Goal: Task Accomplishment & Management: Manage account settings

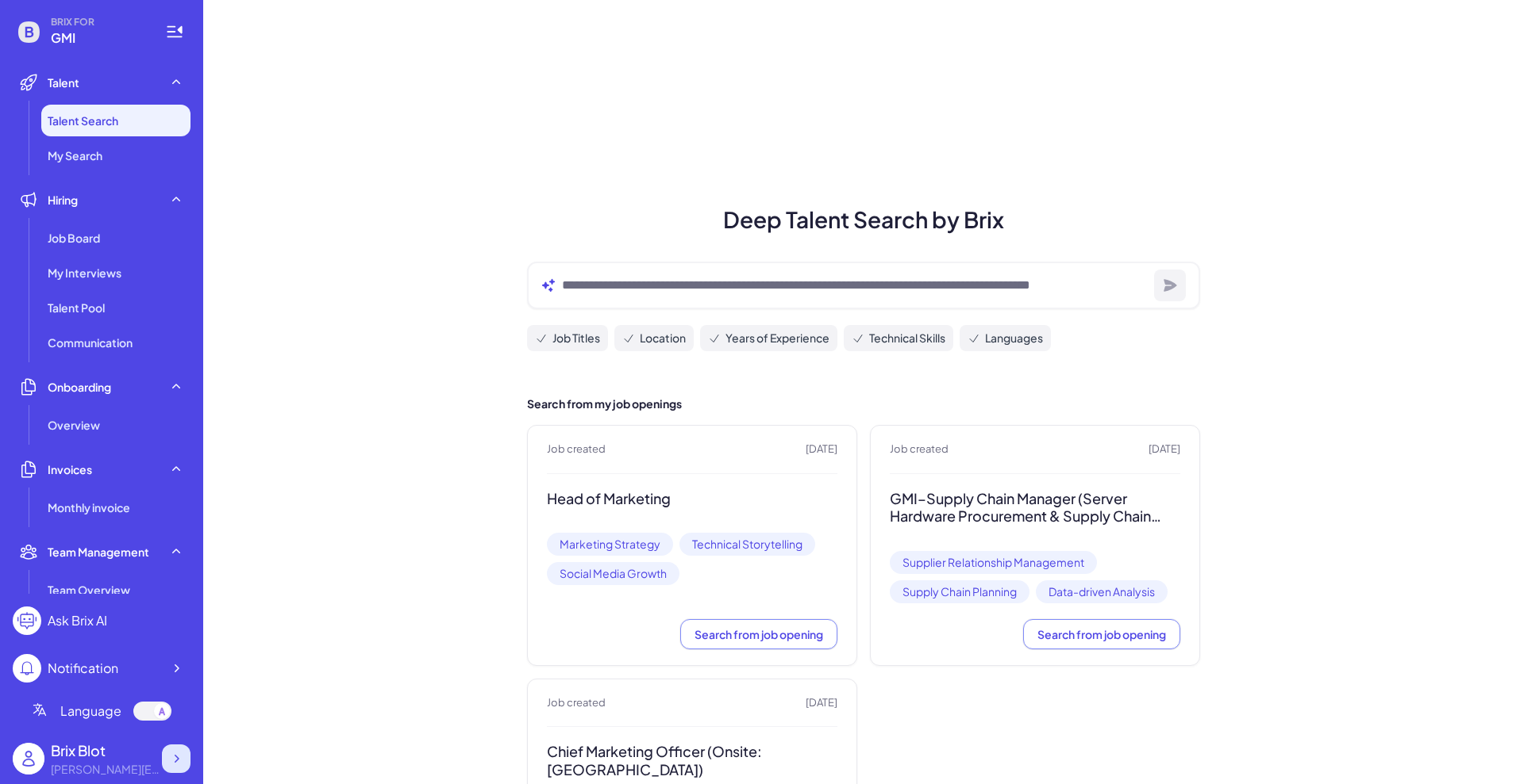
click at [173, 760] on icon at bounding box center [176, 759] width 16 height 16
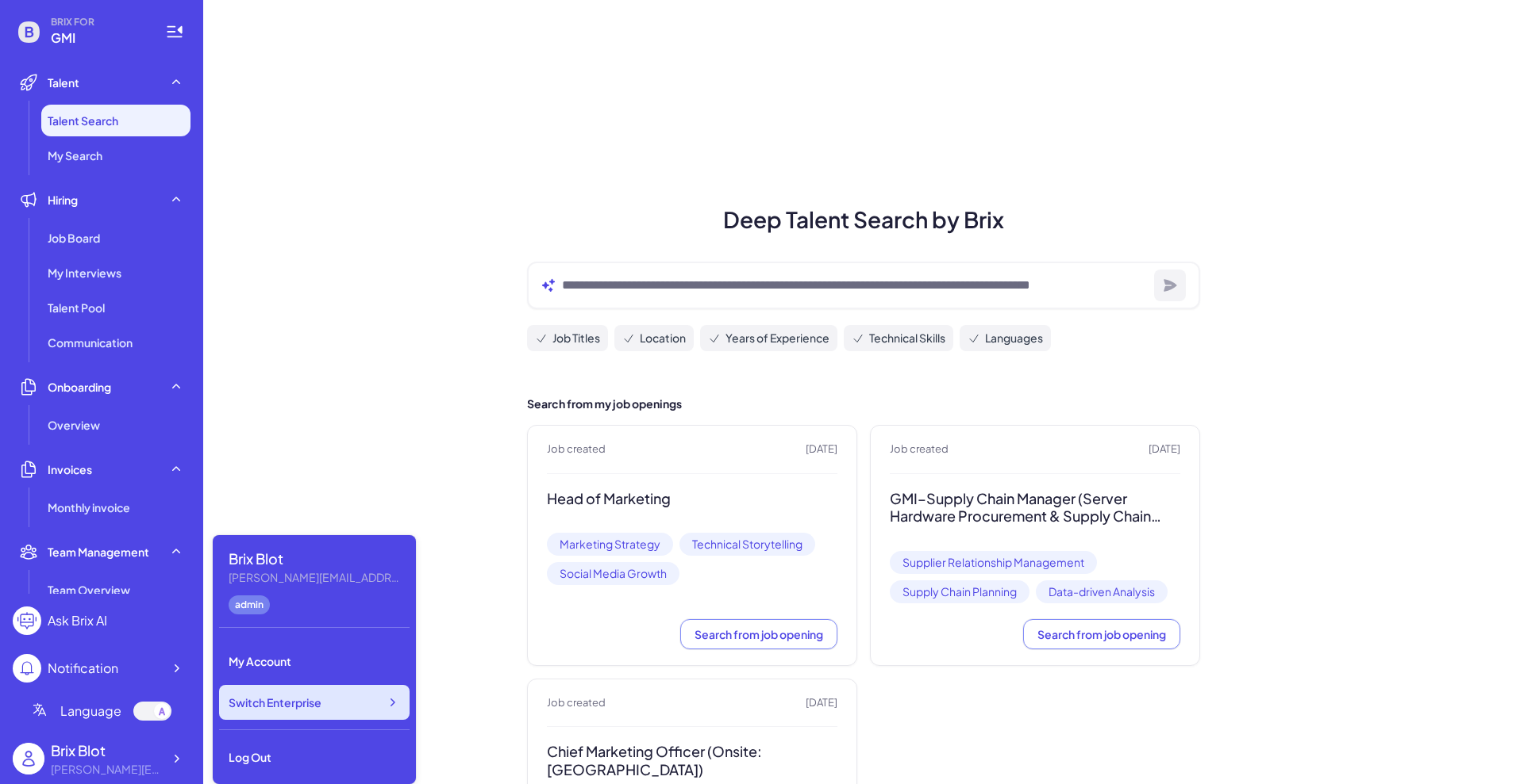
click at [297, 710] on div "Switch Enterprise" at bounding box center [314, 703] width 190 height 35
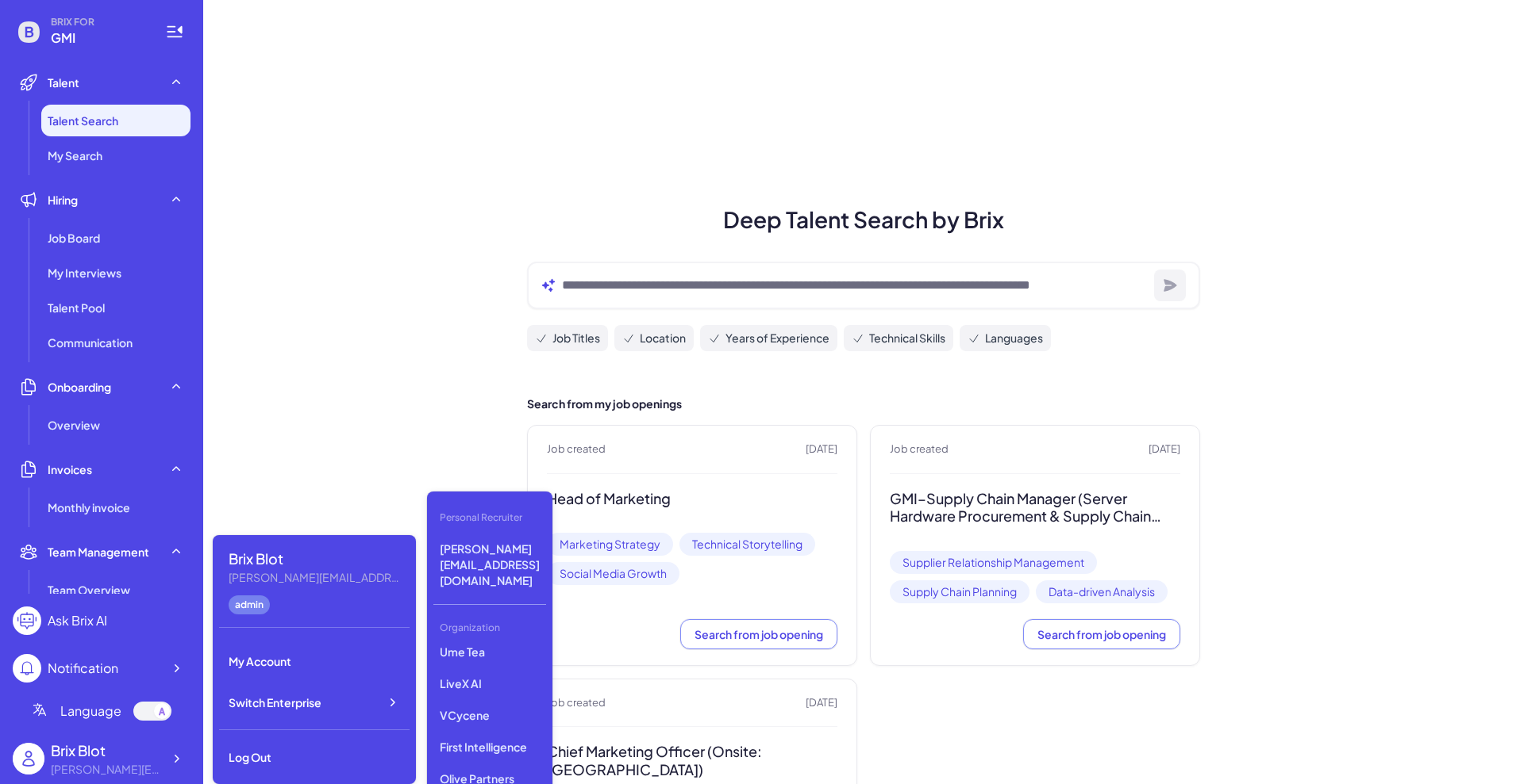
scroll to position [259, 0]
click at [502, 767] on p "Olive Partners Management" at bounding box center [489, 789] width 113 height 44
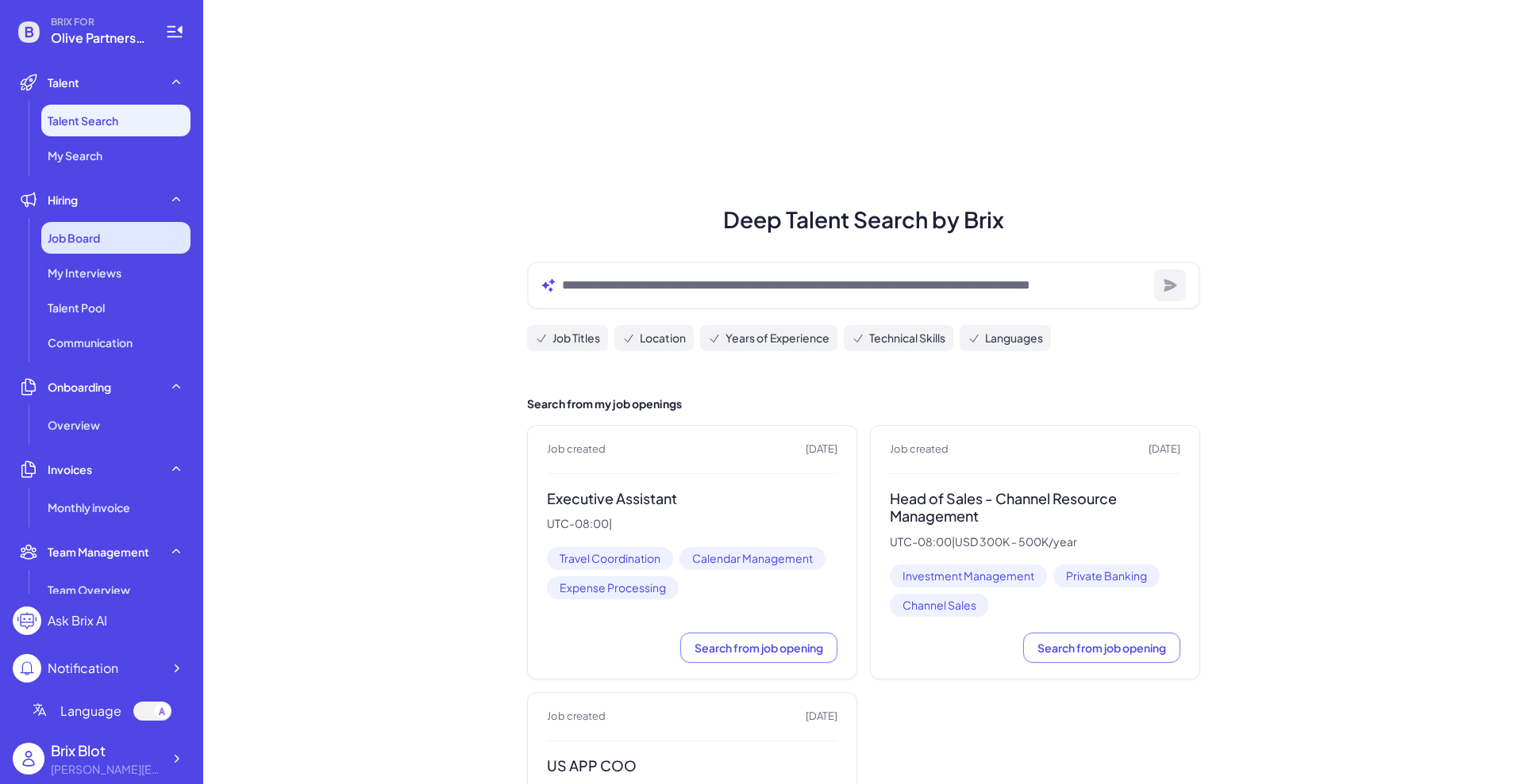
click at [79, 249] on div "Job Board" at bounding box center [116, 238] width 149 height 31
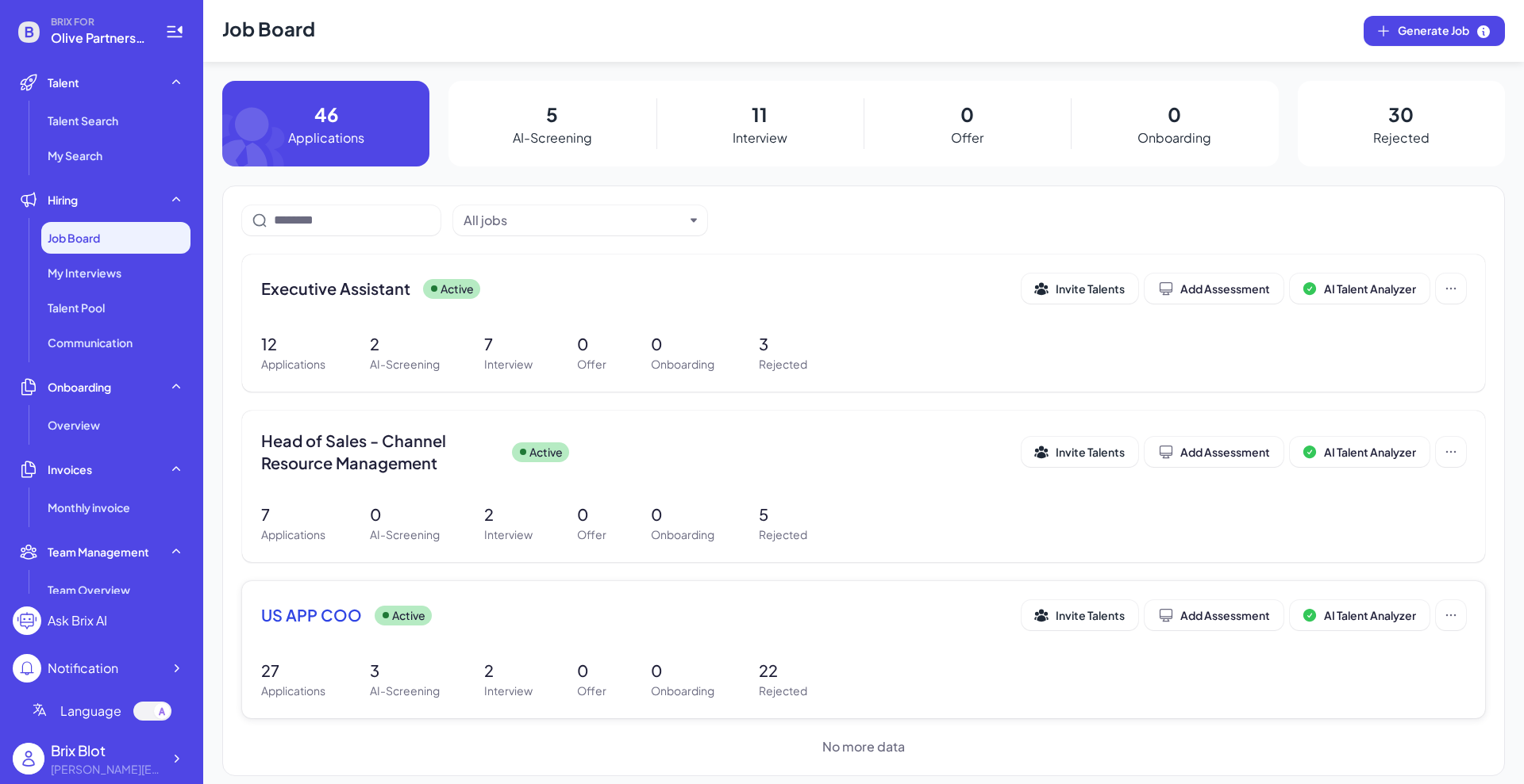
click at [509, 662] on p "2" at bounding box center [508, 671] width 48 height 24
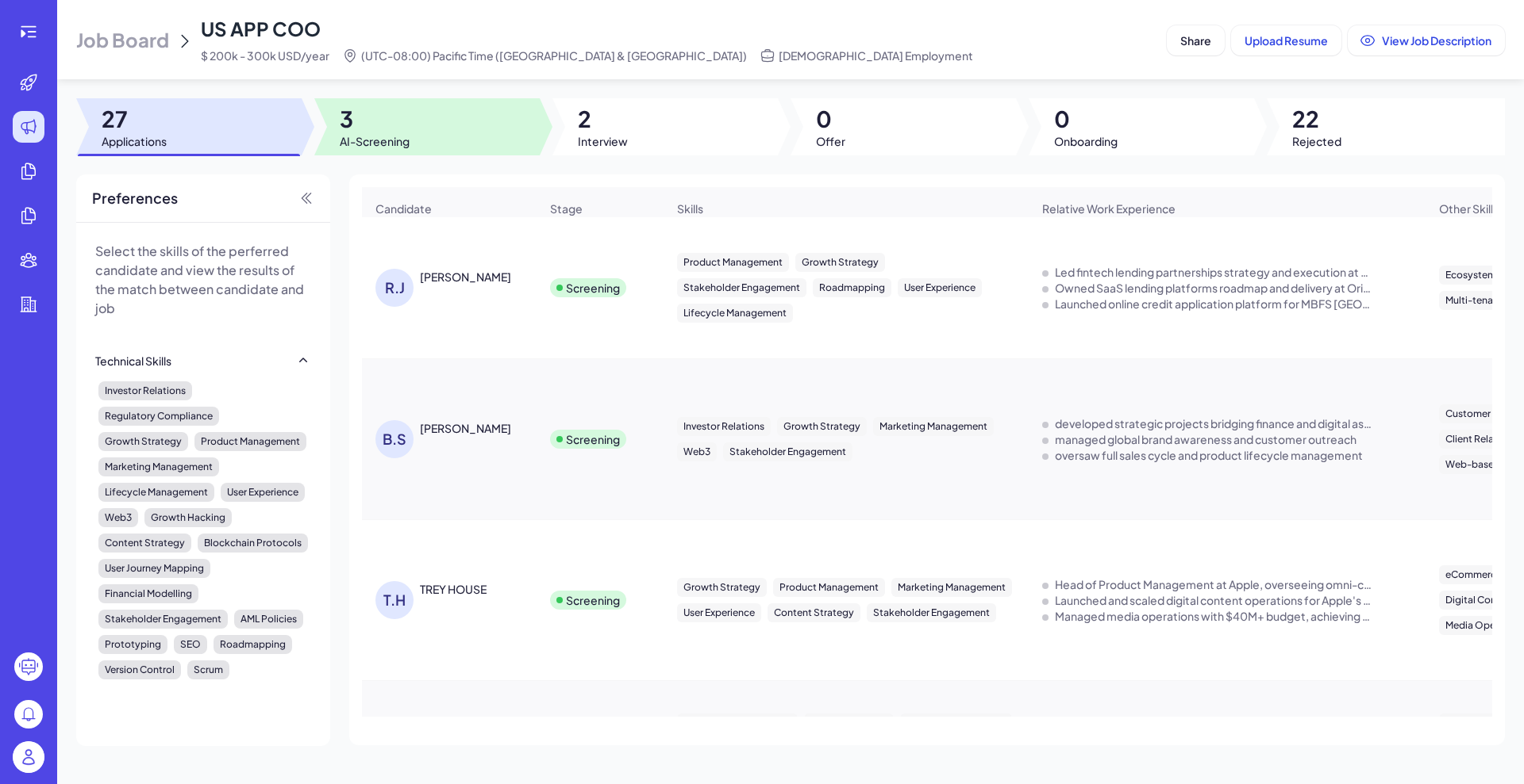
click at [429, 135] on div at bounding box center [426, 126] width 225 height 57
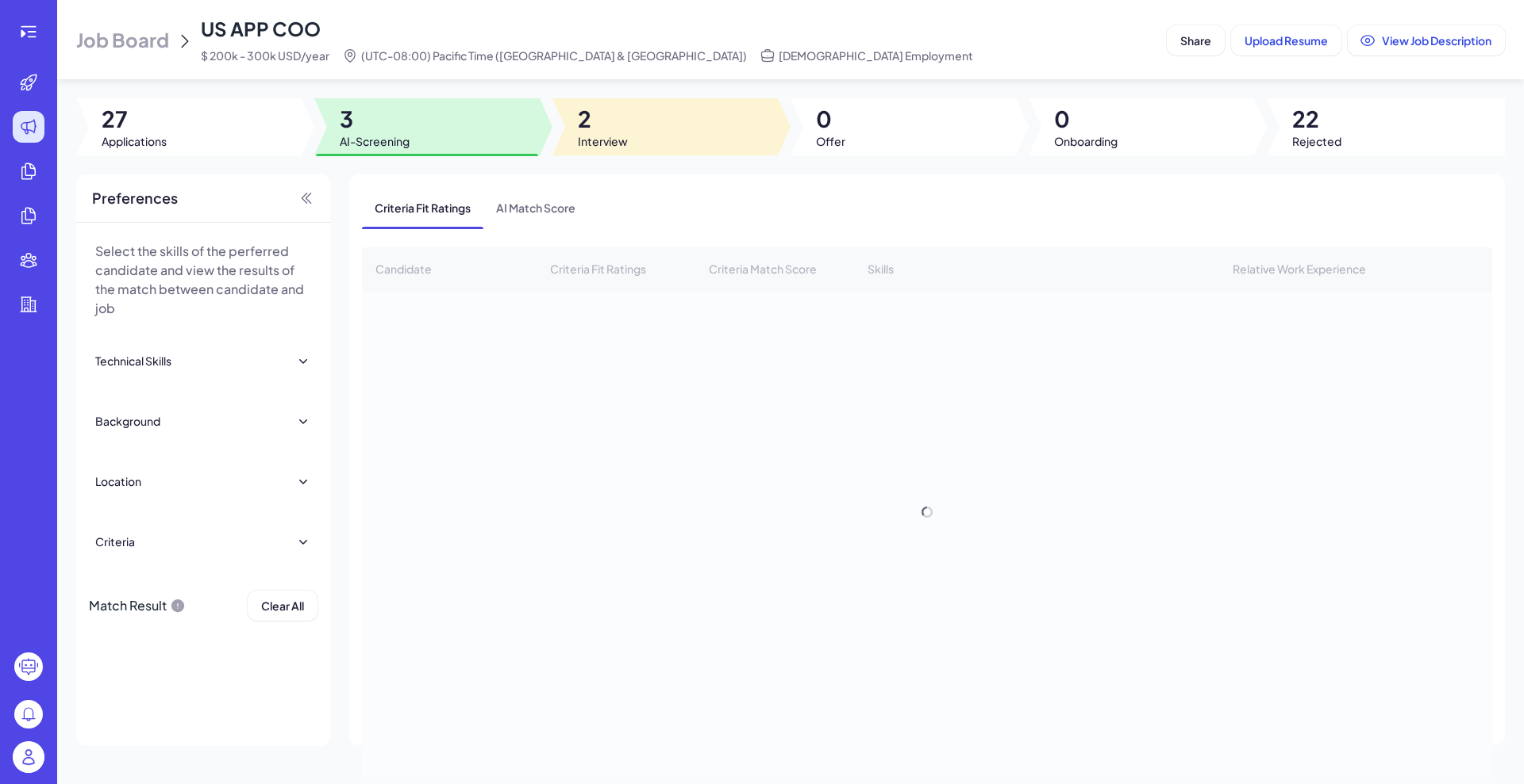
click at [638, 140] on div at bounding box center [665, 126] width 225 height 57
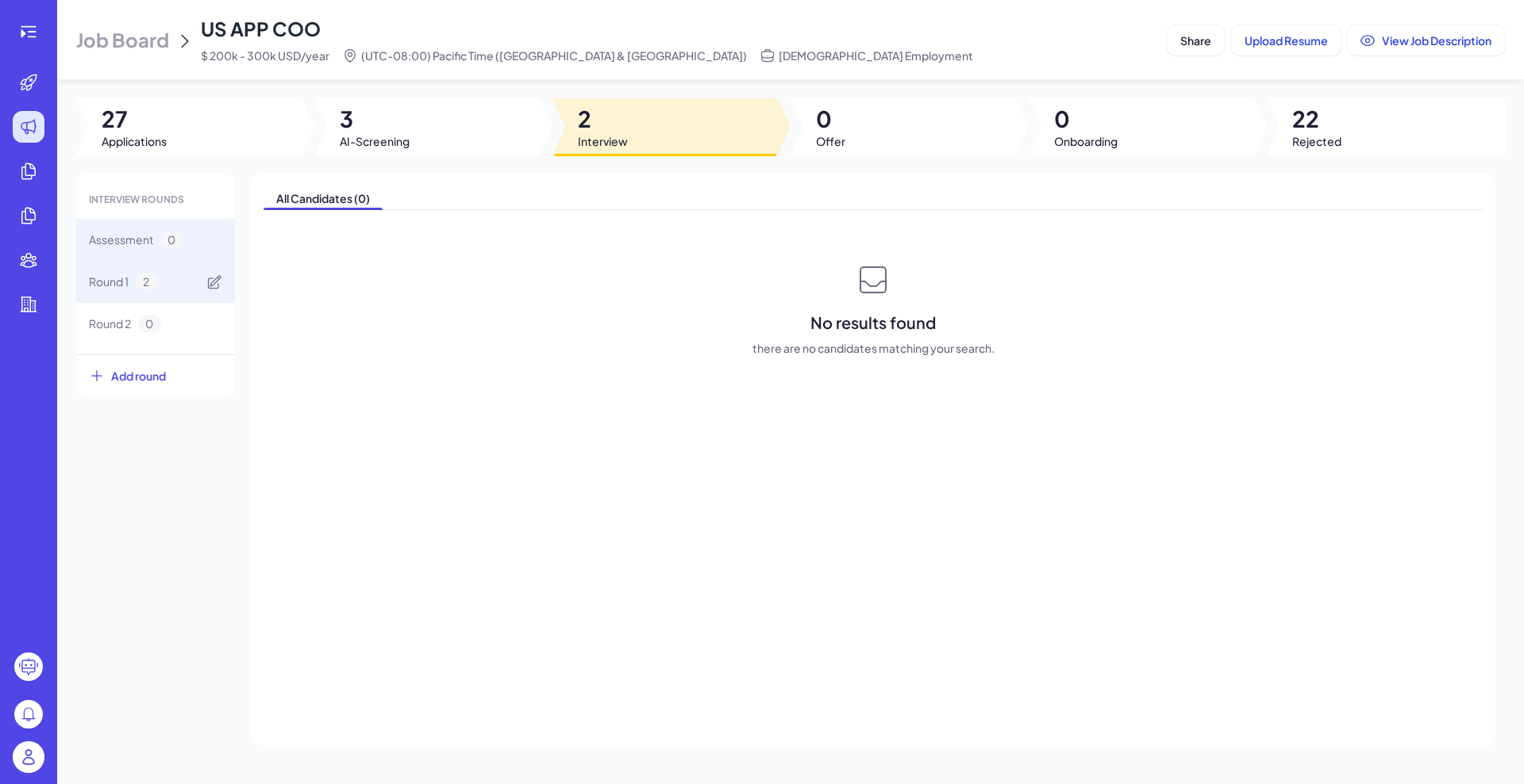
click at [100, 283] on span "Round 1" at bounding box center [109, 282] width 40 height 17
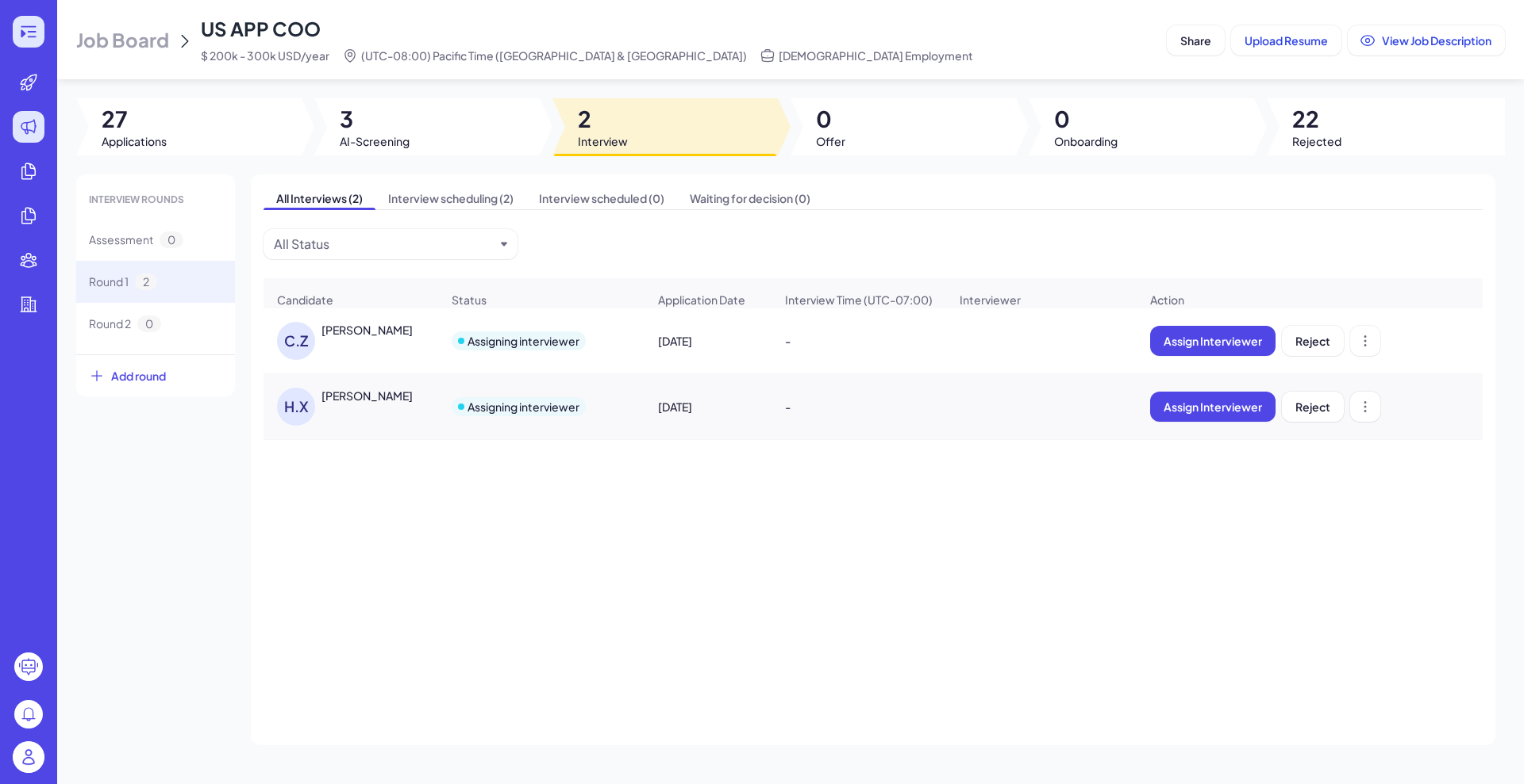
click at [19, 20] on div at bounding box center [28, 31] width 31 height 31
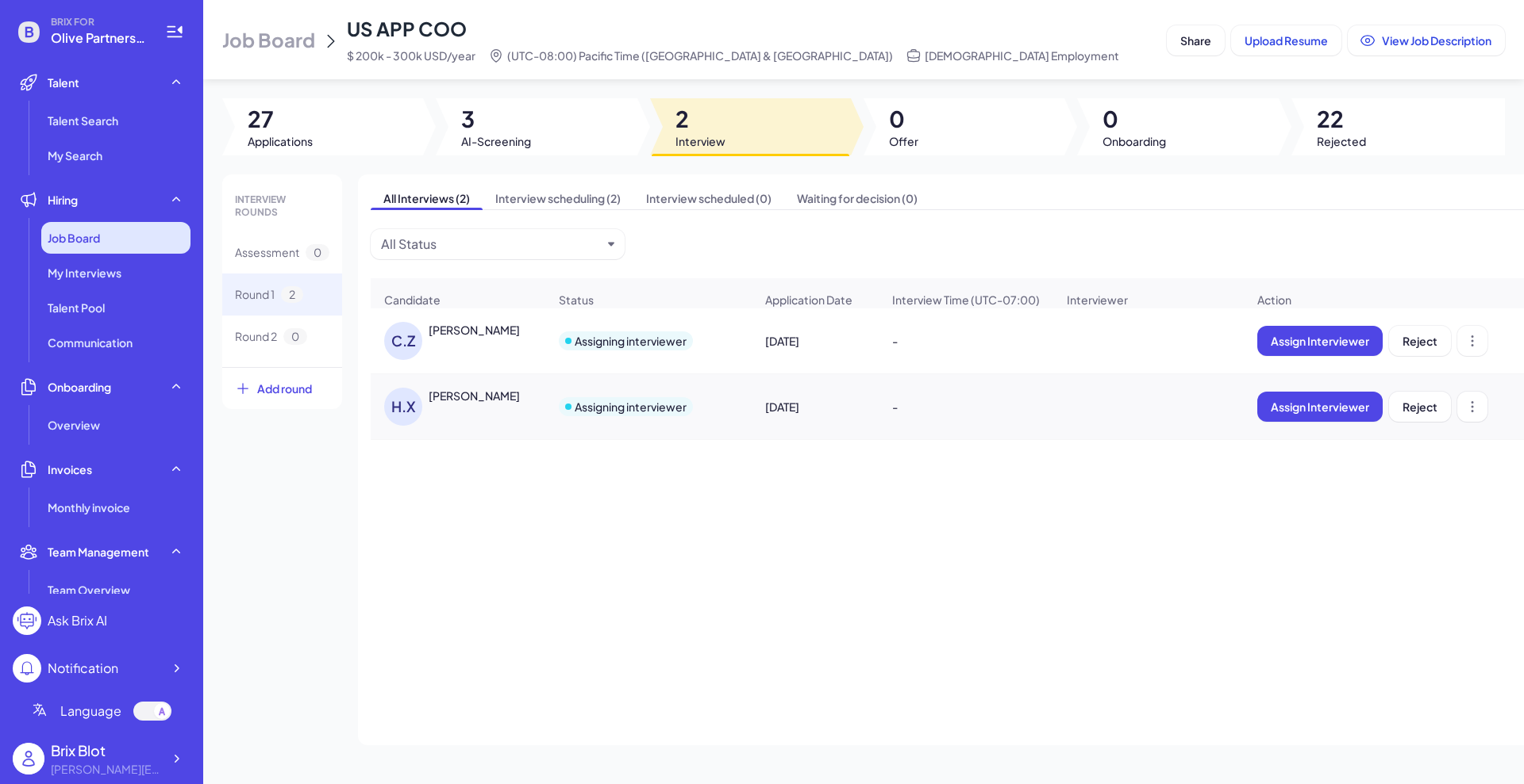
click at [103, 230] on div "Job Board" at bounding box center [116, 238] width 149 height 31
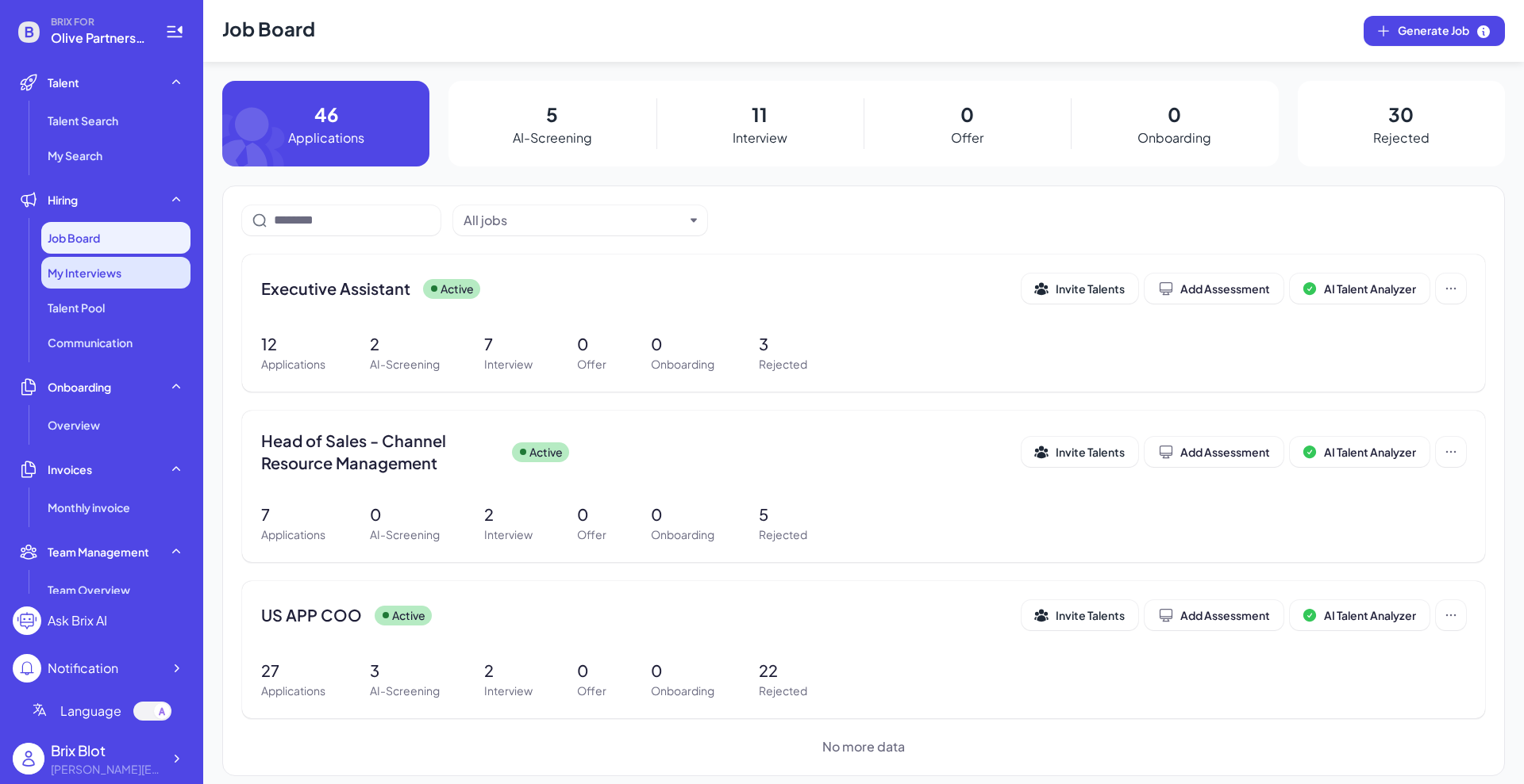
click at [82, 270] on span "My Interviews" at bounding box center [84, 272] width 74 height 16
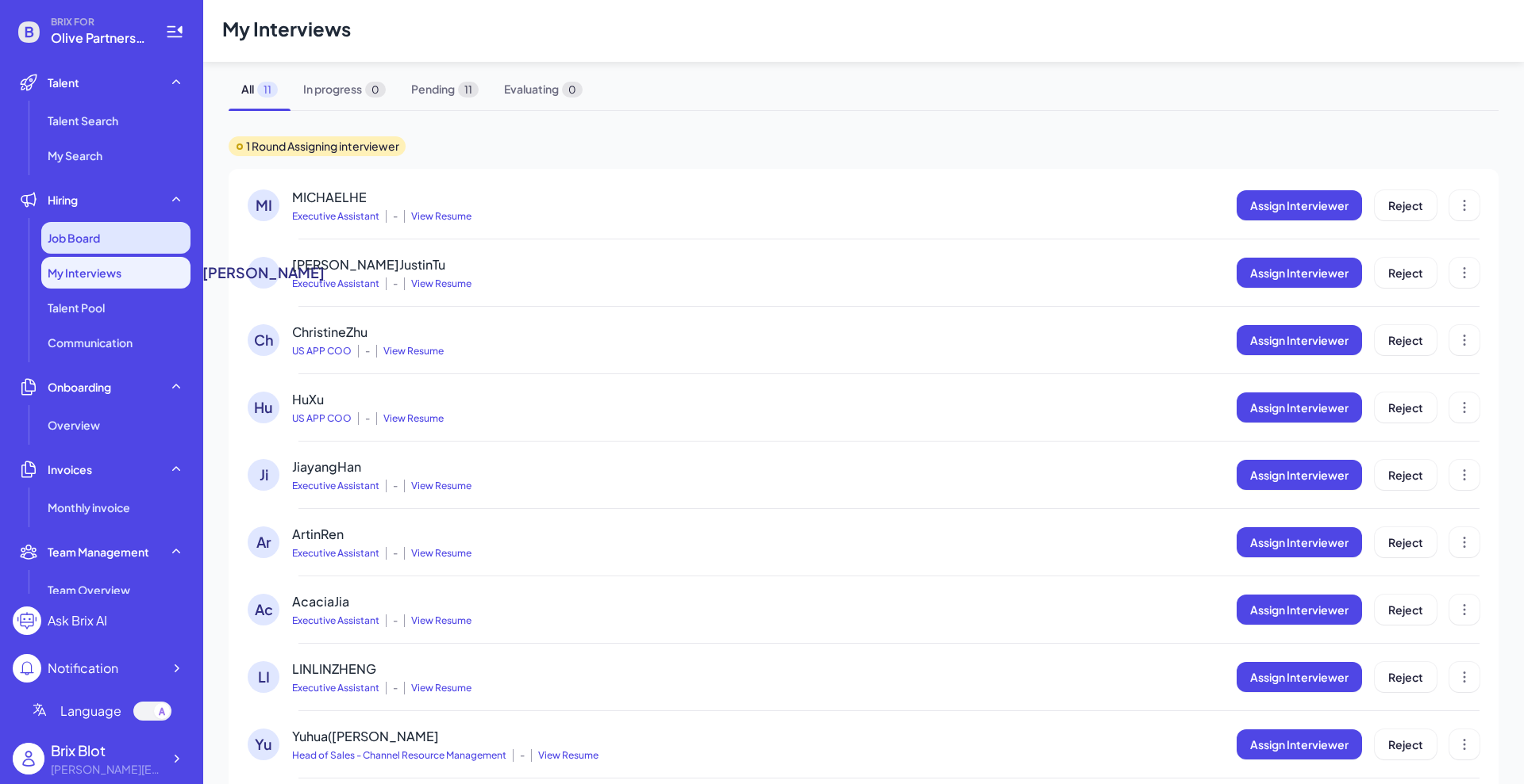
click at [82, 245] on span "Job Board" at bounding box center [74, 238] width 53 height 16
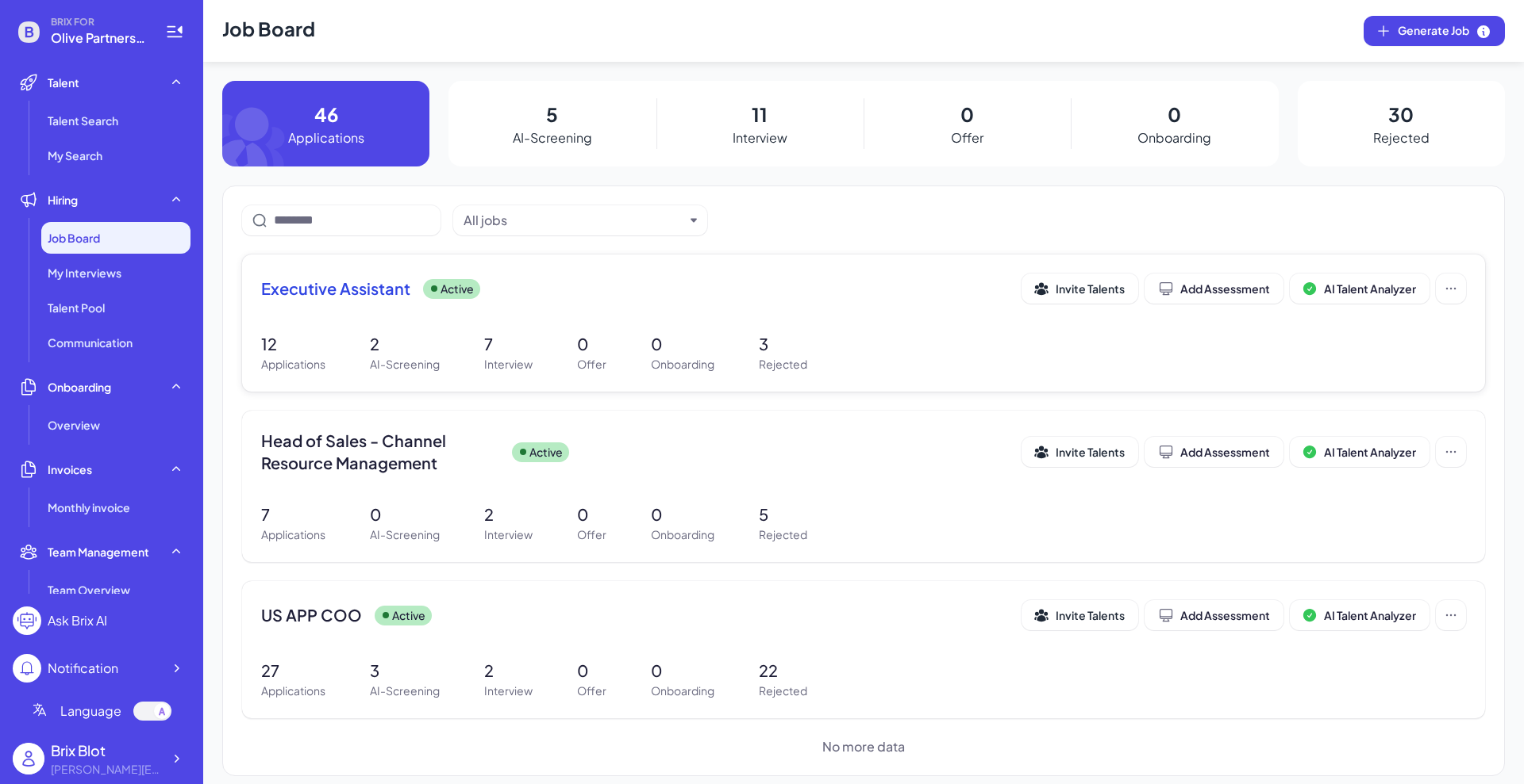
click at [373, 302] on div "Executive Assistant Active Invite Talents Add Assessment AI Talent Analyzer" at bounding box center [863, 288] width 1205 height 31
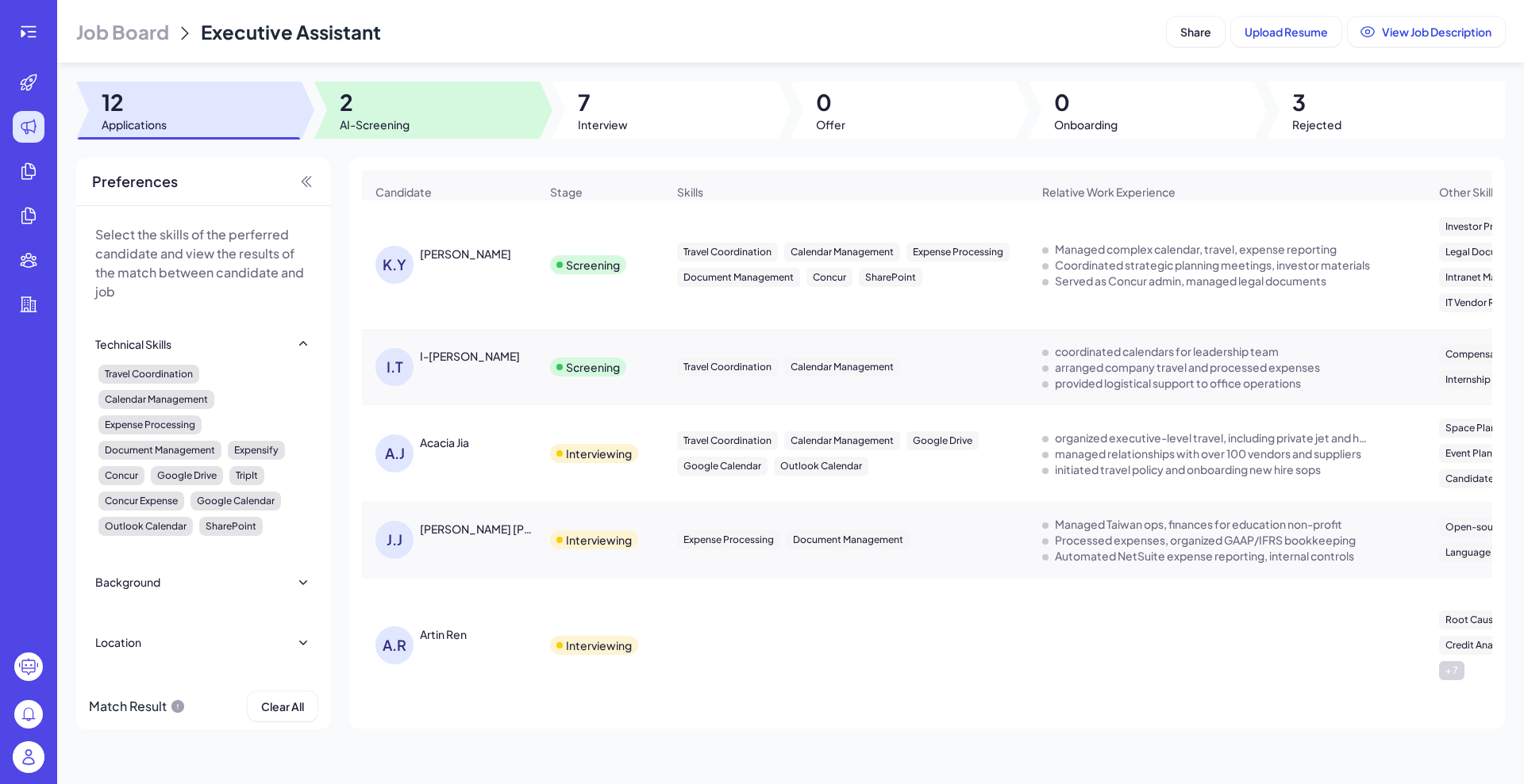
click at [413, 104] on div at bounding box center [426, 109] width 225 height 57
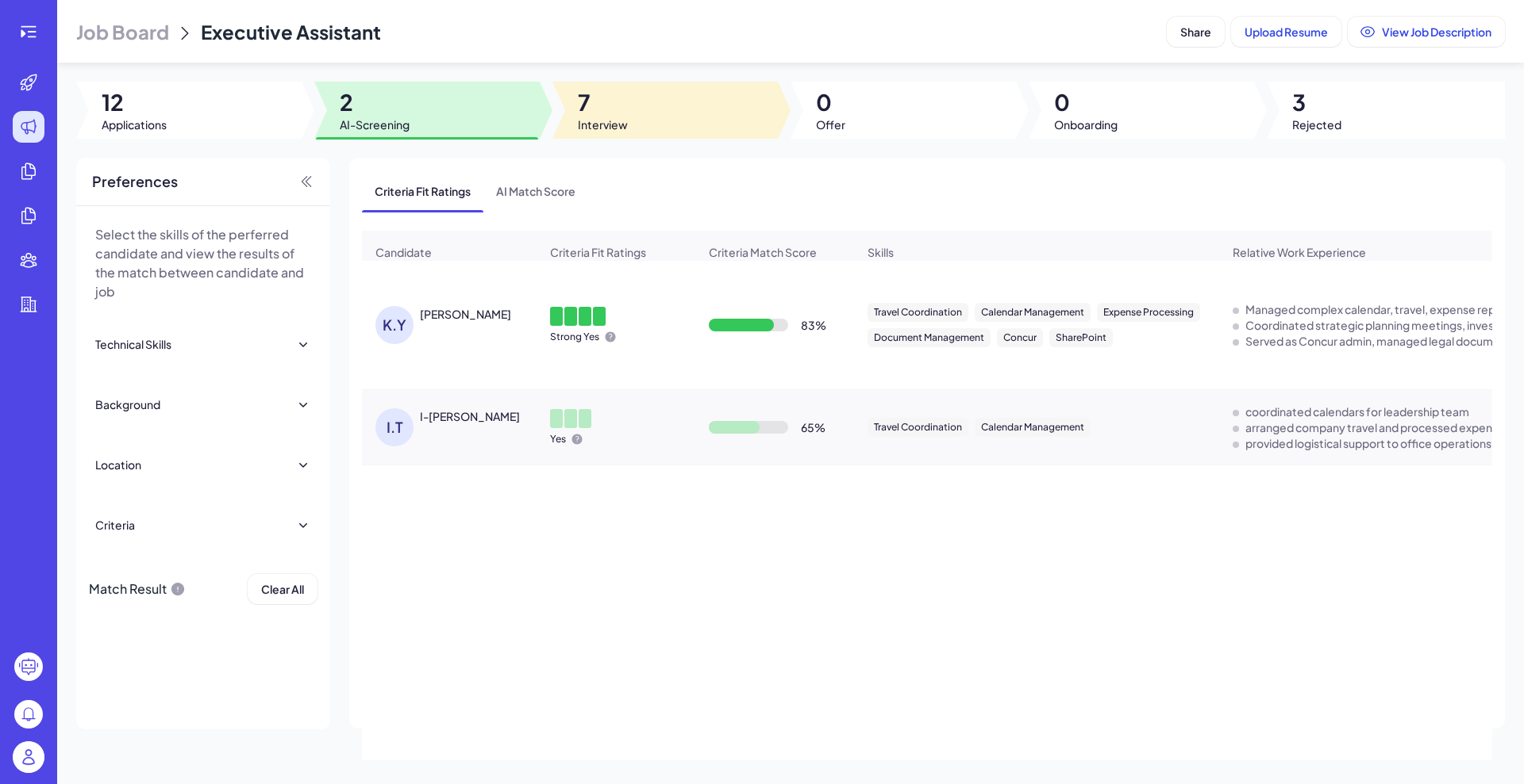
click at [597, 137] on div at bounding box center [665, 109] width 225 height 57
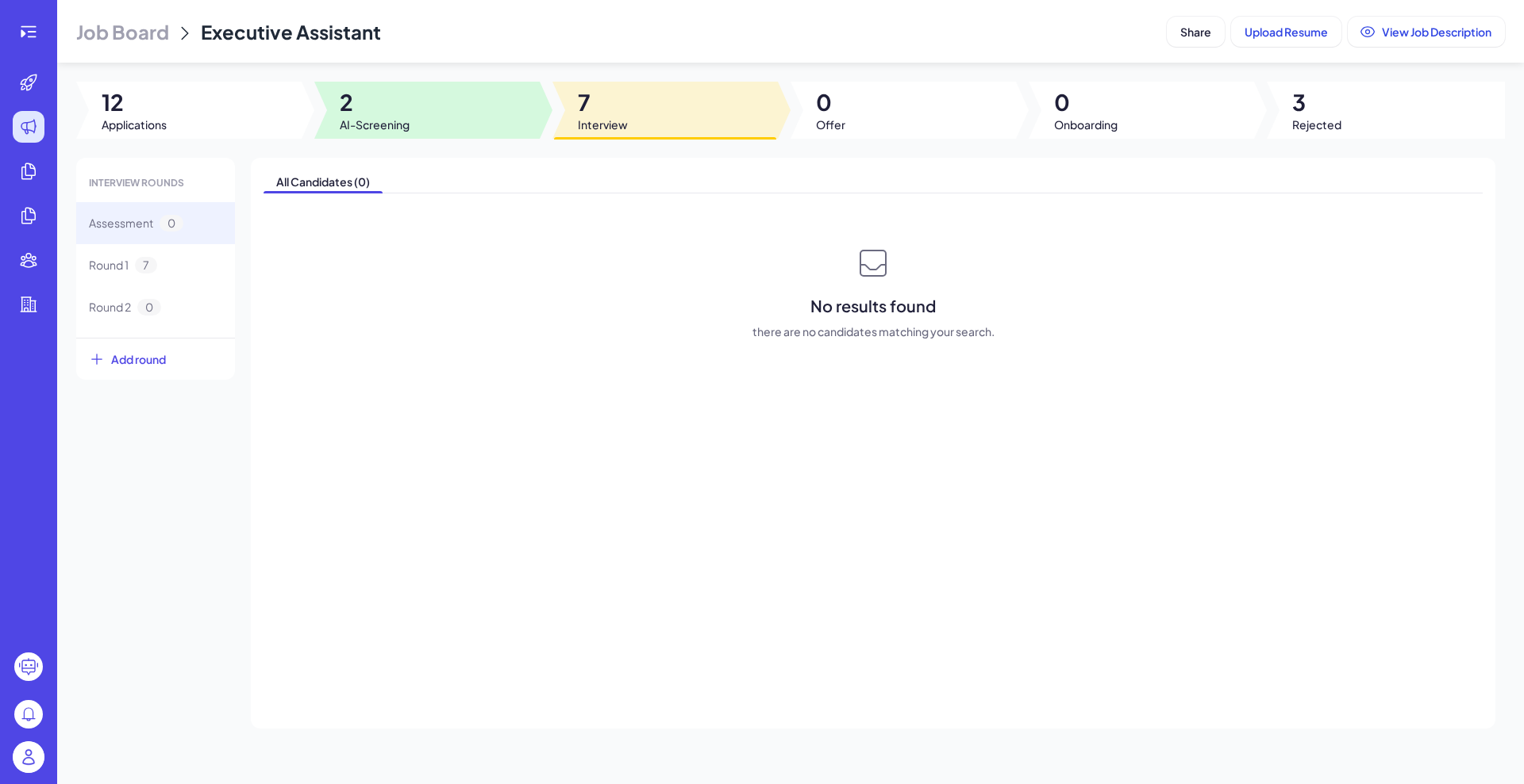
click at [418, 105] on div at bounding box center [426, 109] width 225 height 57
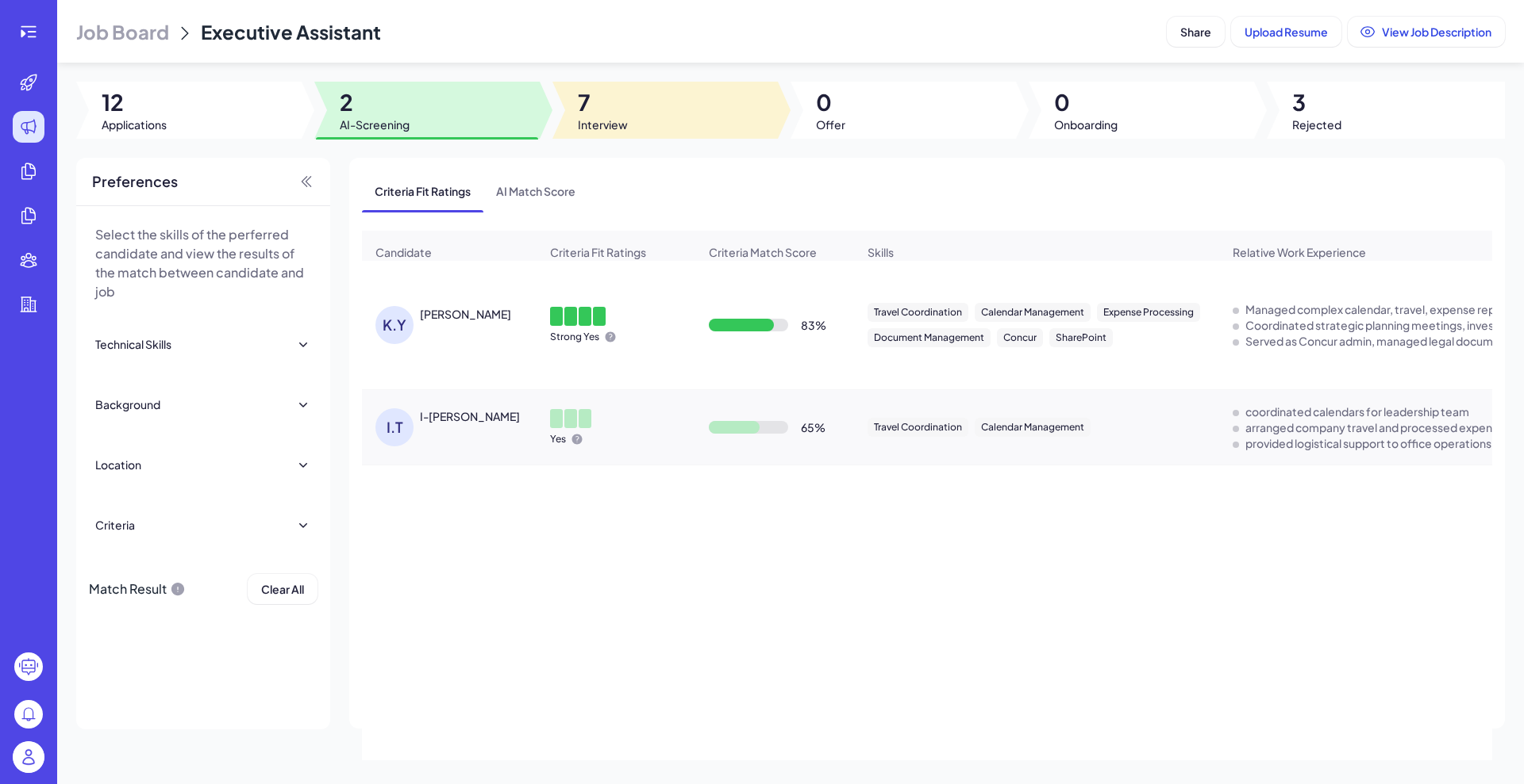
click at [611, 113] on span "7" at bounding box center [602, 103] width 50 height 29
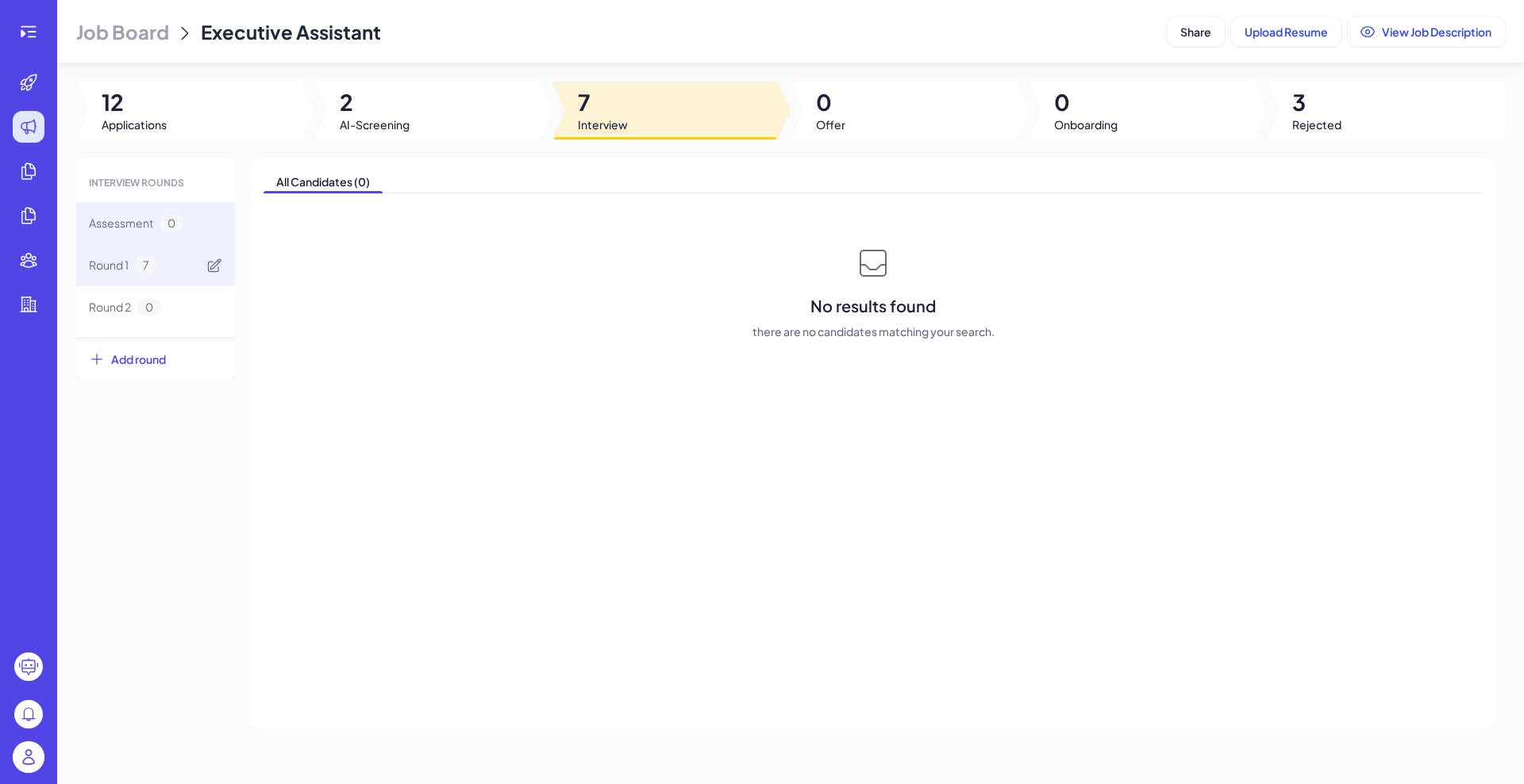
click at [177, 267] on div "Round 1 7" at bounding box center [155, 266] width 159 height 42
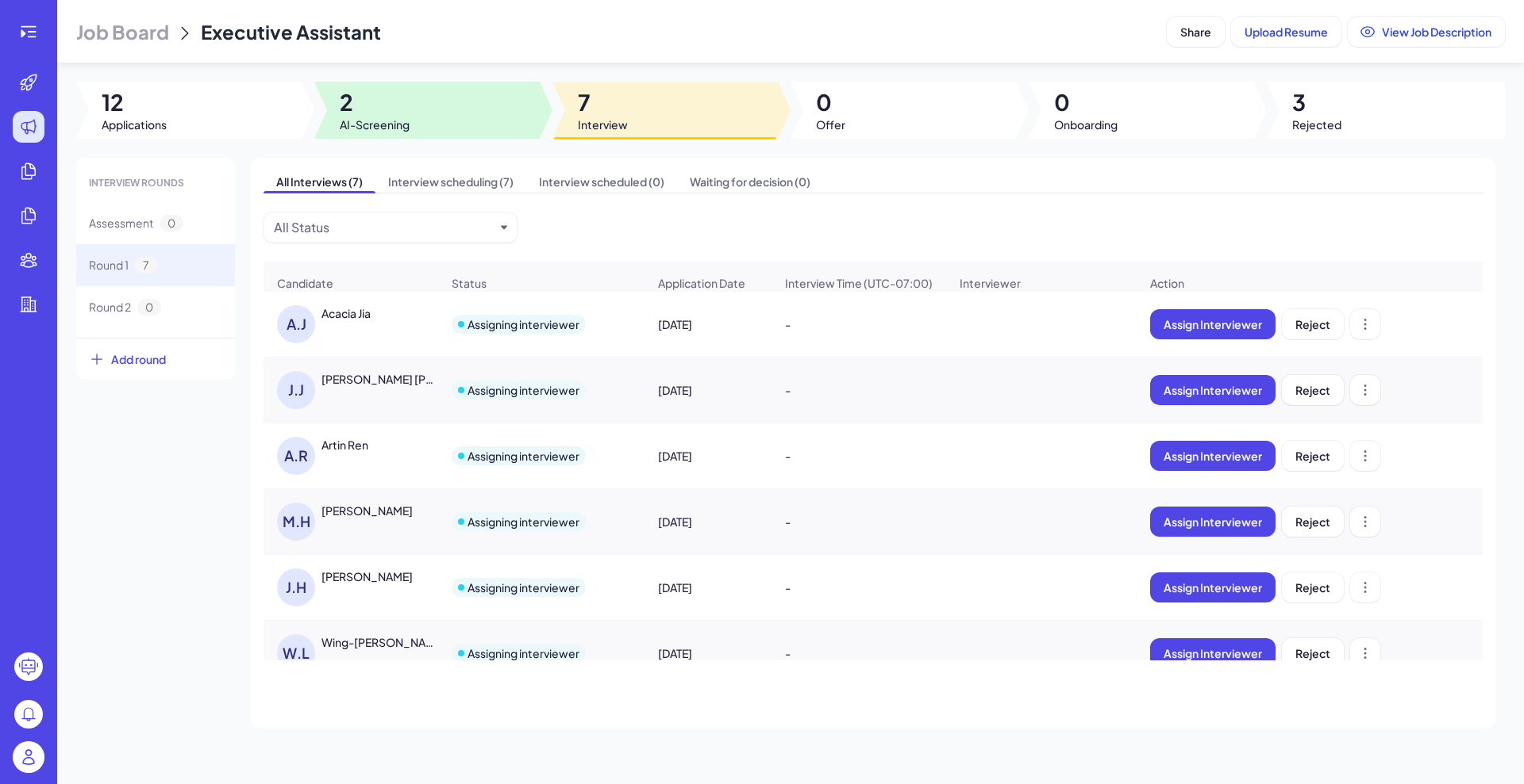
click at [426, 110] on div at bounding box center [426, 109] width 225 height 57
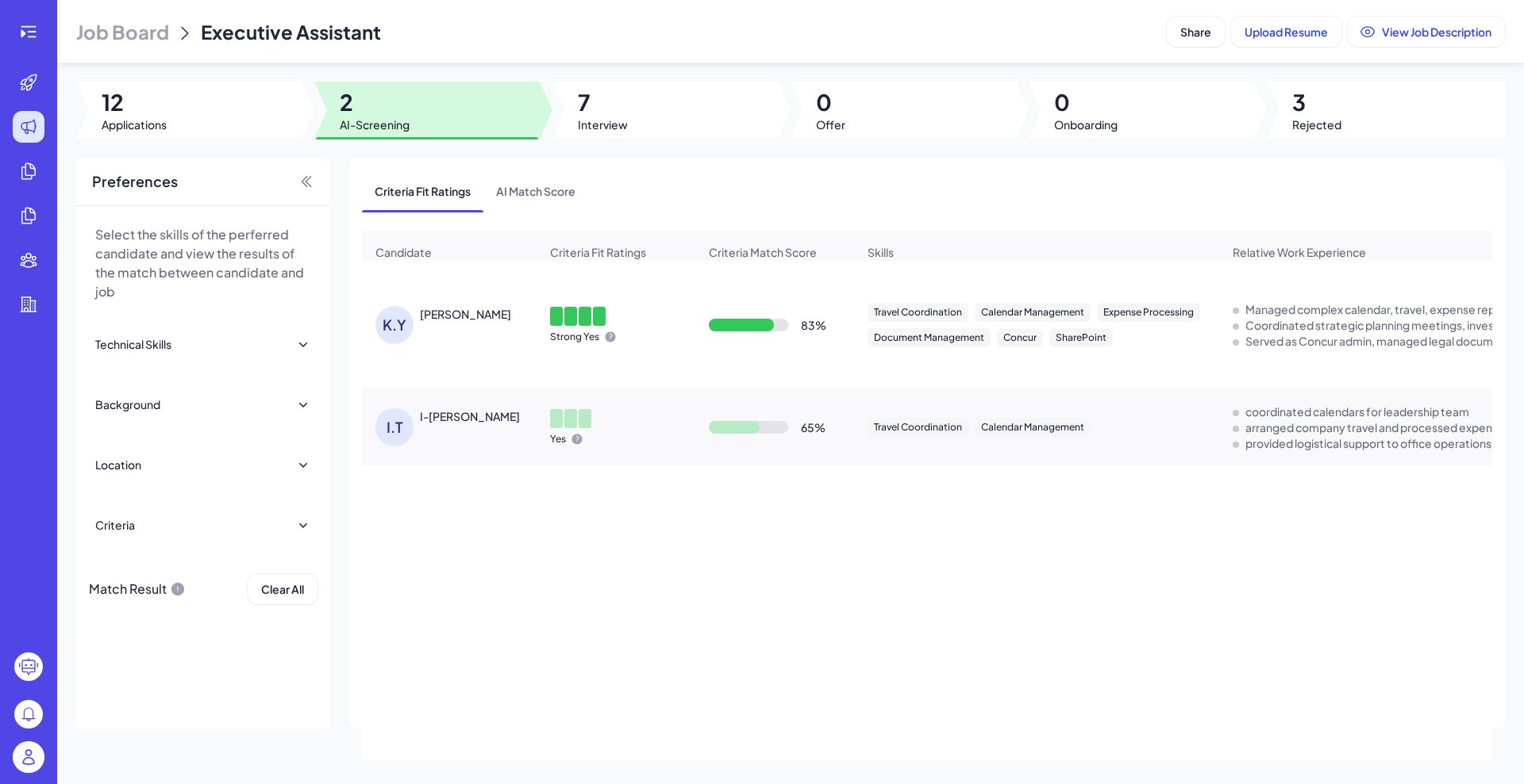
click at [611, 485] on div "K.Y [PERSON_NAME] Yes 83 % Travel Coordination Calendar Management Expense Proc…" at bounding box center [926, 511] width 1130 height 500
click at [31, 43] on div at bounding box center [28, 31] width 31 height 31
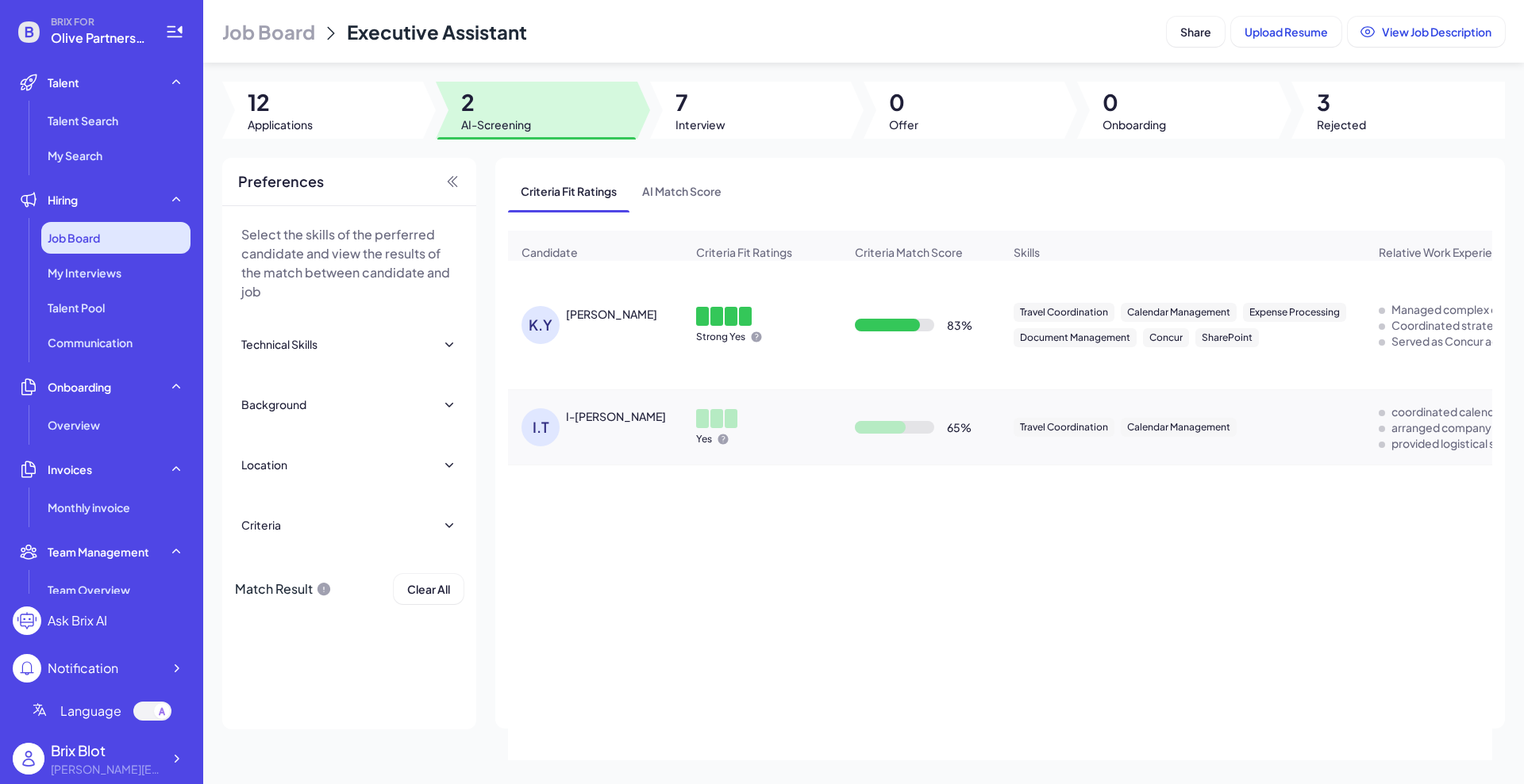
click at [60, 248] on div "Job Board" at bounding box center [116, 238] width 149 height 31
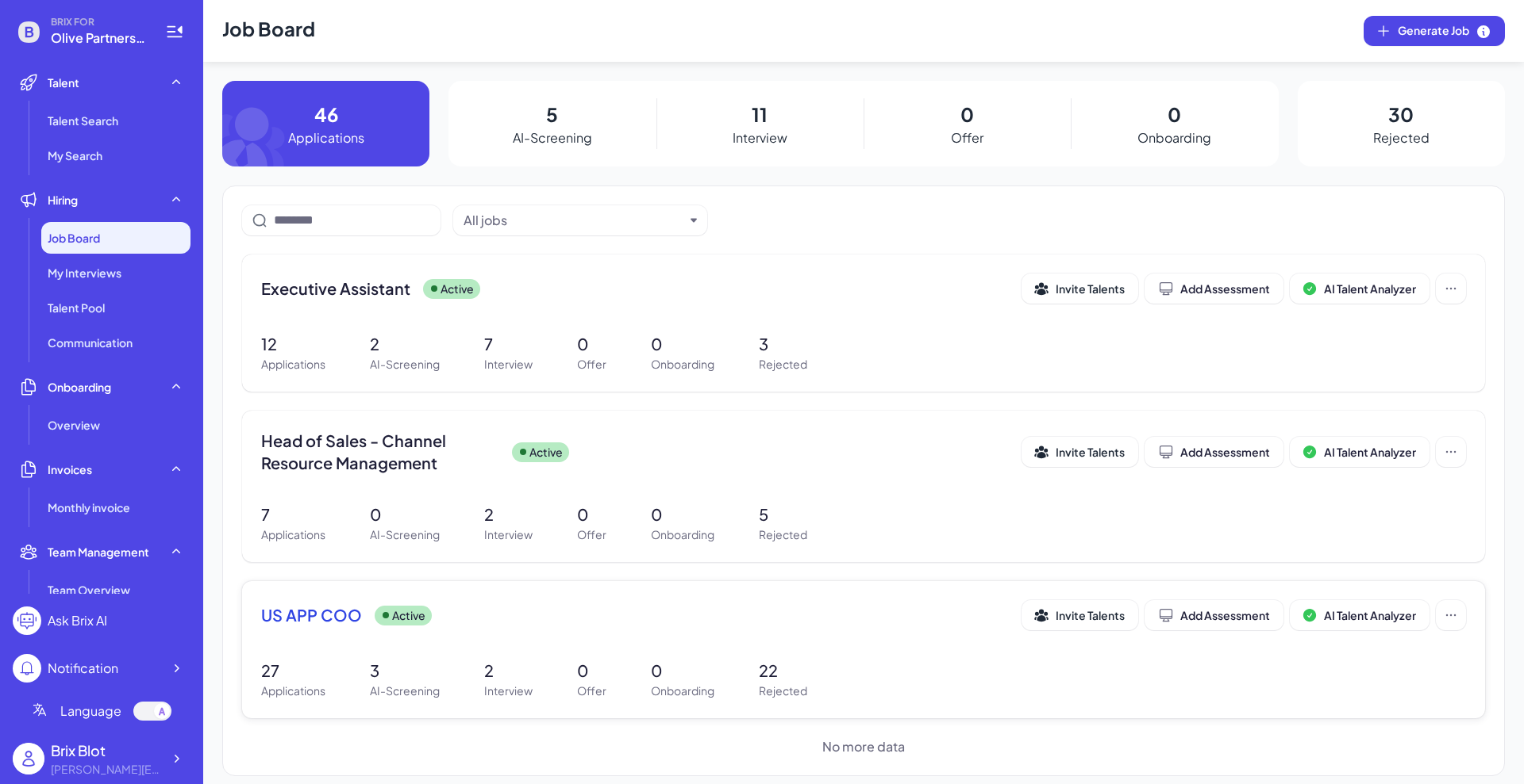
click at [313, 613] on span "US APP COO" at bounding box center [312, 615] width 101 height 22
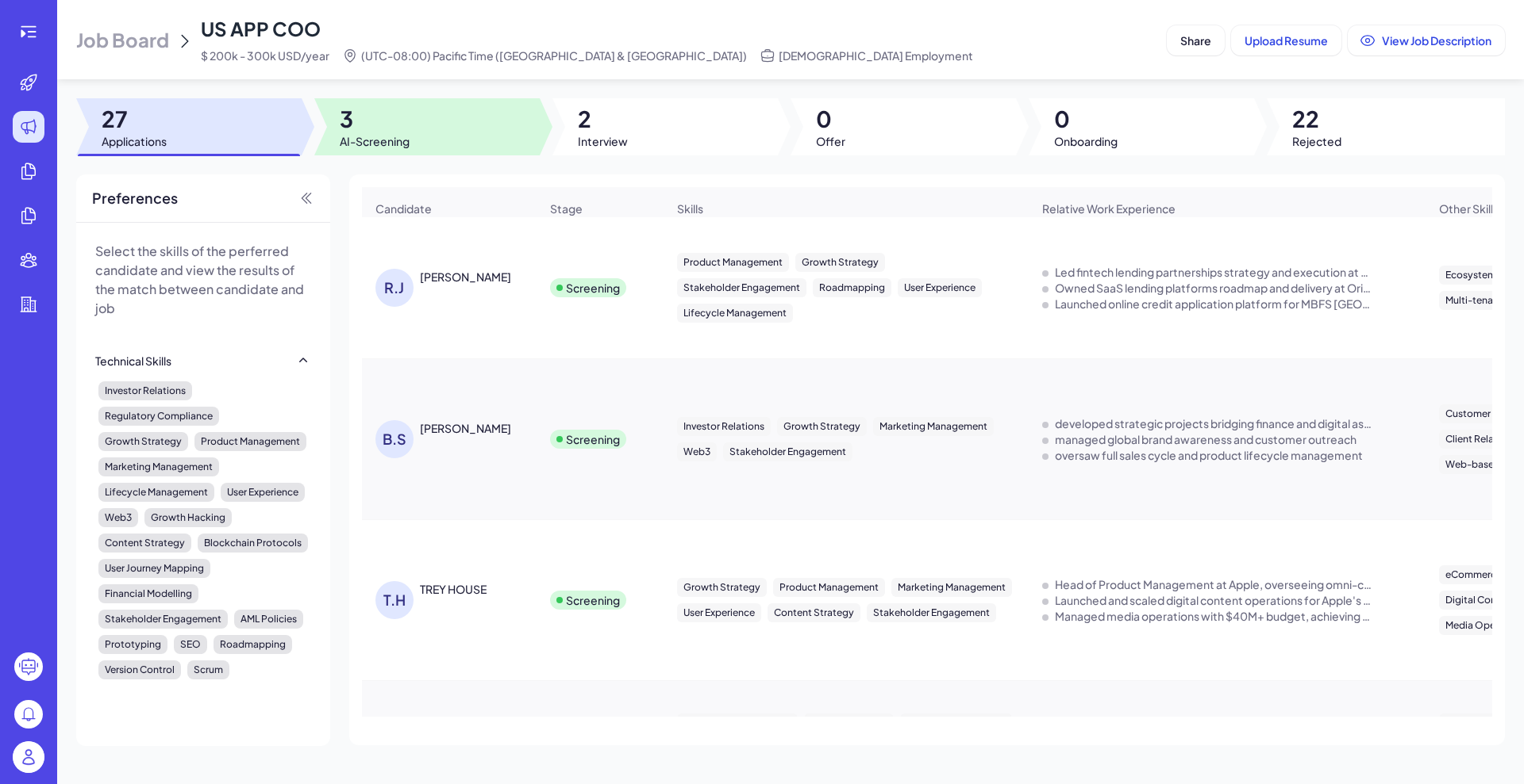
click at [351, 129] on span "3" at bounding box center [374, 119] width 70 height 29
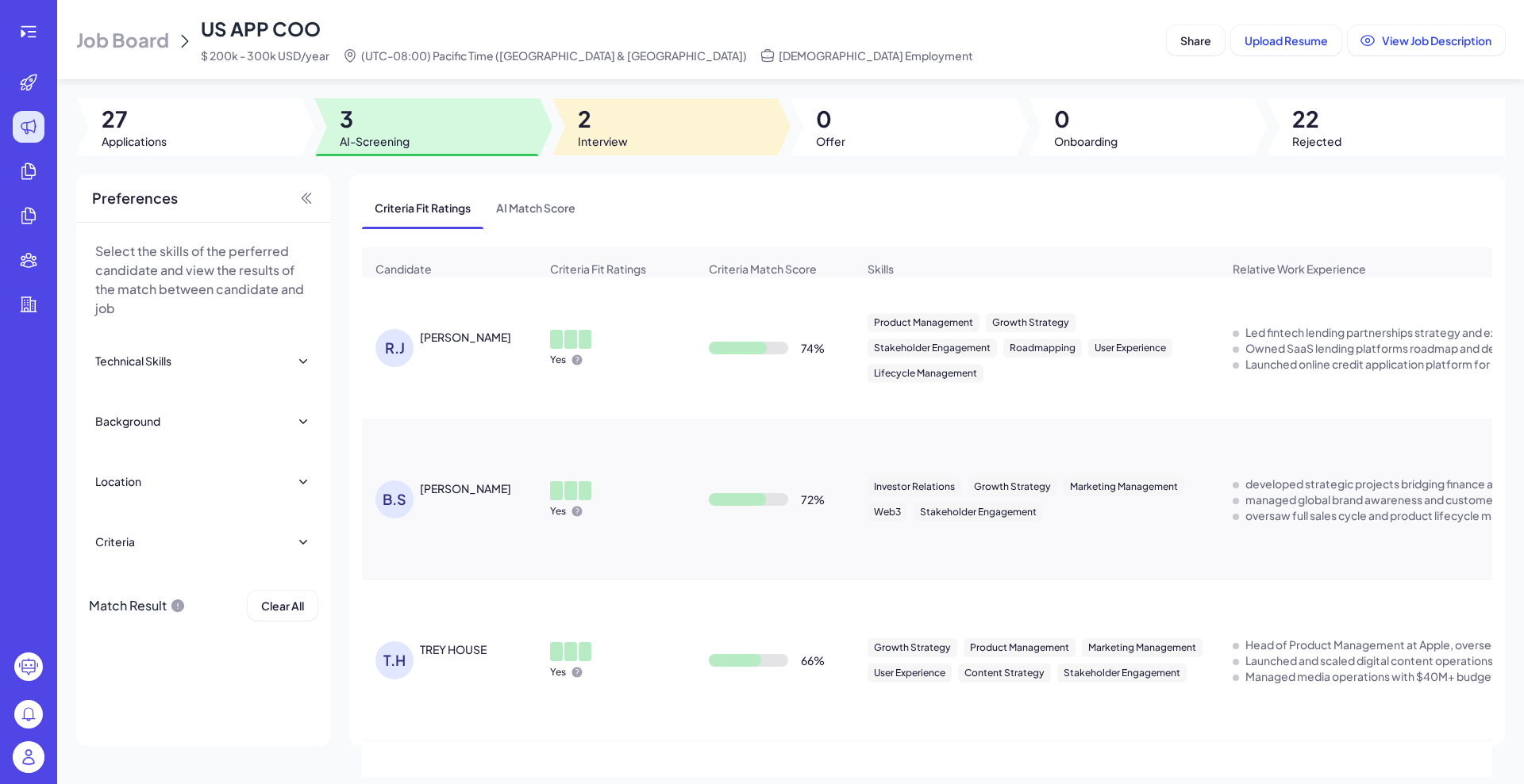
click at [633, 126] on div at bounding box center [665, 126] width 225 height 57
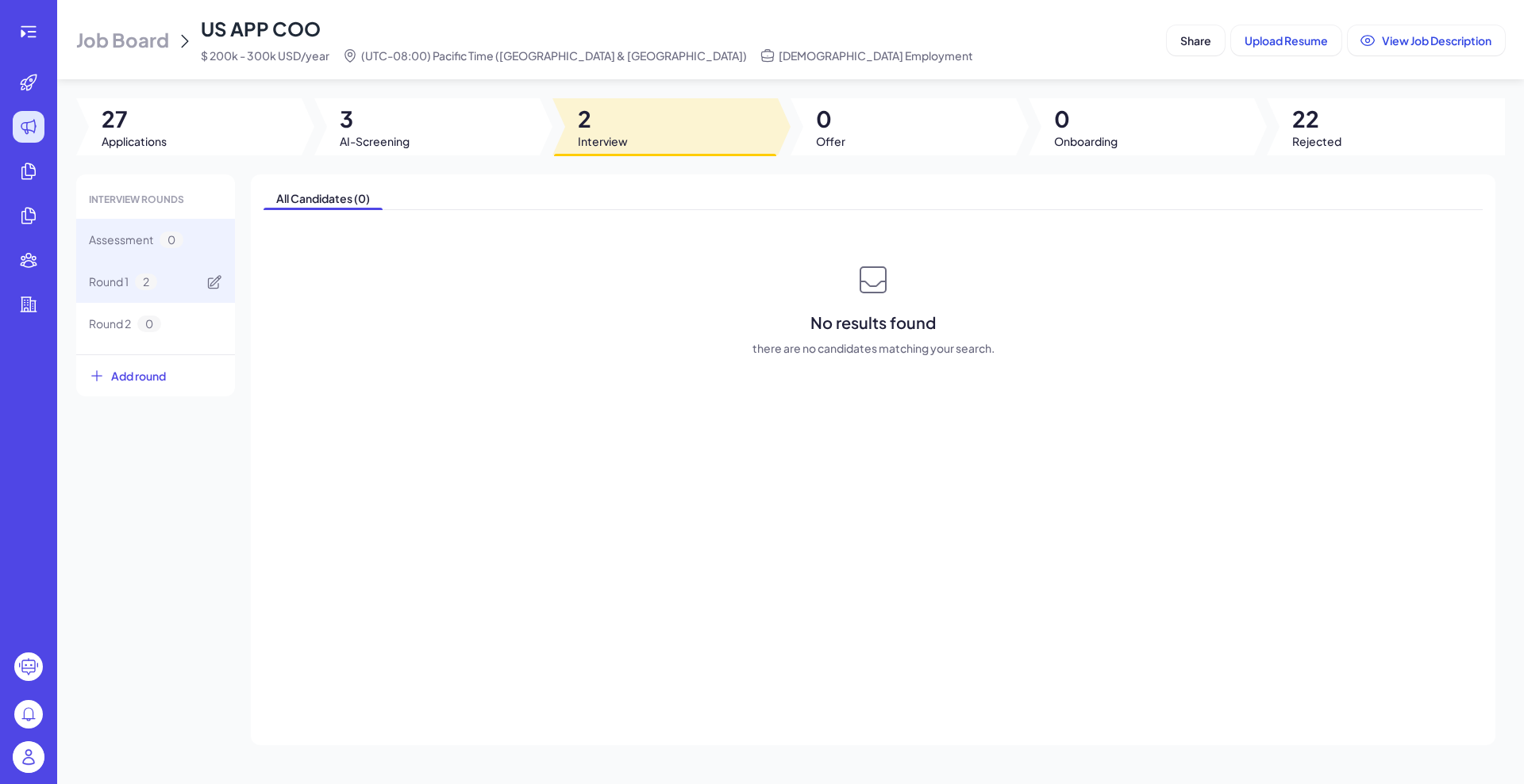
click at [112, 282] on span "Round 1" at bounding box center [109, 282] width 40 height 17
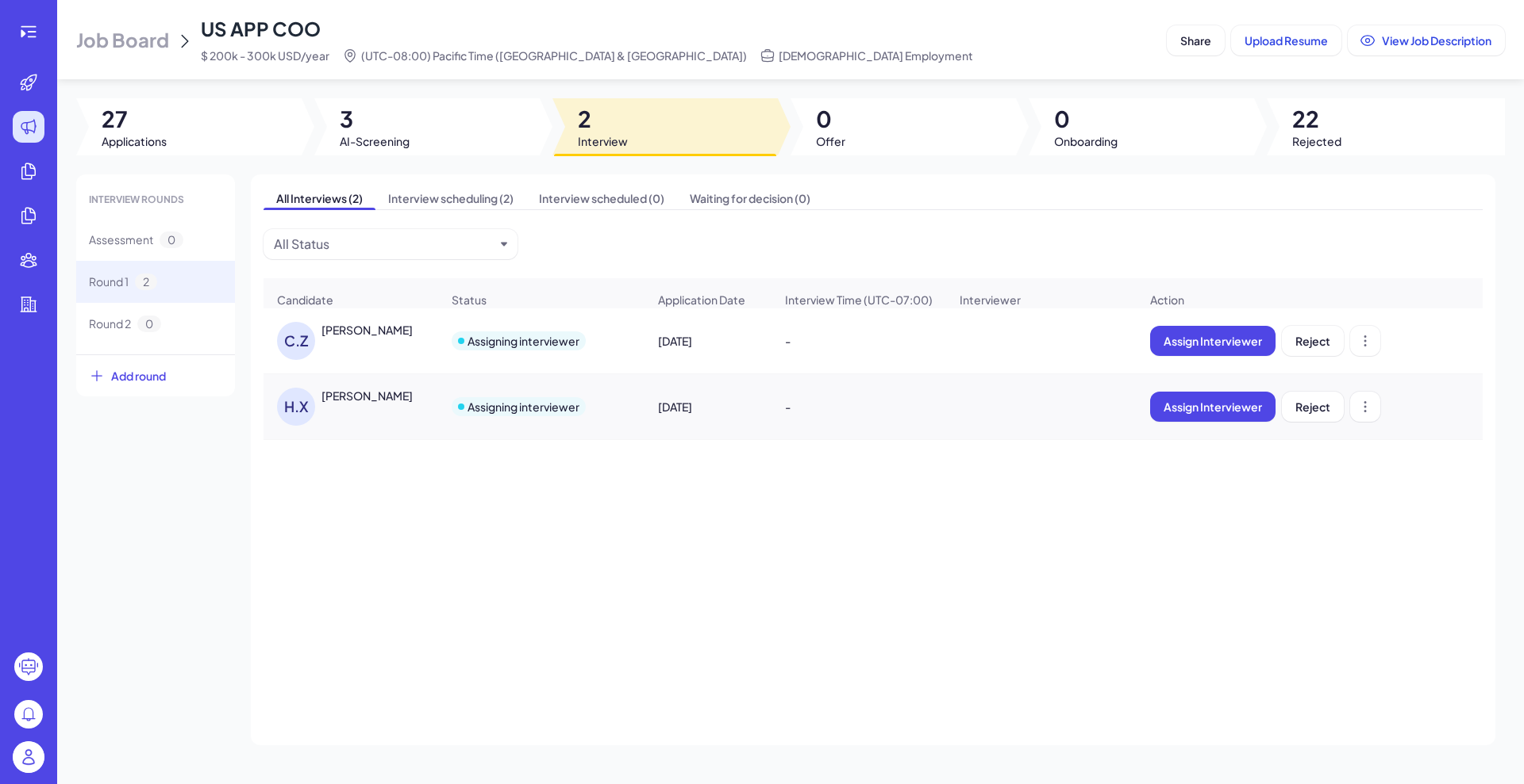
click at [365, 338] on div "[PERSON_NAME]" at bounding box center [367, 329] width 91 height 16
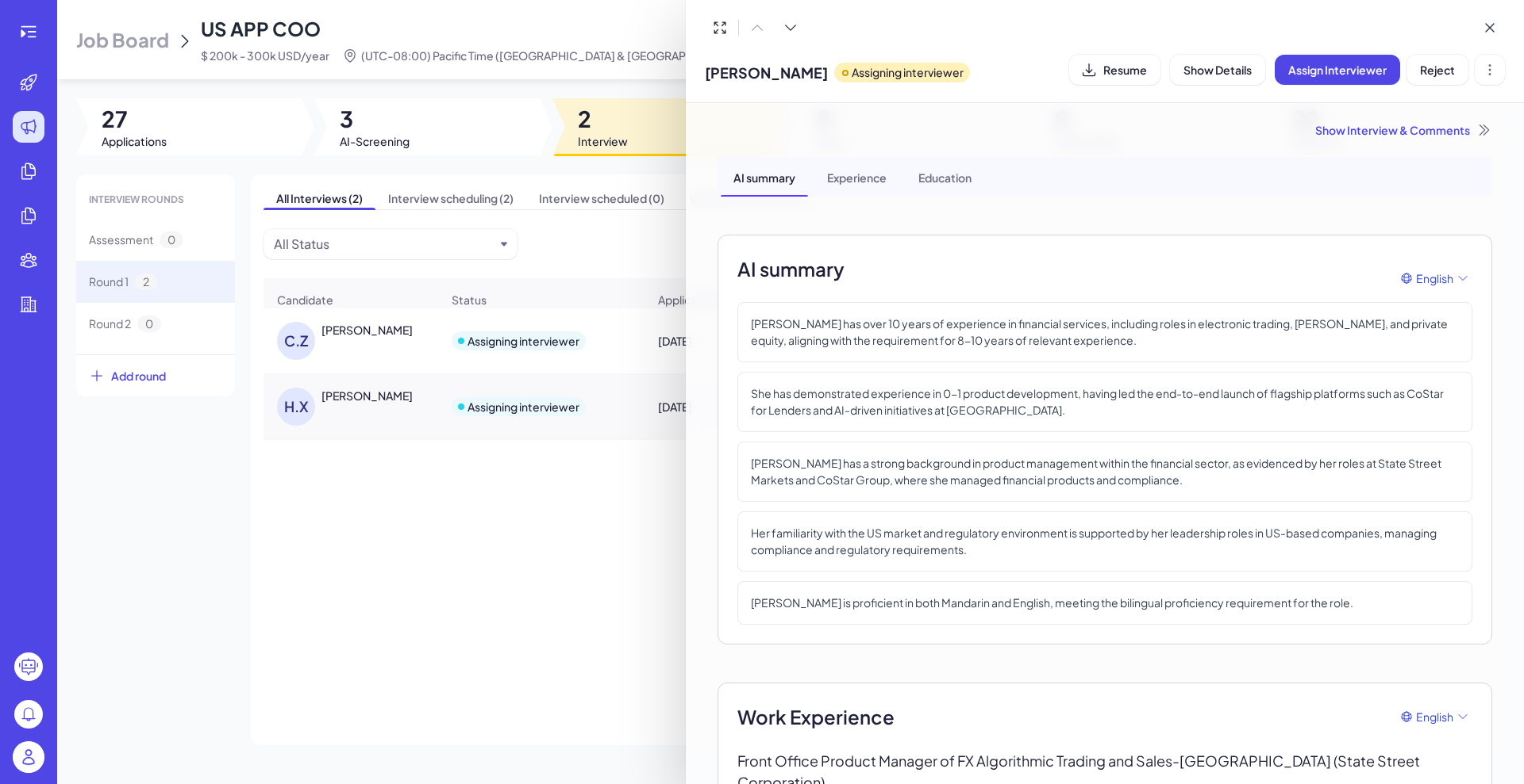
drag, startPoint x: 526, startPoint y: 511, endPoint x: 452, endPoint y: 452, distance: 94.6
click at [526, 512] on div at bounding box center [762, 392] width 1524 height 784
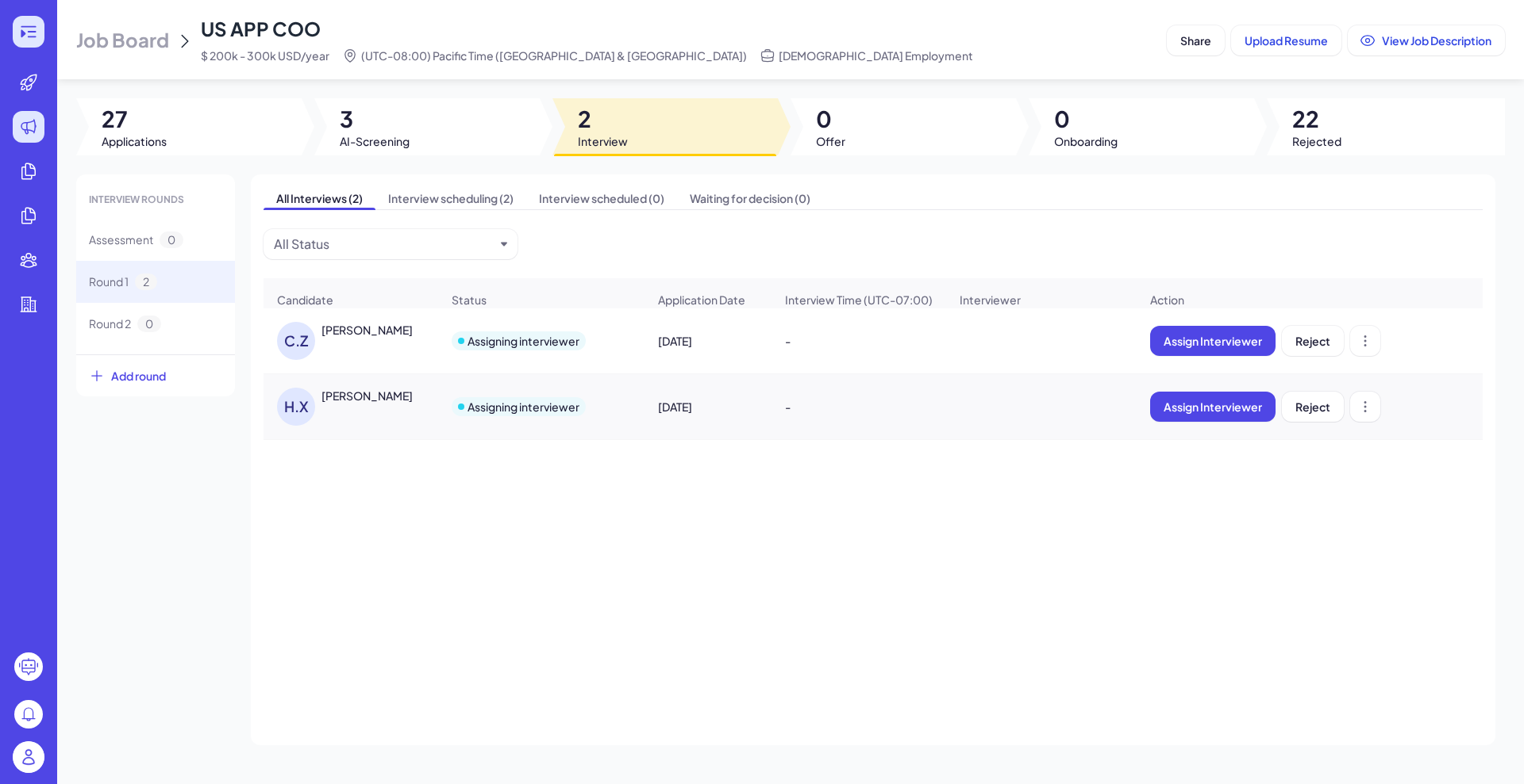
click at [31, 37] on icon at bounding box center [28, 31] width 19 height 19
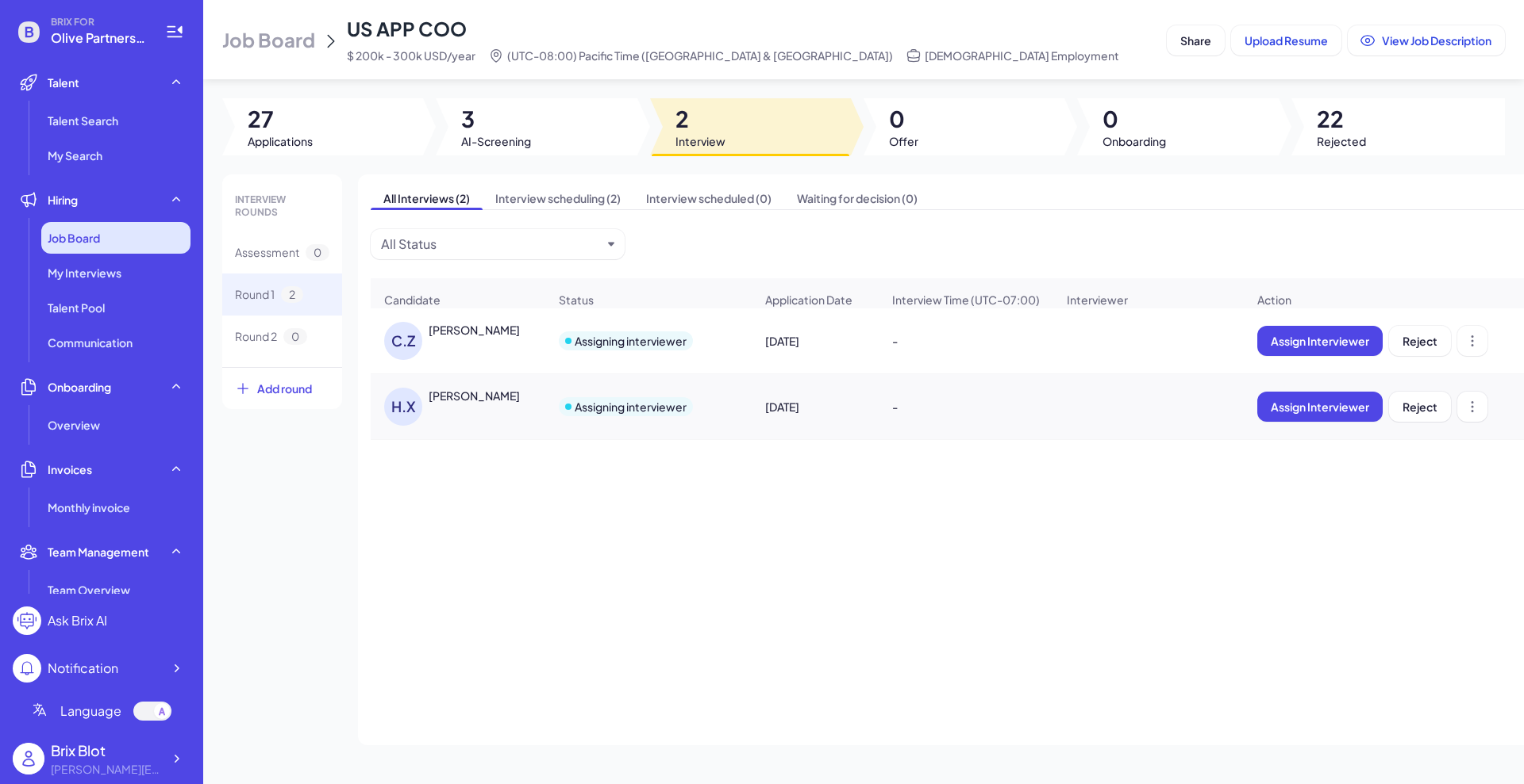
click at [104, 237] on div "Job Board" at bounding box center [116, 238] width 149 height 31
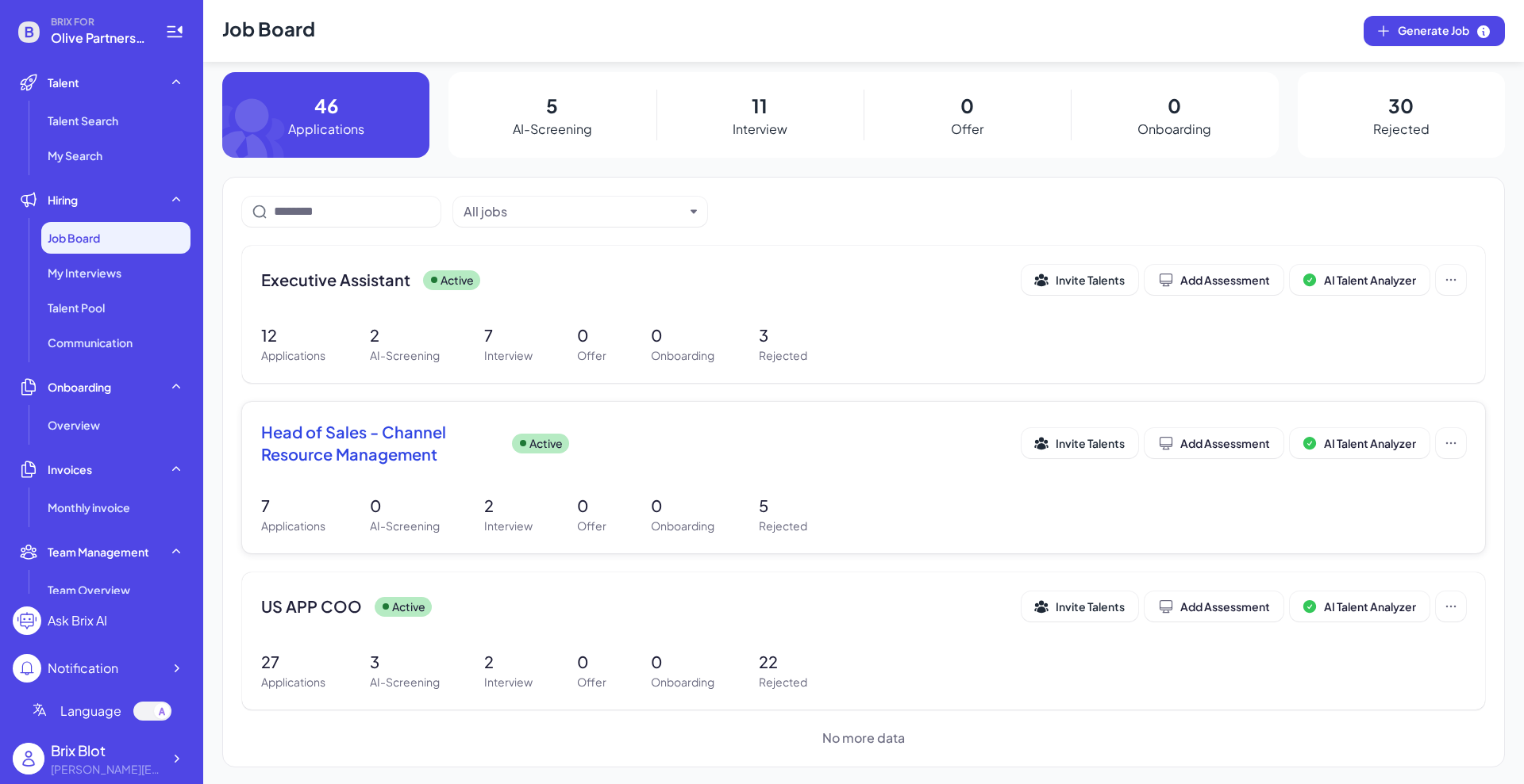
scroll to position [11, 0]
click at [401, 434] on span "Head of Sales - Channel Resource Management" at bounding box center [380, 441] width 238 height 44
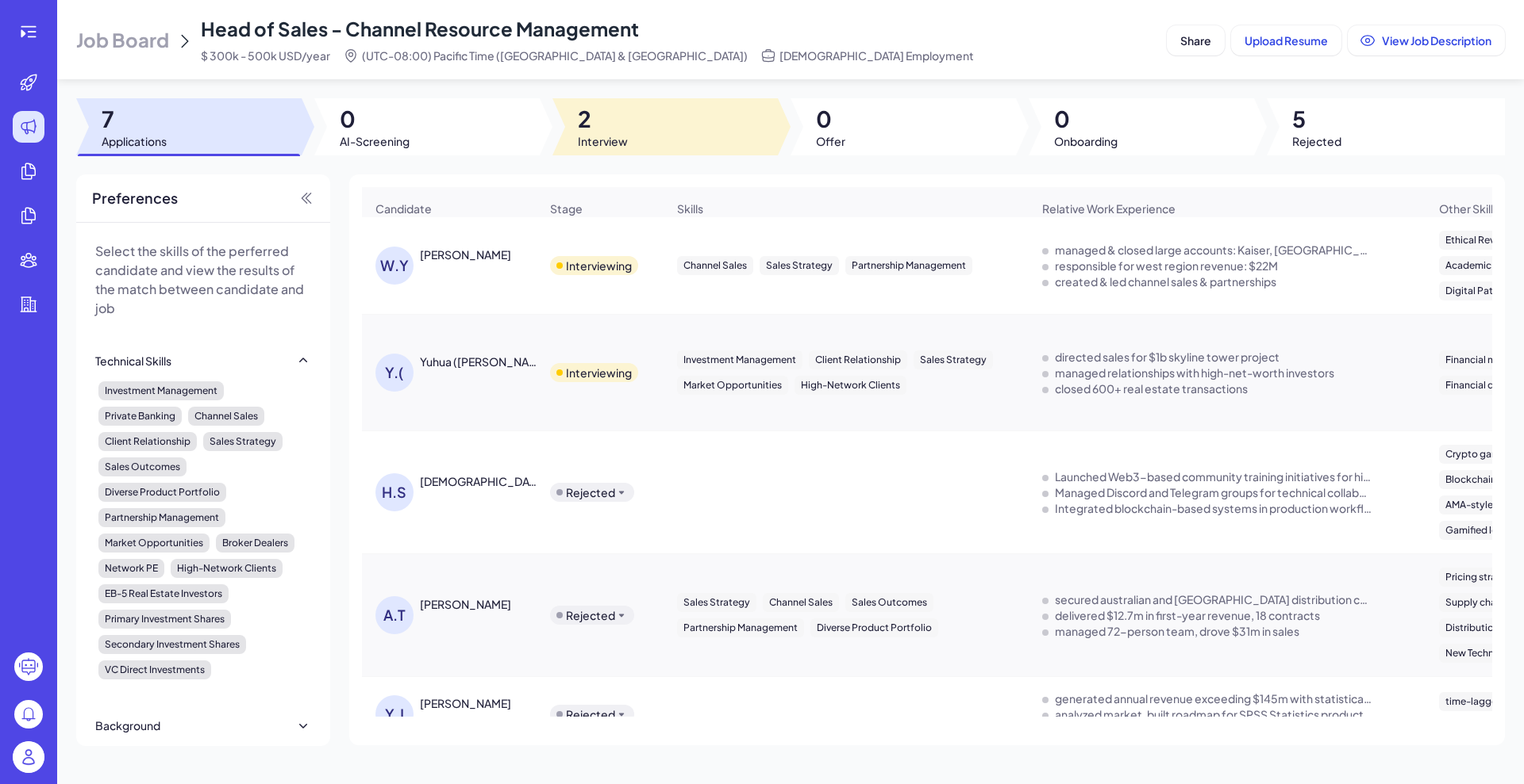
click at [601, 142] on span "Interview" at bounding box center [602, 141] width 50 height 16
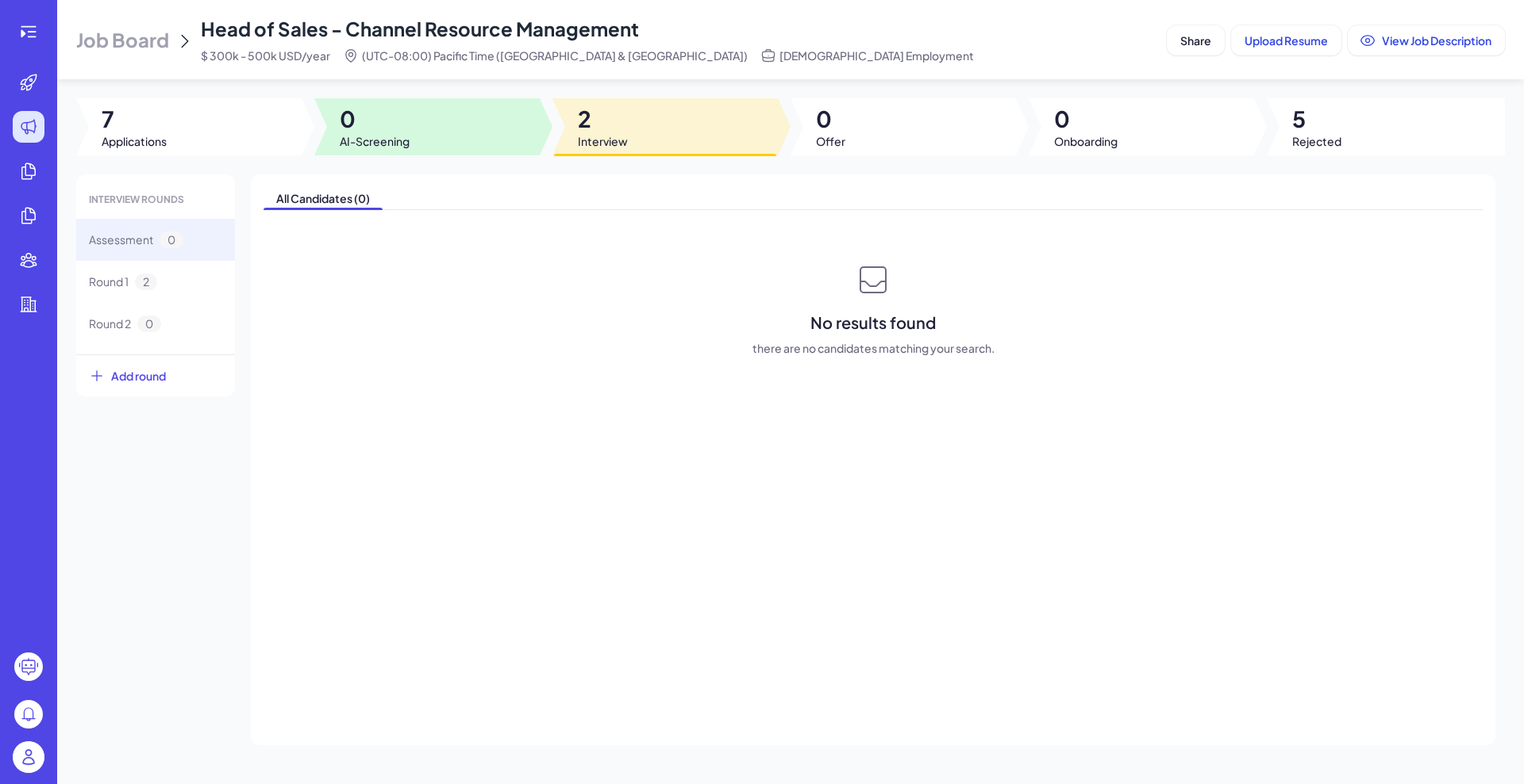
click at [417, 140] on div at bounding box center [426, 126] width 225 height 57
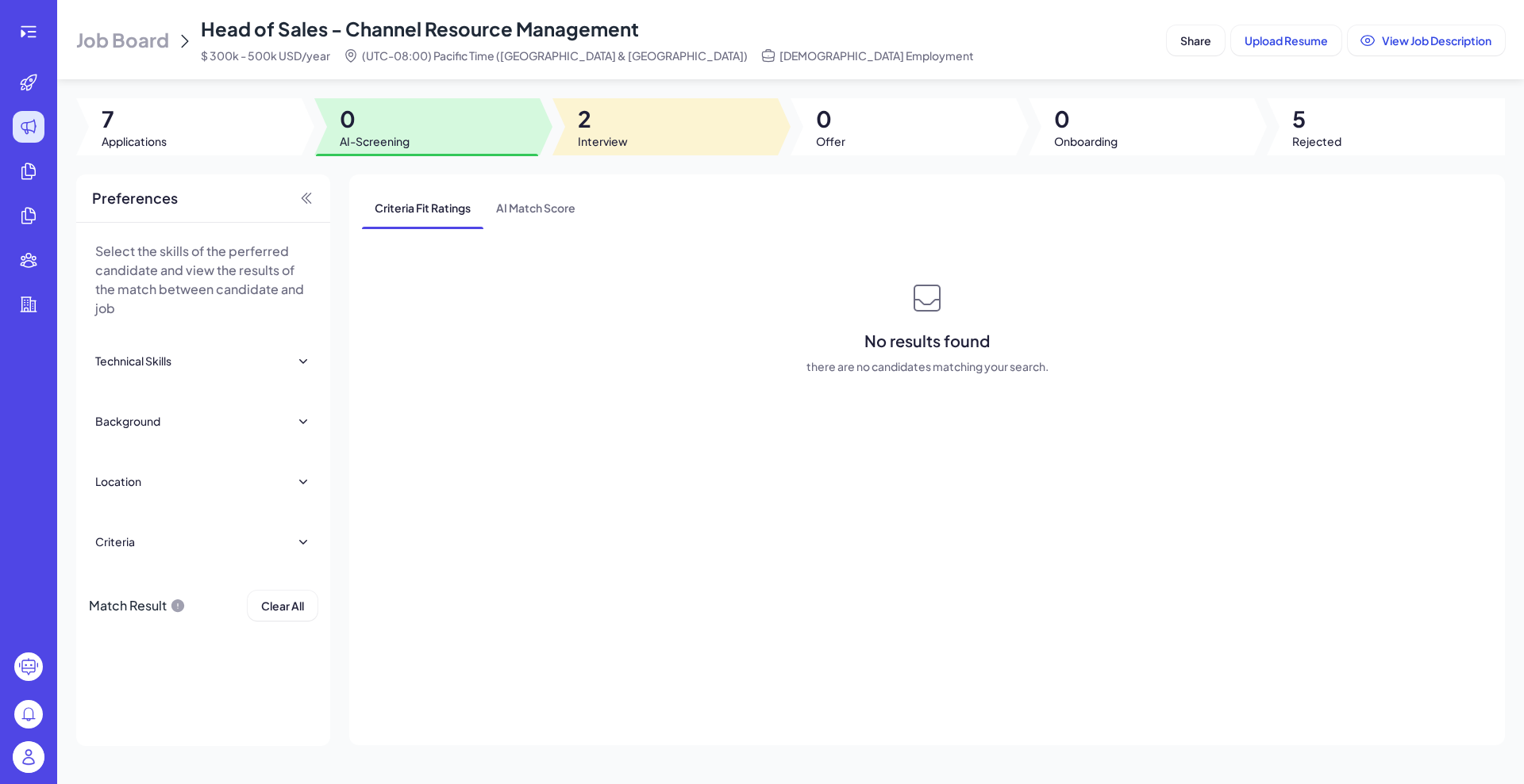
click at [663, 129] on div at bounding box center [665, 126] width 225 height 57
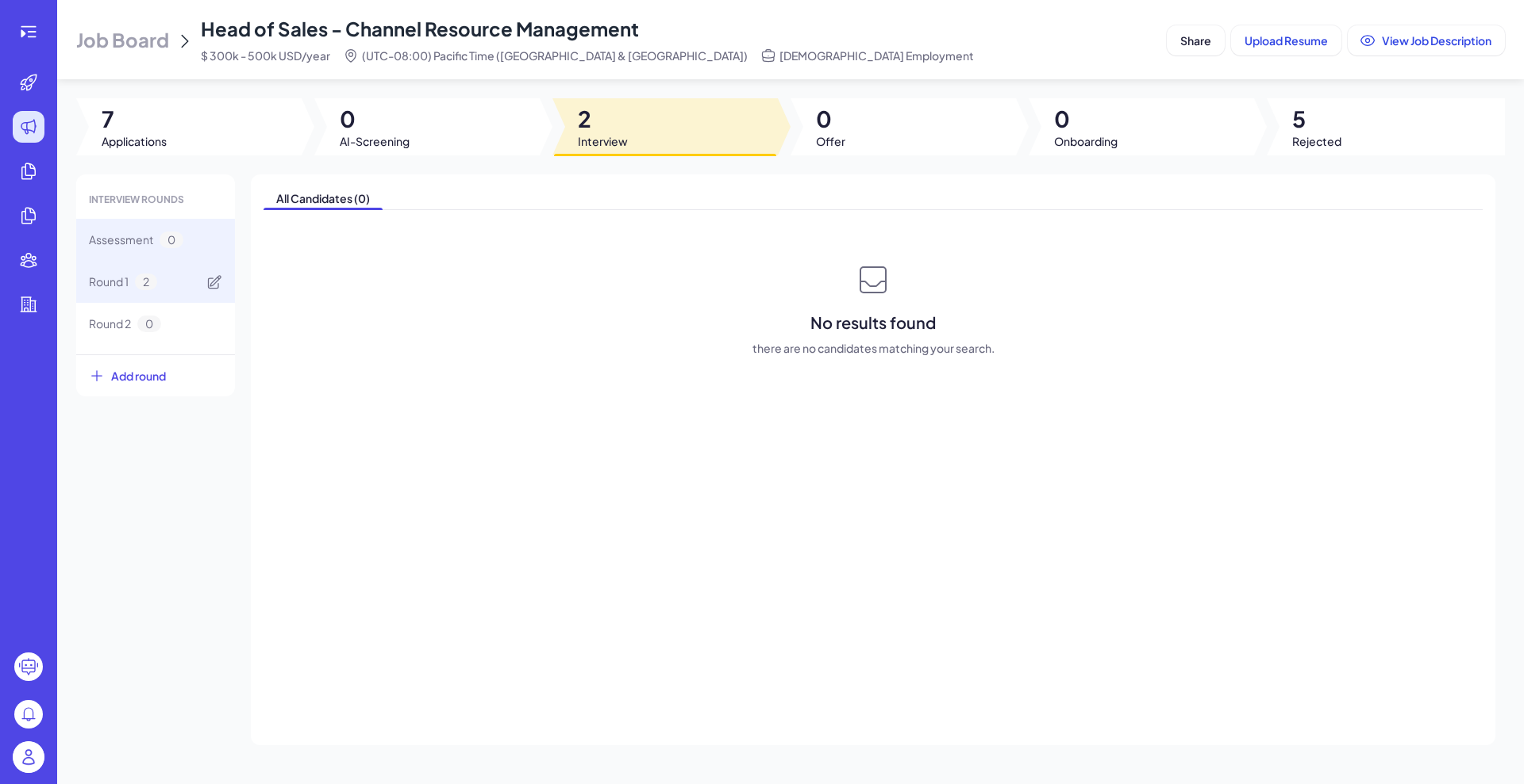
click at [120, 286] on span "Round 1" at bounding box center [109, 282] width 40 height 17
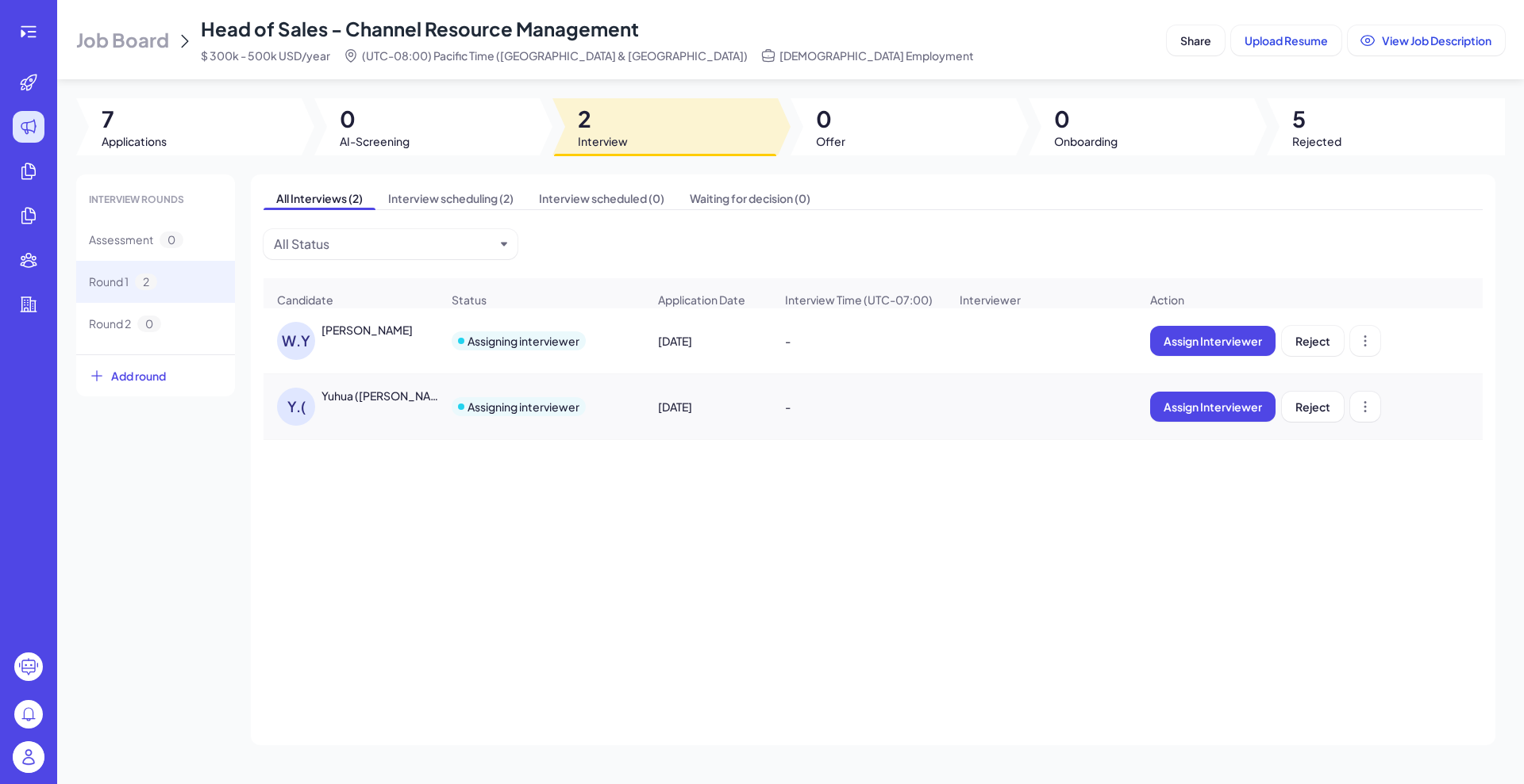
click at [354, 333] on div "[PERSON_NAME]" at bounding box center [367, 329] width 91 height 16
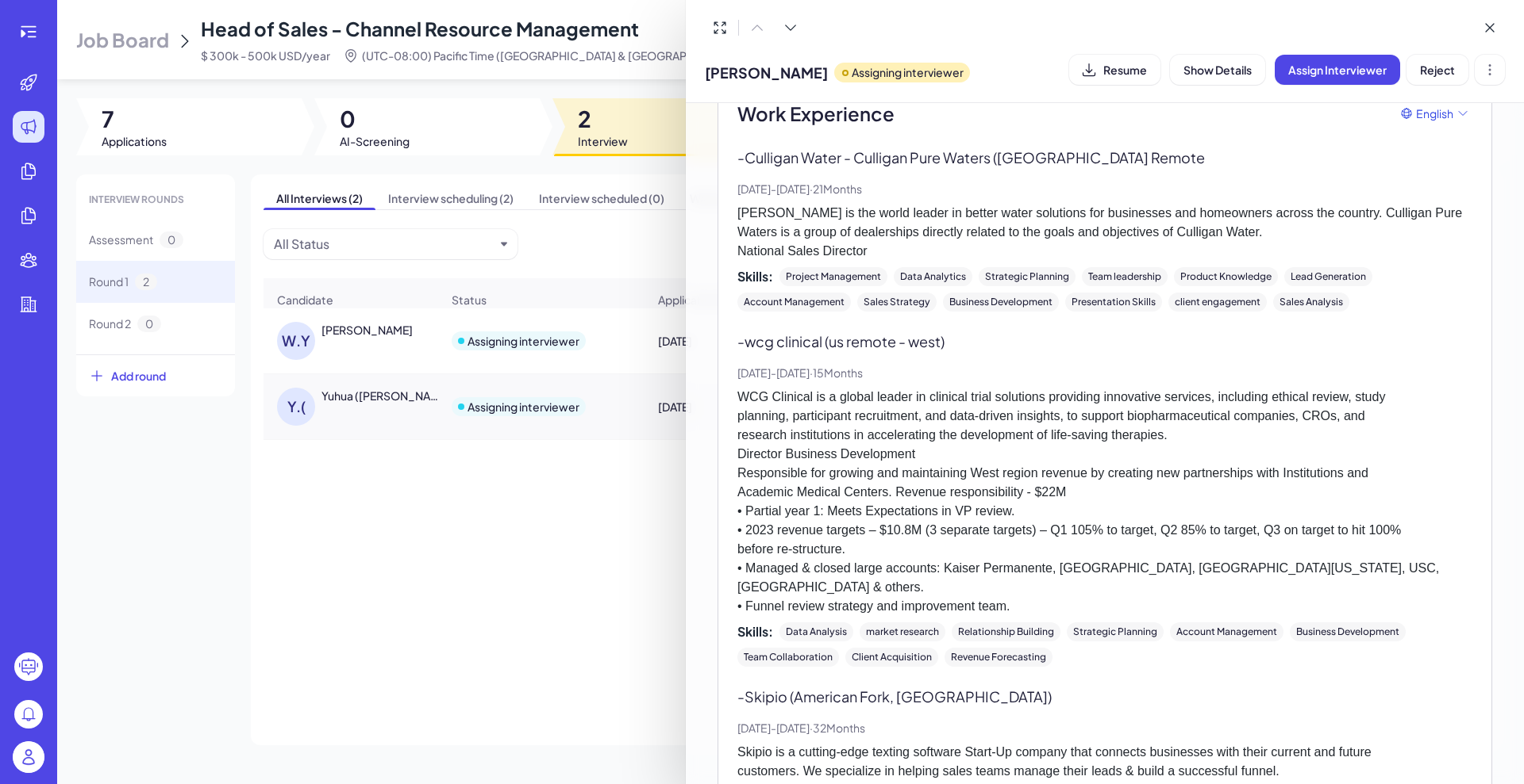
scroll to position [595, 0]
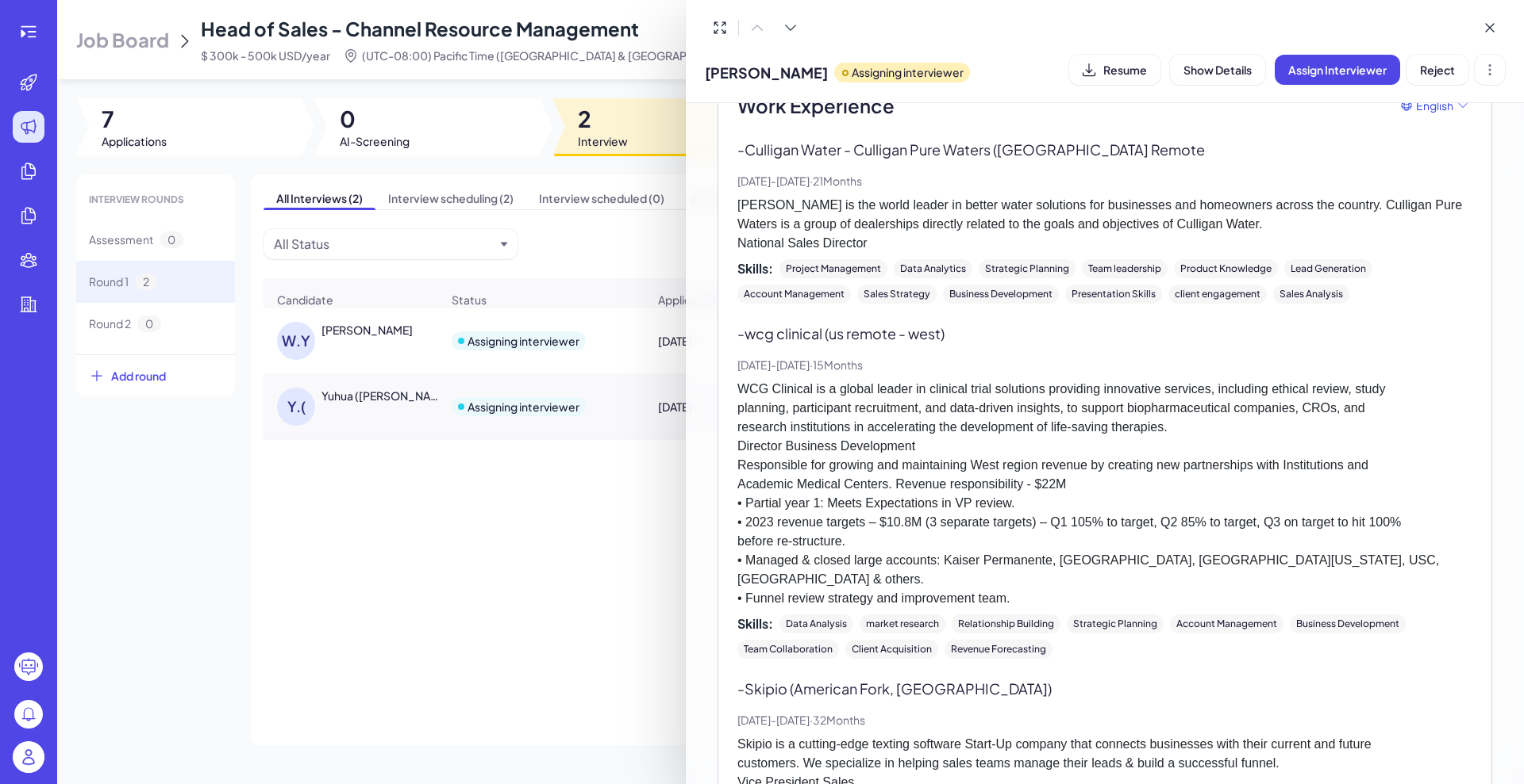
click at [517, 481] on div at bounding box center [762, 392] width 1524 height 784
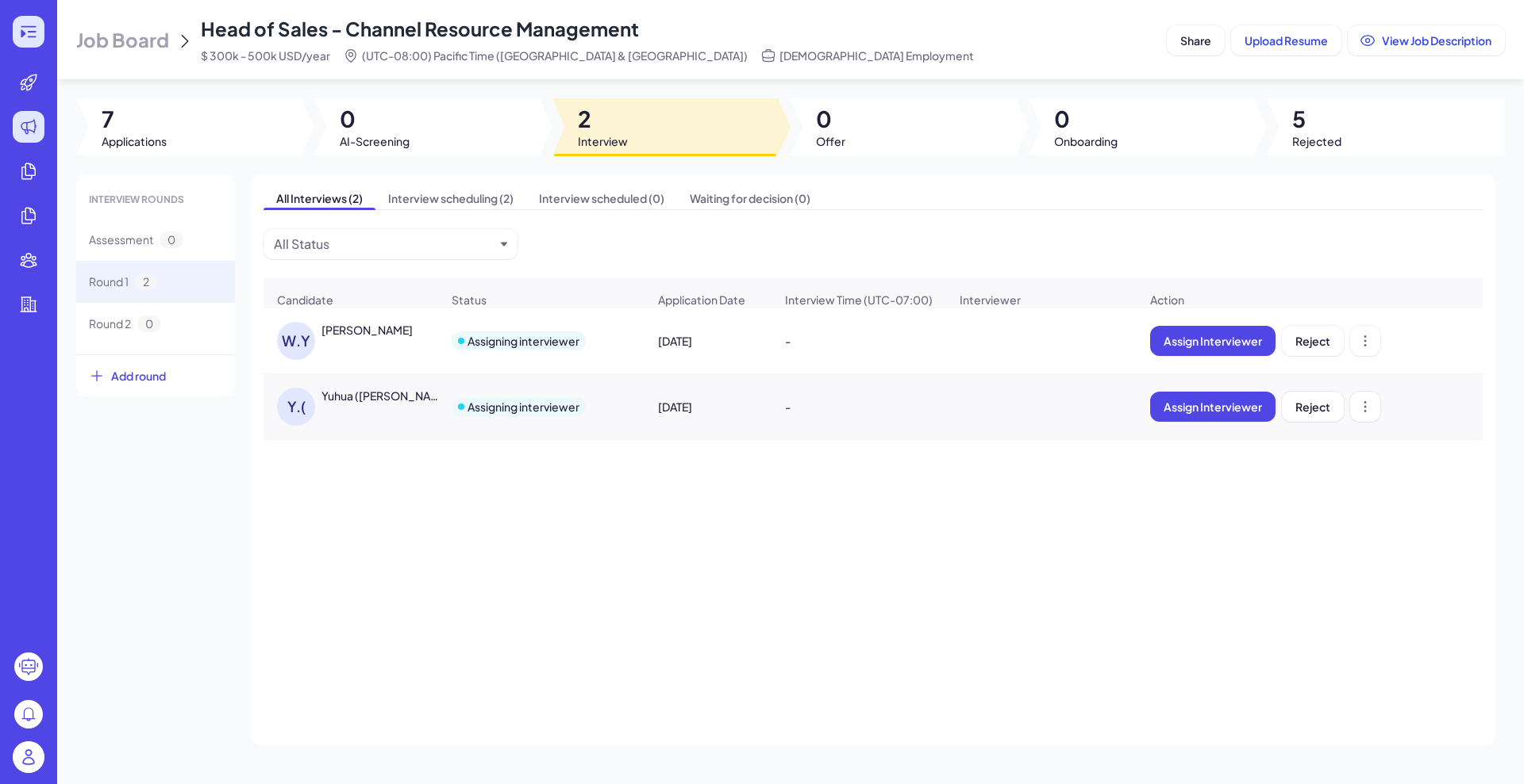
click at [39, 28] on div at bounding box center [28, 31] width 31 height 31
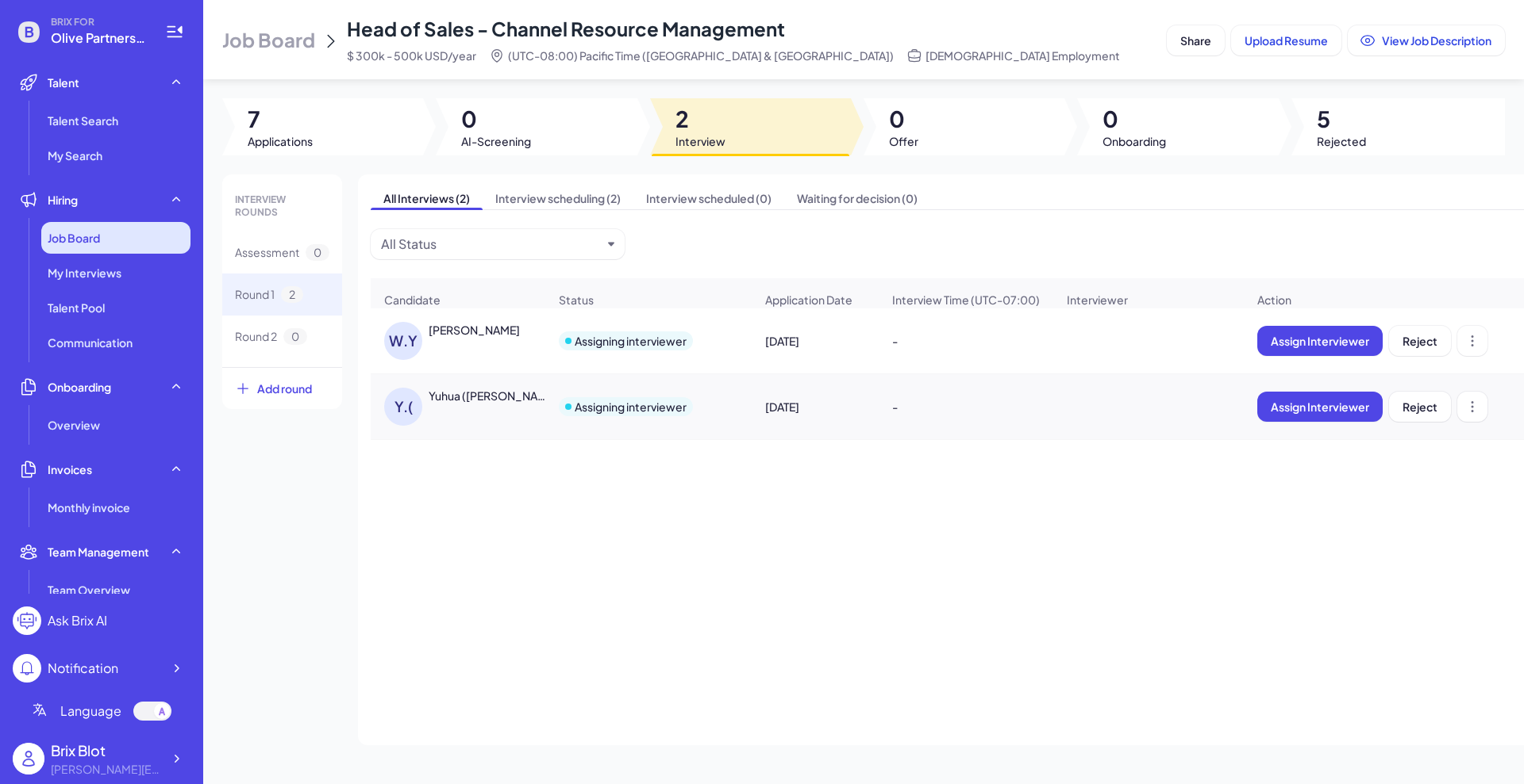
click at [97, 235] on span "Job Board" at bounding box center [74, 238] width 53 height 16
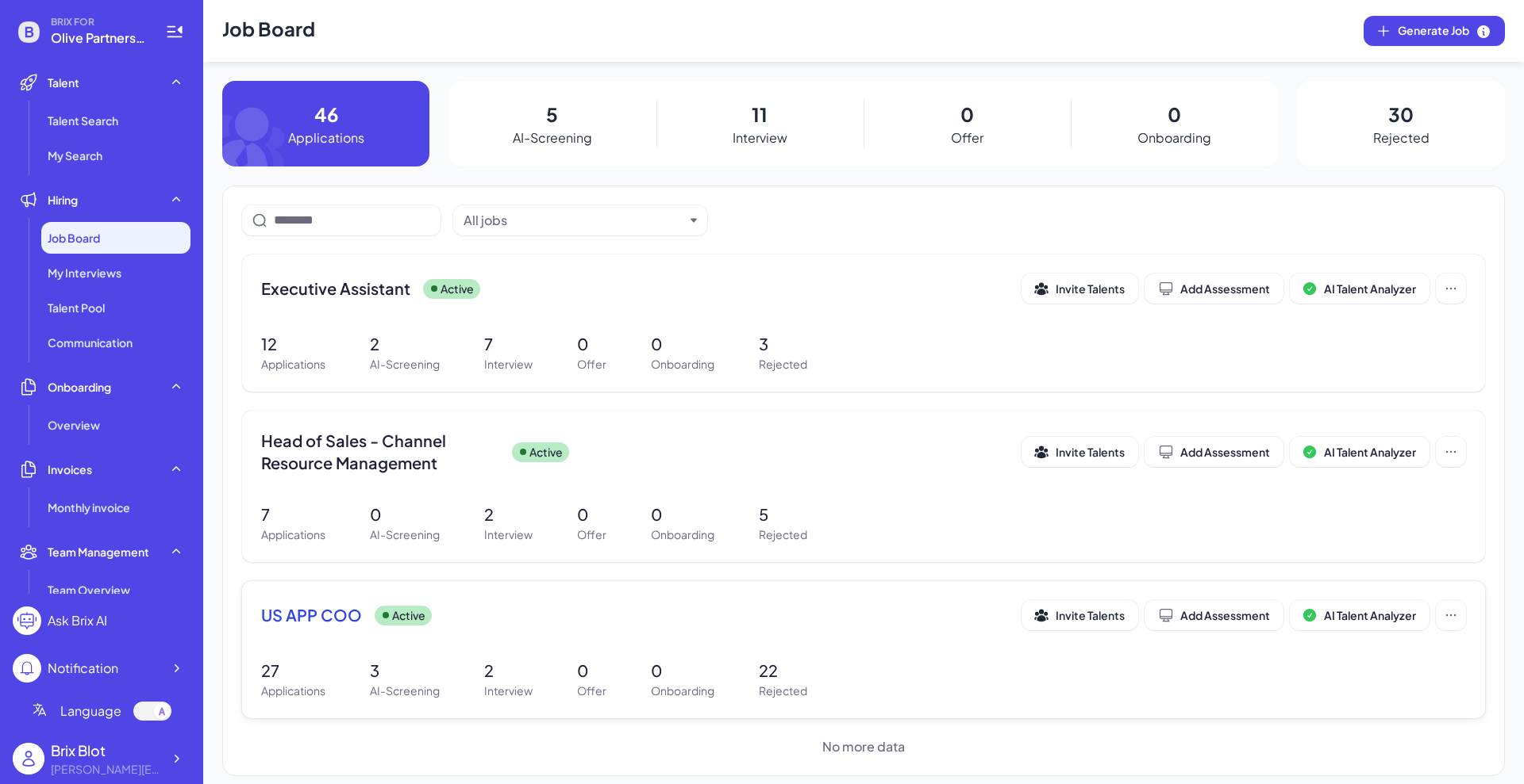
click at [314, 625] on span "US APP COO" at bounding box center [312, 615] width 101 height 22
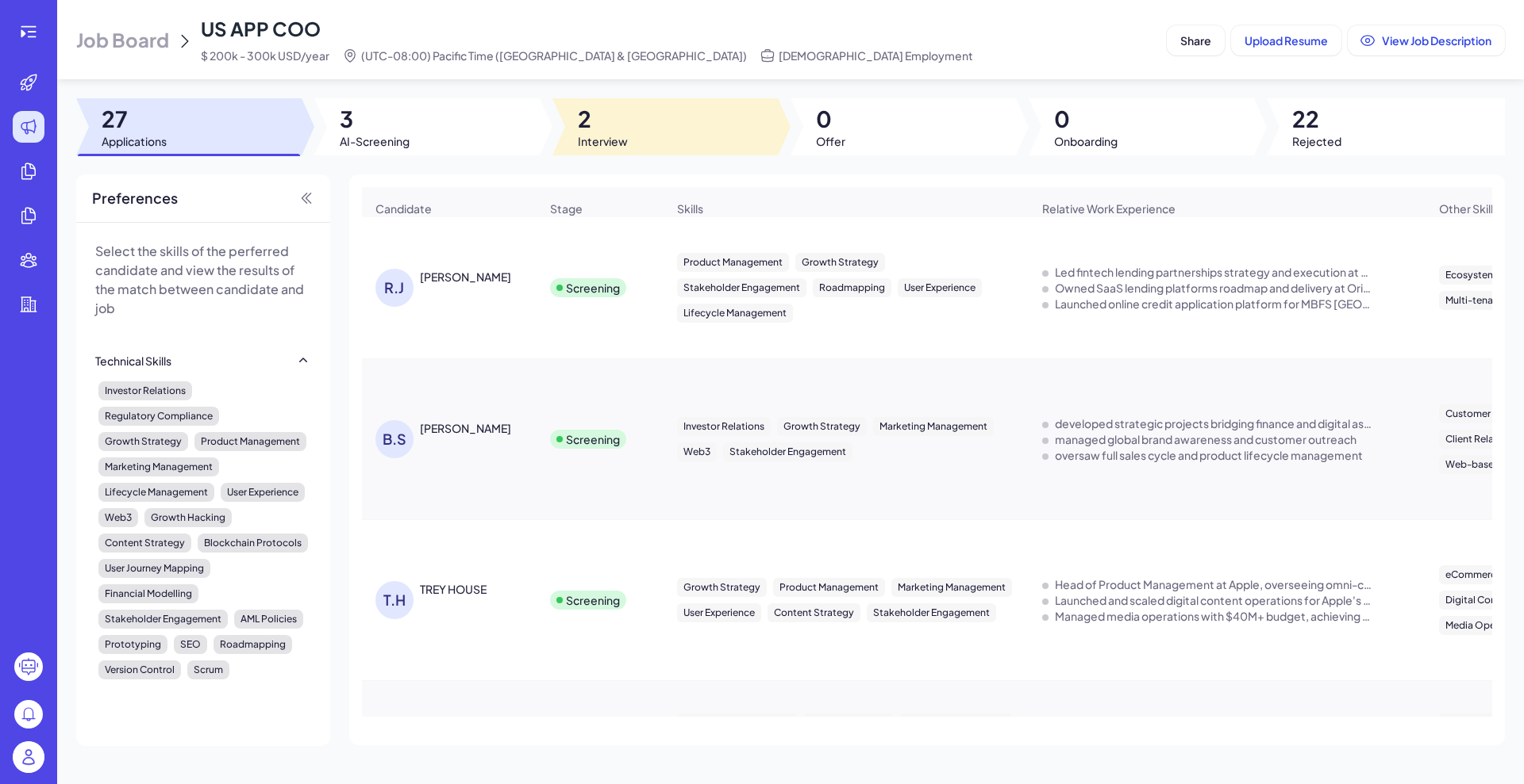
click at [581, 137] on span "Interview" at bounding box center [602, 141] width 50 height 16
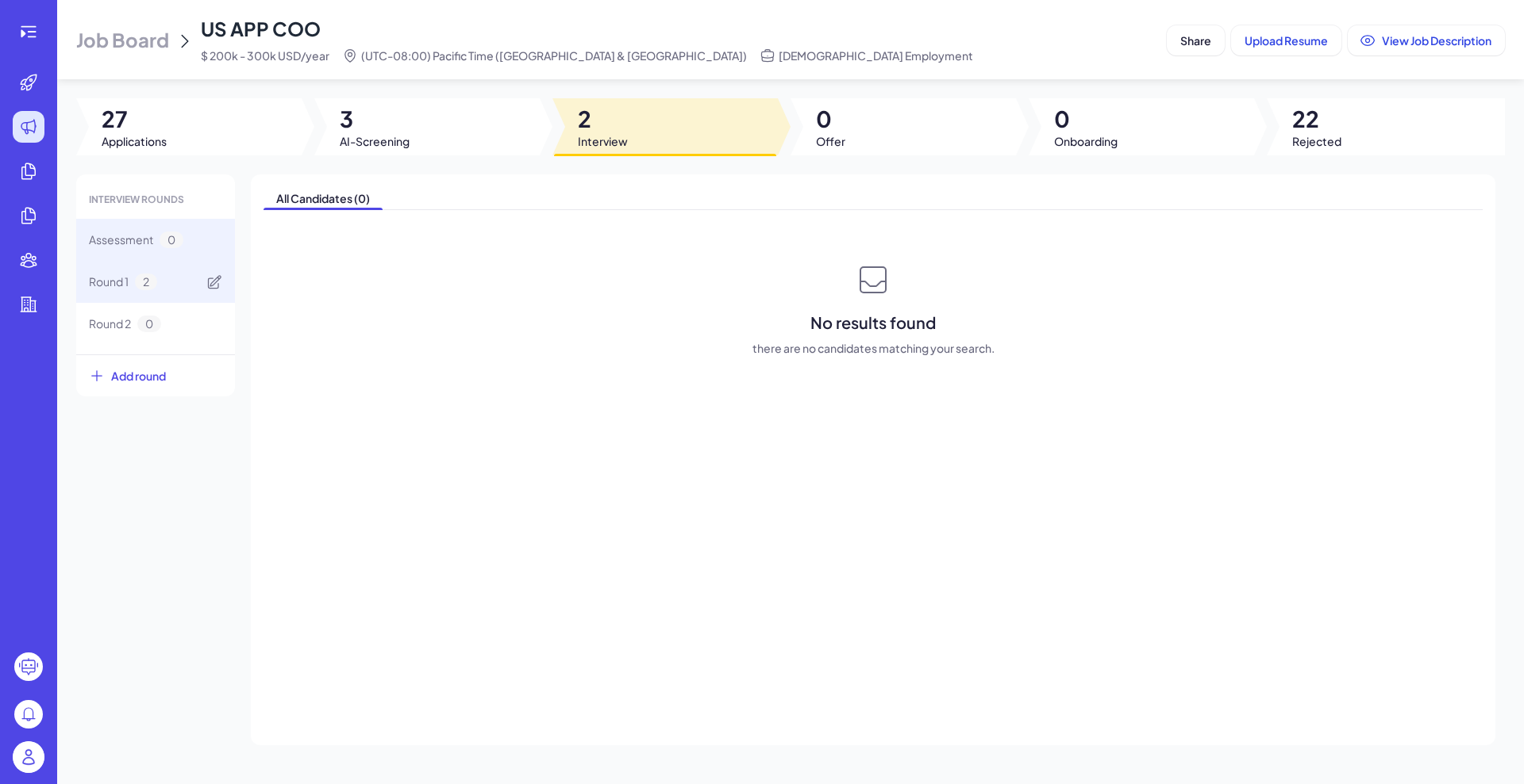
click at [121, 285] on span "Round 1" at bounding box center [109, 282] width 40 height 17
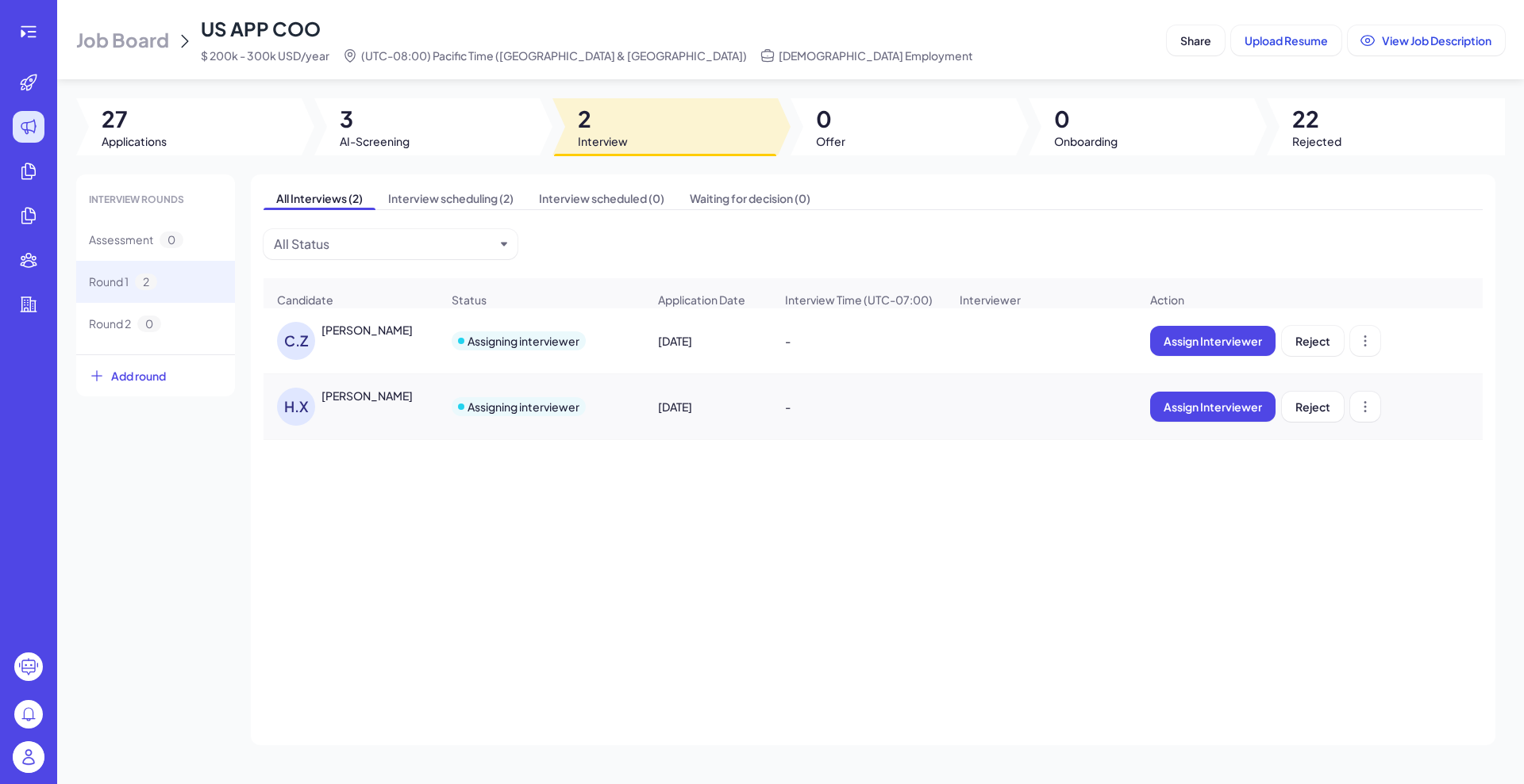
click at [583, 495] on div "C.Z [PERSON_NAME] Assigning interviewer [DATE] - Assign Interviewer Reject [PER…" at bounding box center [873, 493] width 1219 height 369
click at [18, 39] on div at bounding box center [28, 31] width 31 height 31
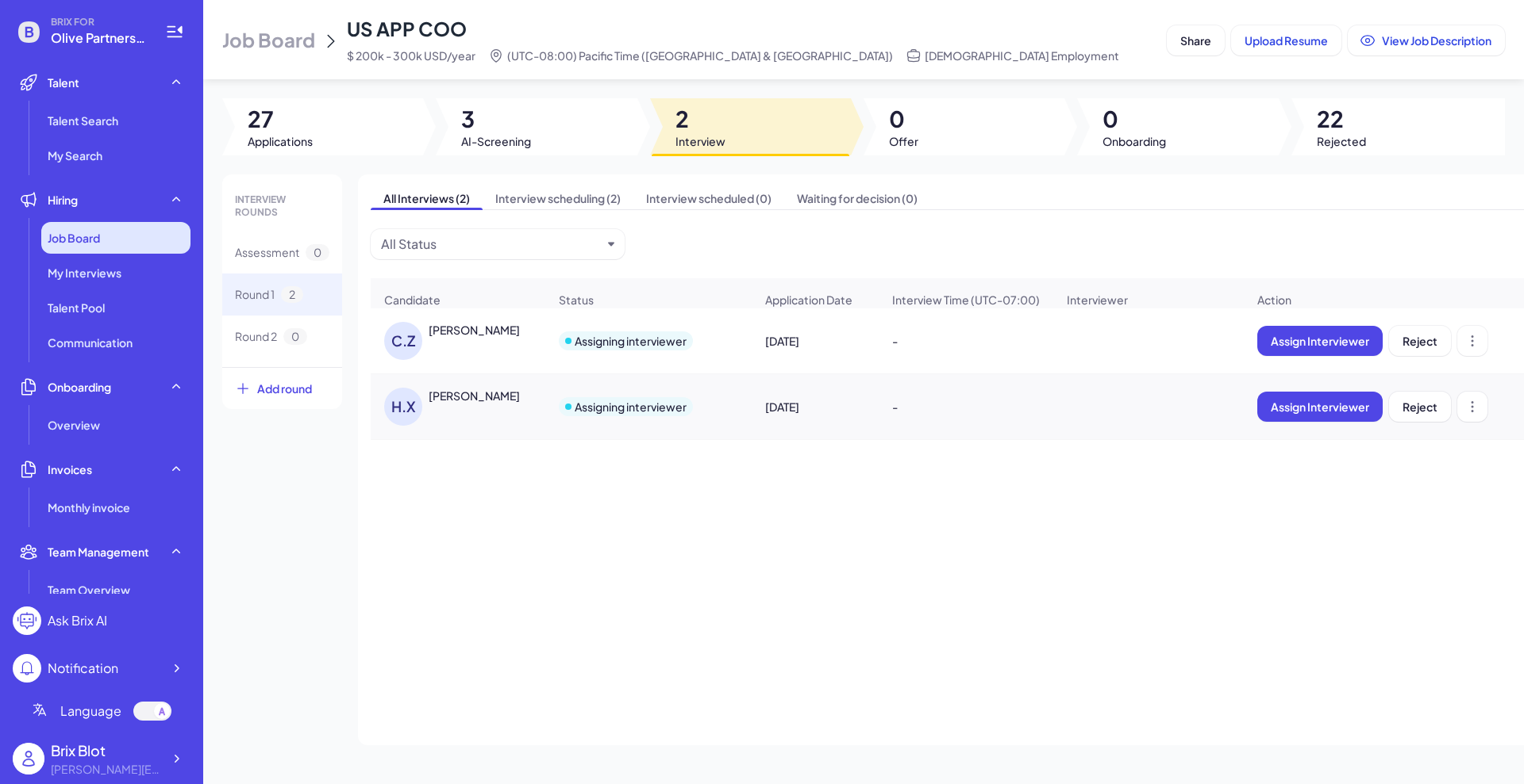
click at [103, 240] on div "Job Board" at bounding box center [116, 238] width 149 height 31
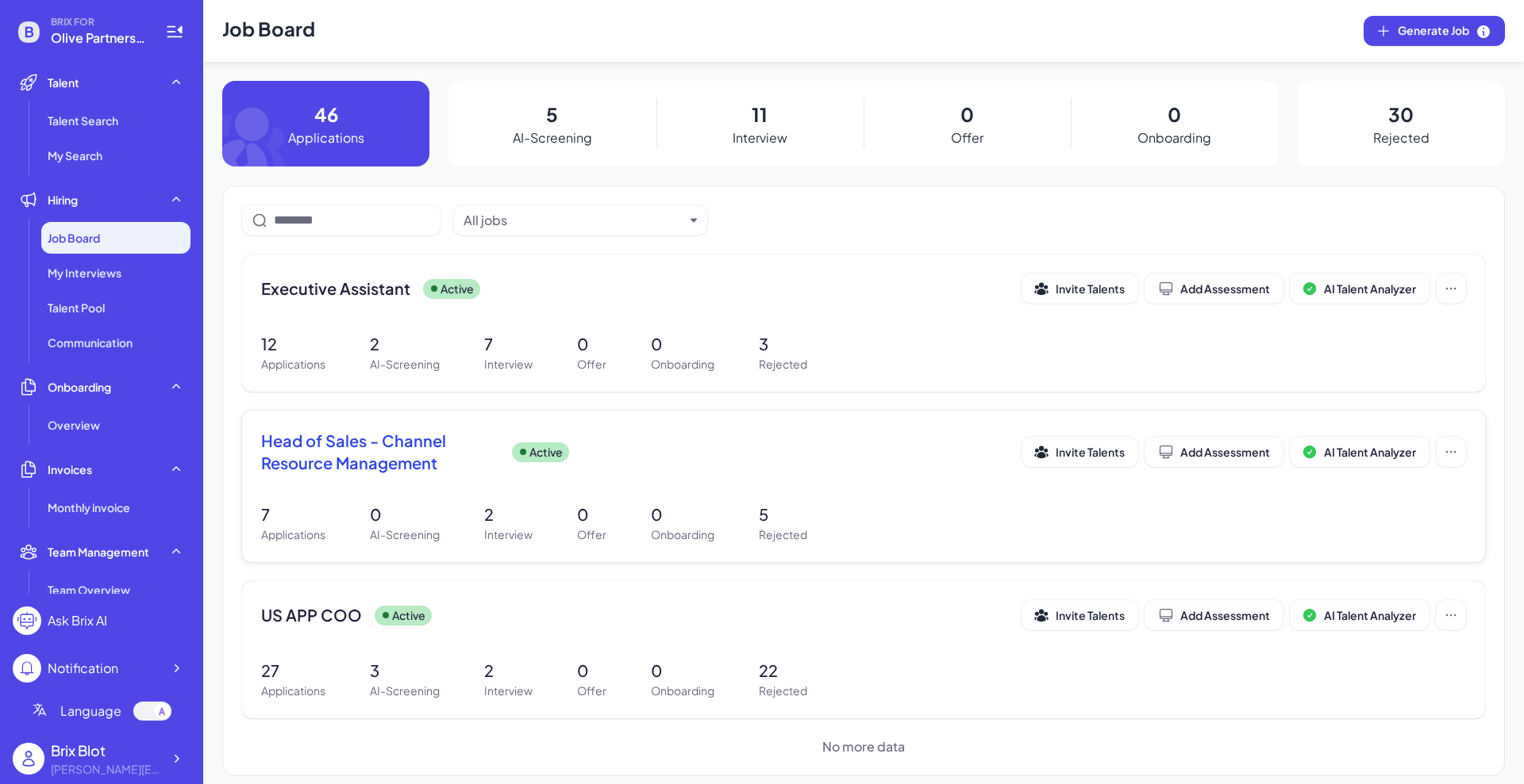
click at [396, 448] on span "Head of Sales - Channel Resource Management" at bounding box center [380, 452] width 238 height 44
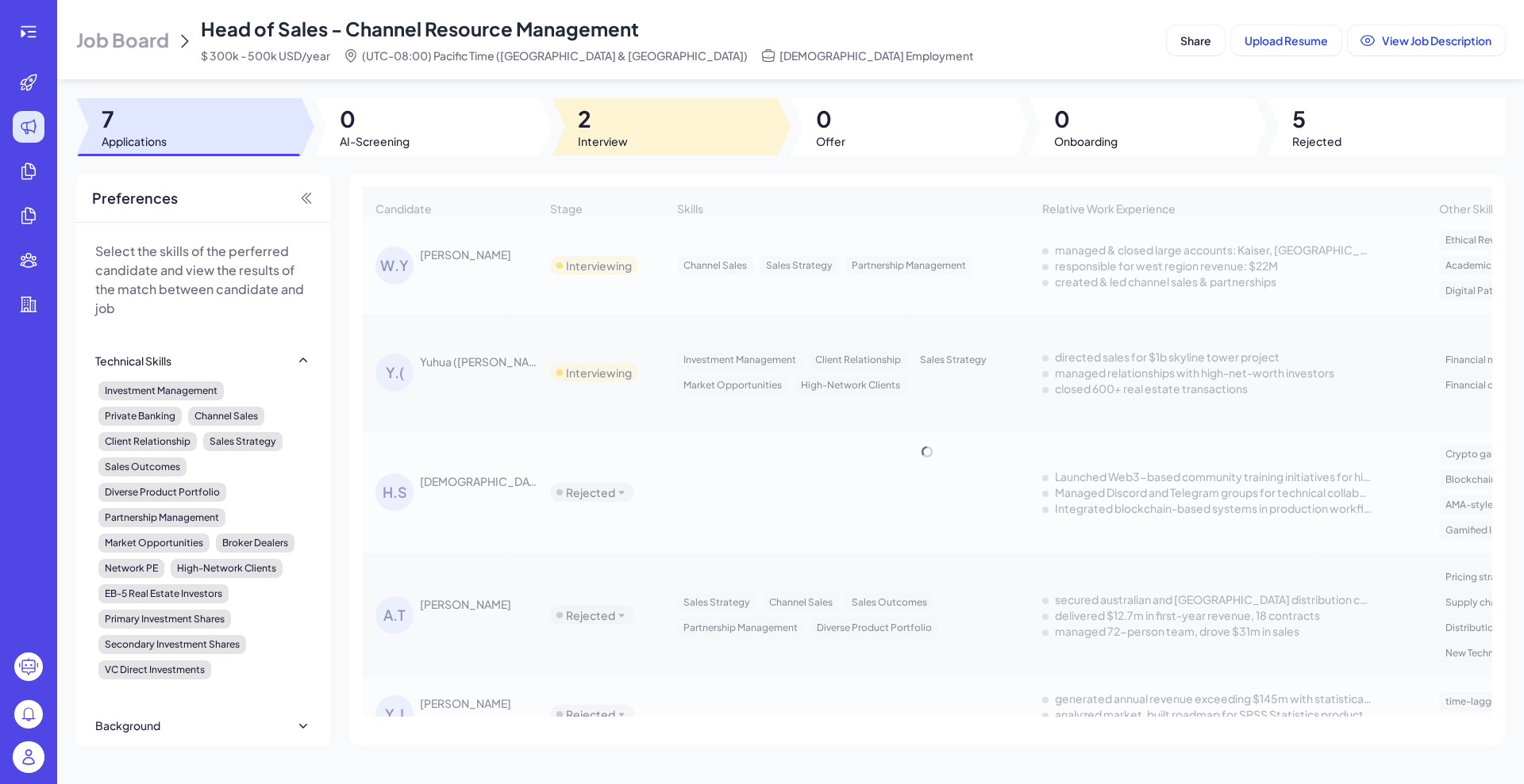
click at [609, 128] on span "2" at bounding box center [602, 119] width 50 height 29
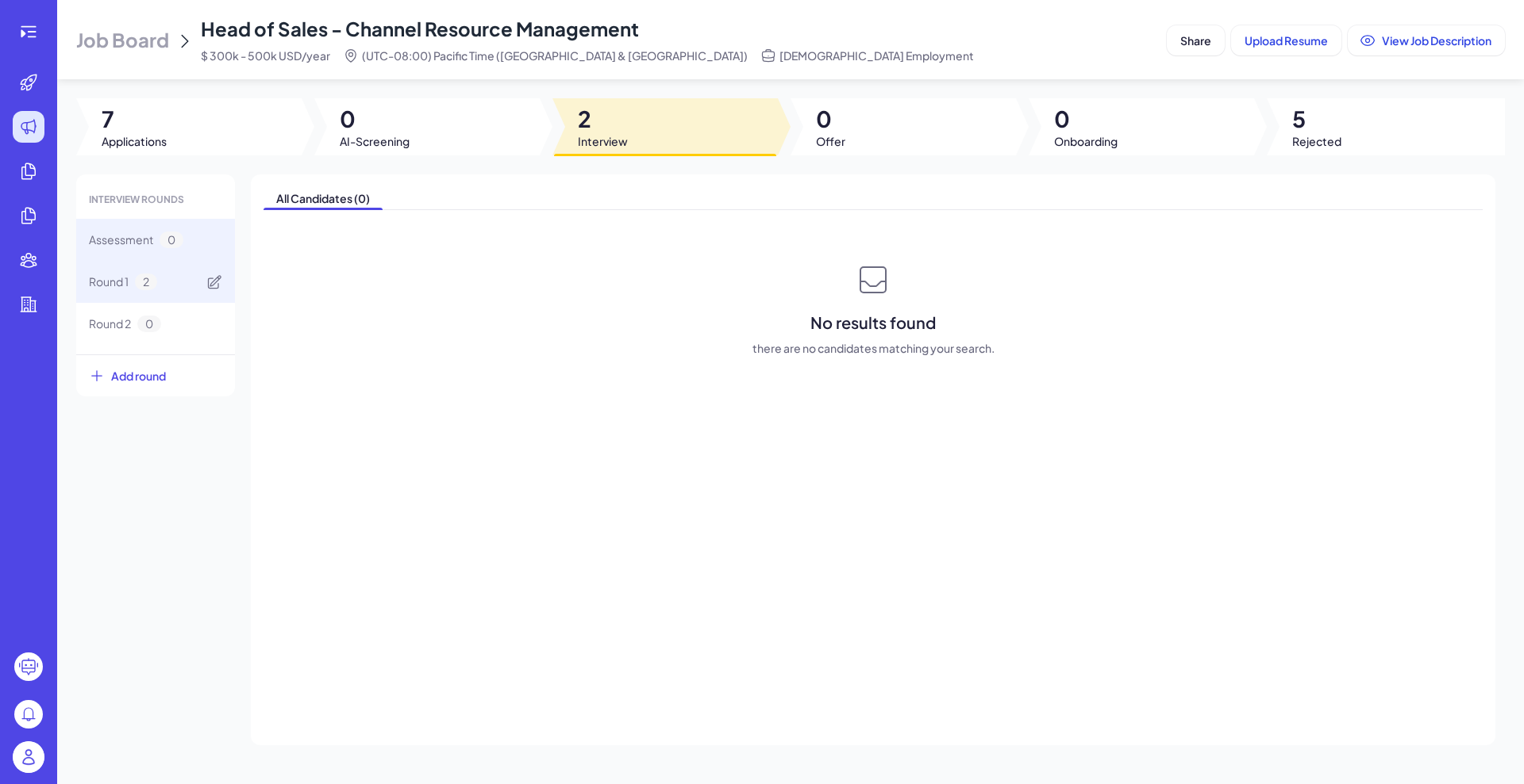
click at [120, 281] on span "Round 1" at bounding box center [109, 282] width 40 height 17
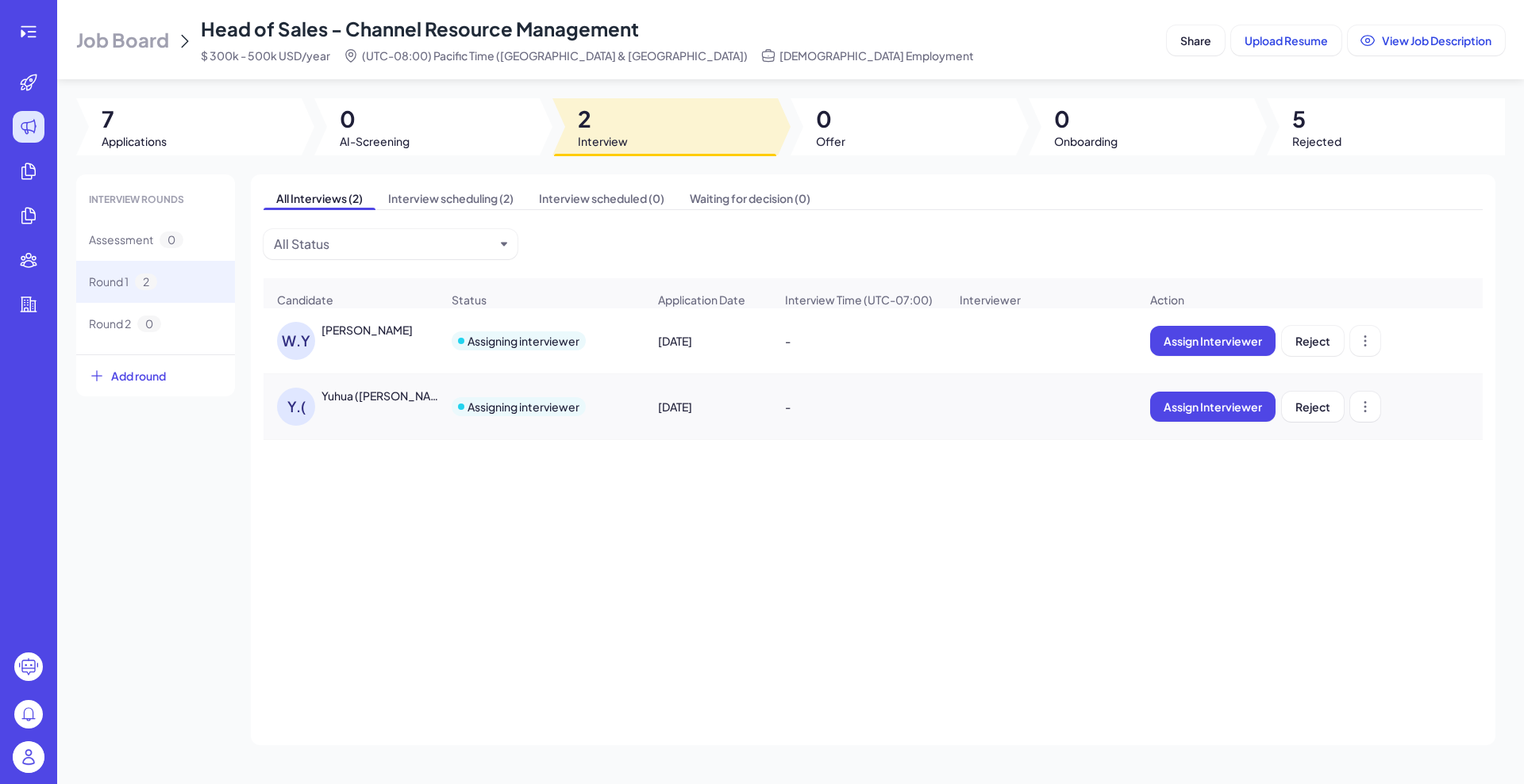
click at [47, 28] on div at bounding box center [29, 31] width 51 height 31
click at [34, 32] on icon at bounding box center [28, 31] width 19 height 19
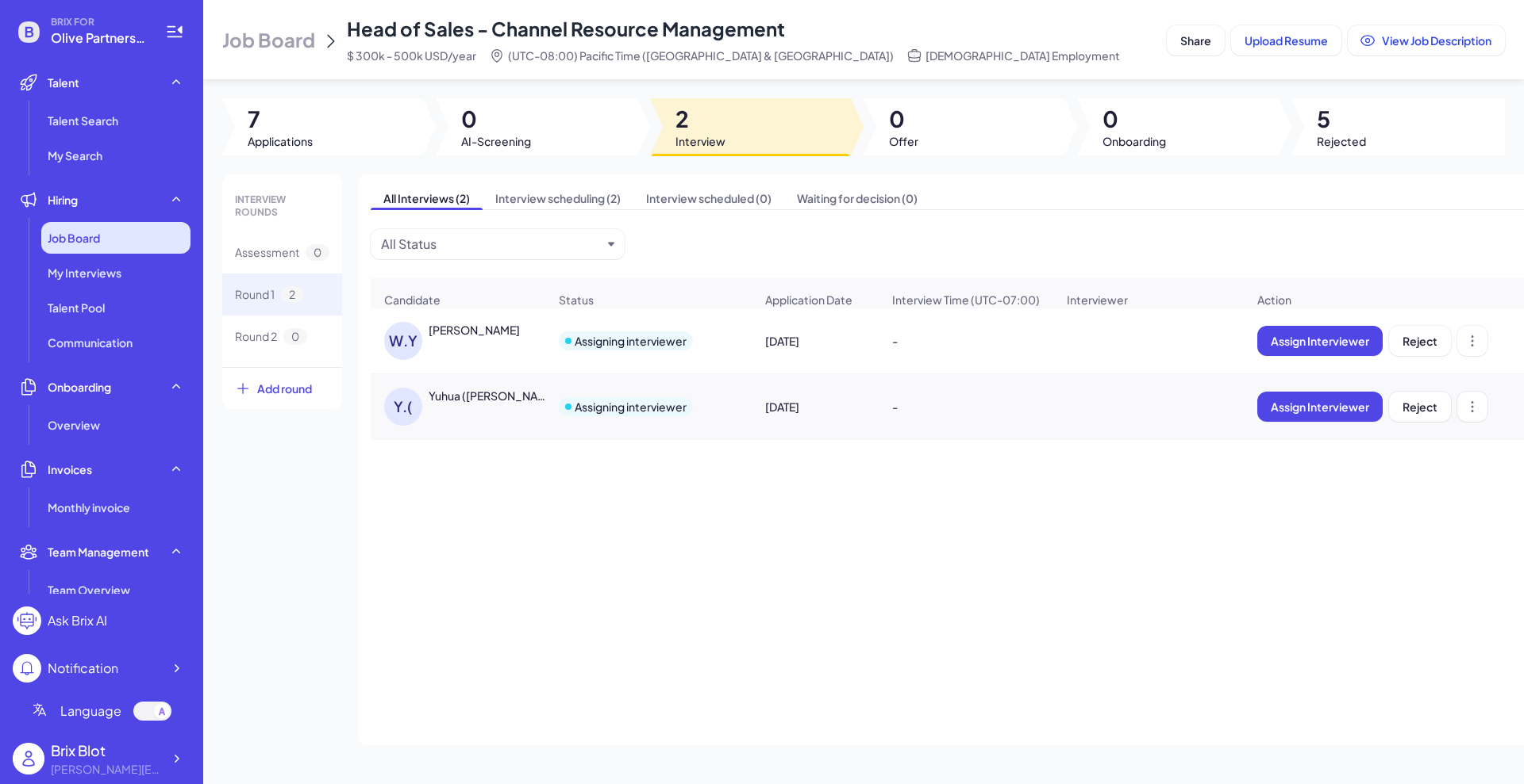
click at [128, 240] on div "Job Board" at bounding box center [116, 238] width 149 height 31
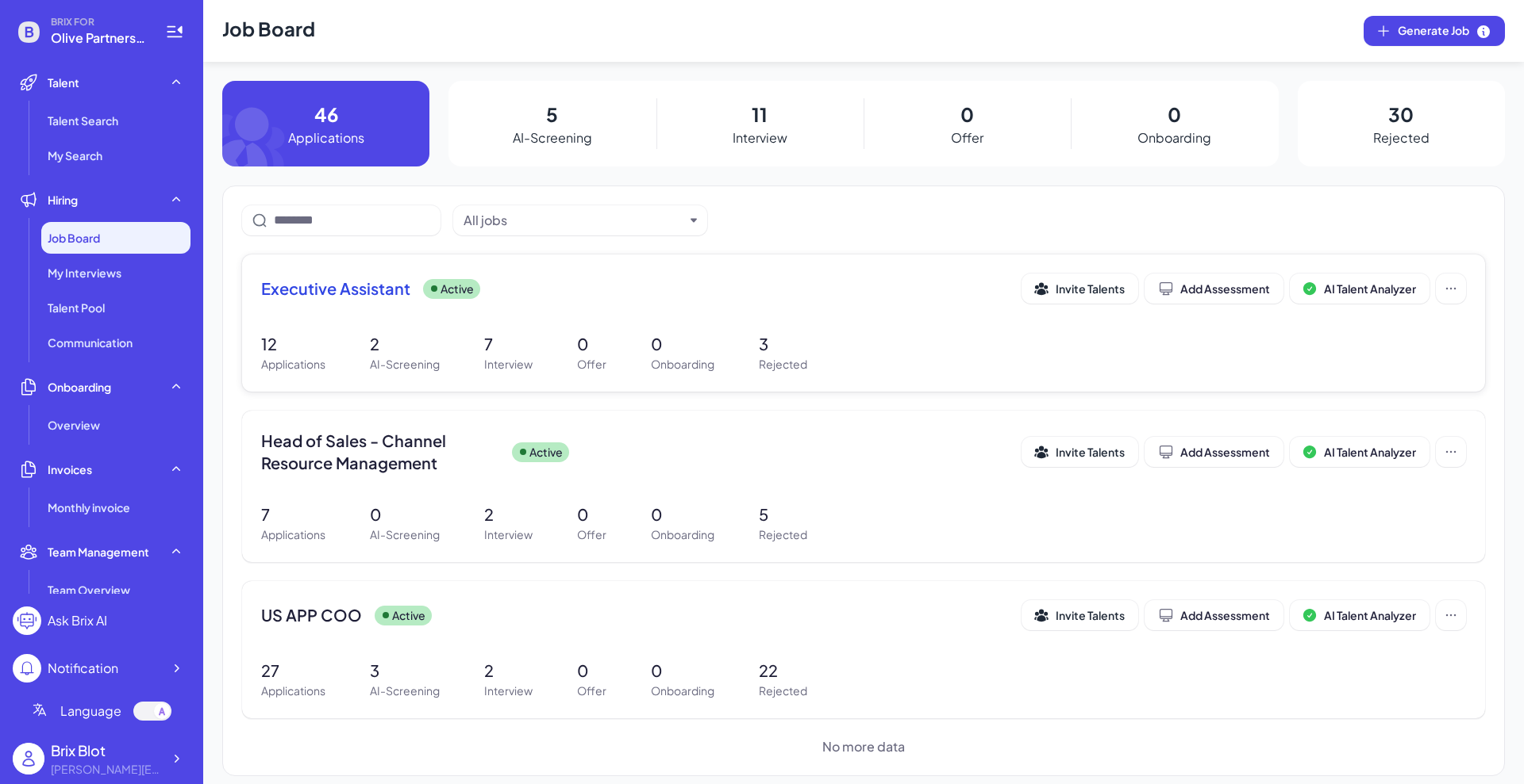
click at [359, 288] on span "Executive Assistant" at bounding box center [336, 288] width 149 height 22
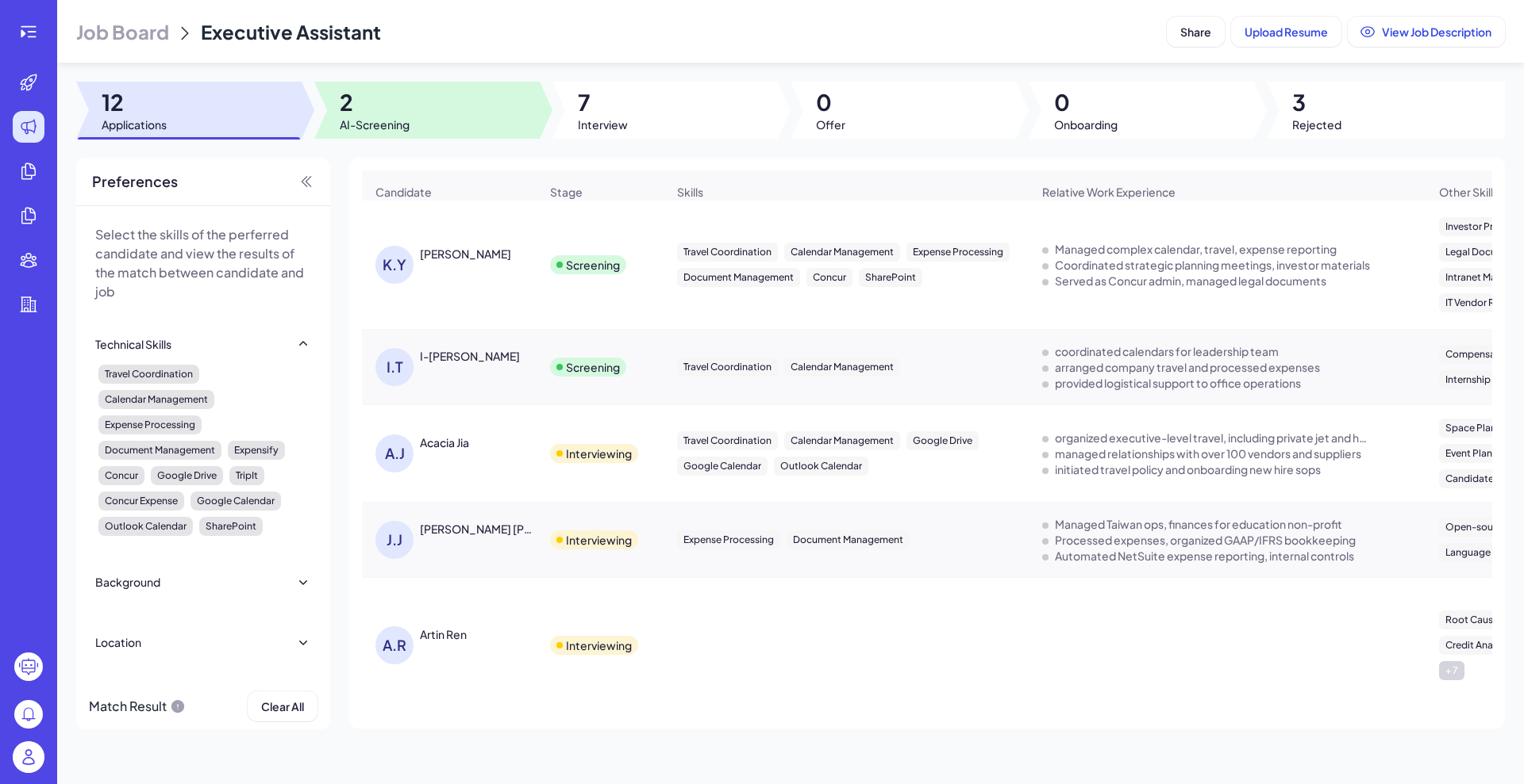
click at [391, 108] on span "2" at bounding box center [374, 103] width 70 height 29
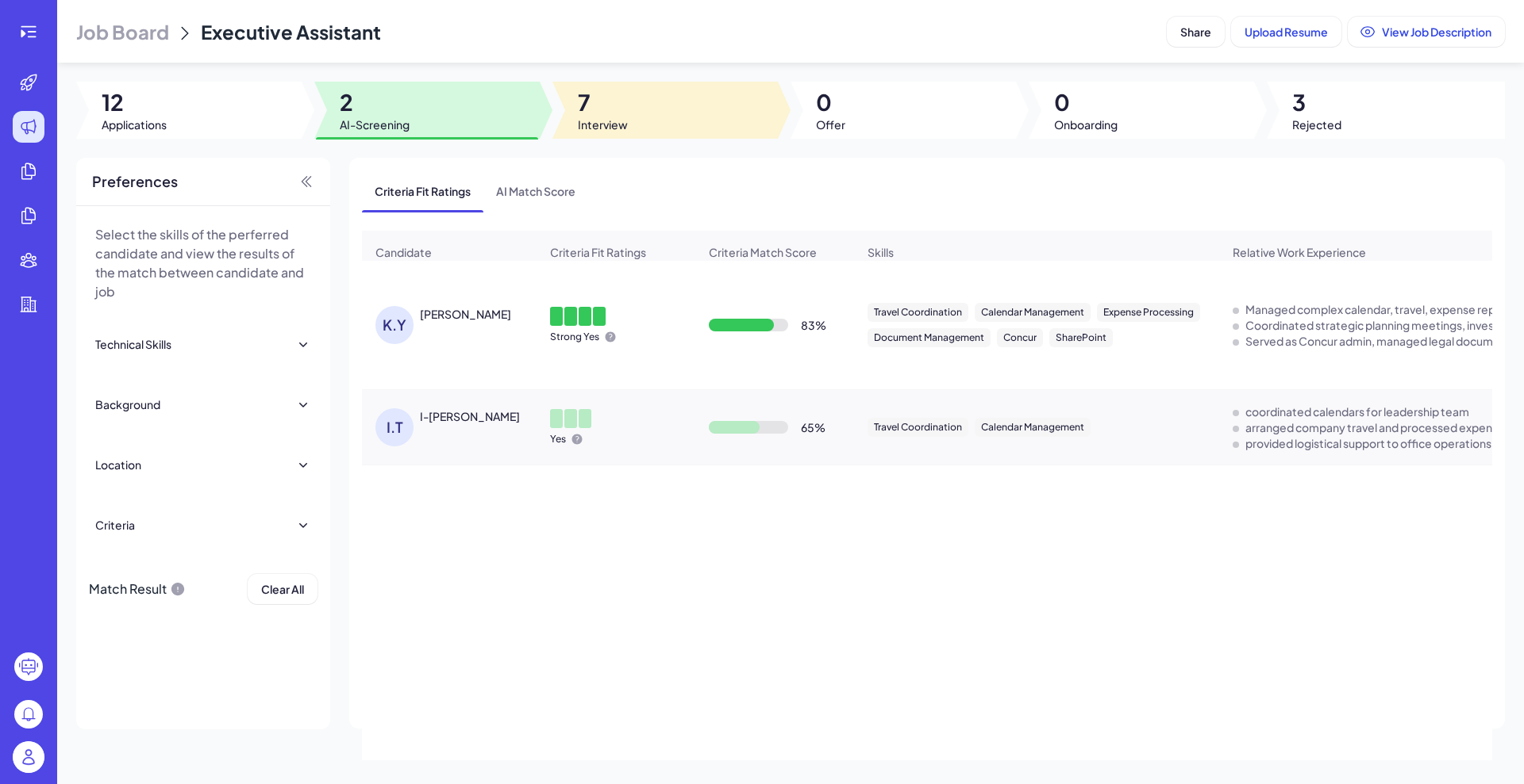
click at [607, 127] on span "Interview" at bounding box center [602, 124] width 50 height 16
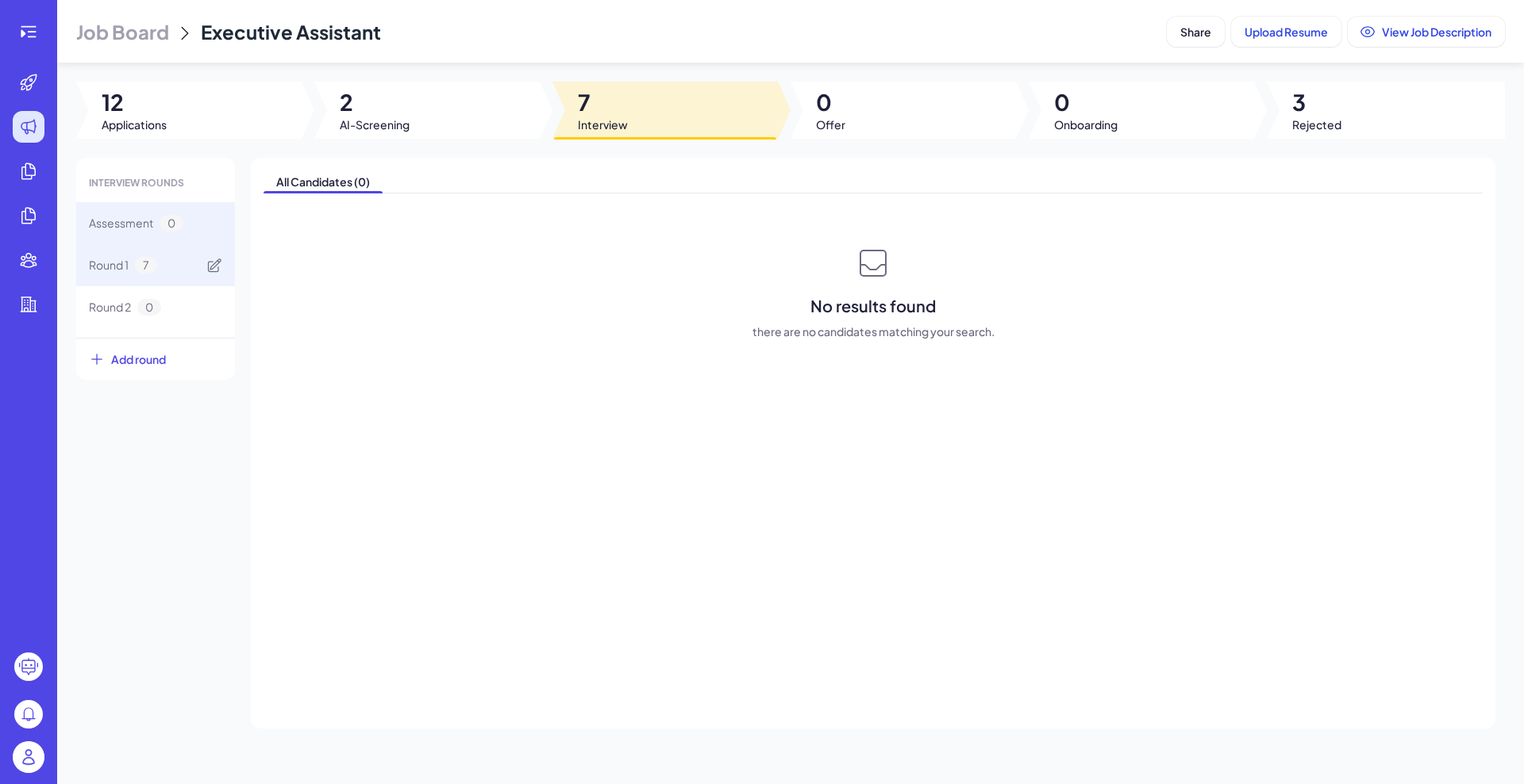
click at [123, 259] on span "Round 1" at bounding box center [109, 266] width 40 height 17
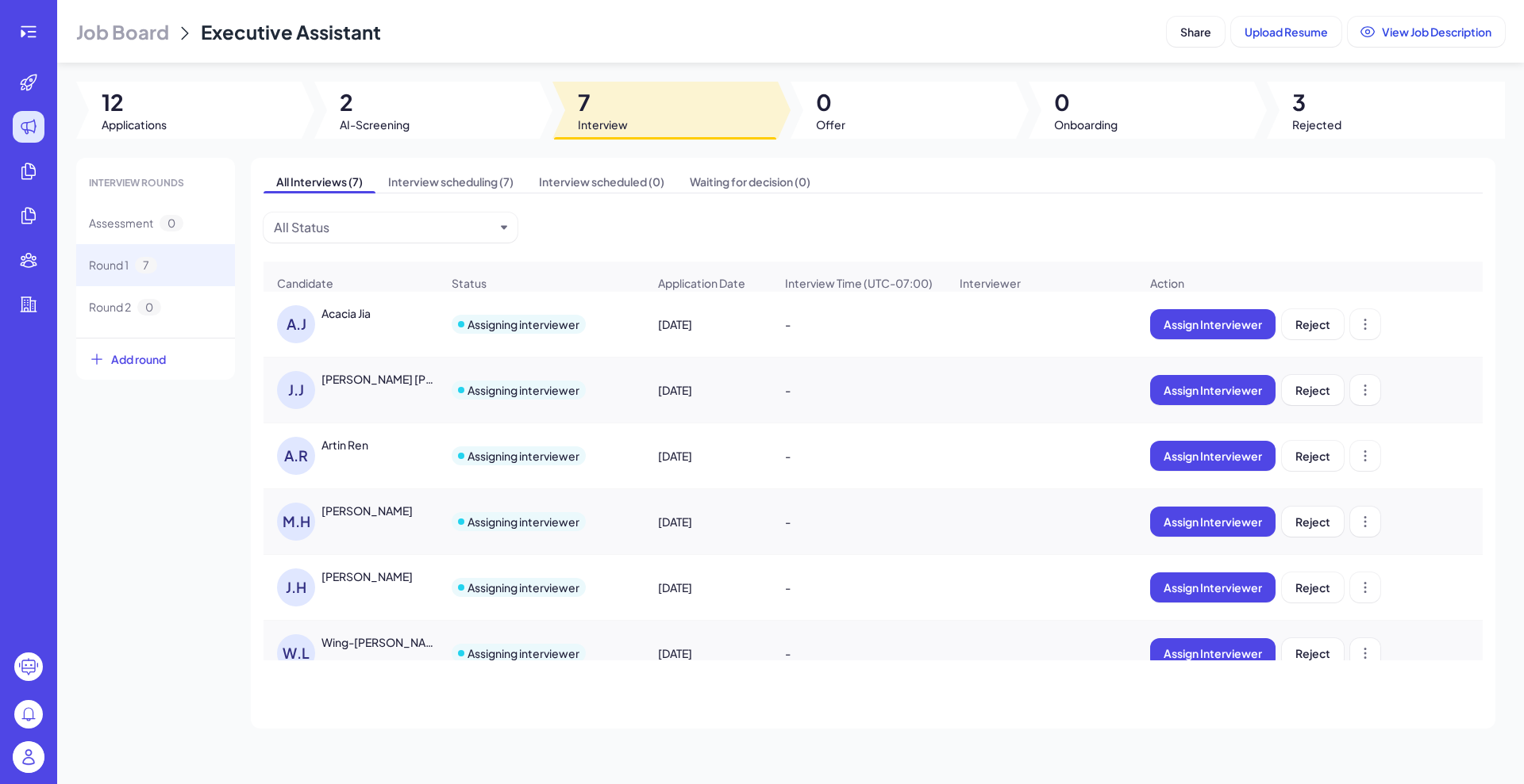
click at [345, 322] on div "Acacia Jia" at bounding box center [346, 313] width 49 height 16
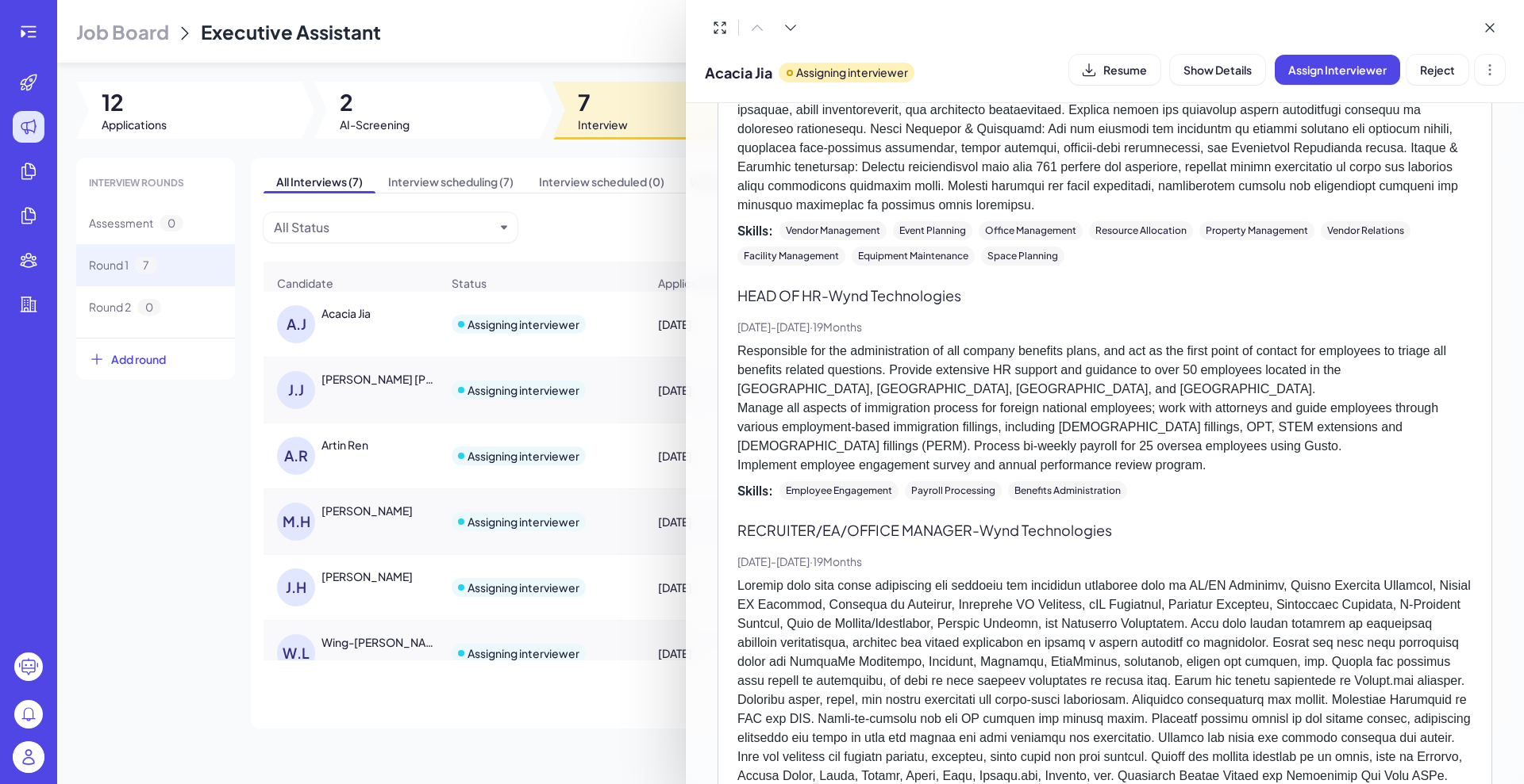
scroll to position [793, 0]
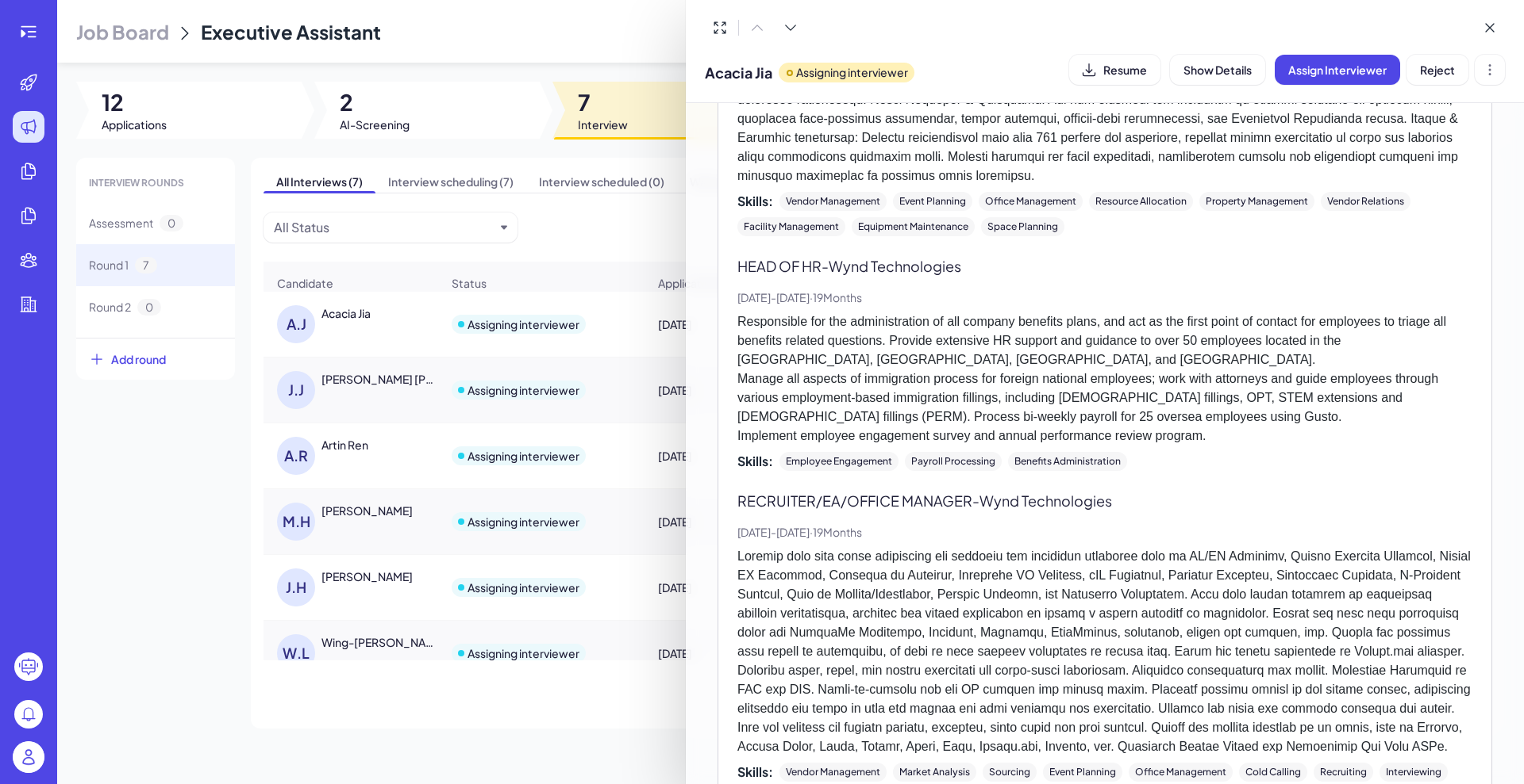
click at [162, 432] on div at bounding box center [762, 392] width 1524 height 784
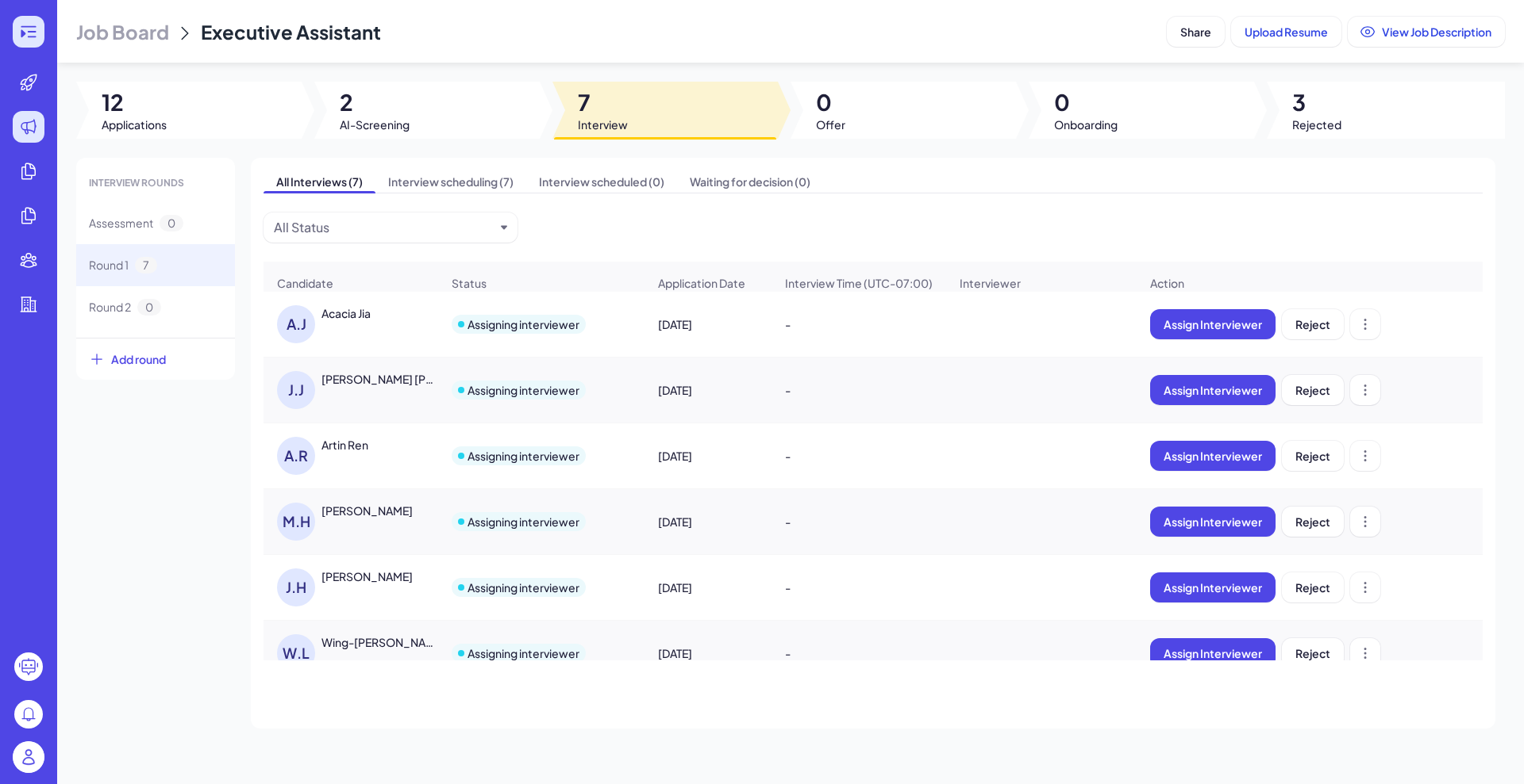
click at [40, 30] on div at bounding box center [28, 31] width 31 height 31
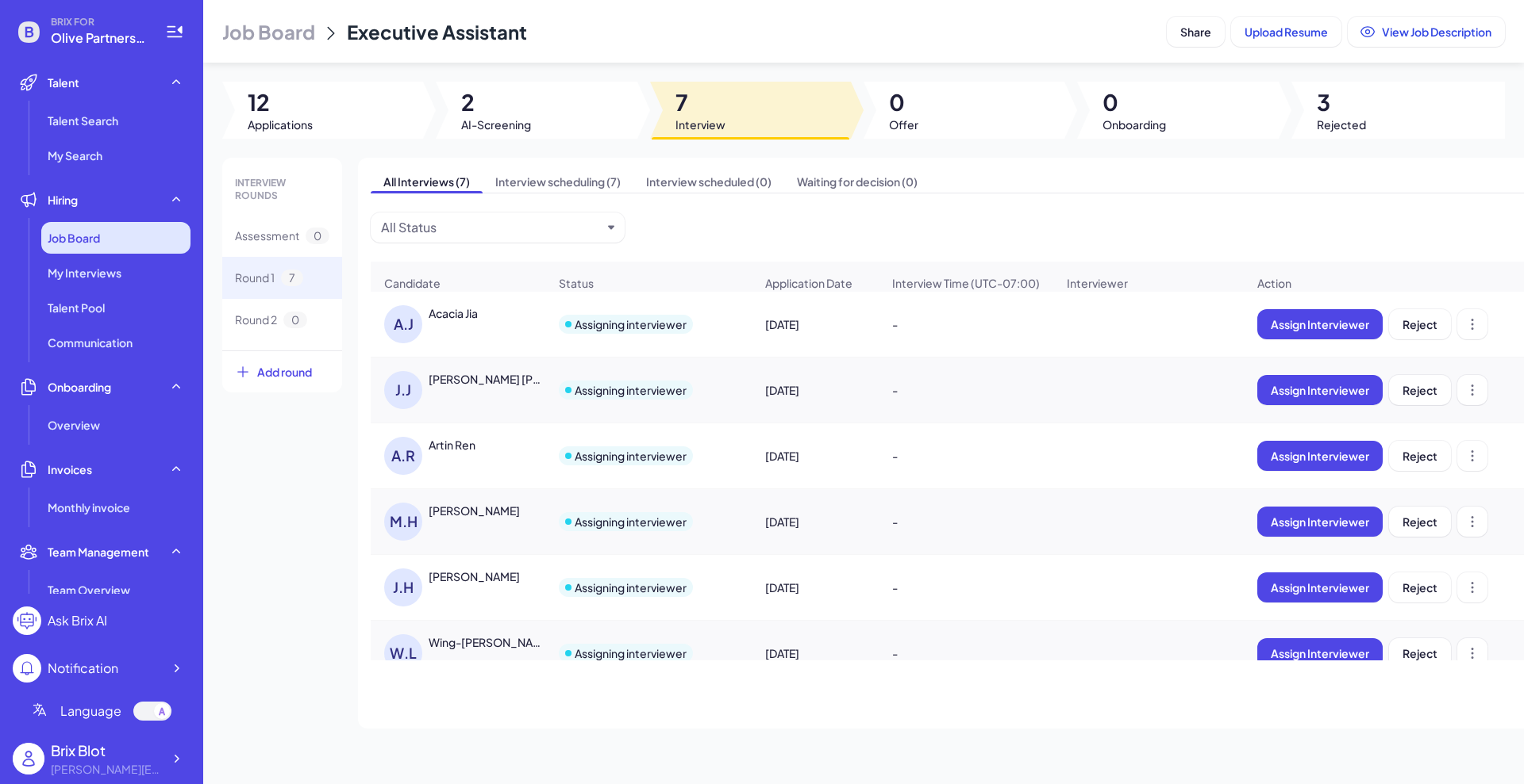
click at [98, 247] on div "Job Board" at bounding box center [116, 238] width 149 height 31
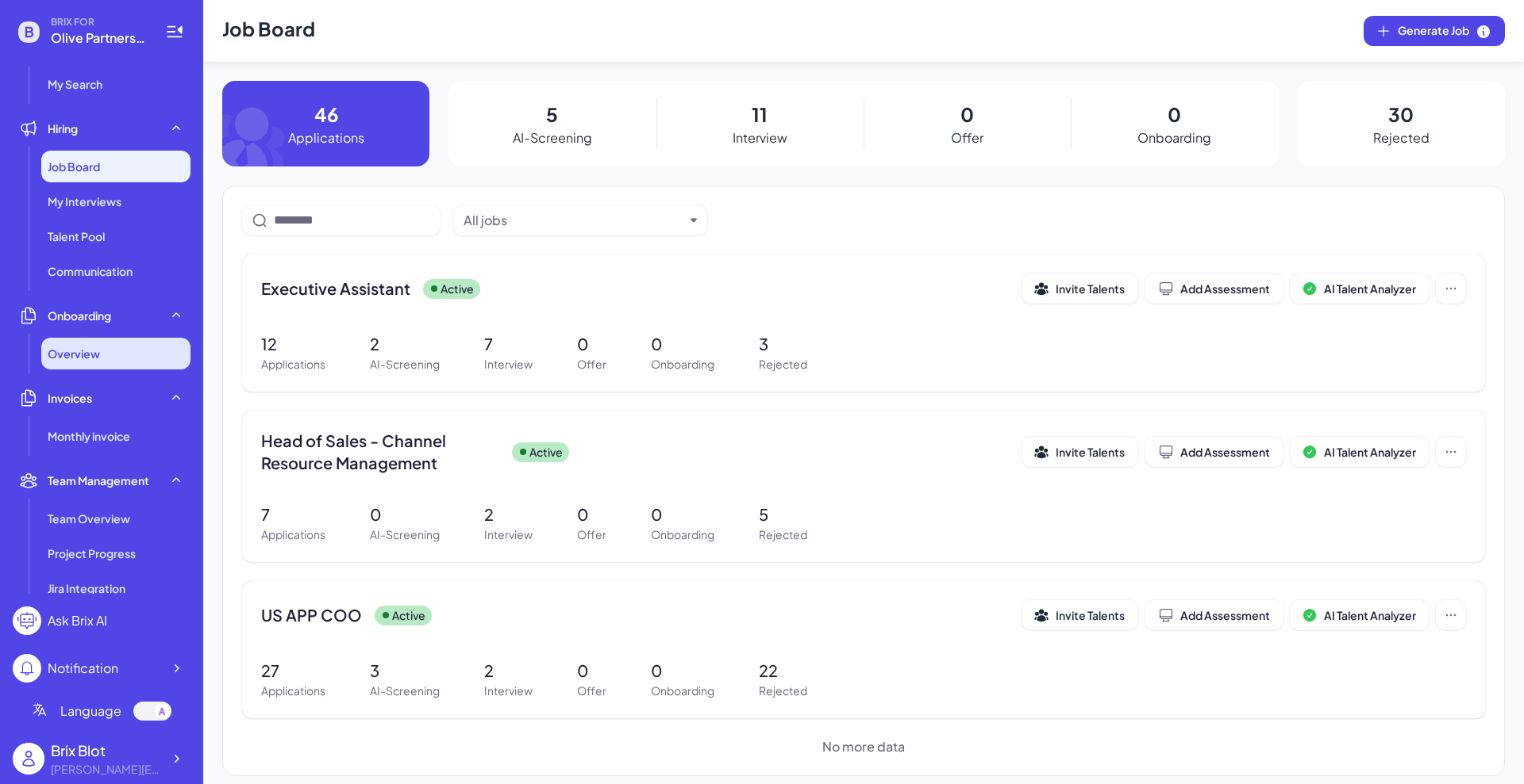
scroll to position [297, 0]
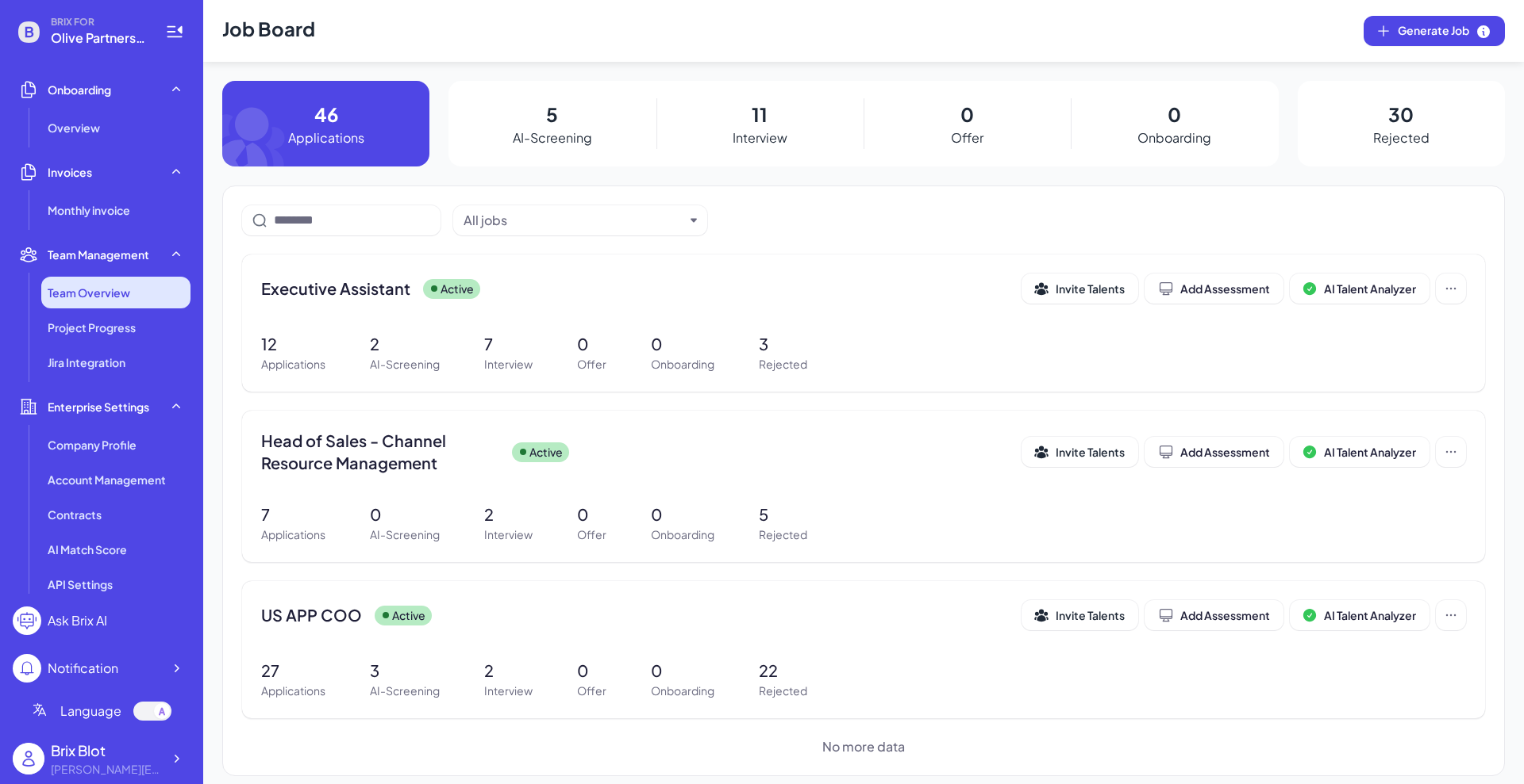
click at [93, 292] on span "Team Overview" at bounding box center [88, 293] width 82 height 16
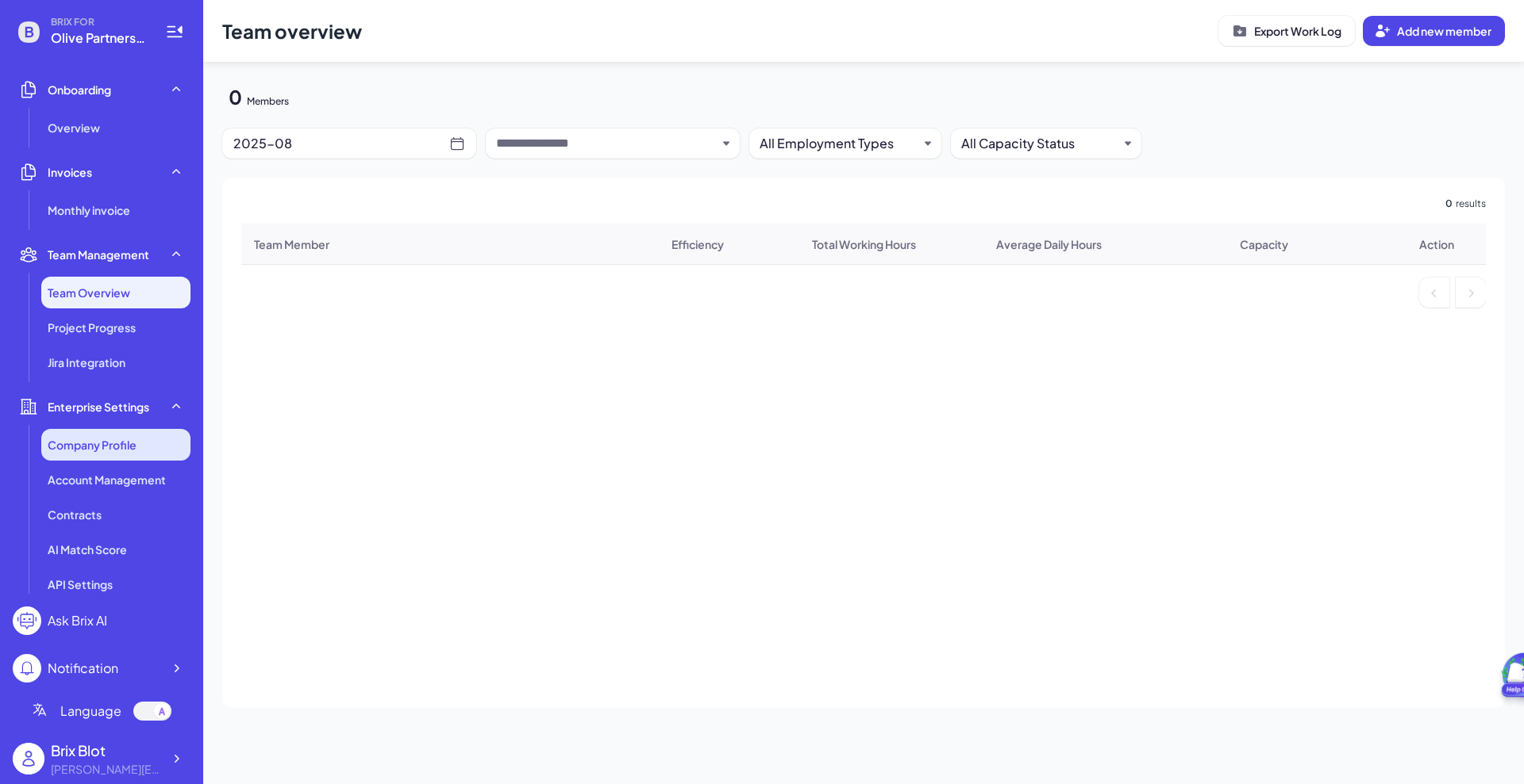
click at [123, 447] on span "Company Profile" at bounding box center [92, 445] width 89 height 16
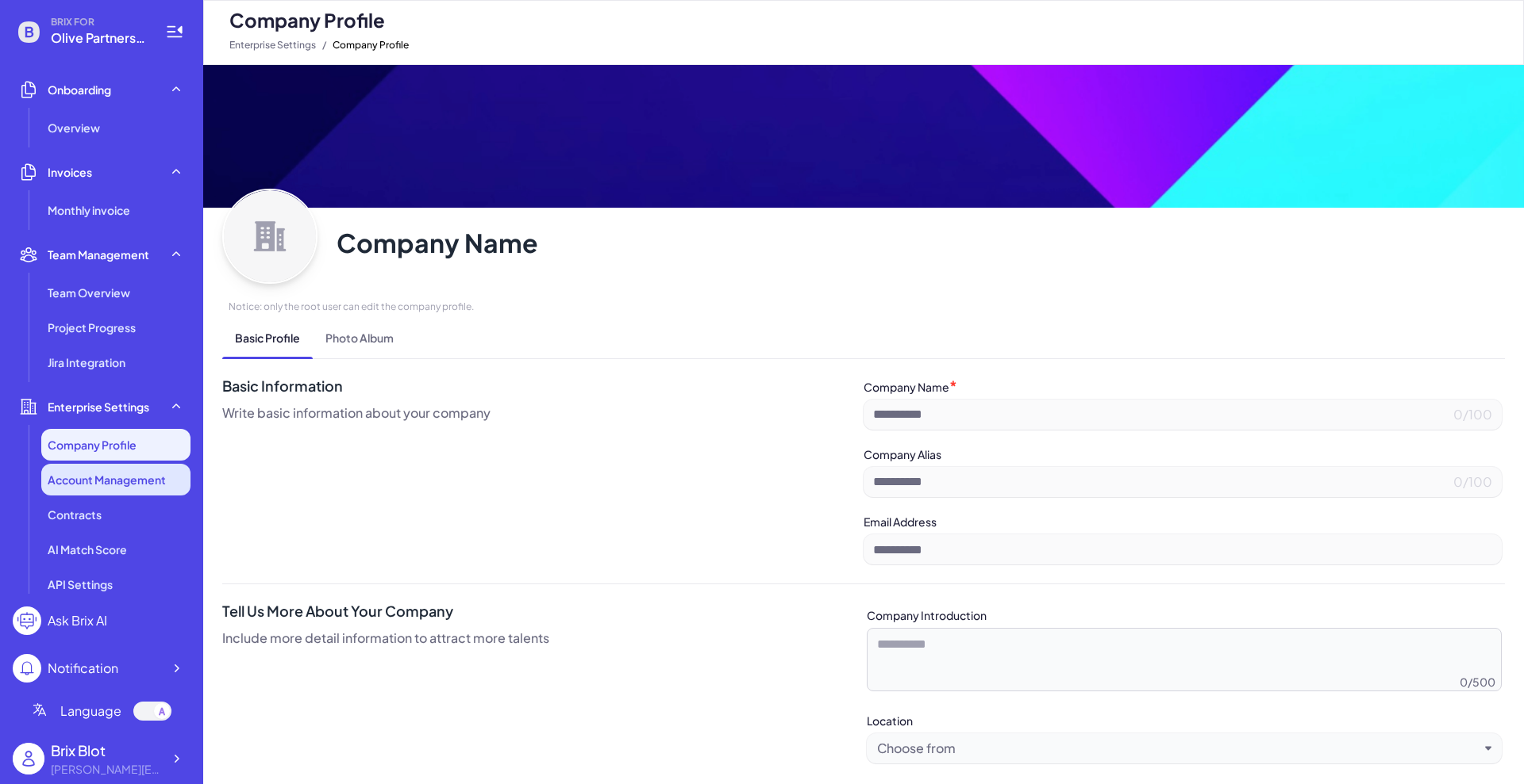
click at [106, 479] on span "Account Management" at bounding box center [106, 479] width 118 height 16
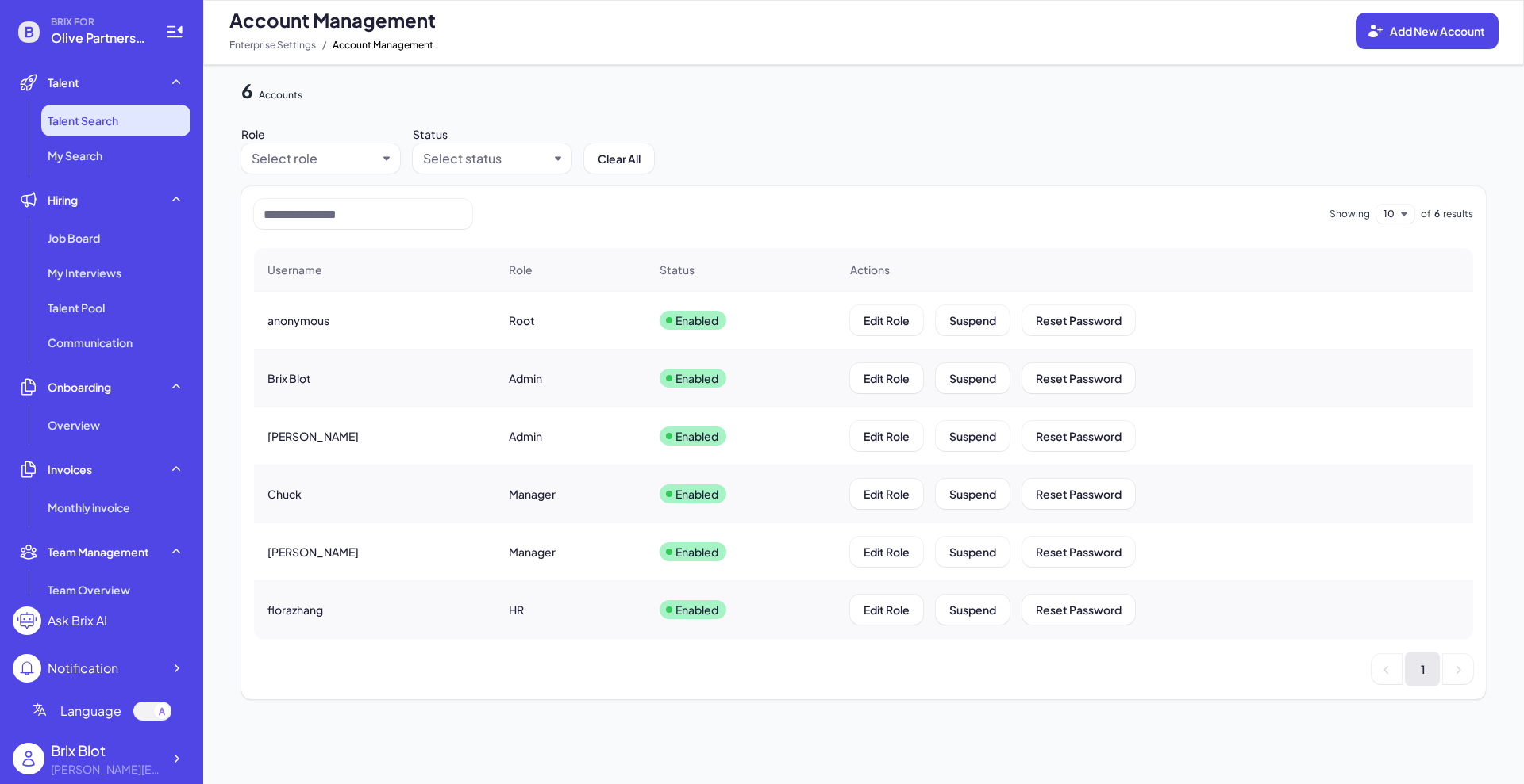
click at [124, 114] on li "Talent Search" at bounding box center [116, 120] width 149 height 31
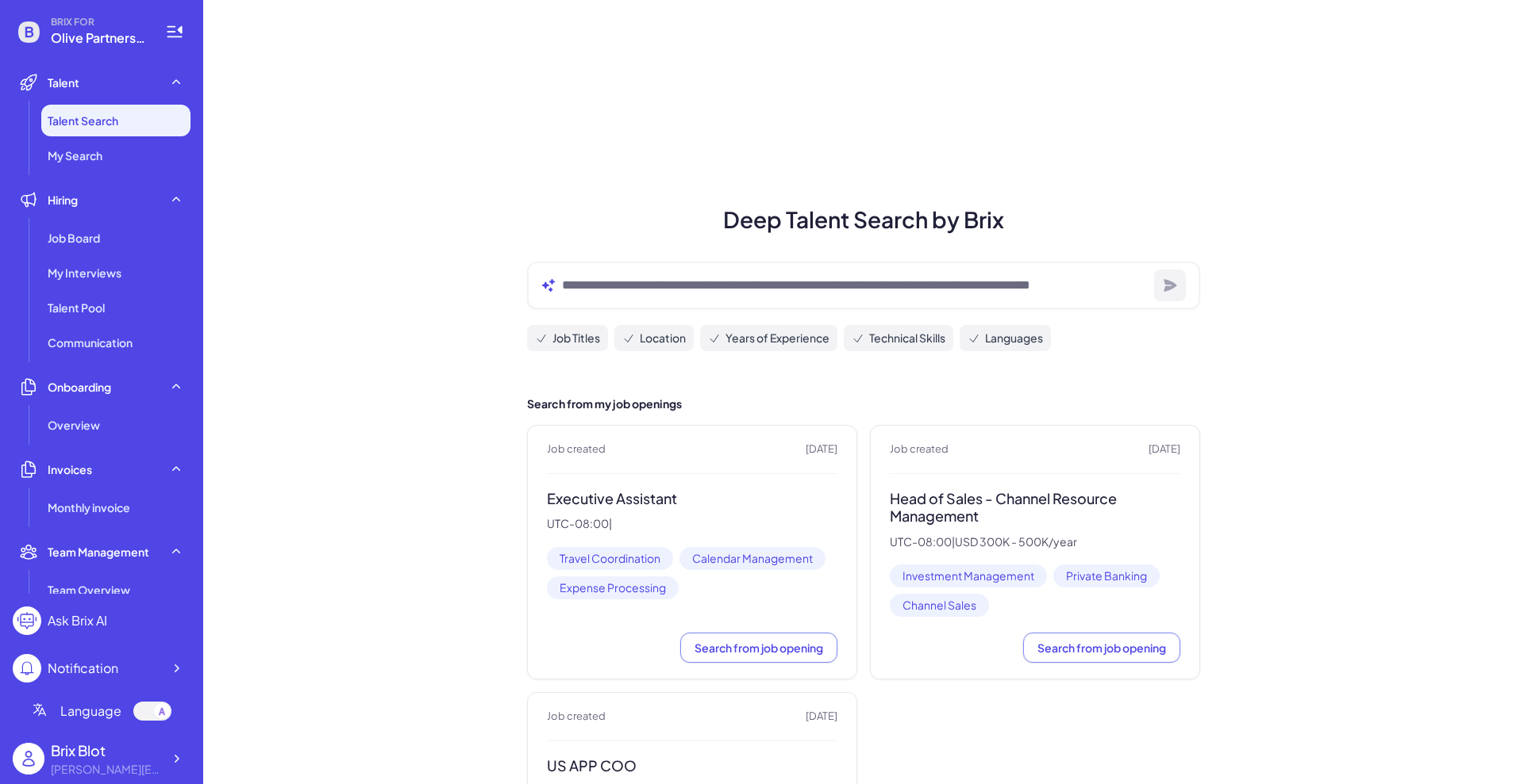
click at [93, 125] on span "Talent Search" at bounding box center [82, 120] width 70 height 16
click at [89, 159] on span "My Search" at bounding box center [75, 155] width 54 height 16
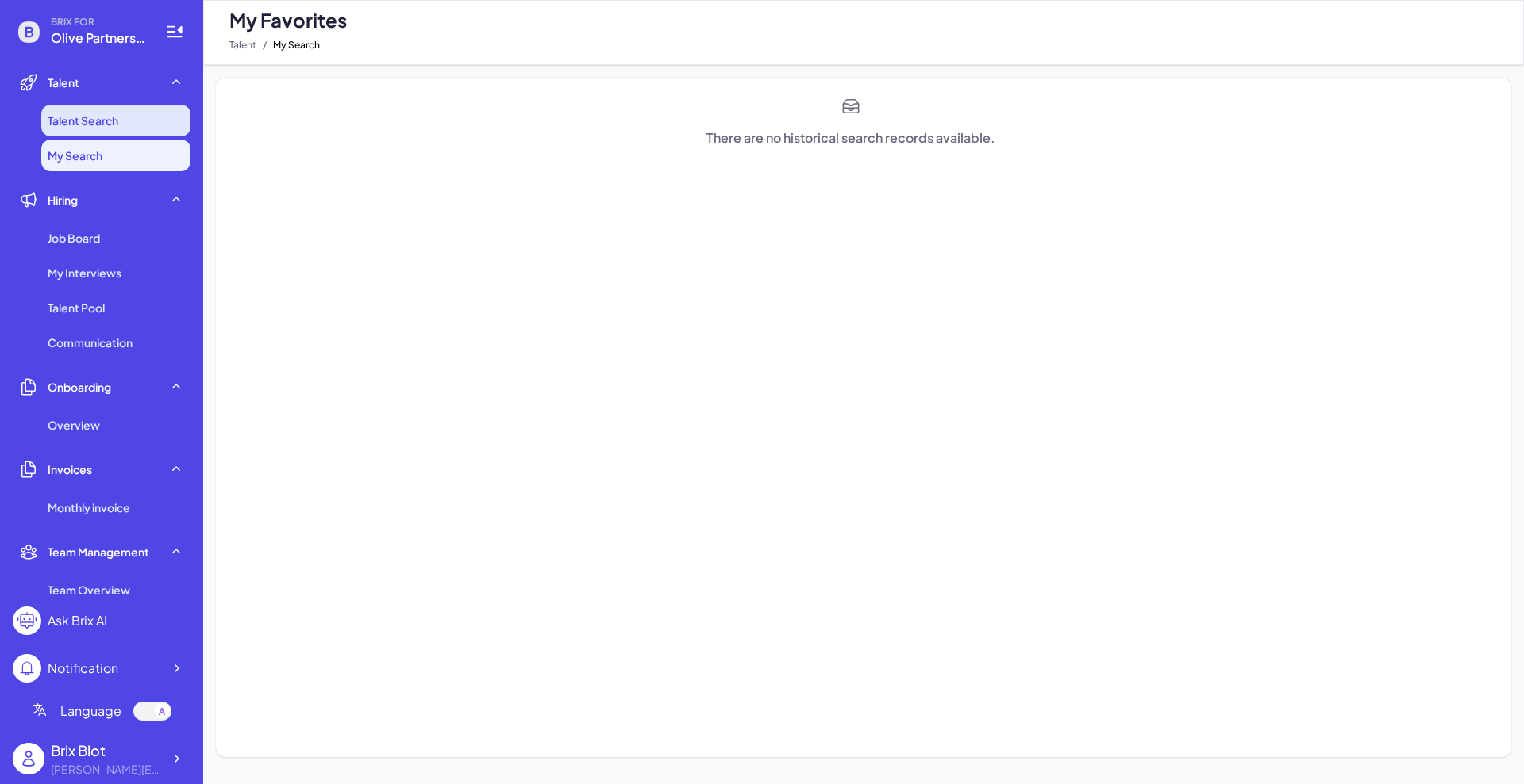
click at [104, 126] on span "Talent Search" at bounding box center [82, 120] width 70 height 16
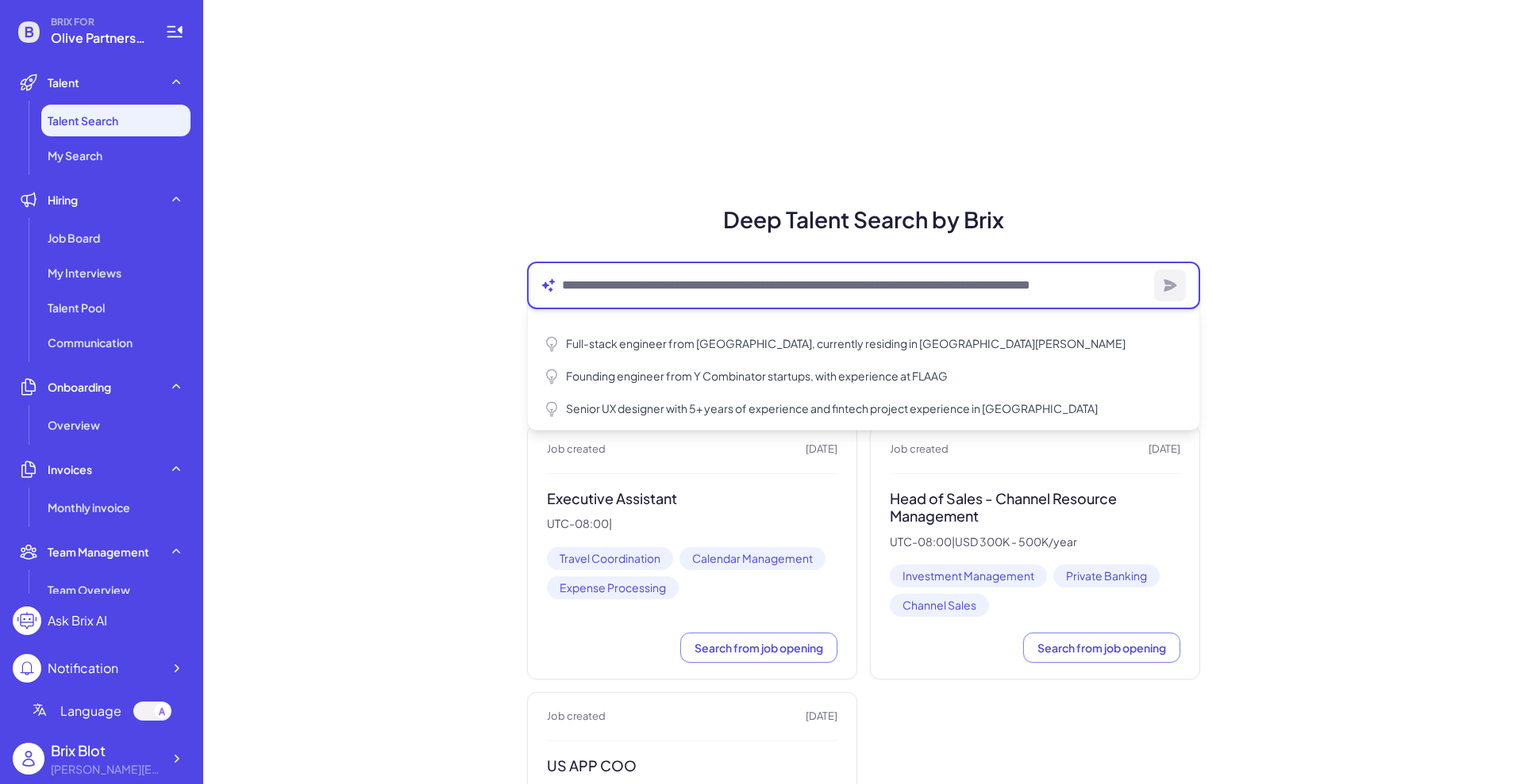
click at [863, 290] on textarea at bounding box center [855, 285] width 586 height 19
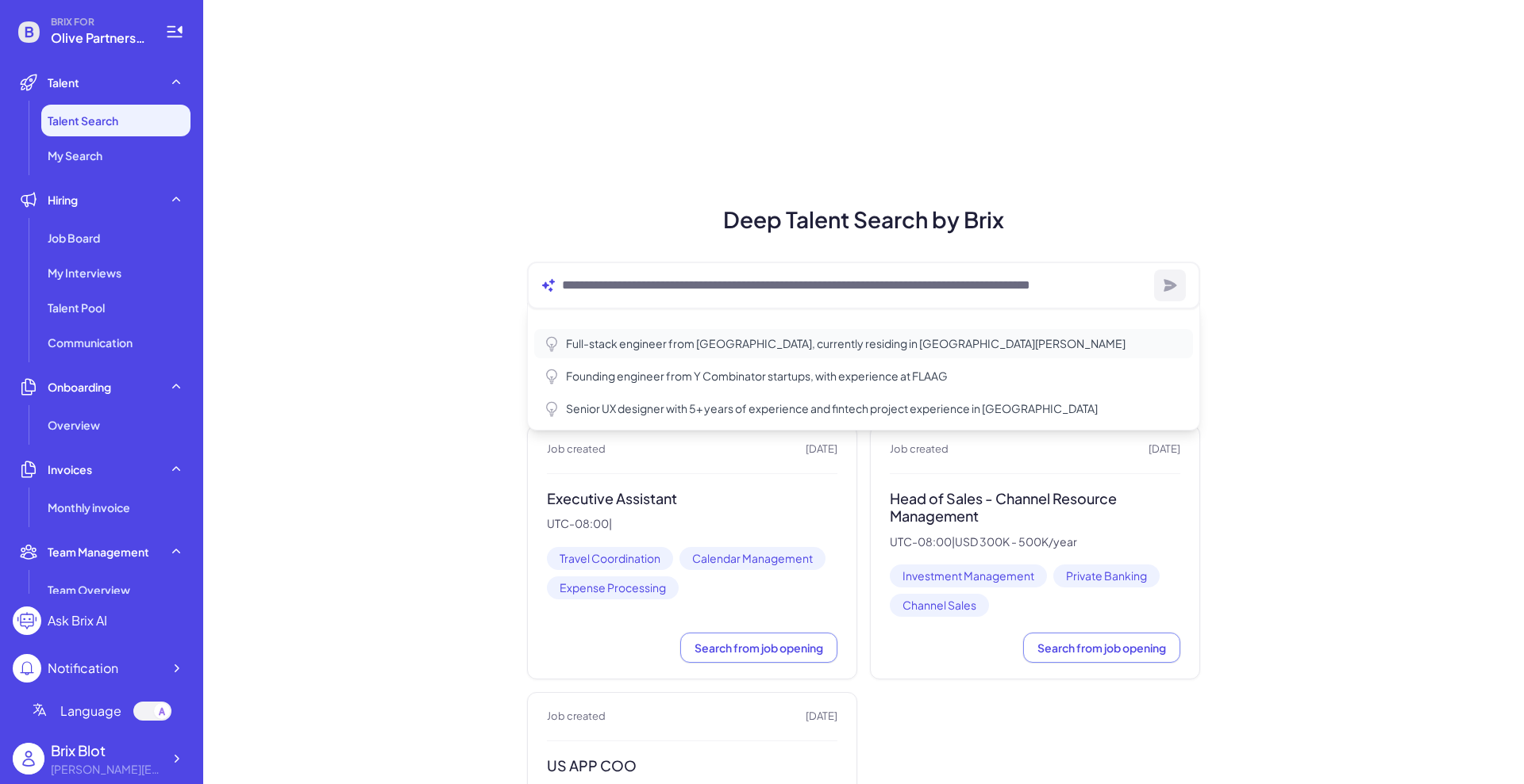
type textarea "**********"
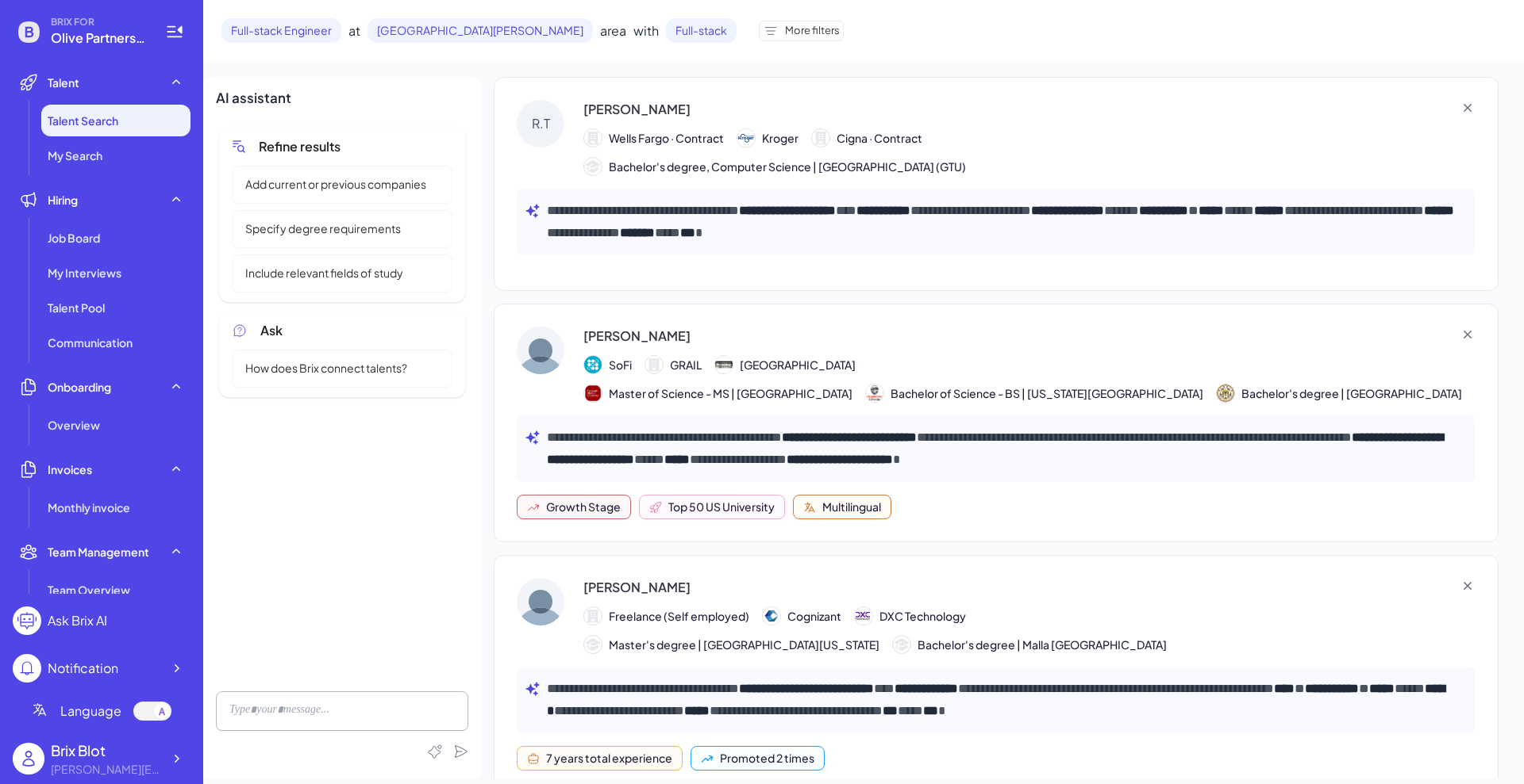
click at [666, 104] on div "[PERSON_NAME]" at bounding box center [774, 109] width 383 height 19
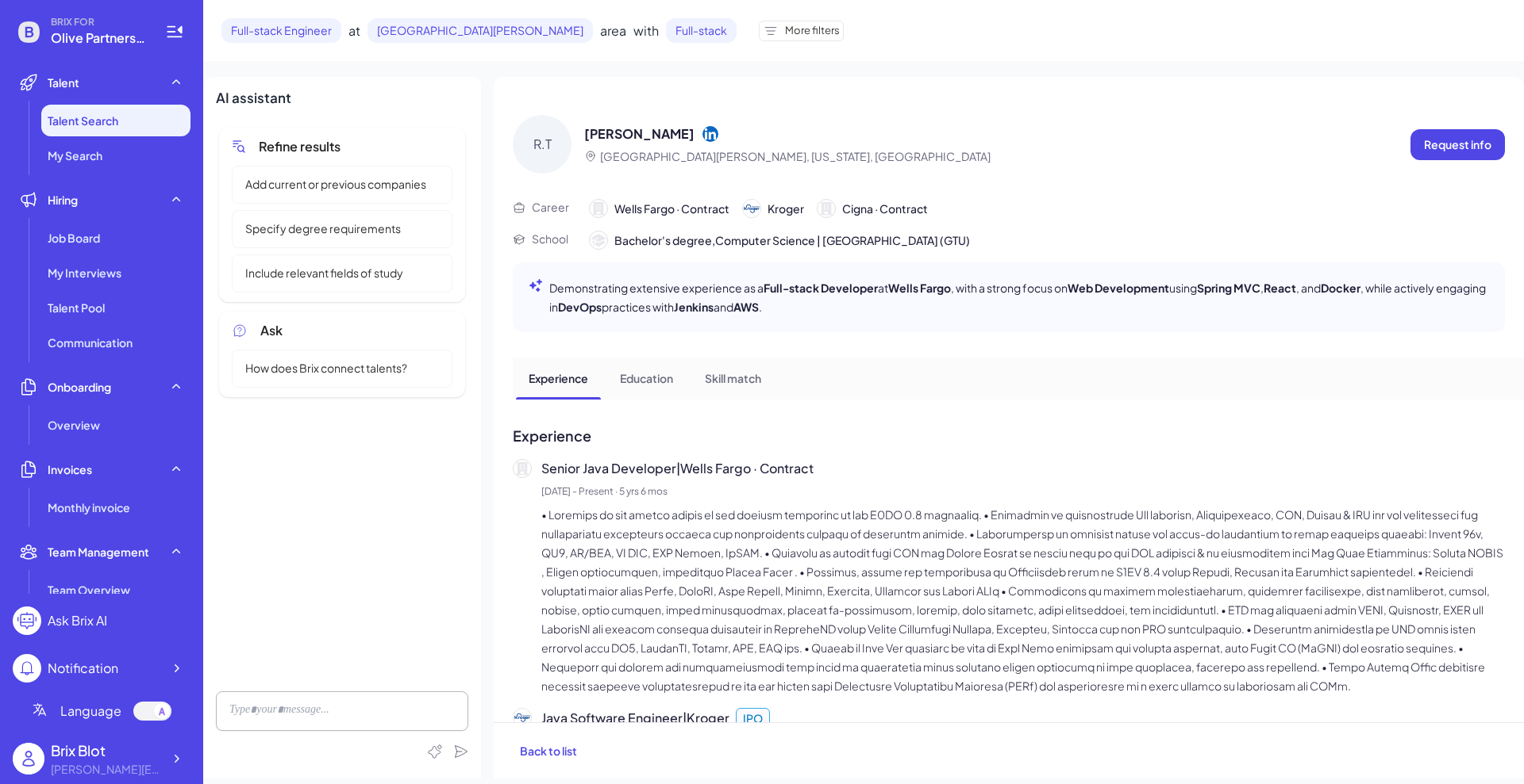
click at [653, 370] on p "Education" at bounding box center [646, 378] width 53 height 17
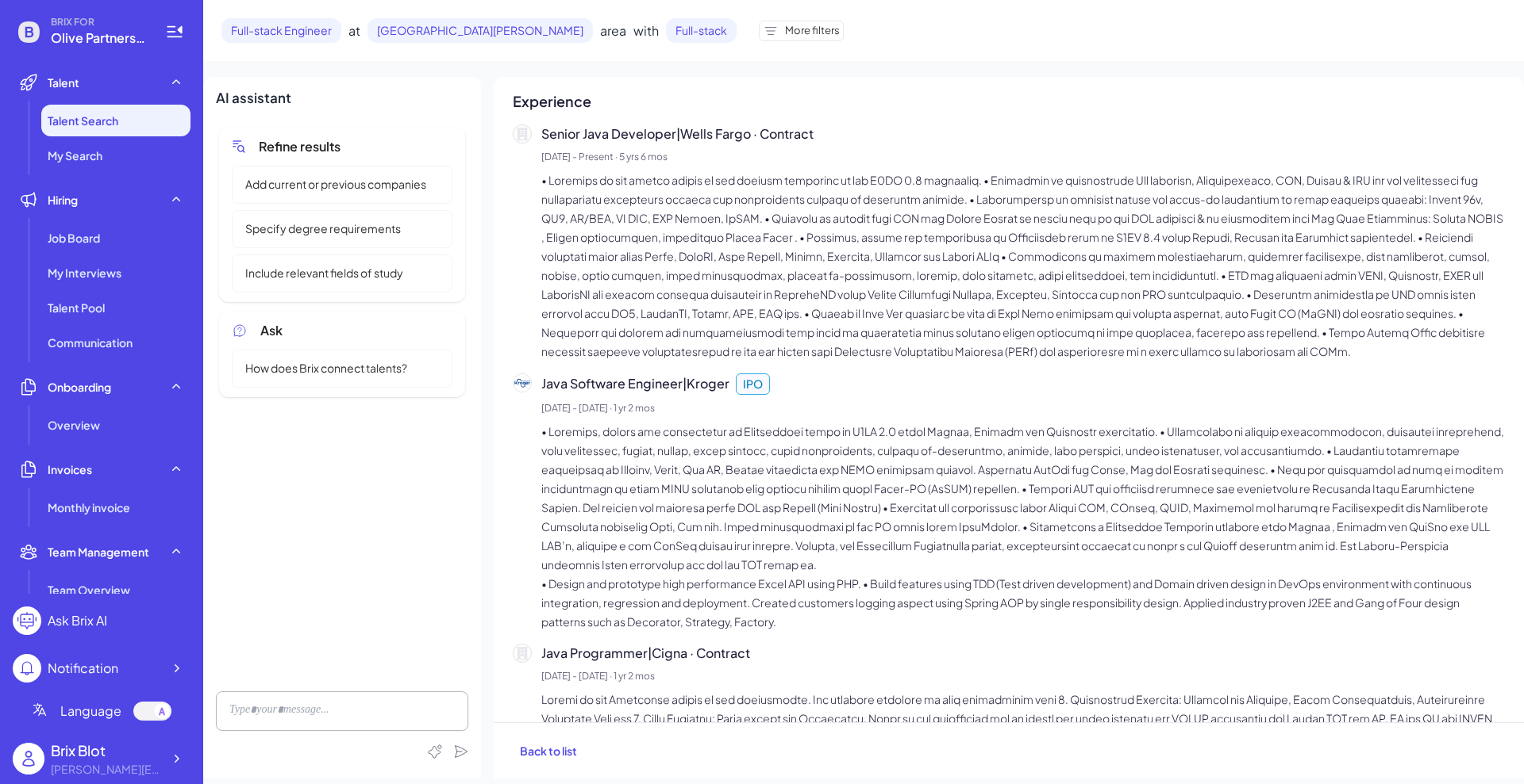
scroll to position [37, 0]
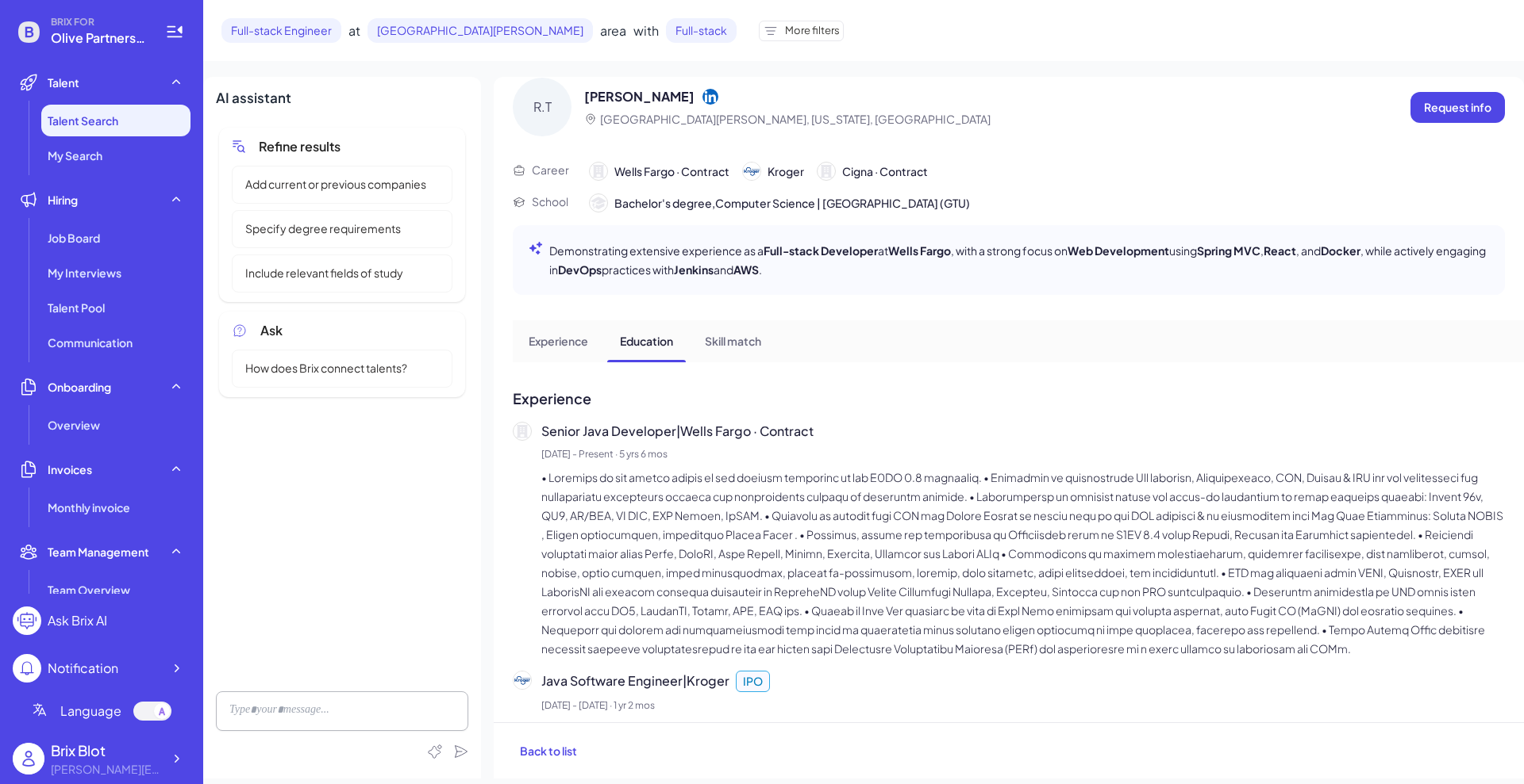
click at [784, 32] on span "More filters" at bounding box center [812, 31] width 54 height 16
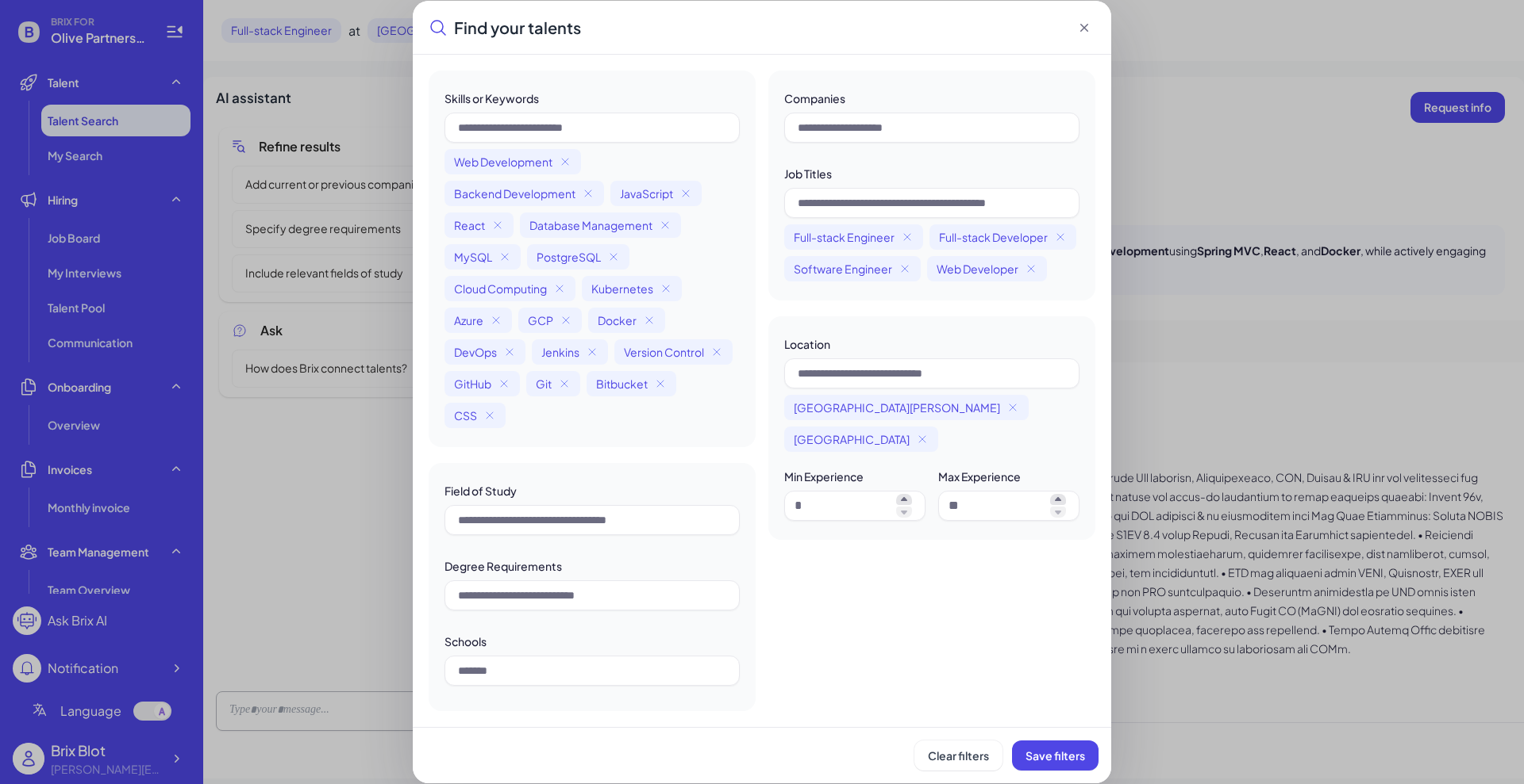
click at [1082, 24] on icon at bounding box center [1083, 27] width 16 height 16
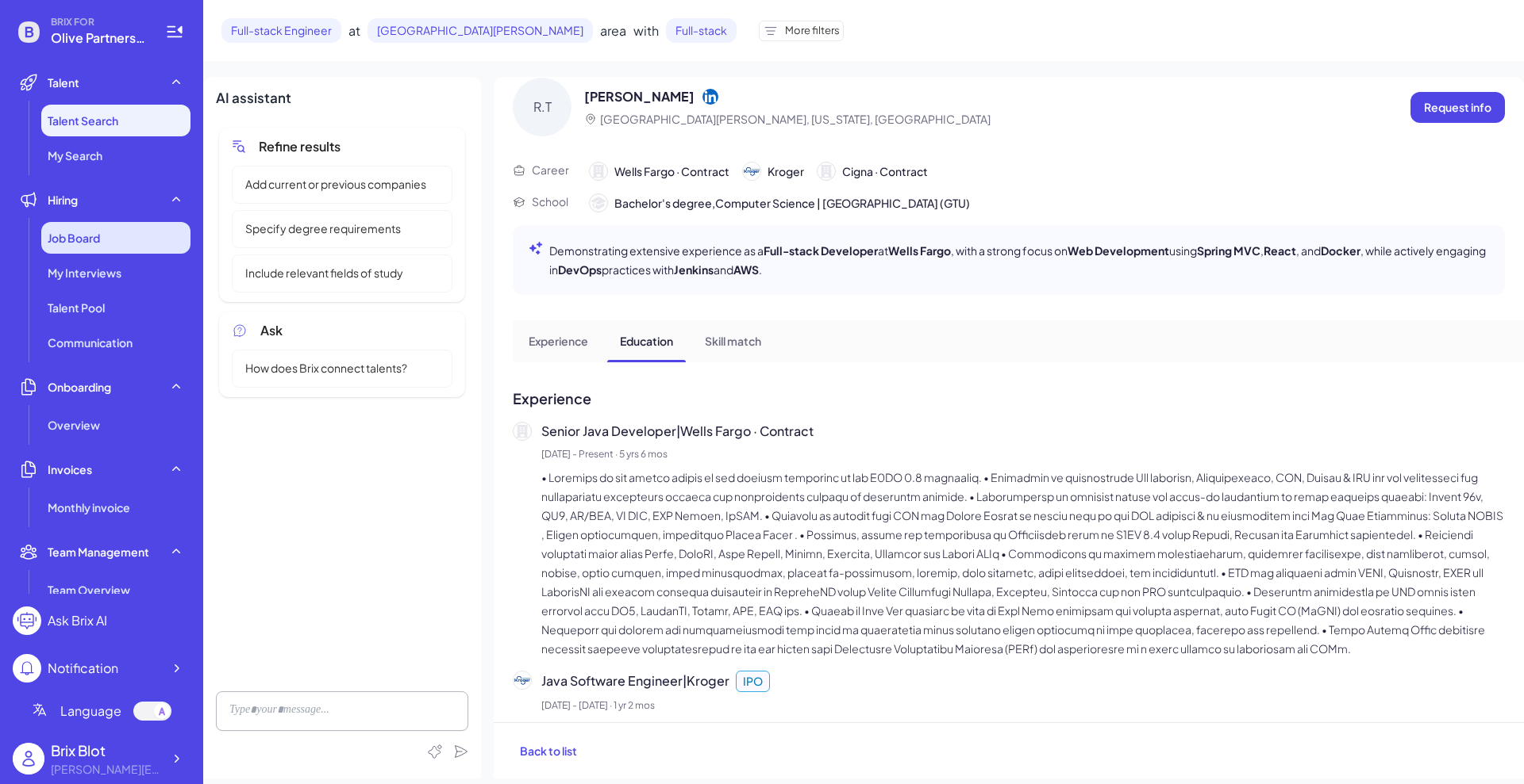
click at [79, 244] on span "Job Board" at bounding box center [74, 238] width 53 height 16
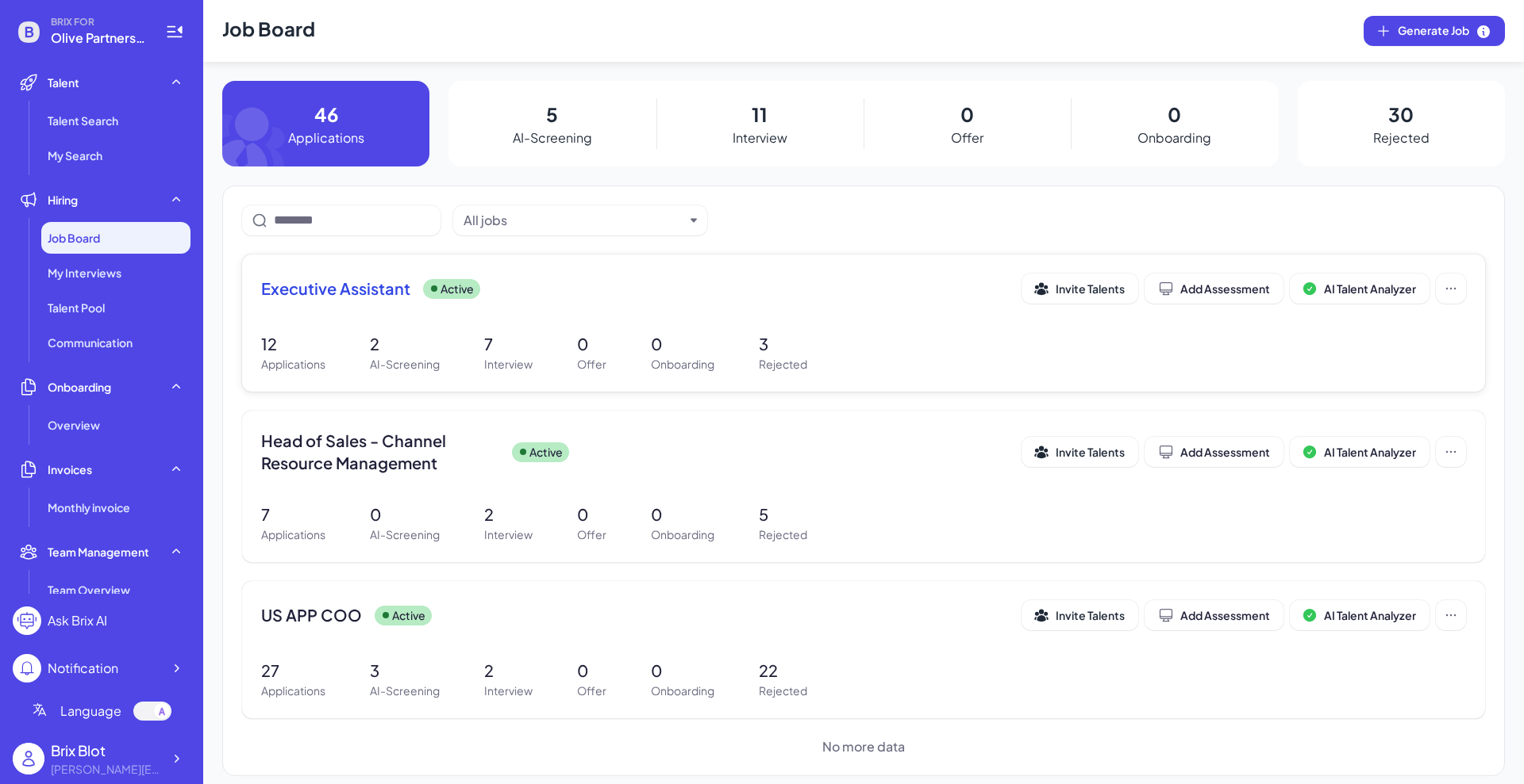
click at [370, 286] on span "Executive Assistant" at bounding box center [336, 288] width 149 height 22
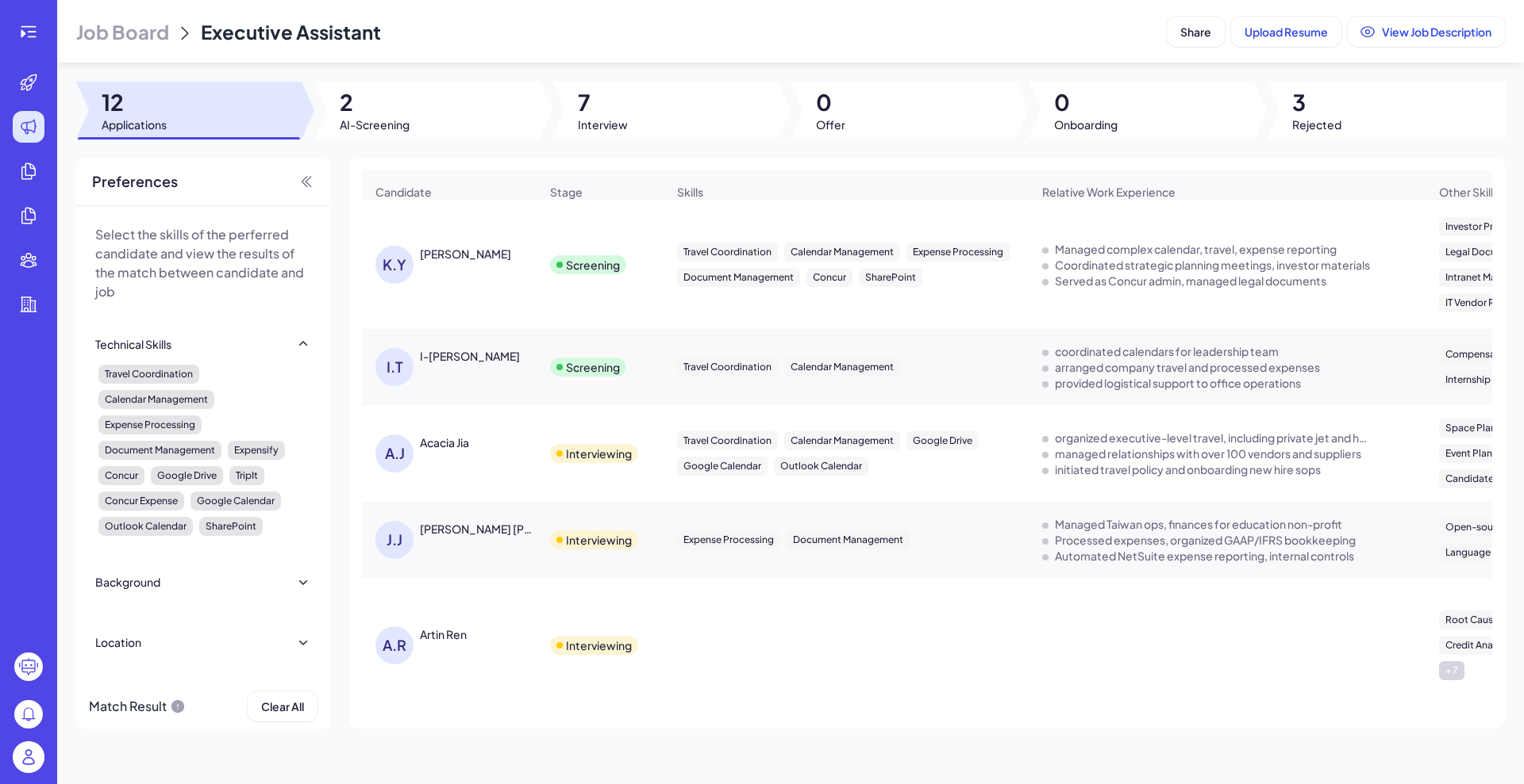
click at [177, 116] on div at bounding box center [188, 109] width 225 height 57
click at [23, 30] on icon at bounding box center [28, 31] width 19 height 19
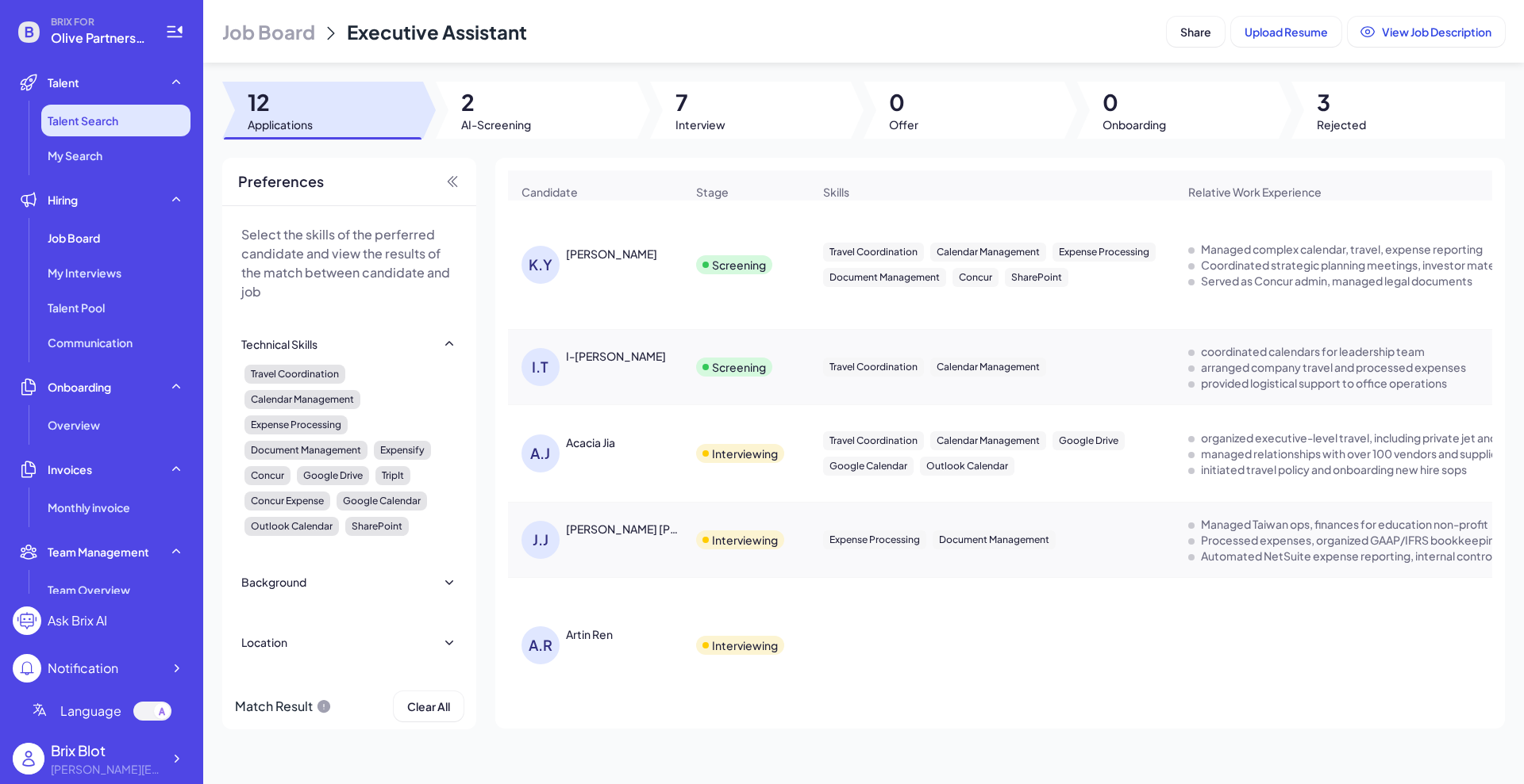
click at [93, 120] on span "Talent Search" at bounding box center [82, 120] width 70 height 16
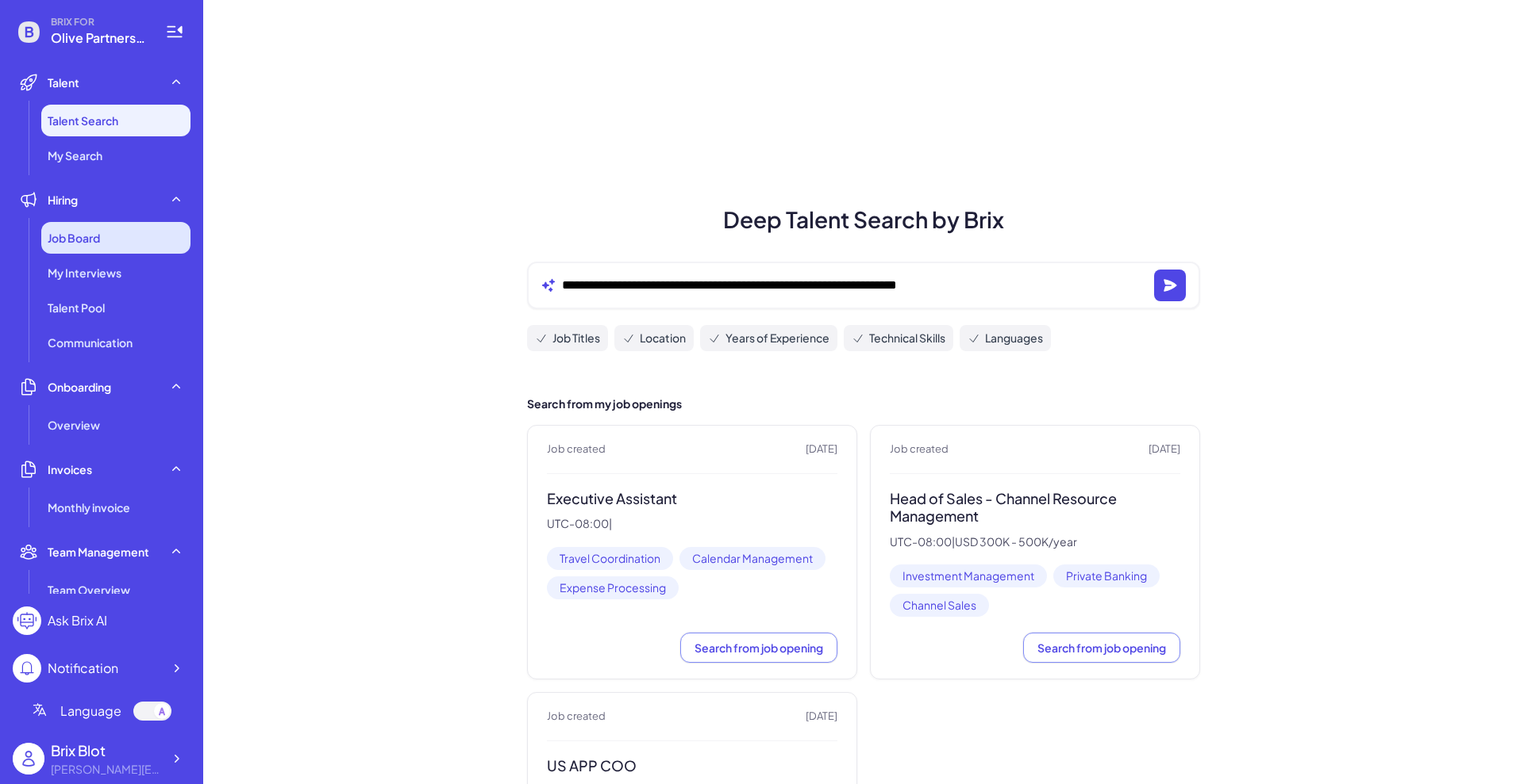
click at [91, 237] on span "Job Board" at bounding box center [74, 238] width 53 height 16
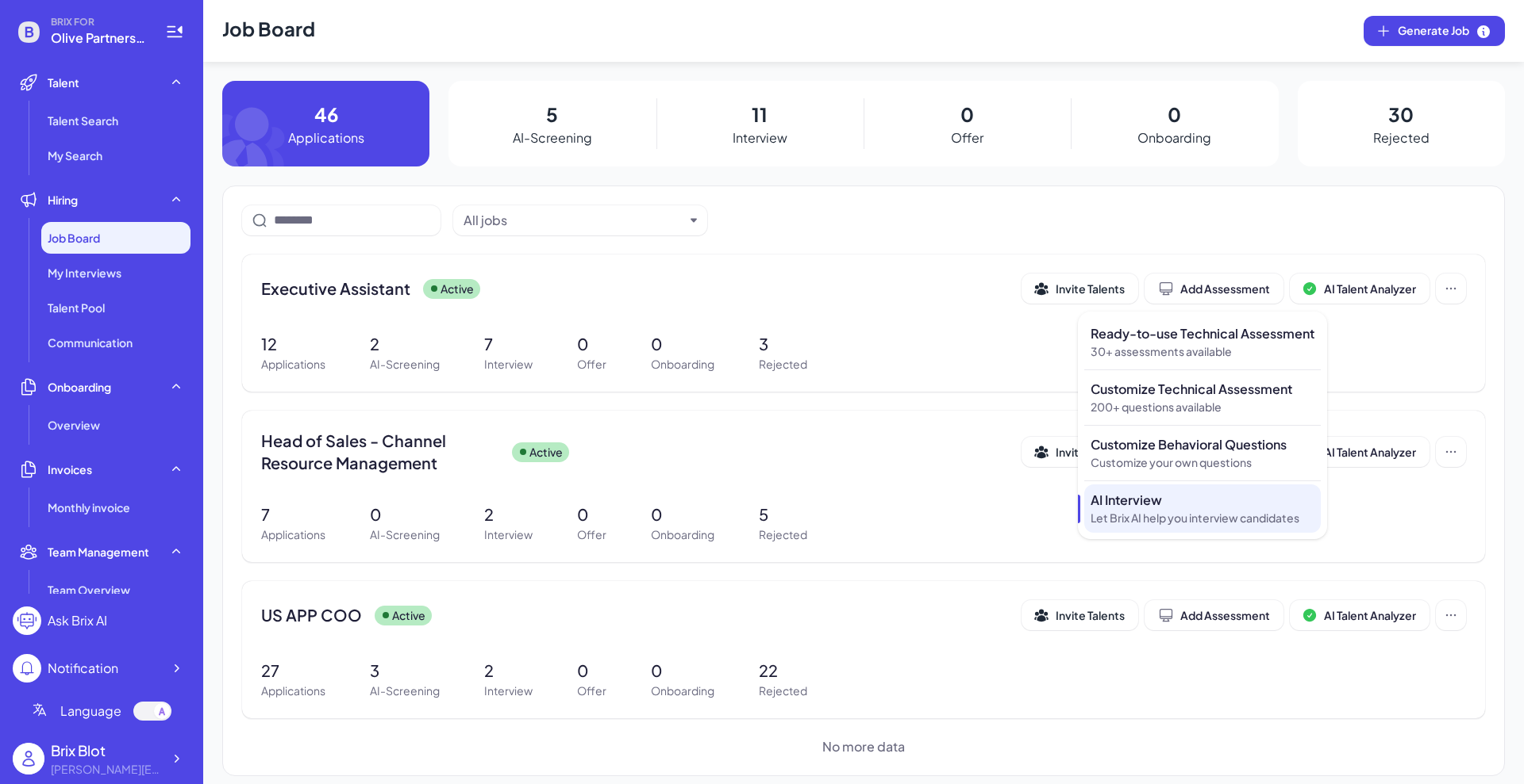
click at [1156, 500] on p "AI Interview" at bounding box center [1202, 501] width 224 height 19
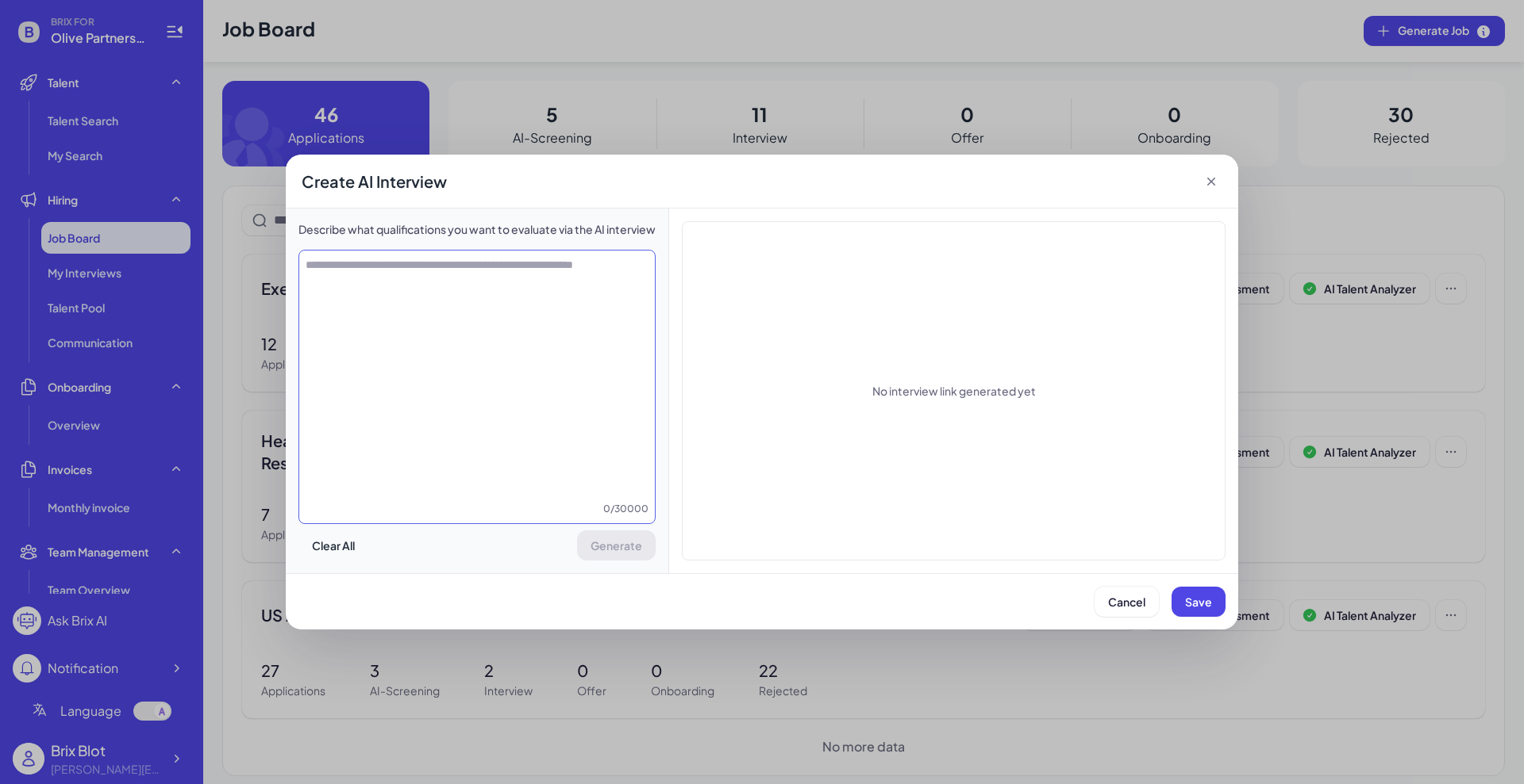
click at [395, 272] on textarea at bounding box center [476, 379] width 356 height 244
type textarea "*******"
click at [1124, 605] on span "Cancel" at bounding box center [1127, 602] width 37 height 14
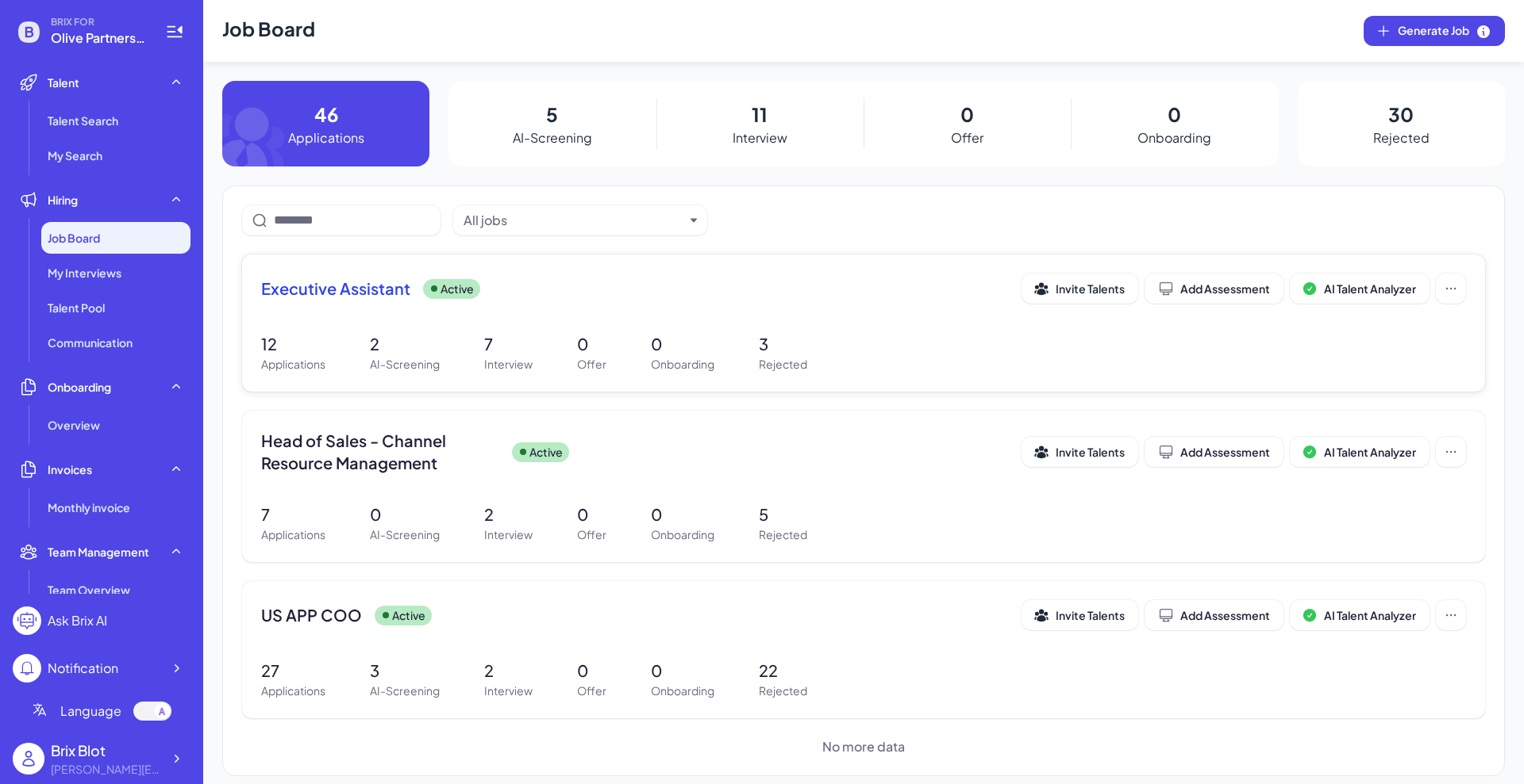
click at [660, 265] on div "Executive Assistant Active Invite Talents Add Assessment AI Talent Analyzer 12 …" at bounding box center [863, 323] width 1243 height 137
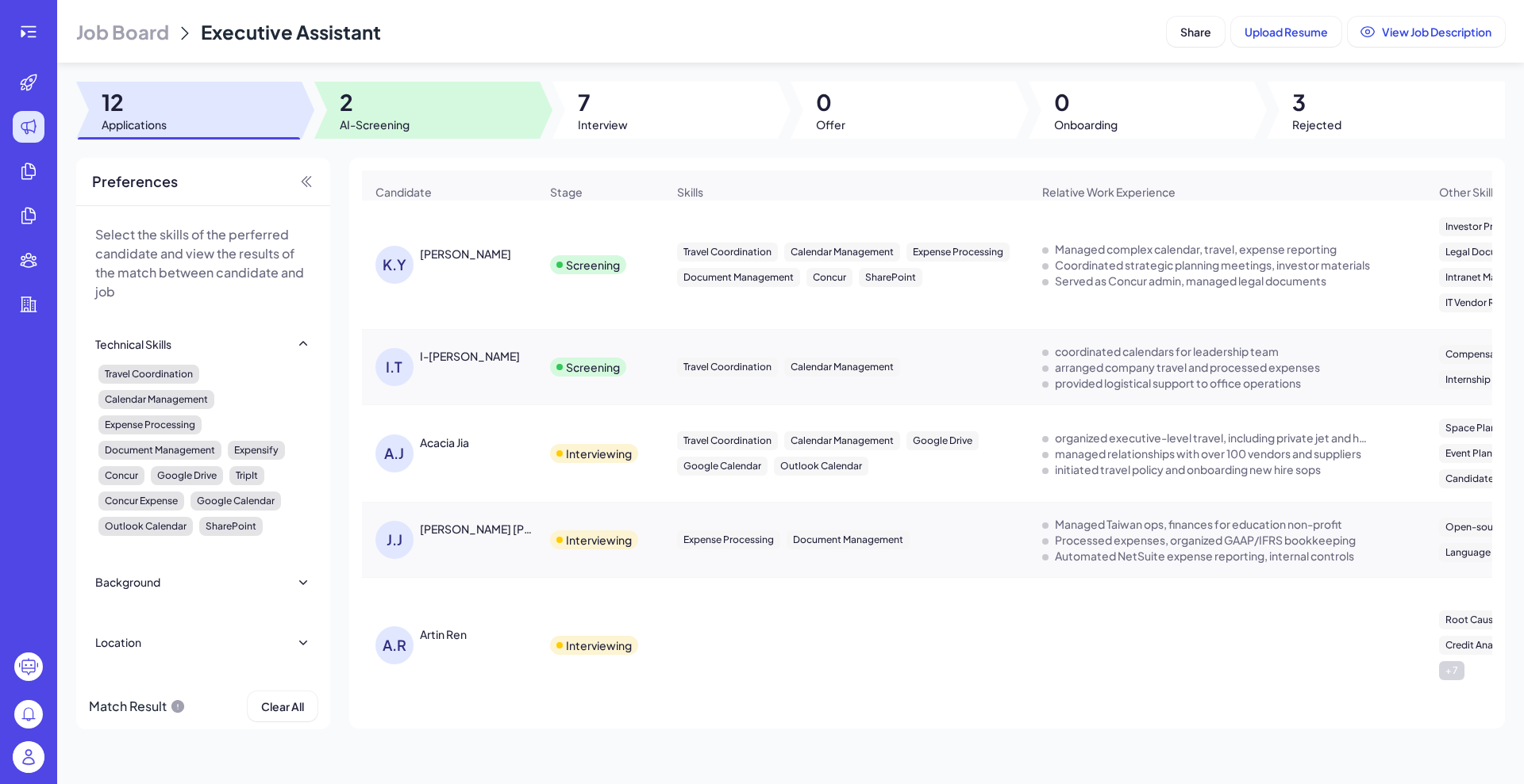
click at [388, 104] on span "2" at bounding box center [374, 103] width 70 height 29
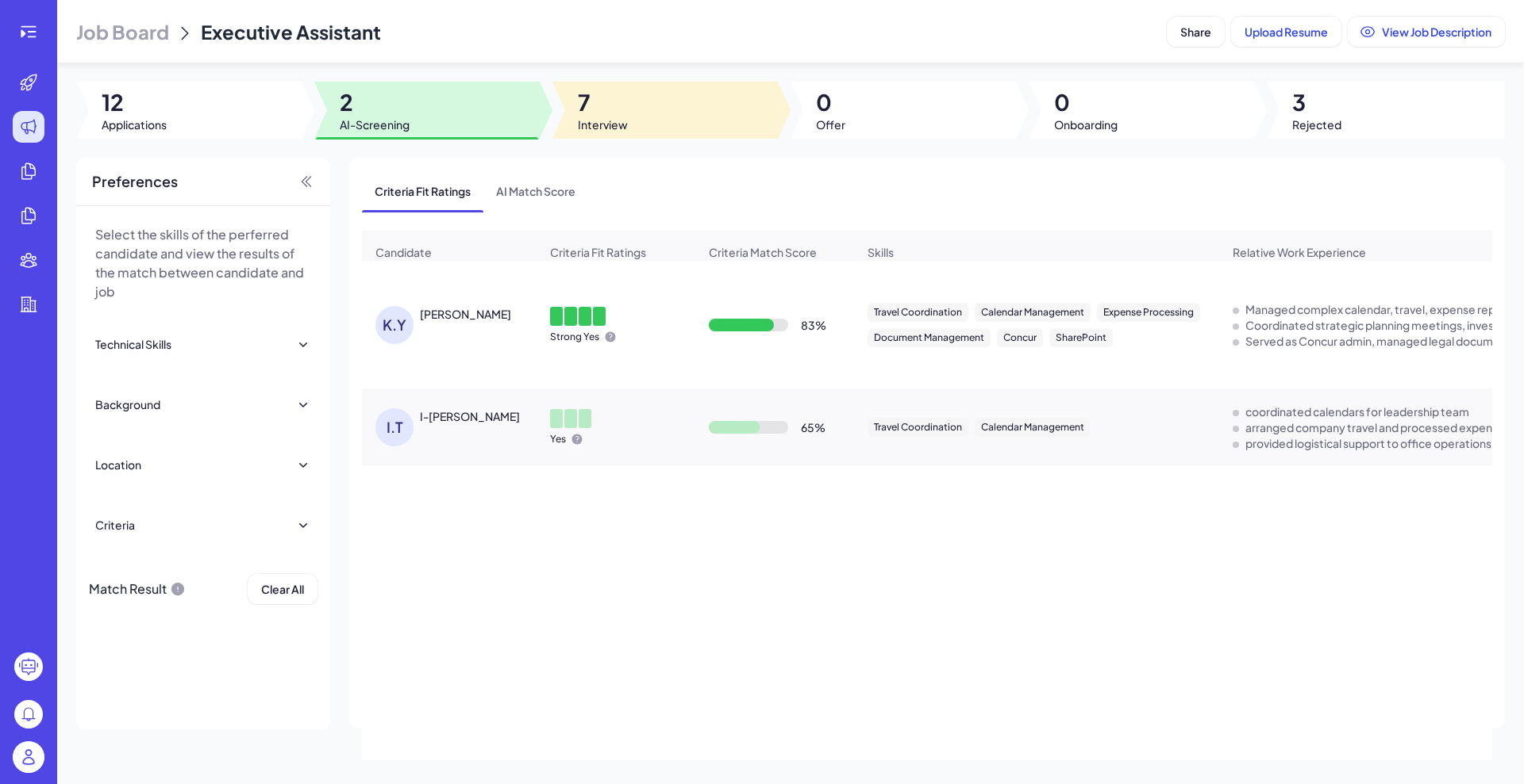
click at [593, 118] on span "Interview" at bounding box center [602, 124] width 50 height 16
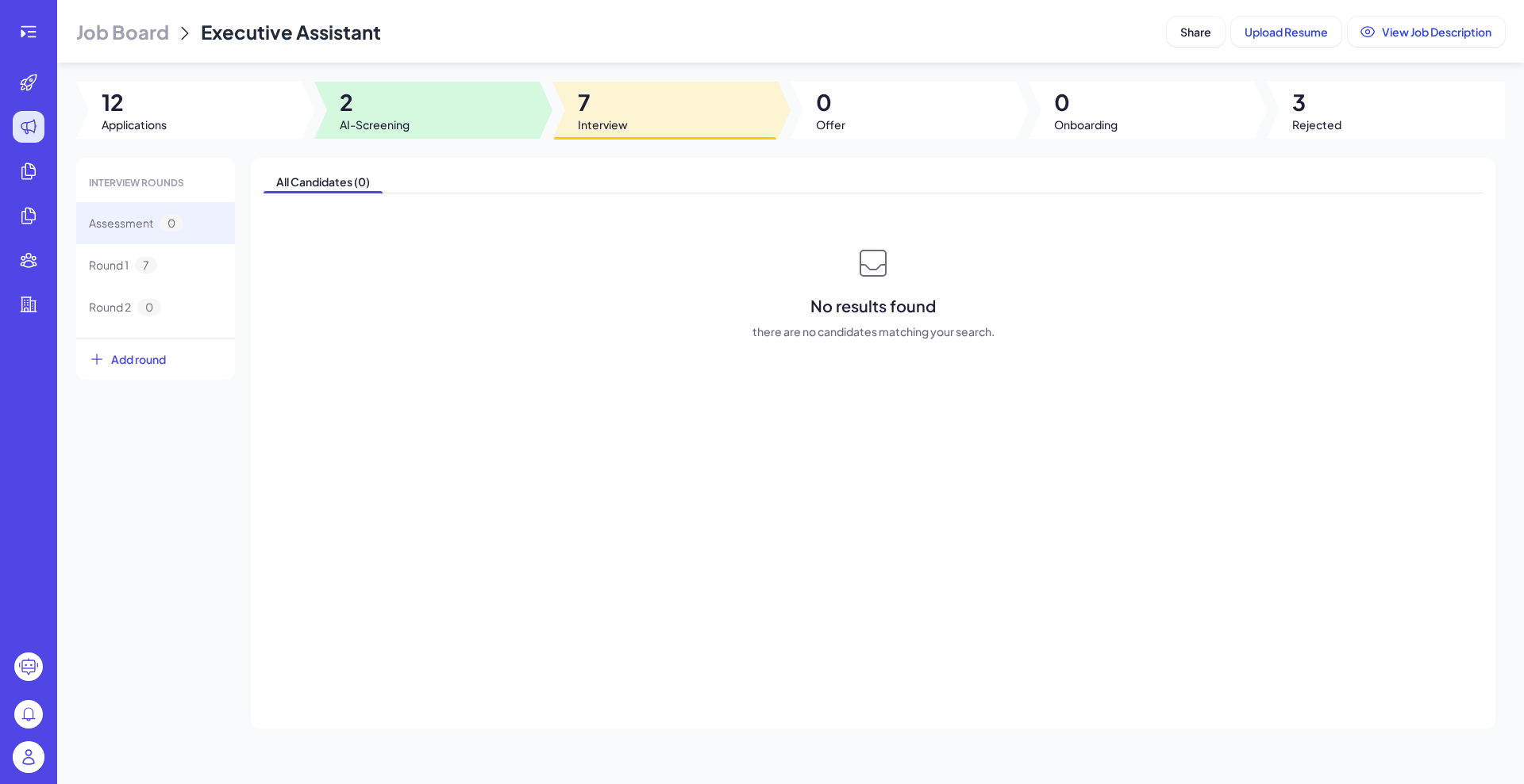
click at [408, 122] on span "AI-Screening" at bounding box center [374, 124] width 70 height 16
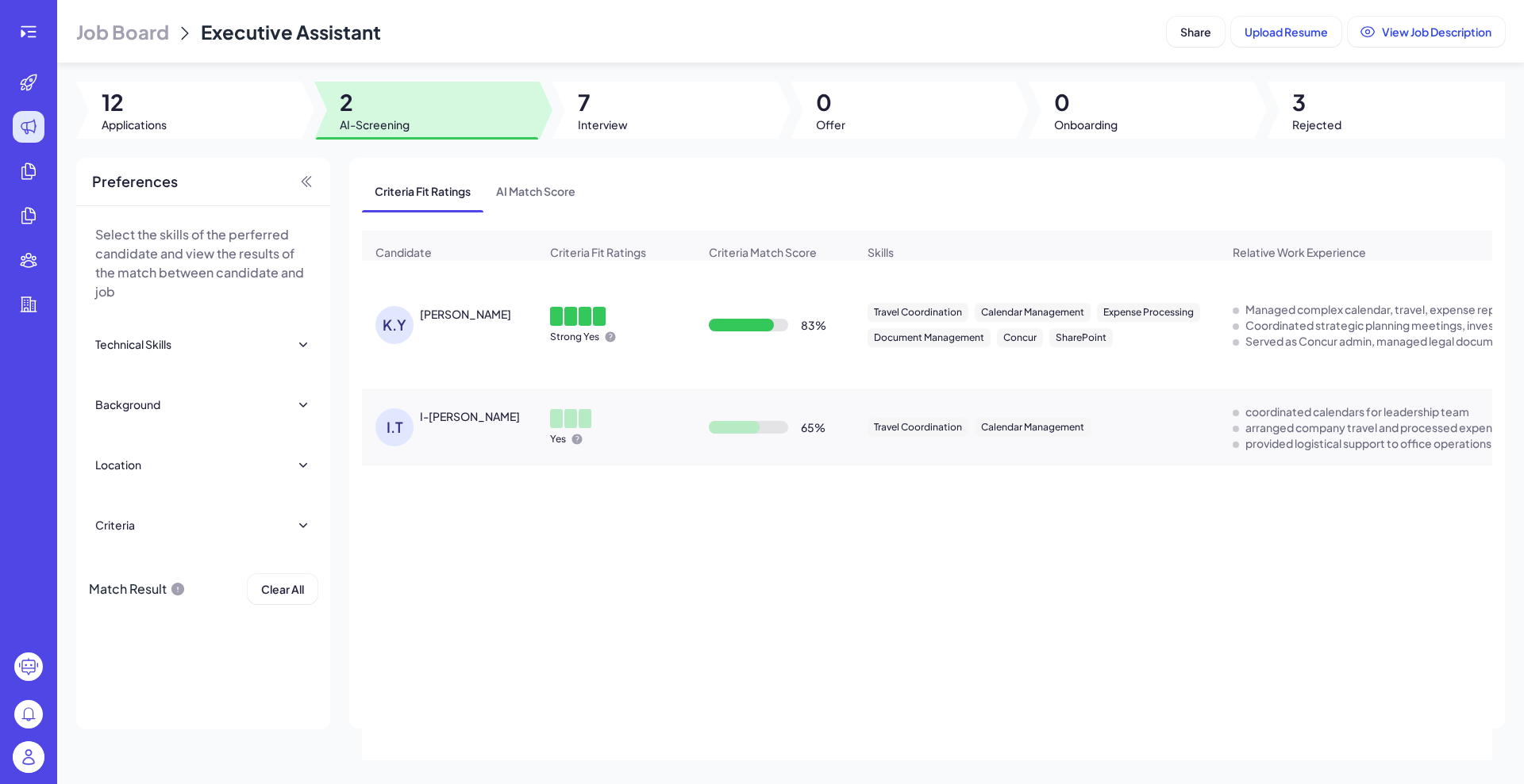
click at [423, 322] on div "[PERSON_NAME]" at bounding box center [464, 314] width 91 height 16
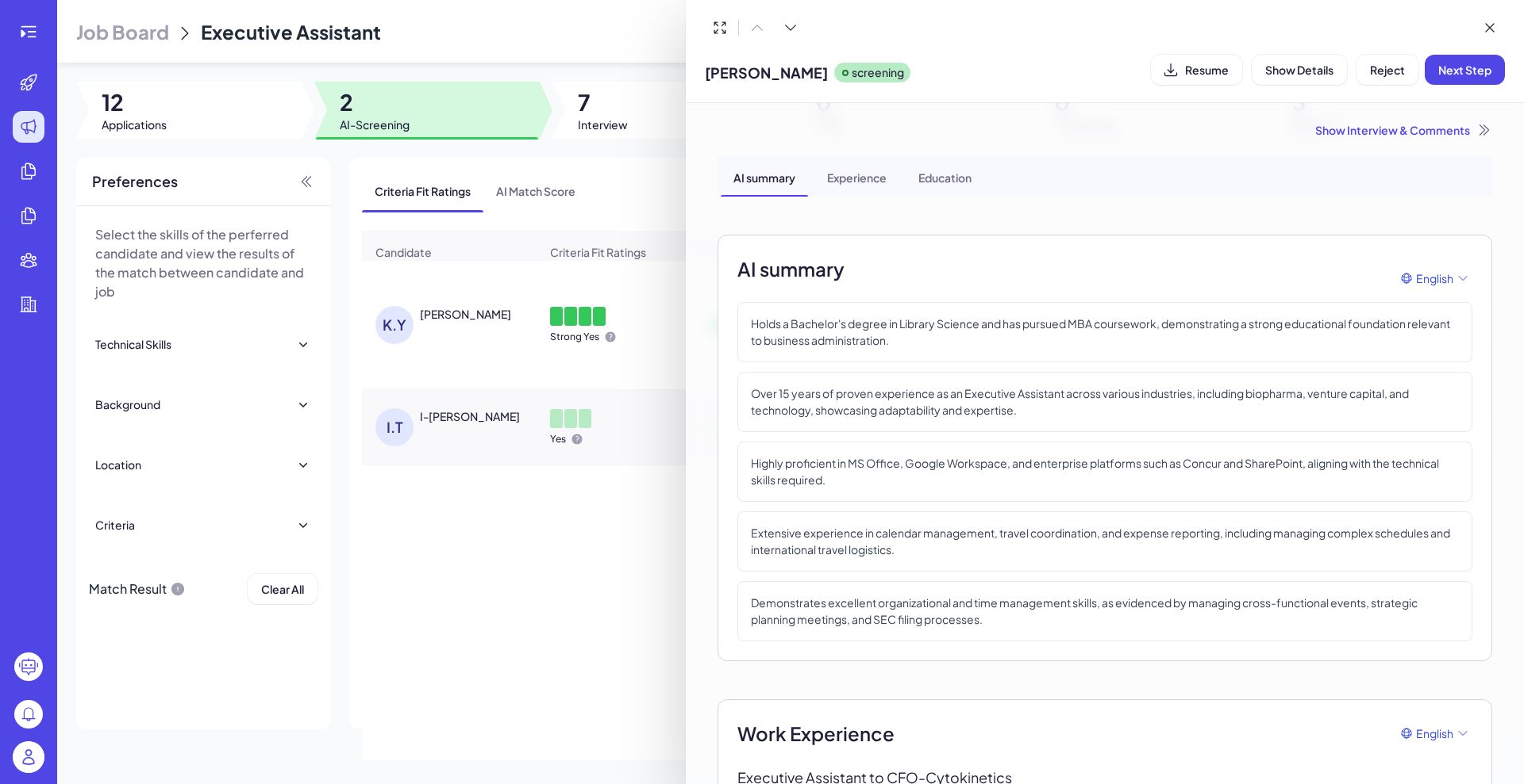
click at [610, 122] on div at bounding box center [762, 392] width 1524 height 784
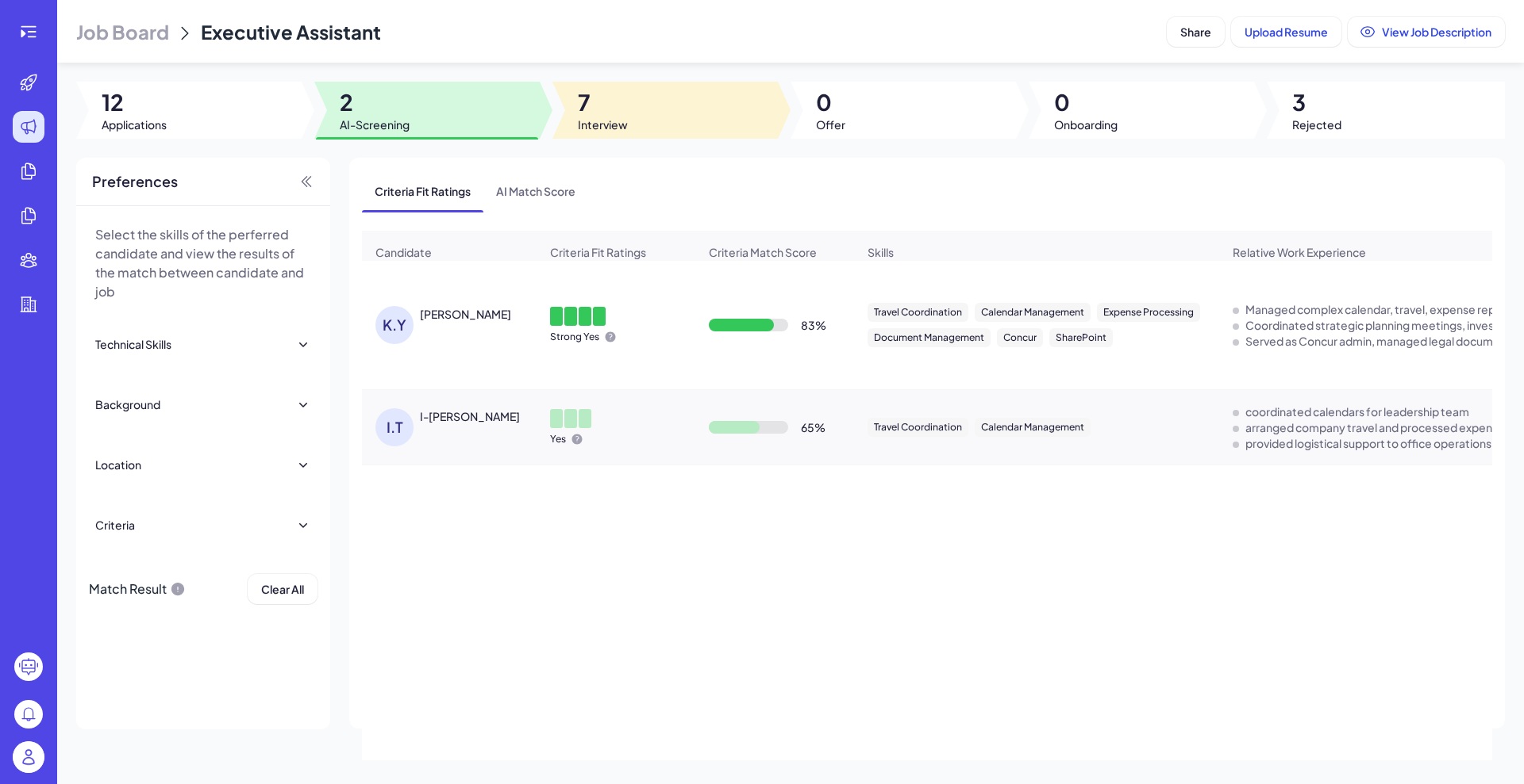
click at [594, 100] on span "7" at bounding box center [602, 103] width 50 height 29
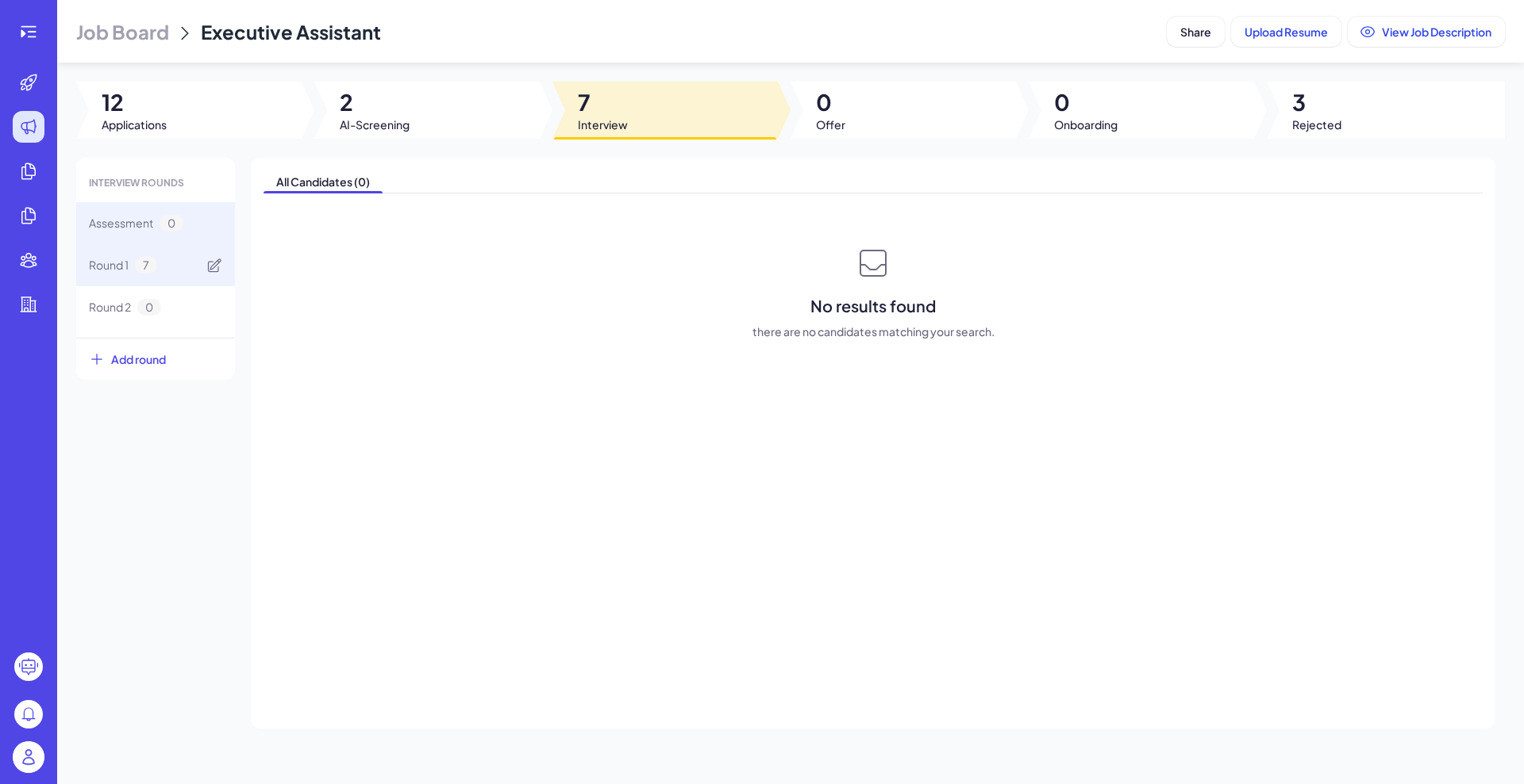
click at [109, 258] on span "Round 1" at bounding box center [109, 266] width 40 height 17
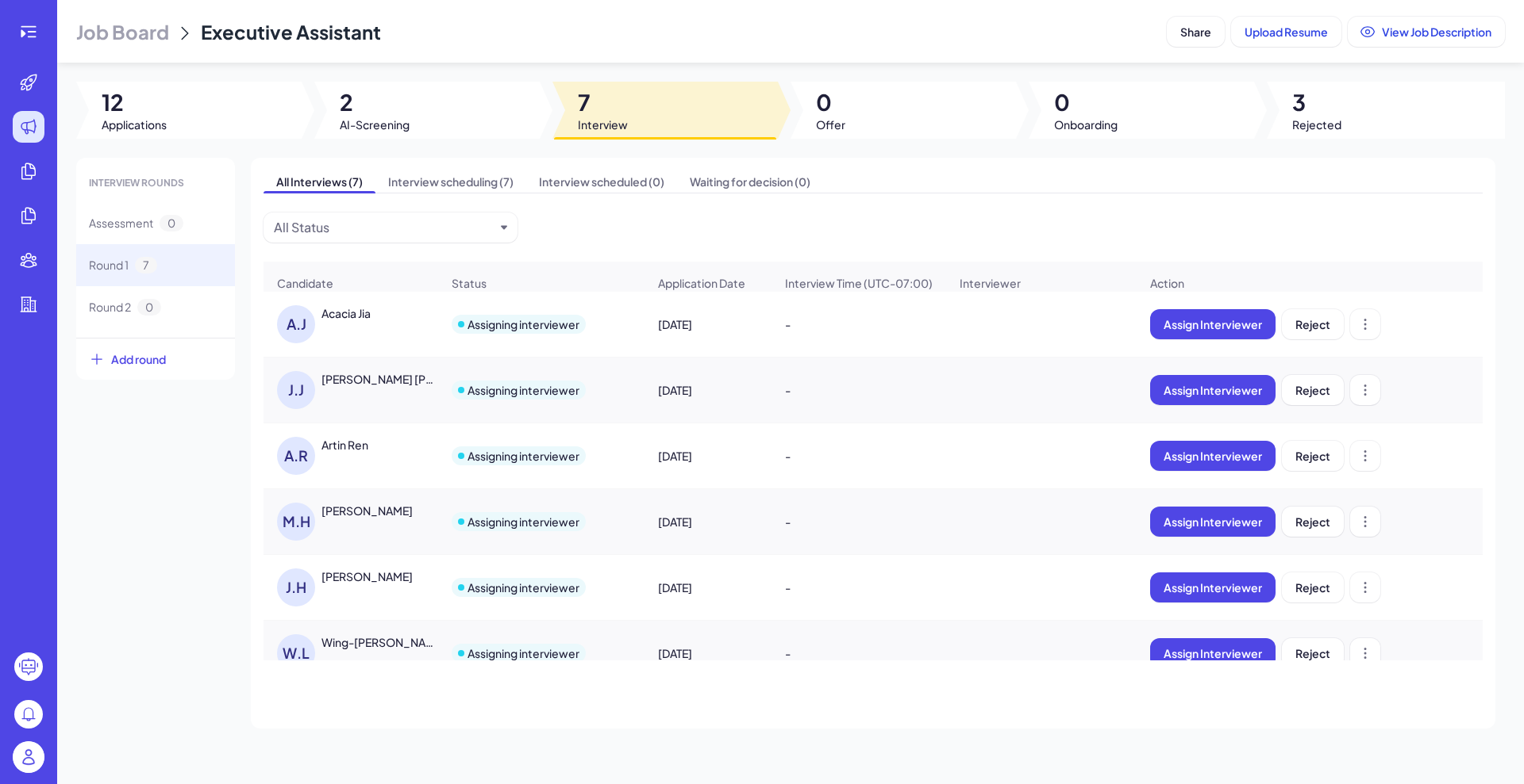
click at [351, 322] on div "Acacia Jia" at bounding box center [346, 313] width 49 height 16
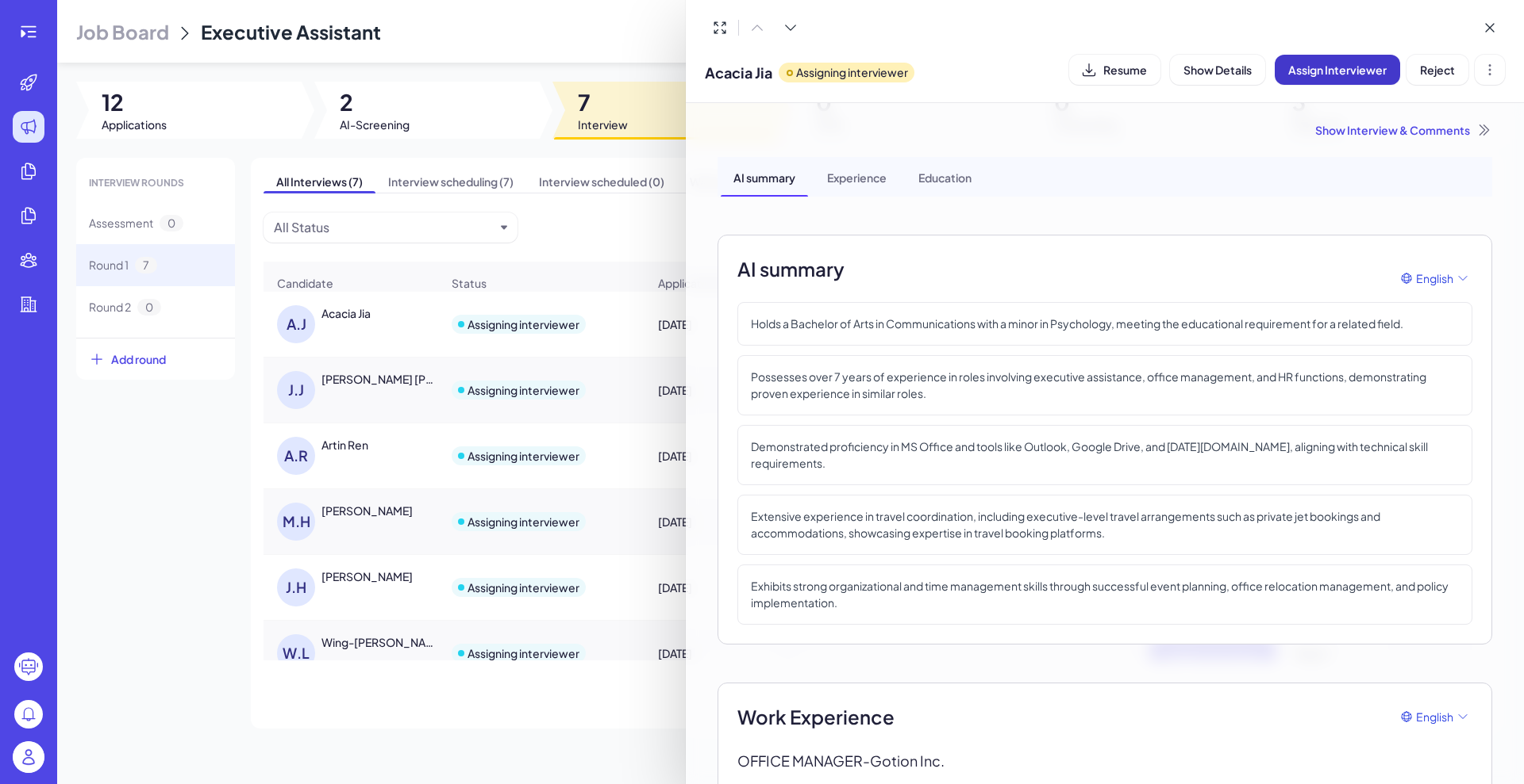
click at [1334, 75] on span "Assign Interviewer" at bounding box center [1337, 70] width 98 height 14
click at [1324, 150] on div "Select Interviewer" at bounding box center [1298, 157] width 111 height 19
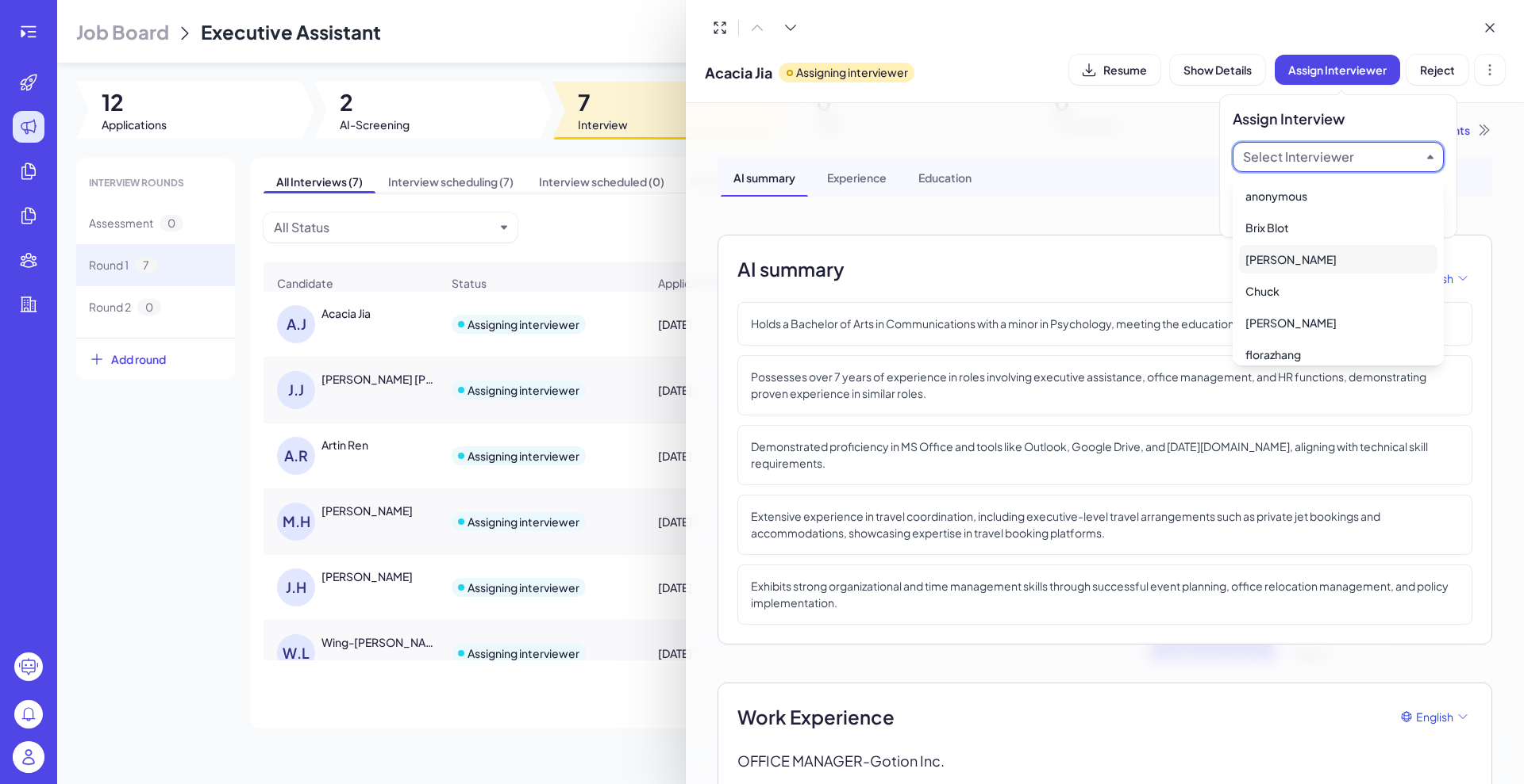
scroll to position [9, 0]
click at [1289, 250] on div "[PERSON_NAME]" at bounding box center [1338, 250] width 199 height 29
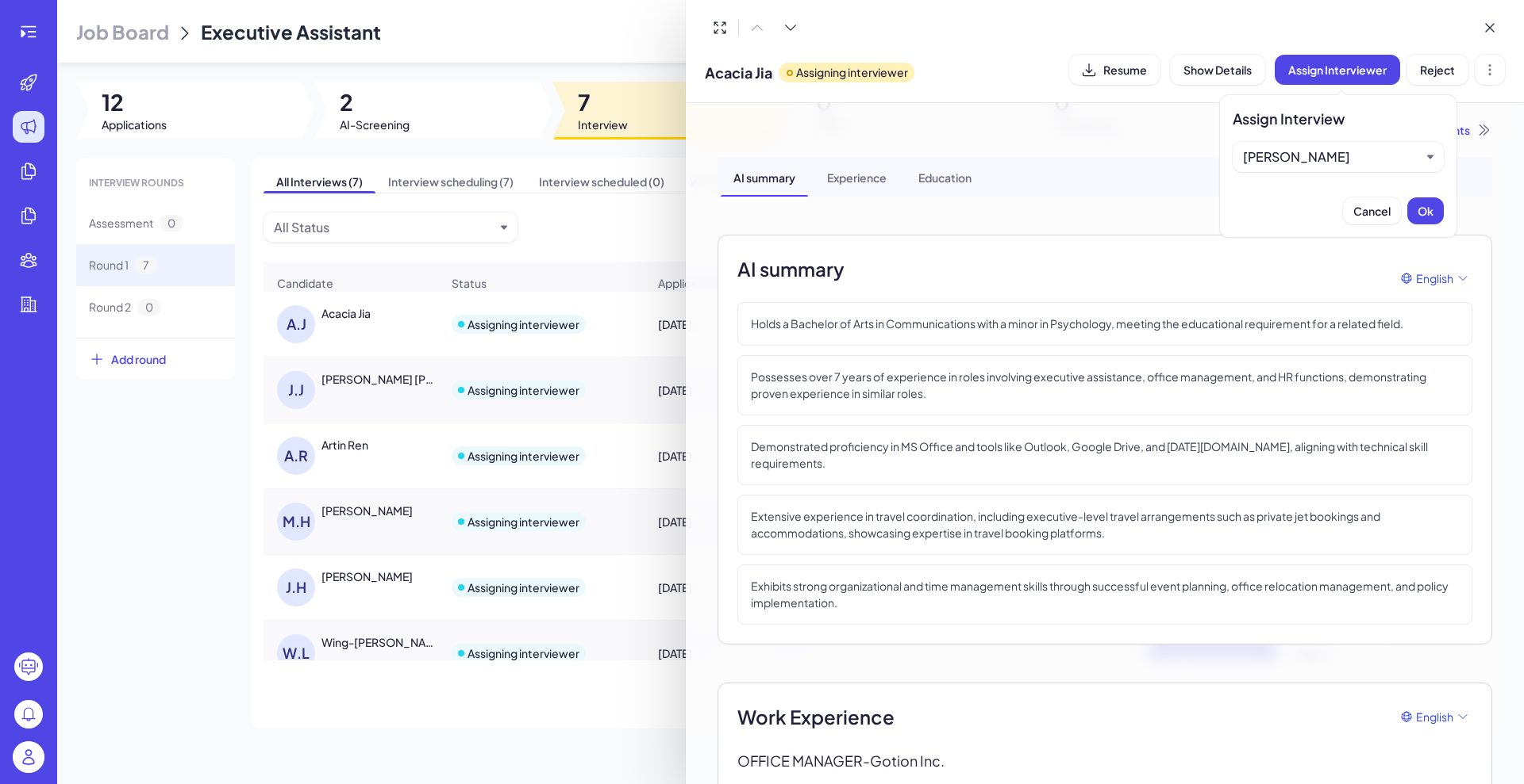
drag, startPoint x: 1434, startPoint y: 213, endPoint x: 1163, endPoint y: 221, distance: 271.1
click at [1163, 221] on body "Job Board Executive Assistant Share Upload Resume View Job Description 12 Appli…" at bounding box center [762, 392] width 1524 height 784
click at [644, 231] on div at bounding box center [762, 392] width 1524 height 784
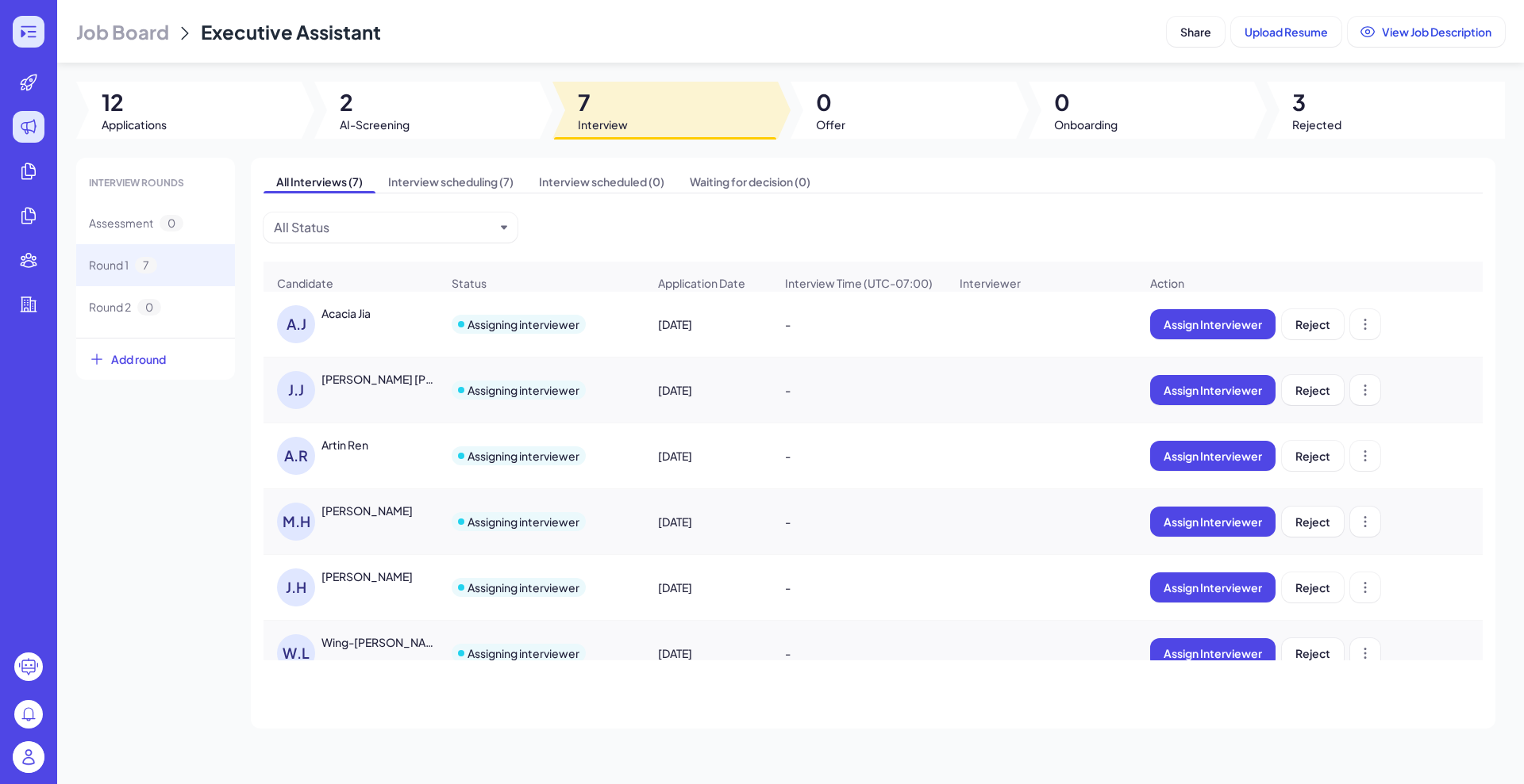
click at [36, 26] on icon at bounding box center [28, 31] width 15 height 11
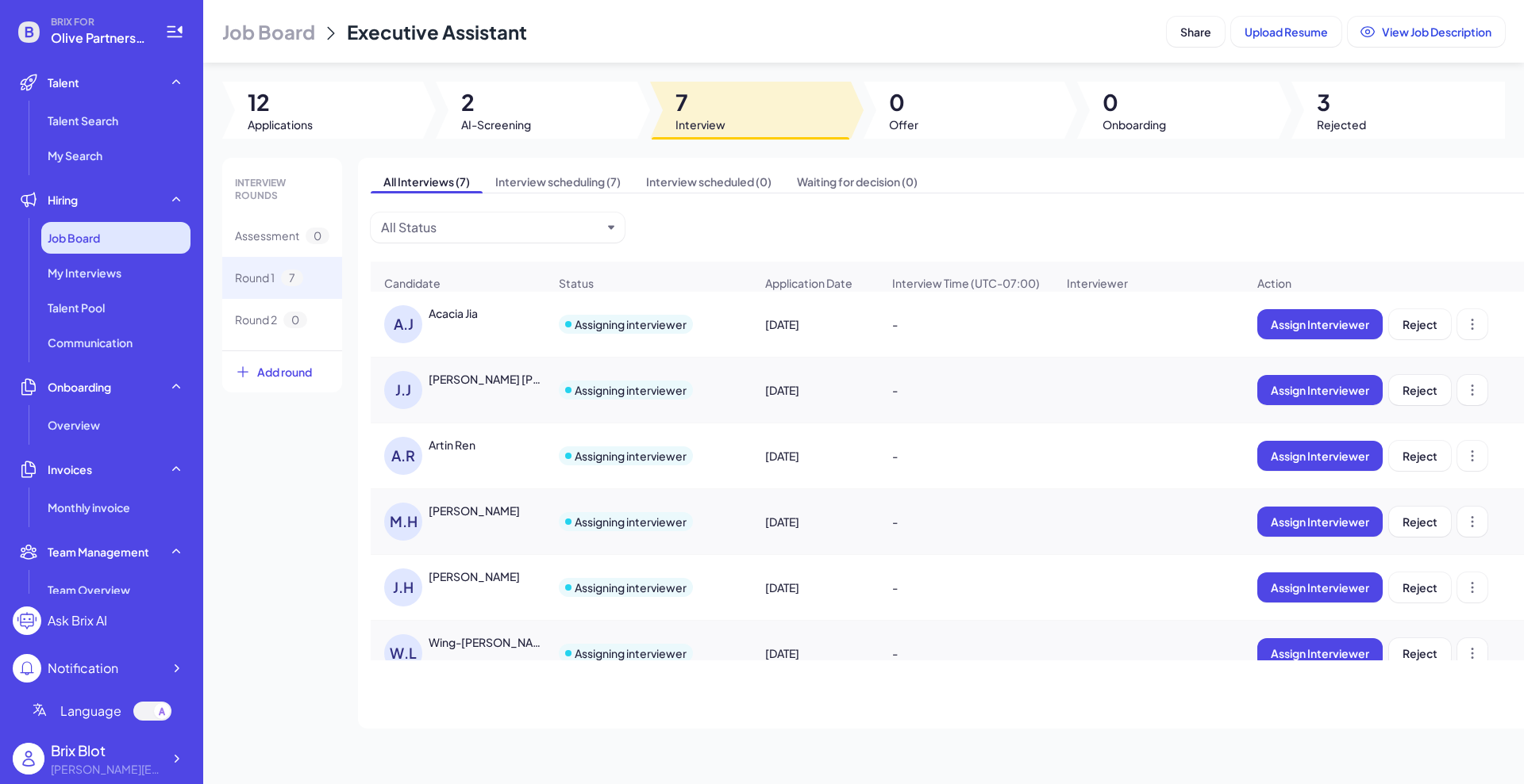
click at [76, 246] on div "Job Board" at bounding box center [116, 238] width 149 height 31
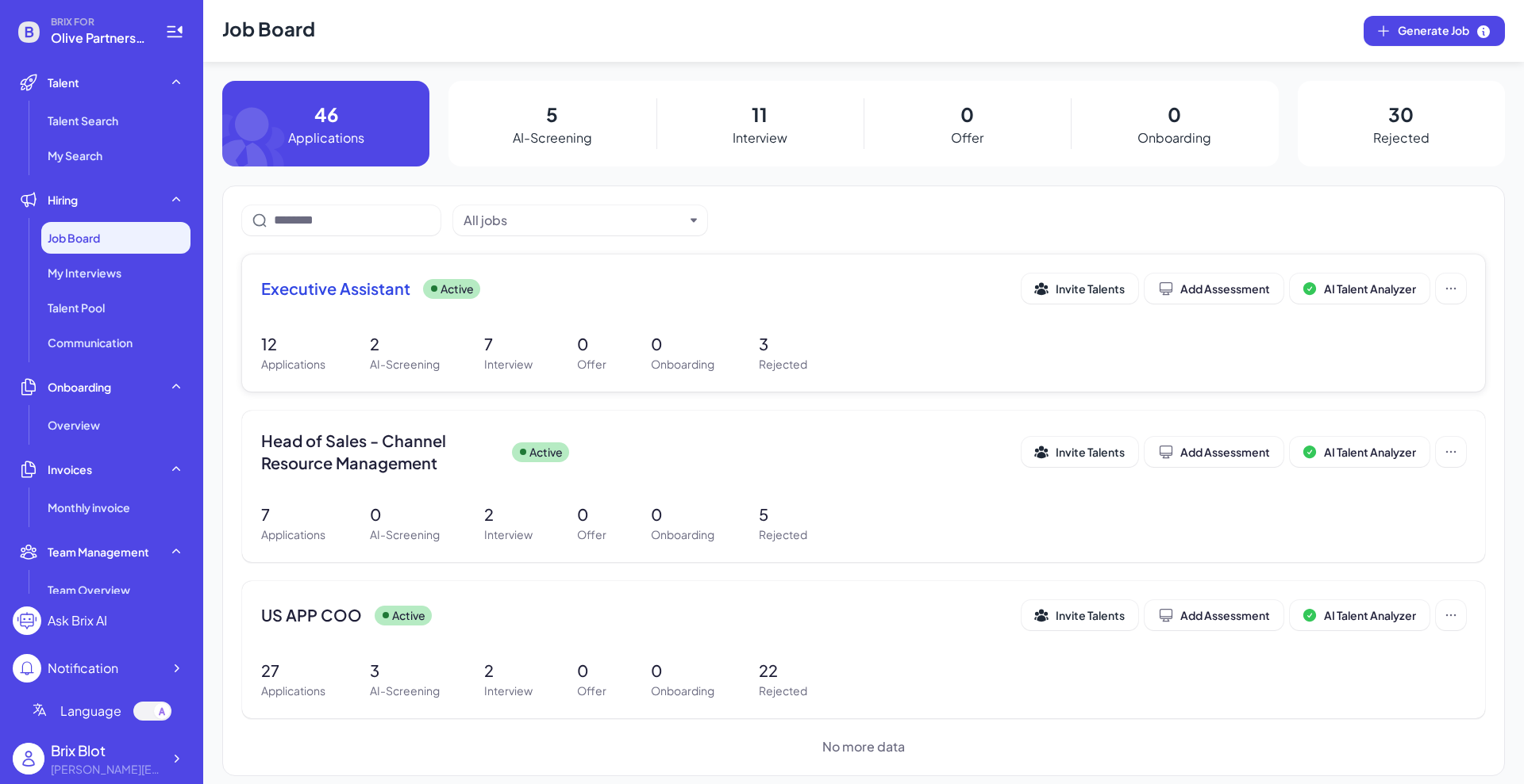
click at [370, 304] on div "Executive Assistant Active Invite Talents Add Assessment AI Talent Analyzer" at bounding box center [863, 293] width 1205 height 40
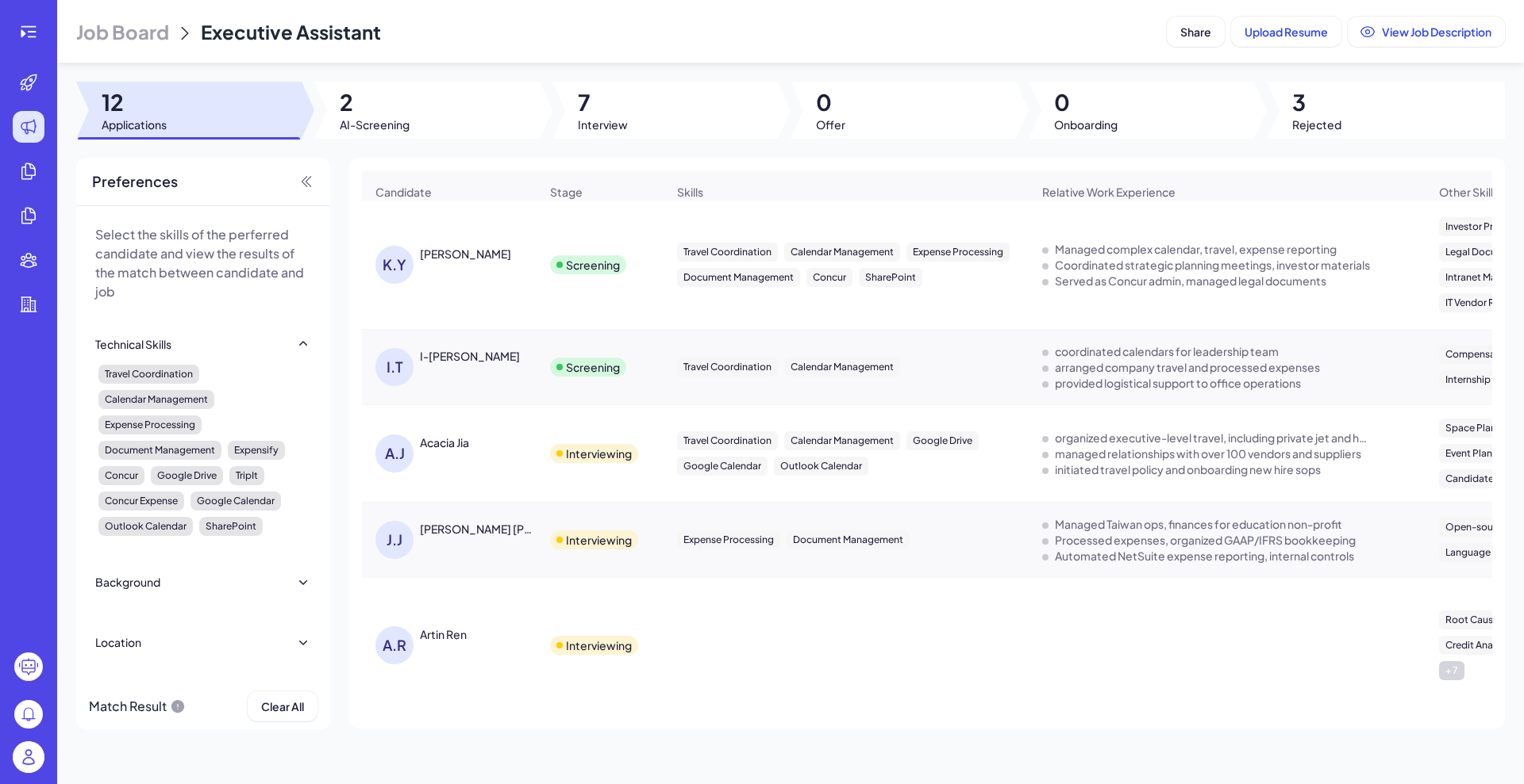
click at [444, 261] on div "[PERSON_NAME]" at bounding box center [464, 254] width 91 height 16
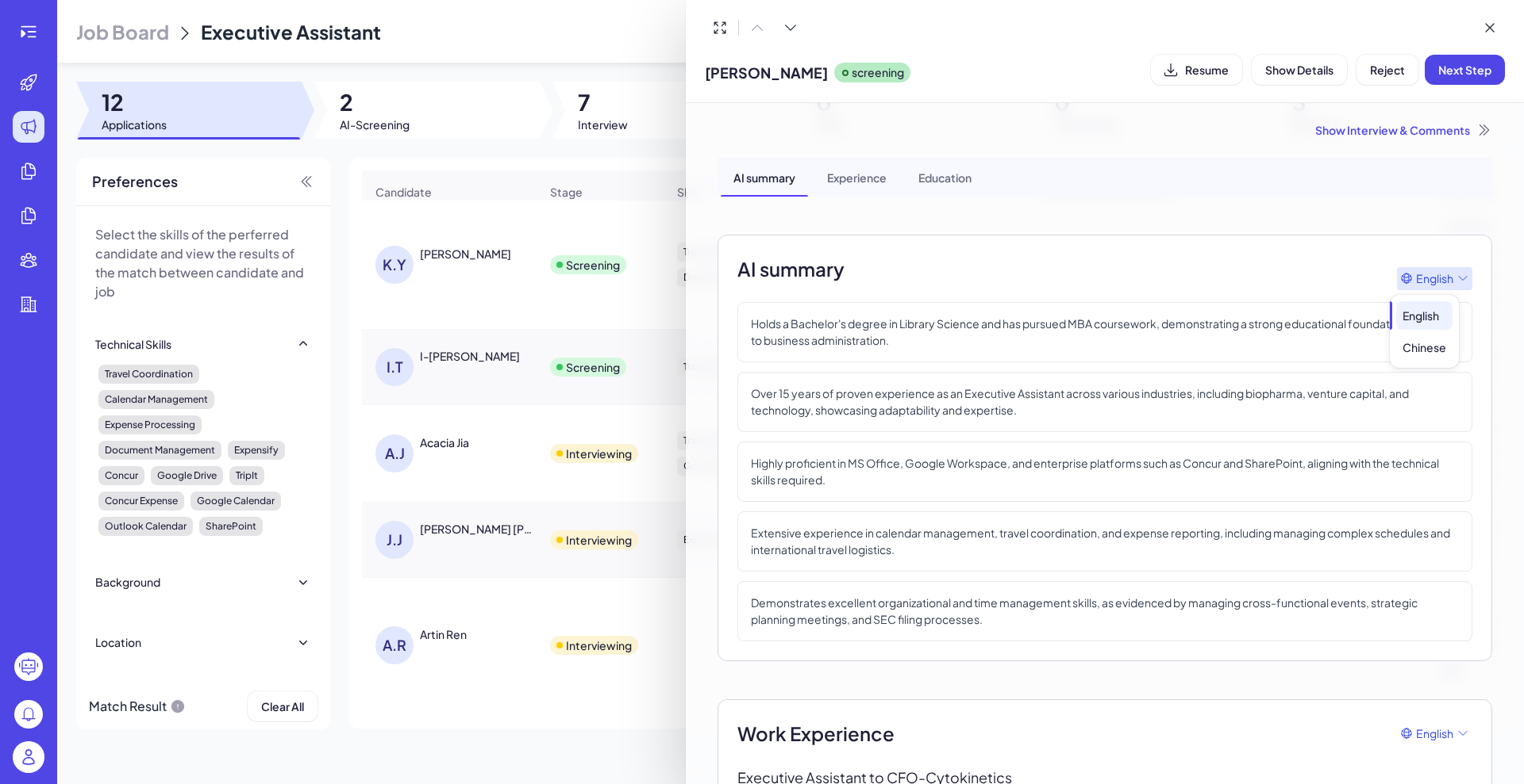
click at [1456, 274] on icon at bounding box center [1462, 278] width 13 height 13
click at [1427, 341] on div "Chinese" at bounding box center [1424, 348] width 56 height 29
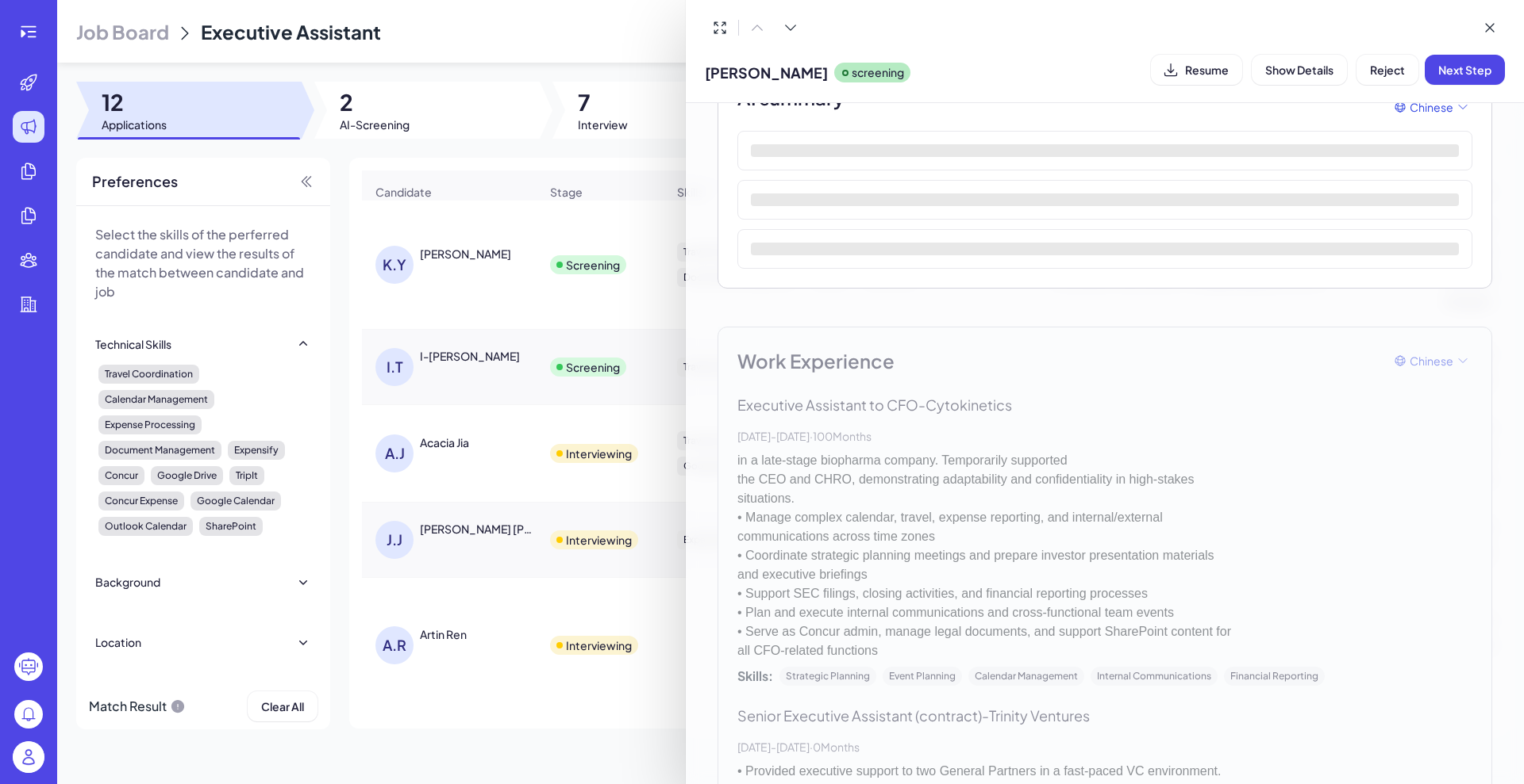
scroll to position [199, 0]
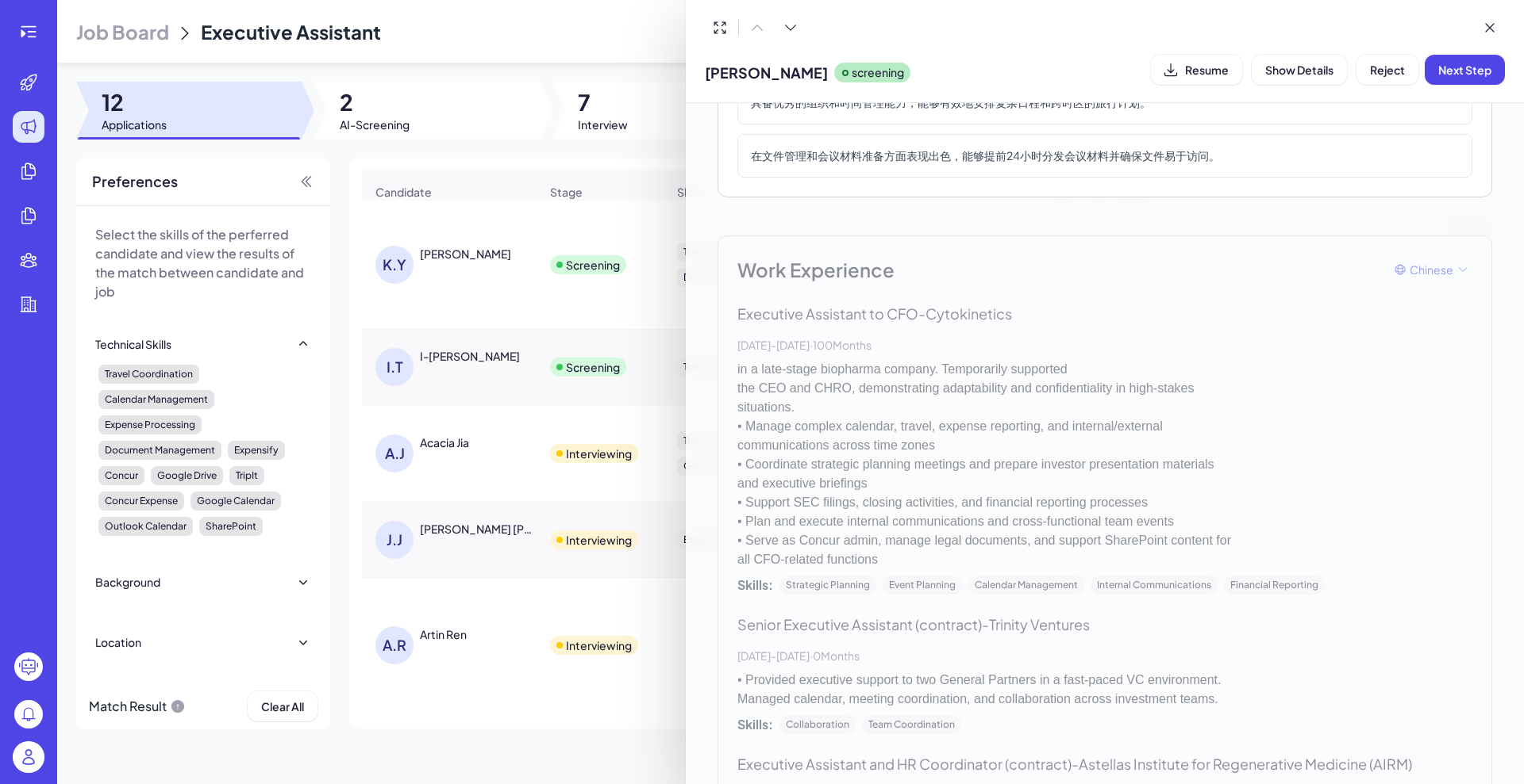
scroll to position [496, 0]
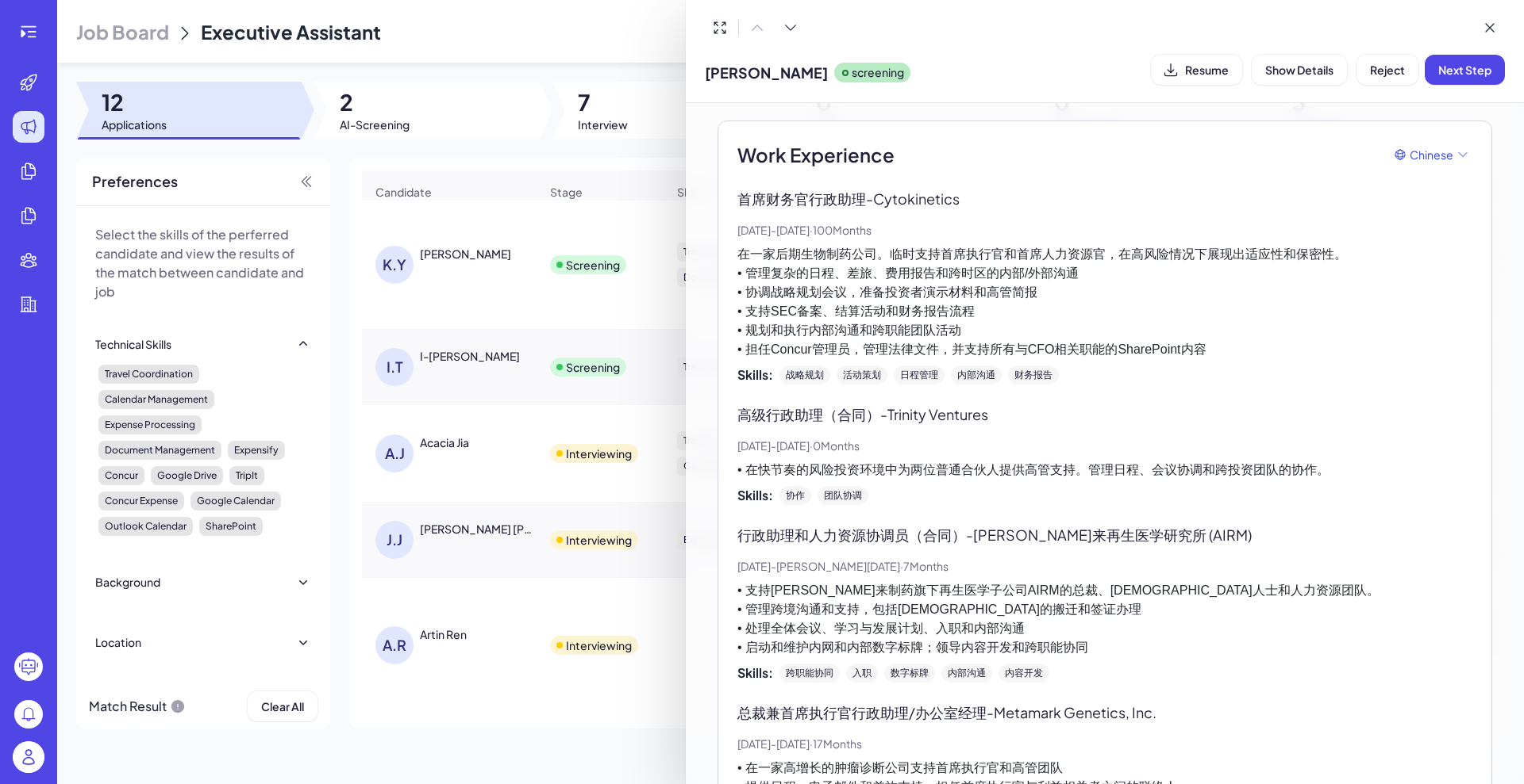
click at [34, 562] on div at bounding box center [762, 392] width 1524 height 784
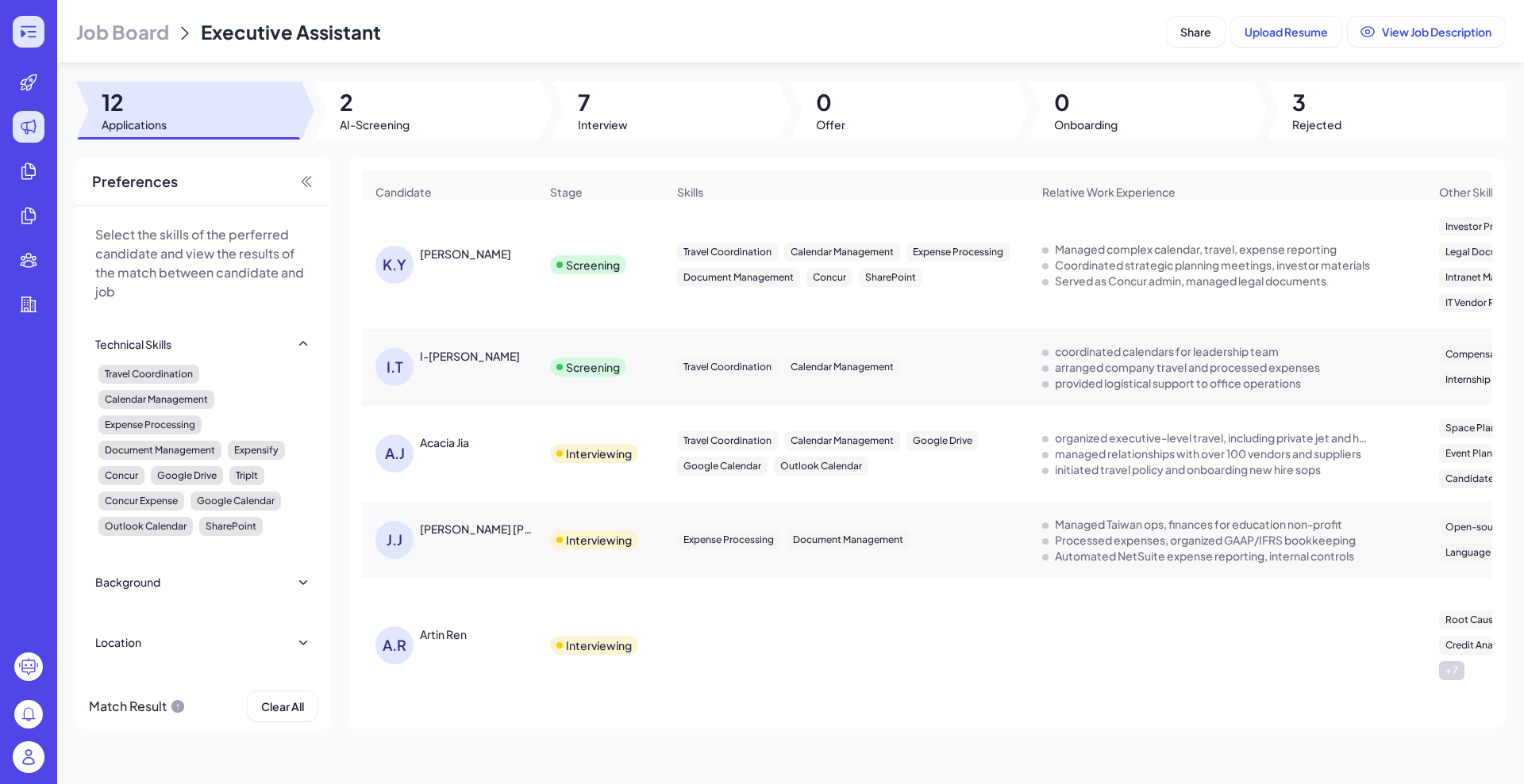
click at [13, 31] on div at bounding box center [28, 31] width 31 height 31
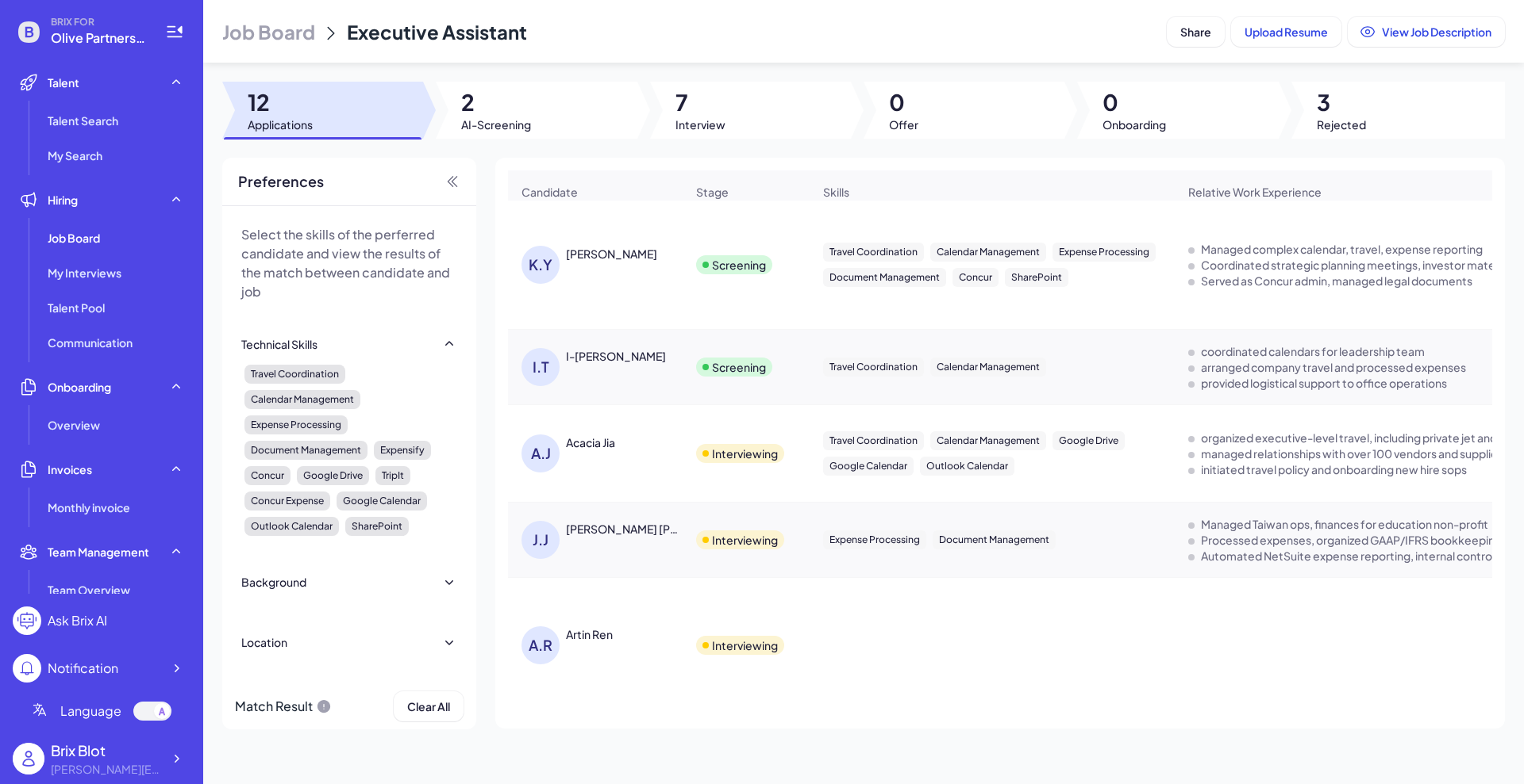
click at [162, 710] on icon at bounding box center [161, 712] width 6 height 8
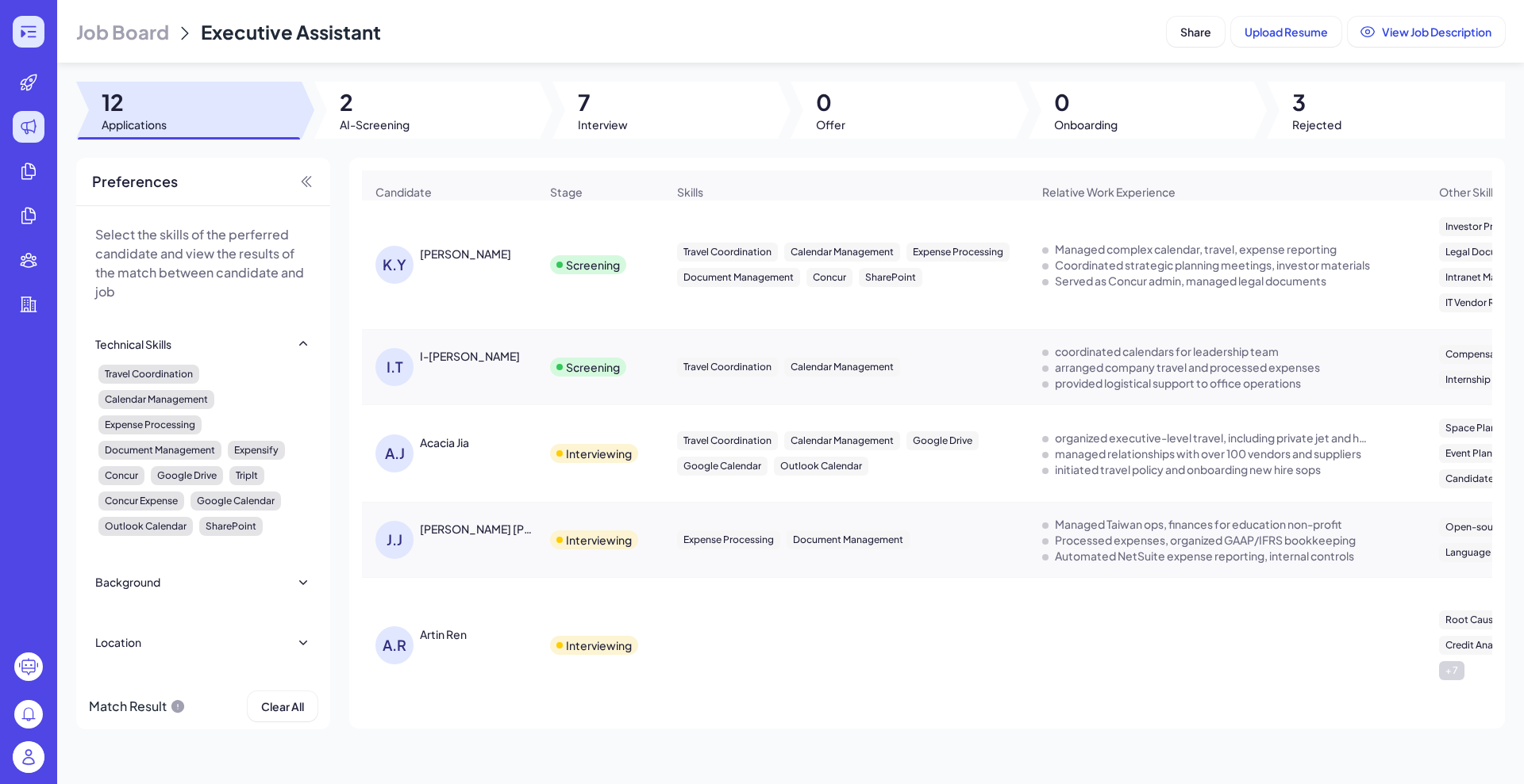
click at [20, 31] on icon at bounding box center [28, 31] width 19 height 19
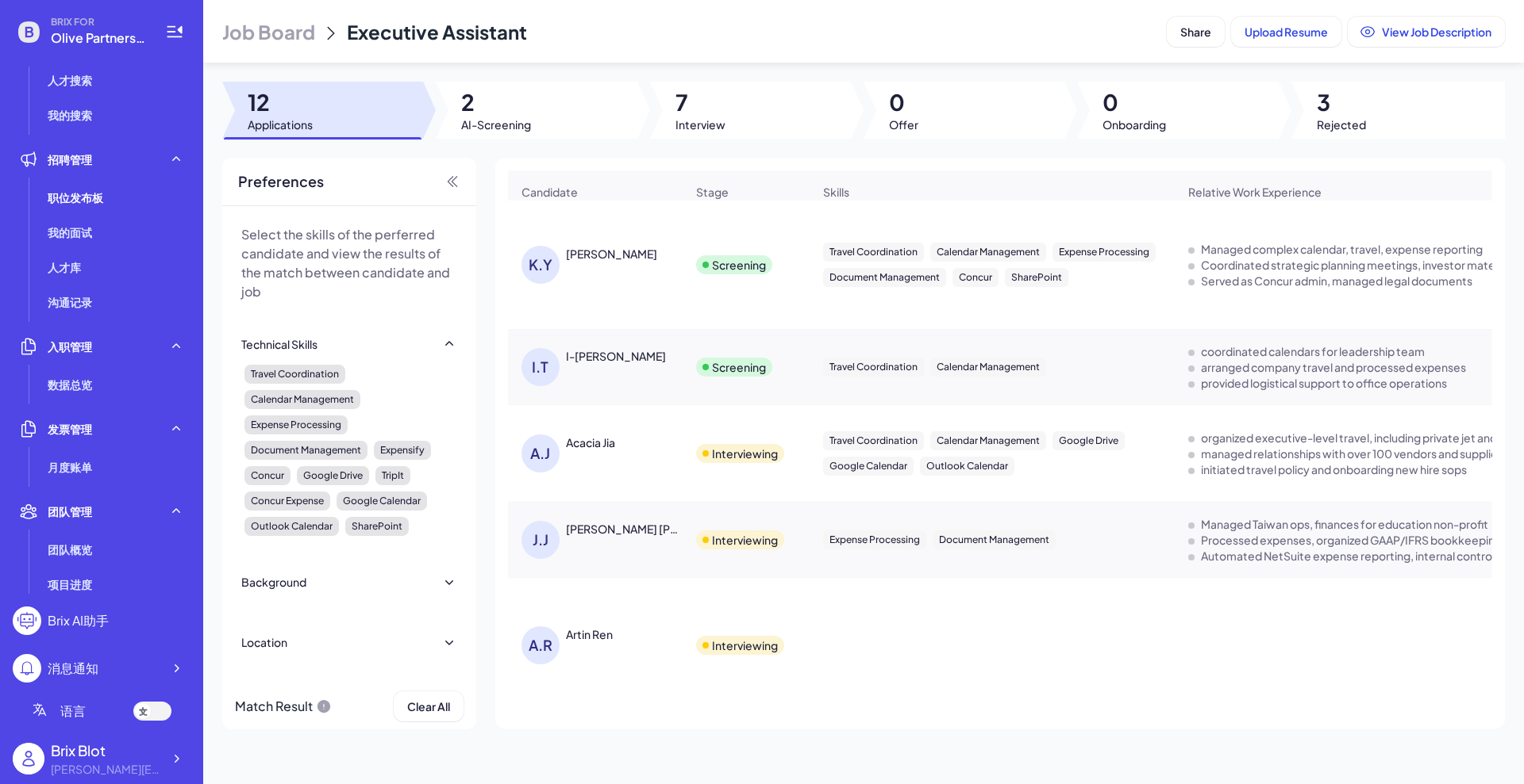
scroll to position [10, 0]
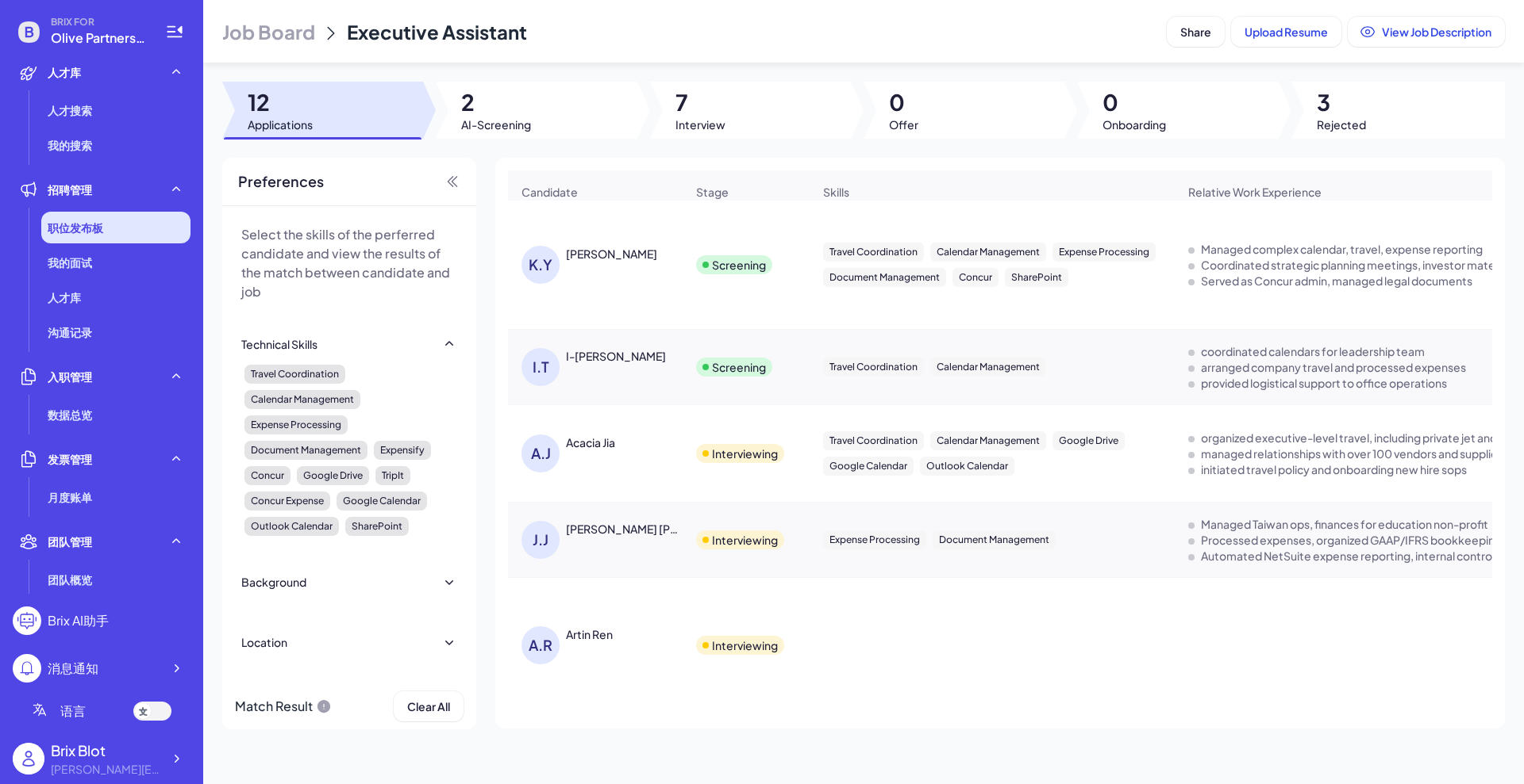
click at [77, 227] on span "职位发布板" at bounding box center [75, 227] width 55 height 16
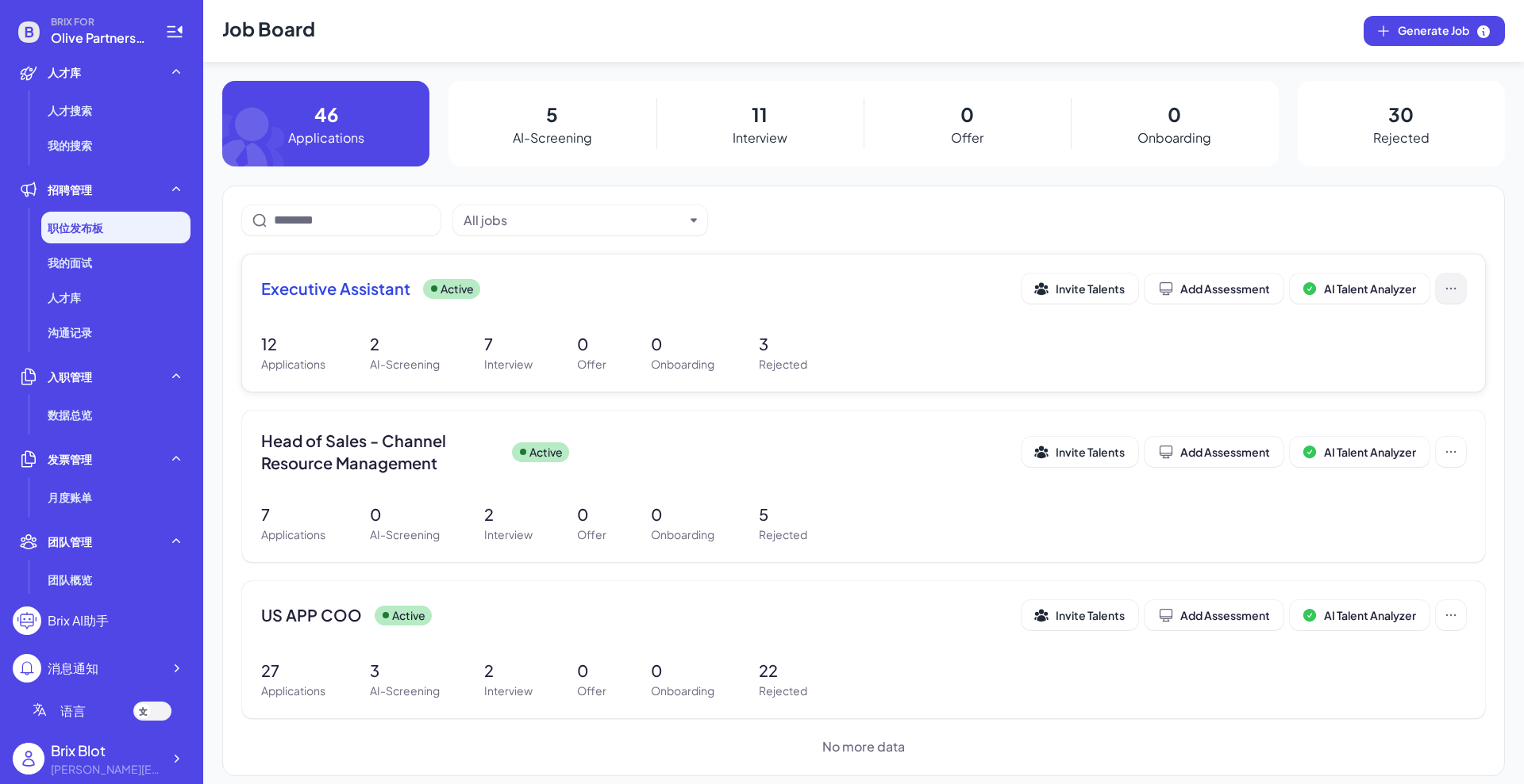
click at [1446, 288] on icon at bounding box center [1450, 288] width 8 height 1
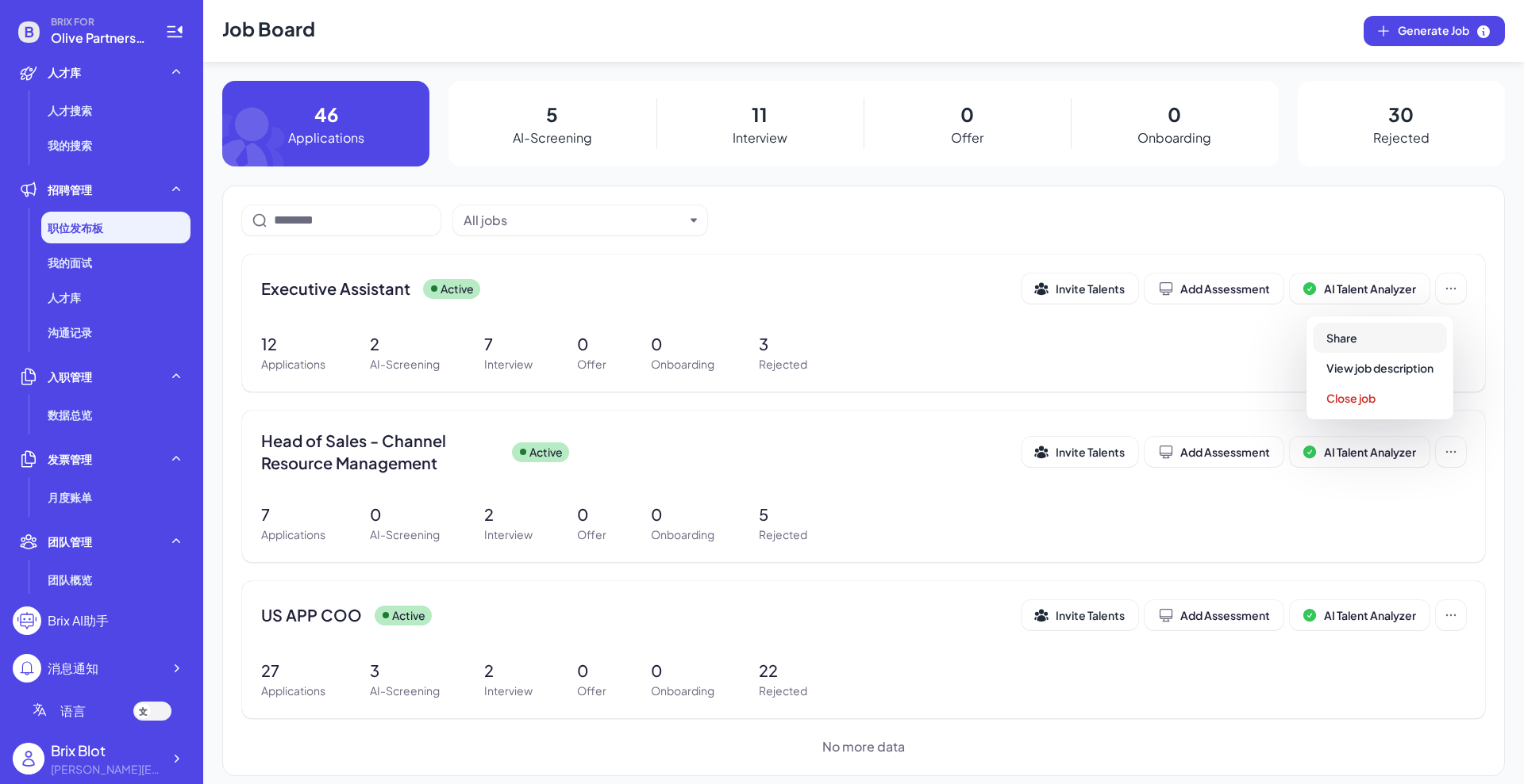
click at [1350, 339] on span "Share" at bounding box center [1341, 338] width 31 height 14
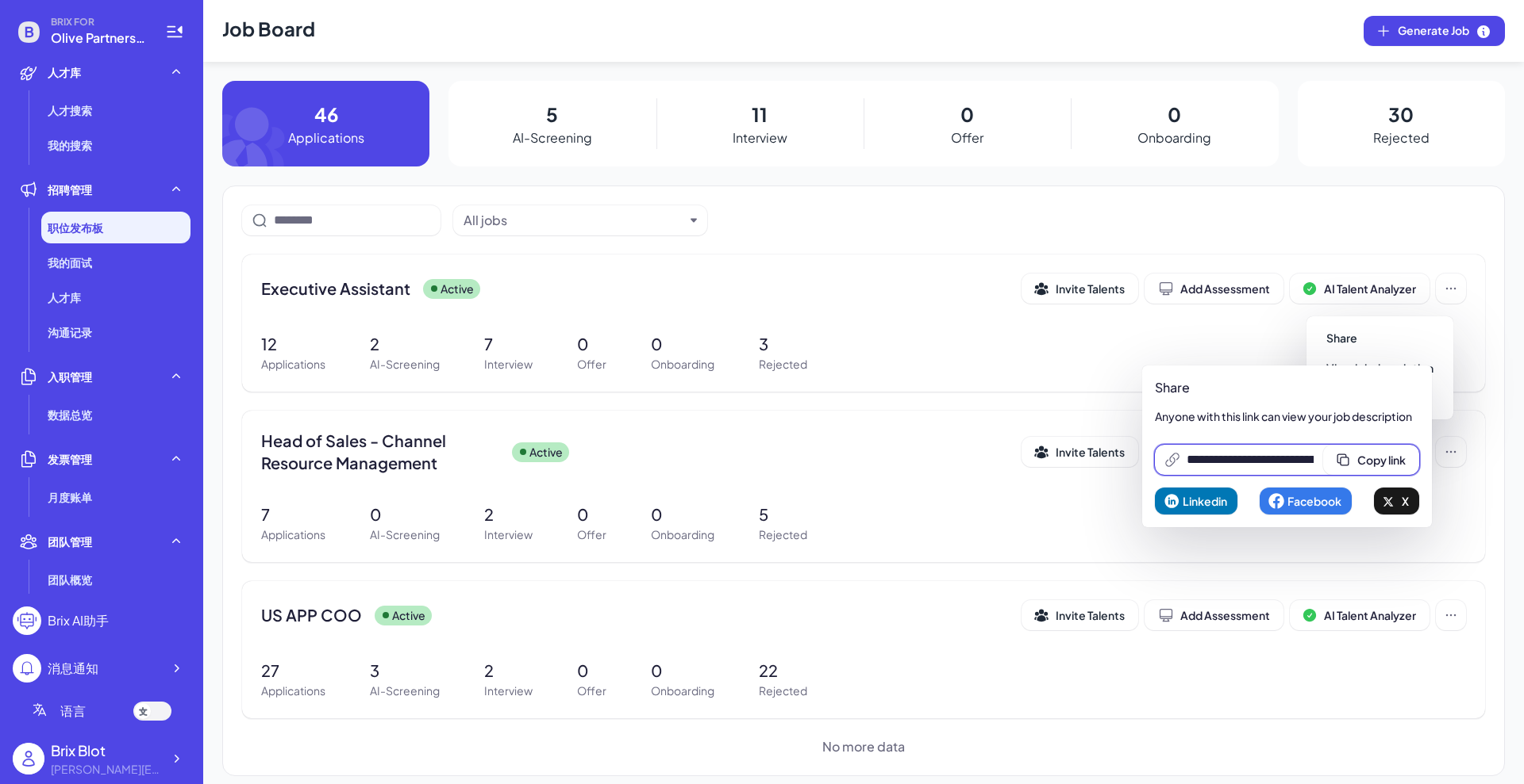
click at [1251, 454] on input "**********" at bounding box center [1250, 460] width 127 height 19
click at [953, 360] on div "12 Applications 2 AI-Screening 7 Interview 0 Offer 0 Onboarding 3 Rejected" at bounding box center [863, 353] width 1205 height 41
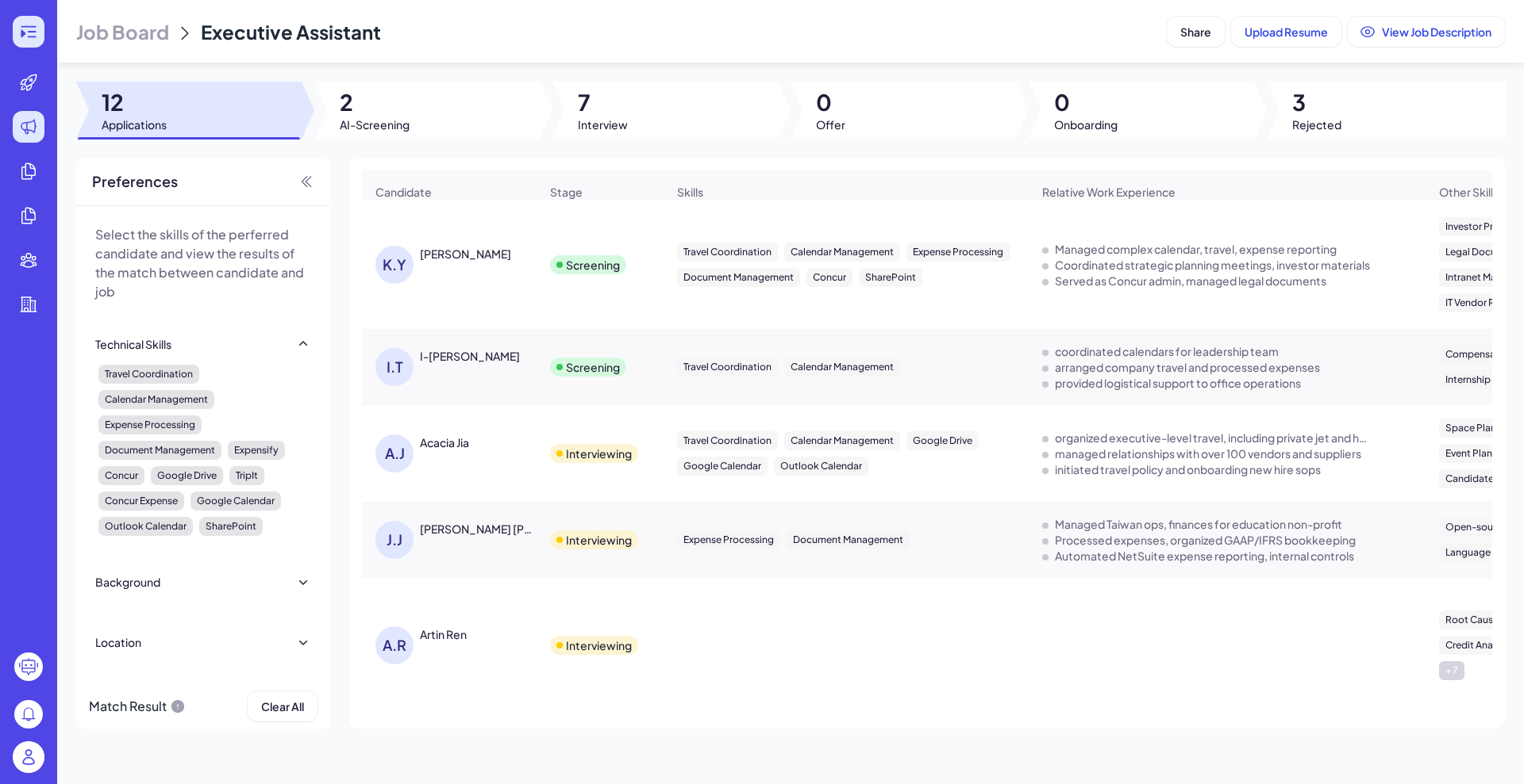
click at [20, 32] on icon at bounding box center [28, 31] width 19 height 19
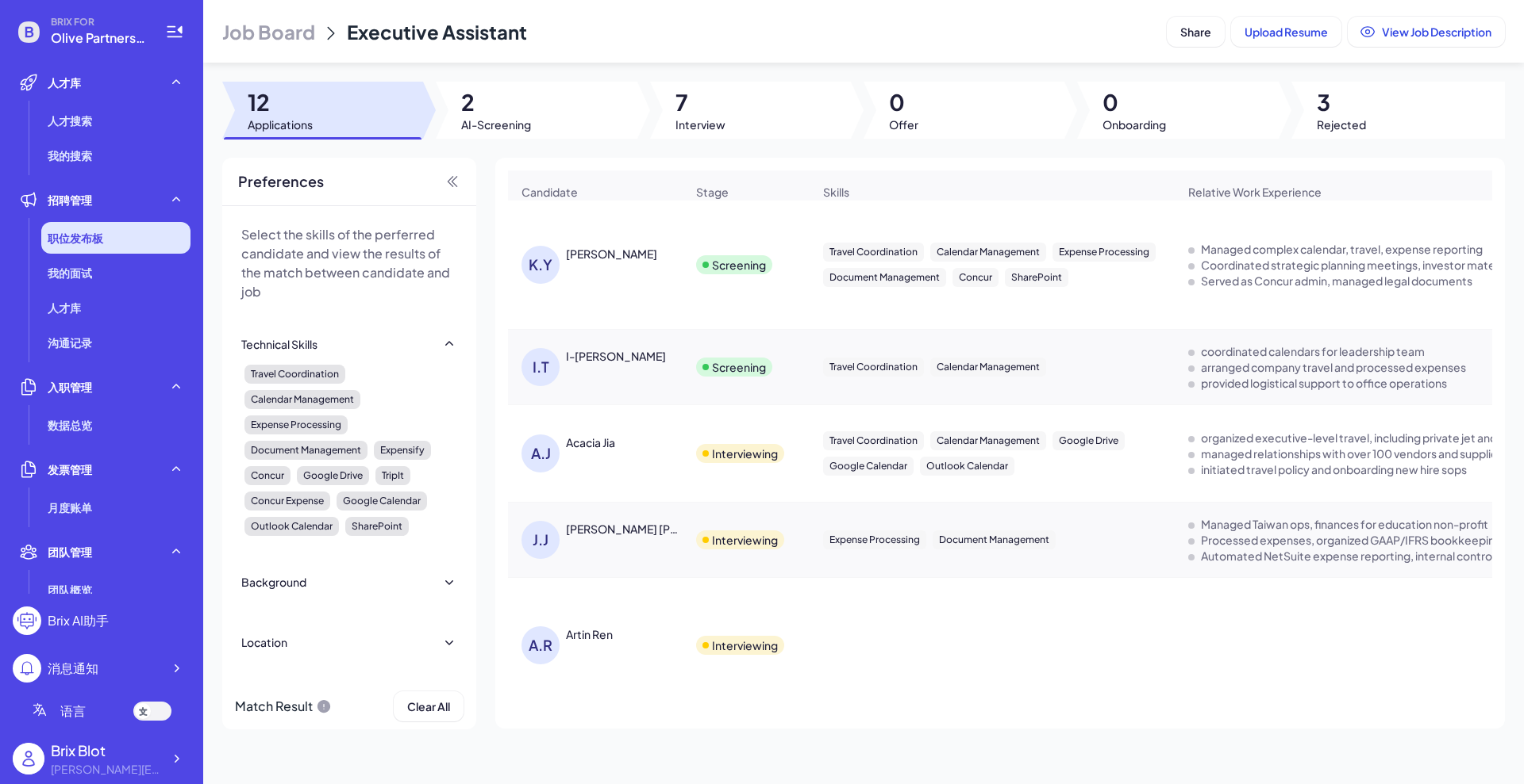
click at [80, 239] on span "职位发布板" at bounding box center [75, 238] width 55 height 16
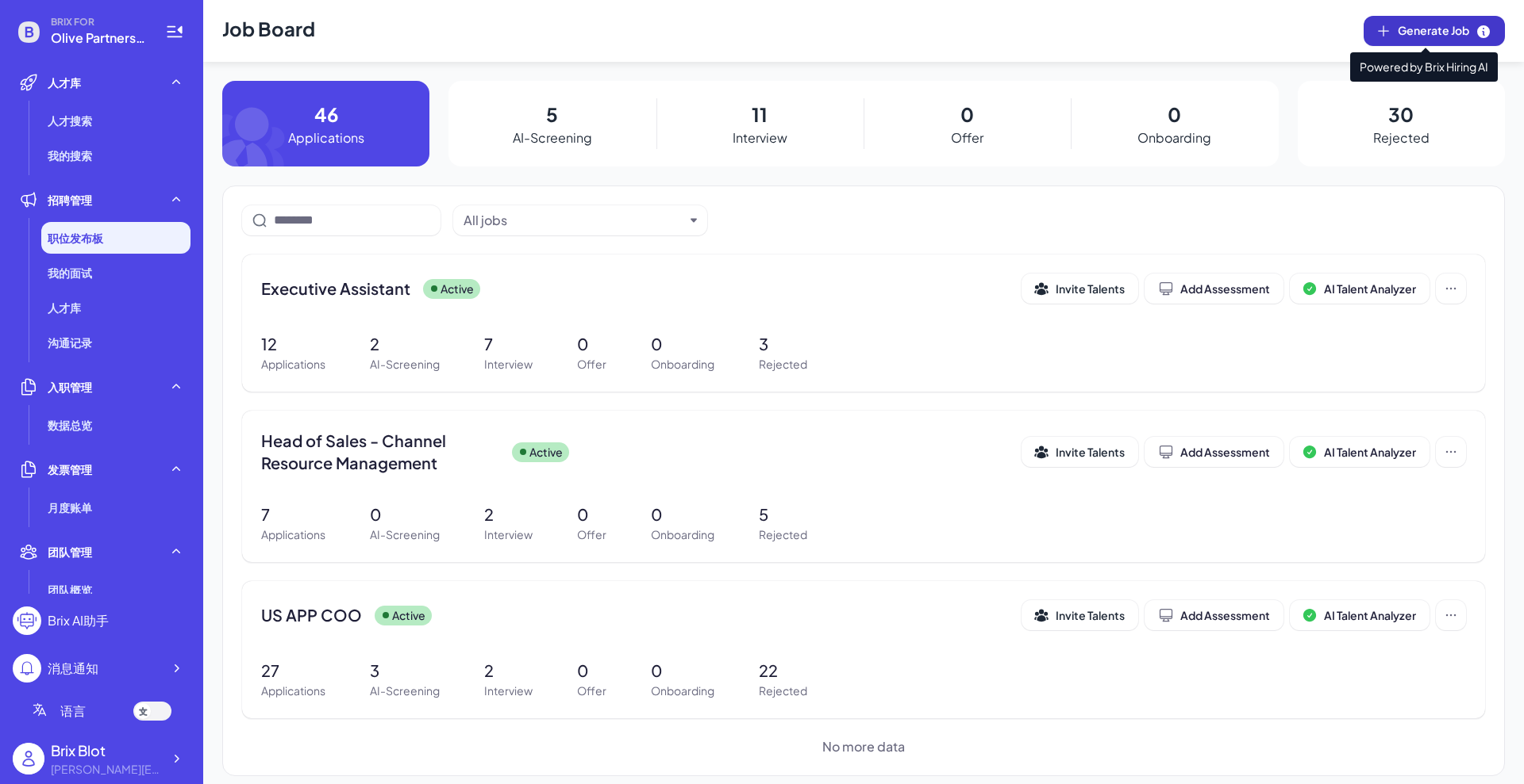
click at [1406, 32] on span "Generate Job" at bounding box center [1444, 31] width 93 height 18
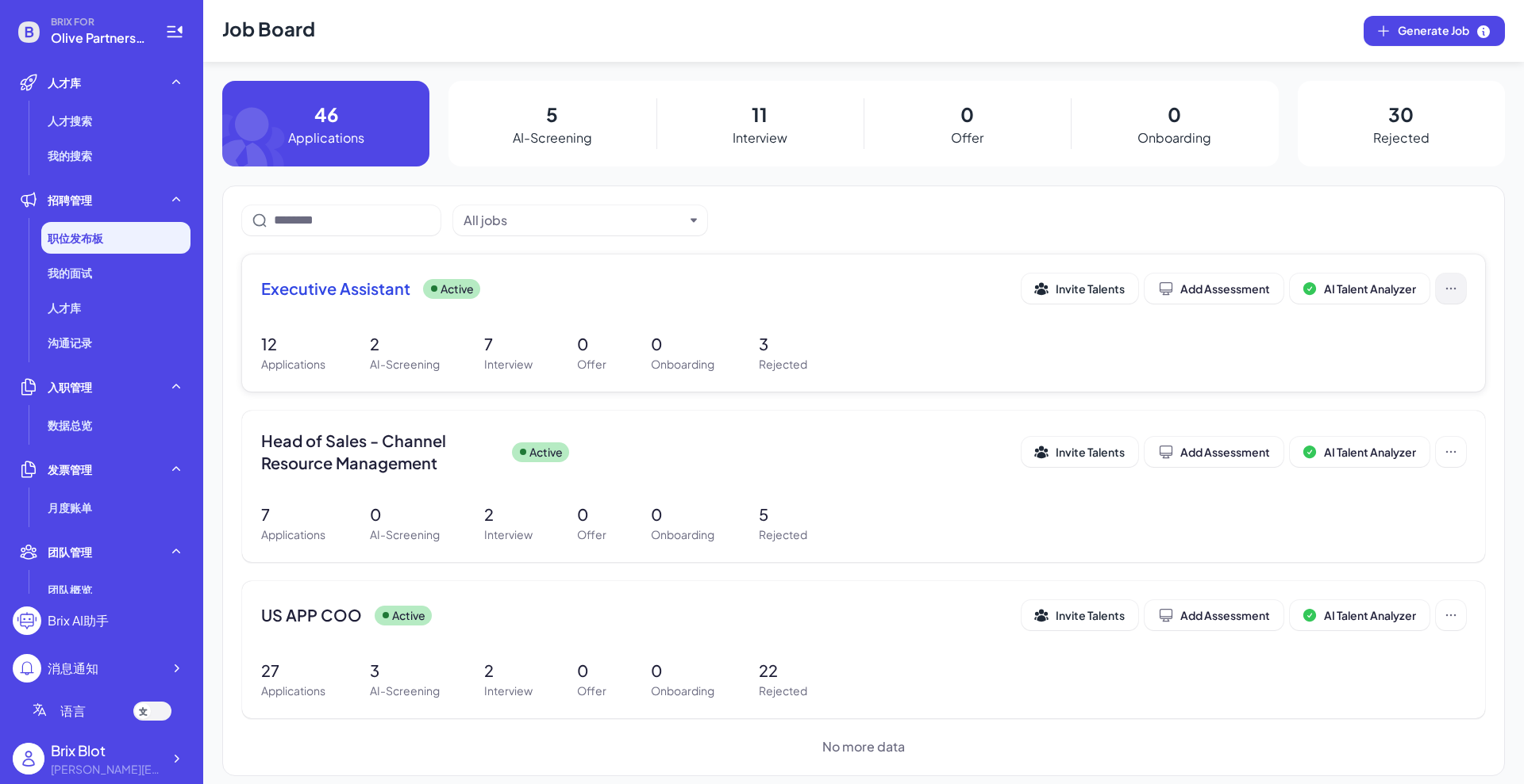
click at [1447, 285] on icon at bounding box center [1450, 288] width 16 height 16
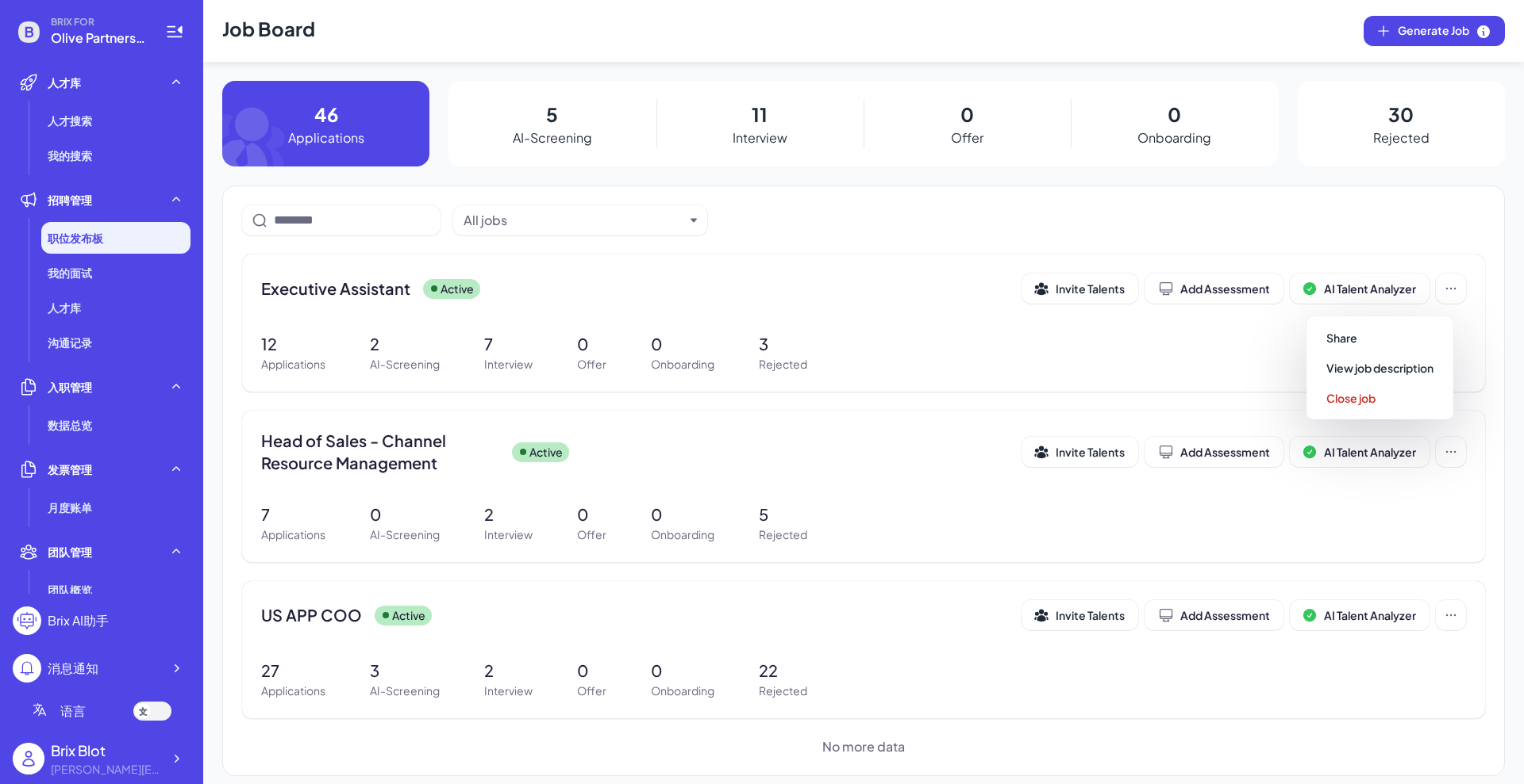
click at [869, 223] on div "All jobs" at bounding box center [863, 221] width 1243 height 31
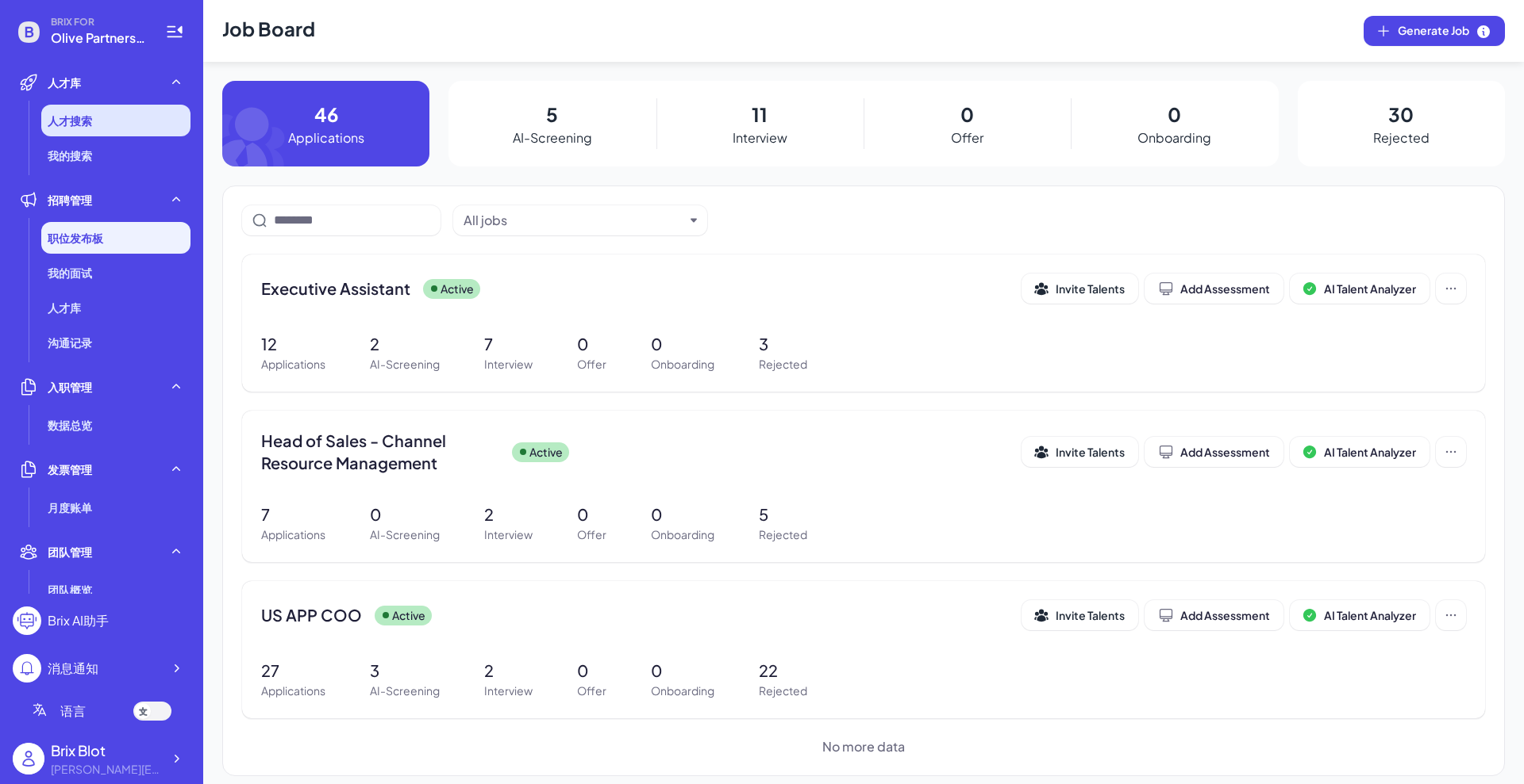
click at [64, 119] on span "人才搜索" at bounding box center [70, 120] width 44 height 16
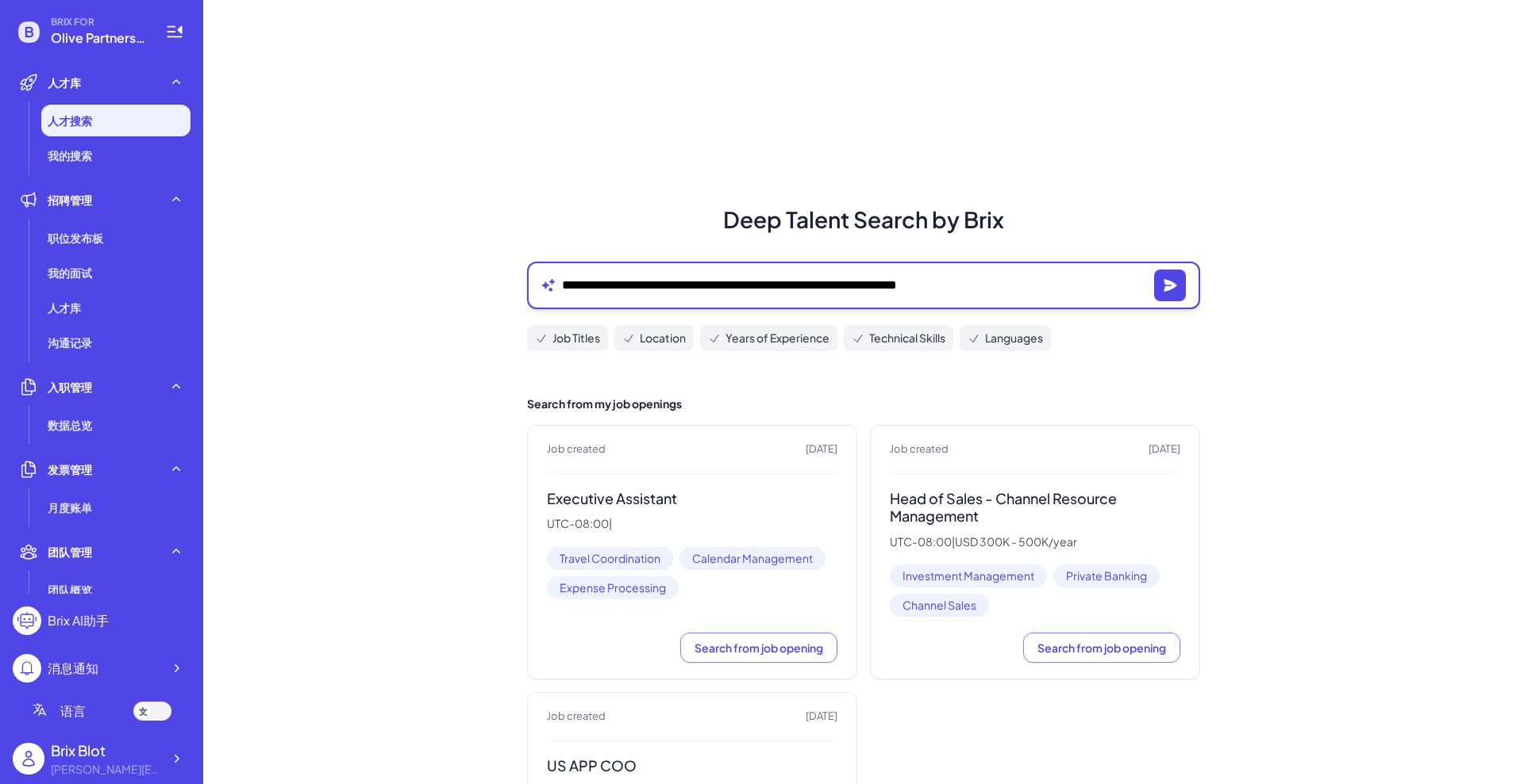
click at [625, 285] on textarea "**********" at bounding box center [855, 285] width 586 height 19
click at [1178, 279] on button "button" at bounding box center [1169, 285] width 31 height 31
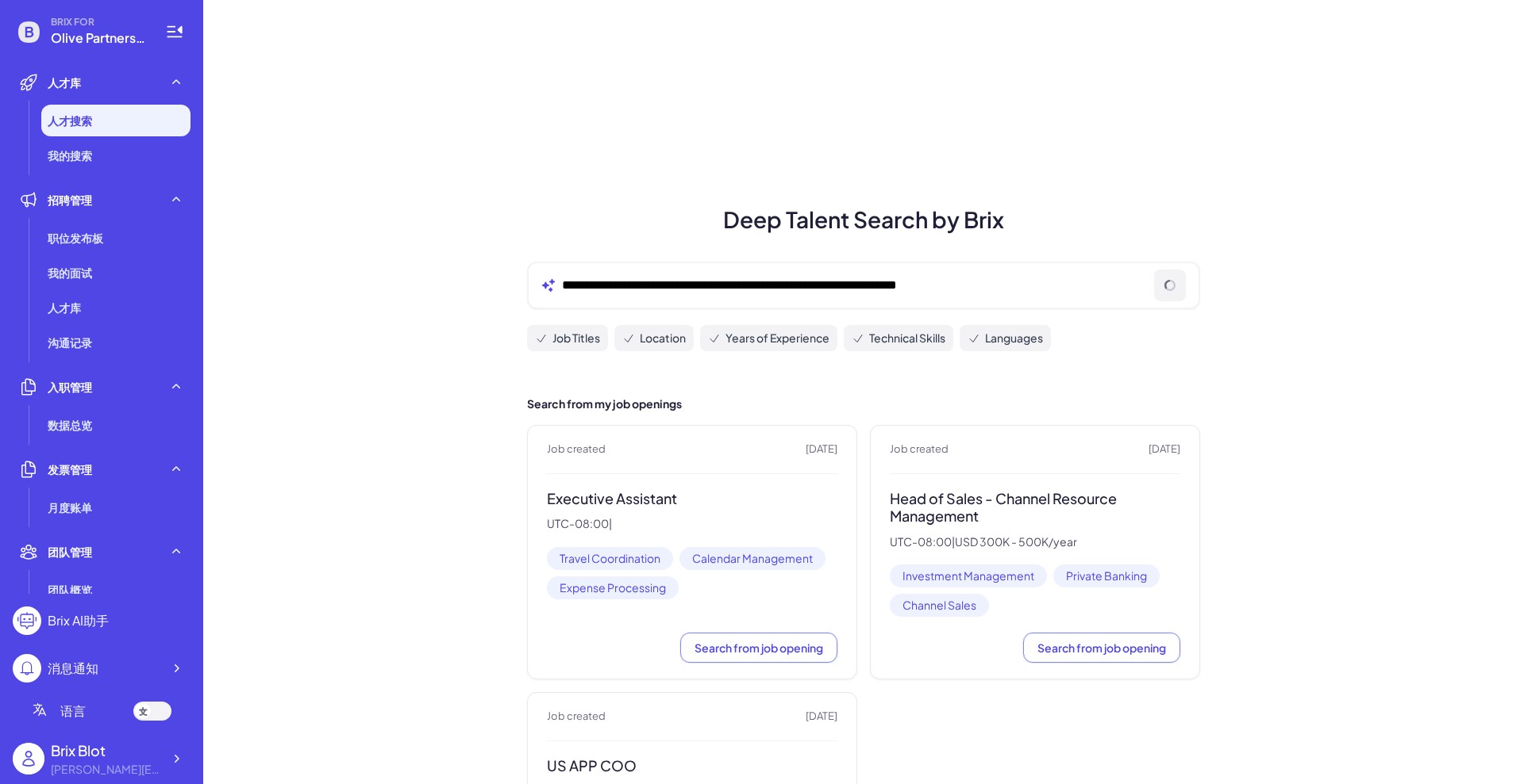
click at [457, 334] on div "**********" at bounding box center [863, 484] width 1320 height 967
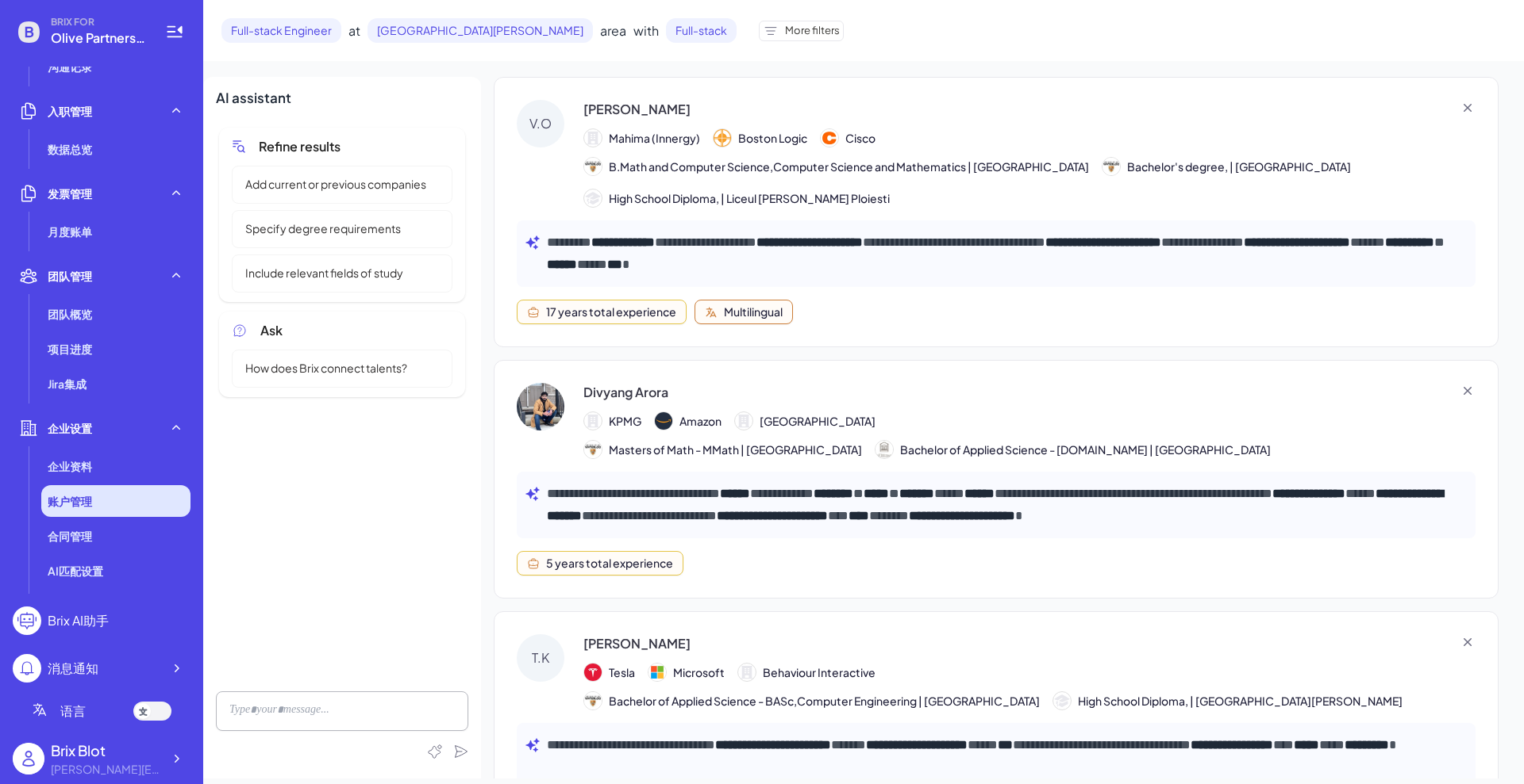
scroll to position [308, 0]
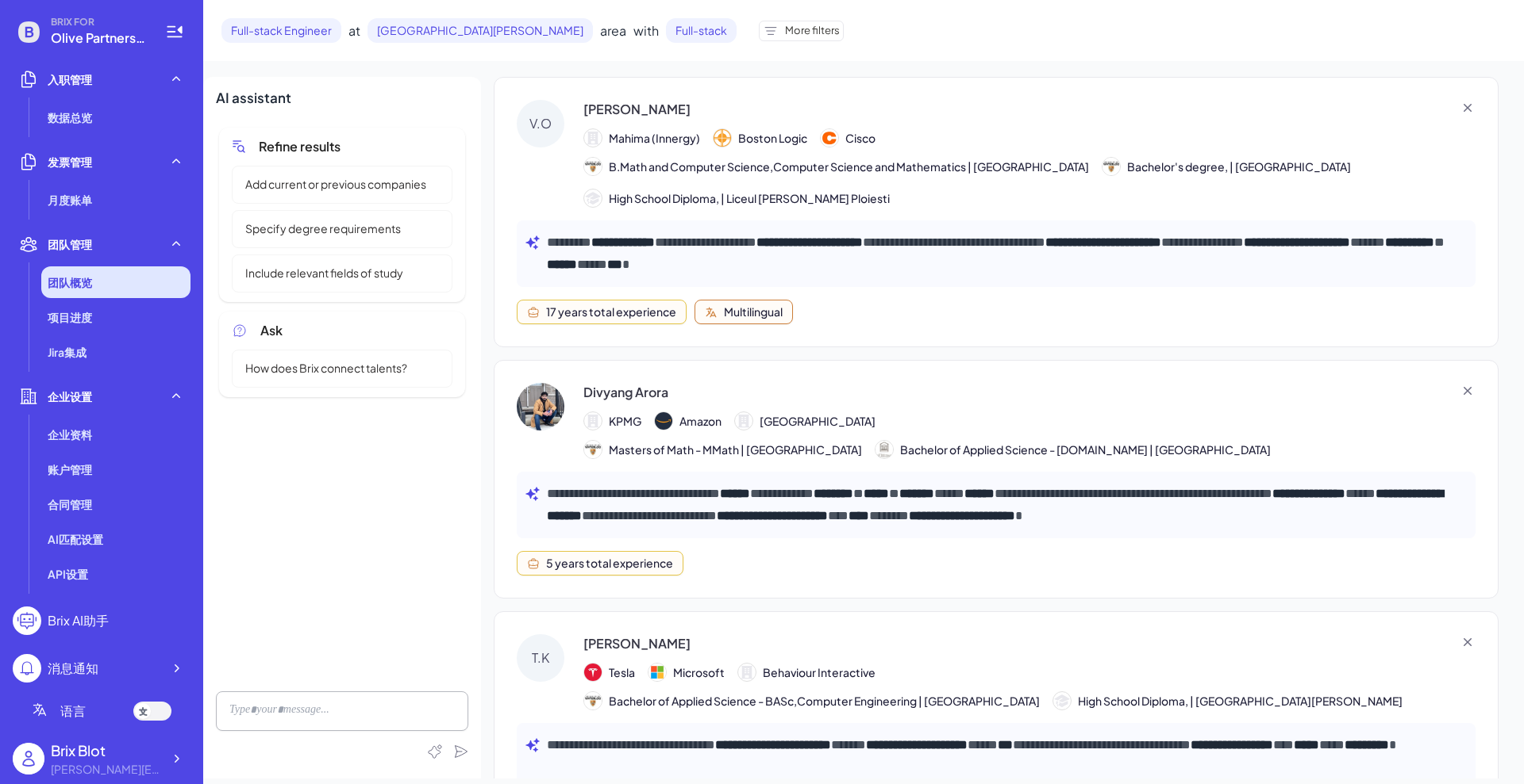
click at [97, 288] on li "团队概览" at bounding box center [116, 282] width 149 height 31
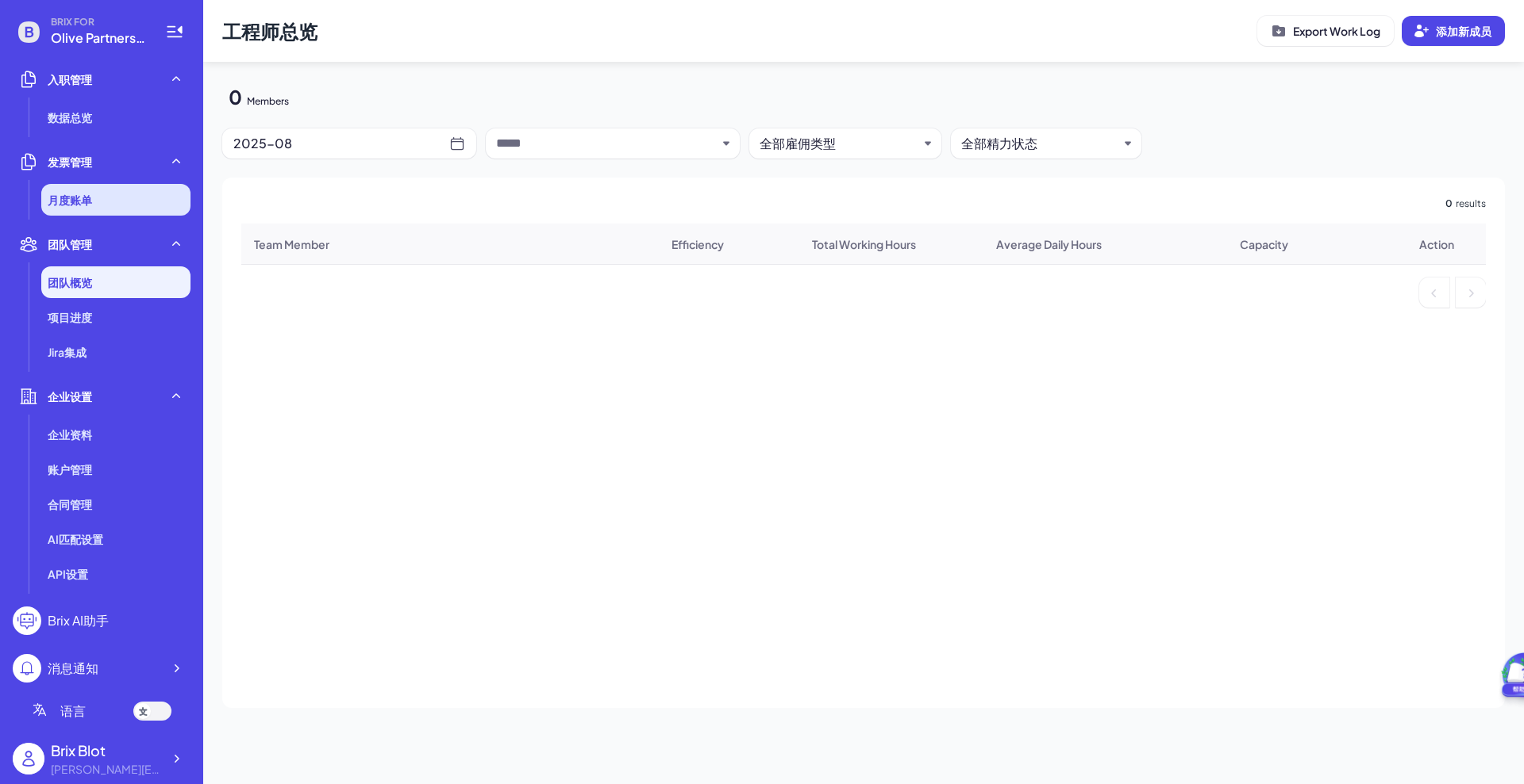
click at [82, 213] on li "月度账单" at bounding box center [116, 199] width 149 height 31
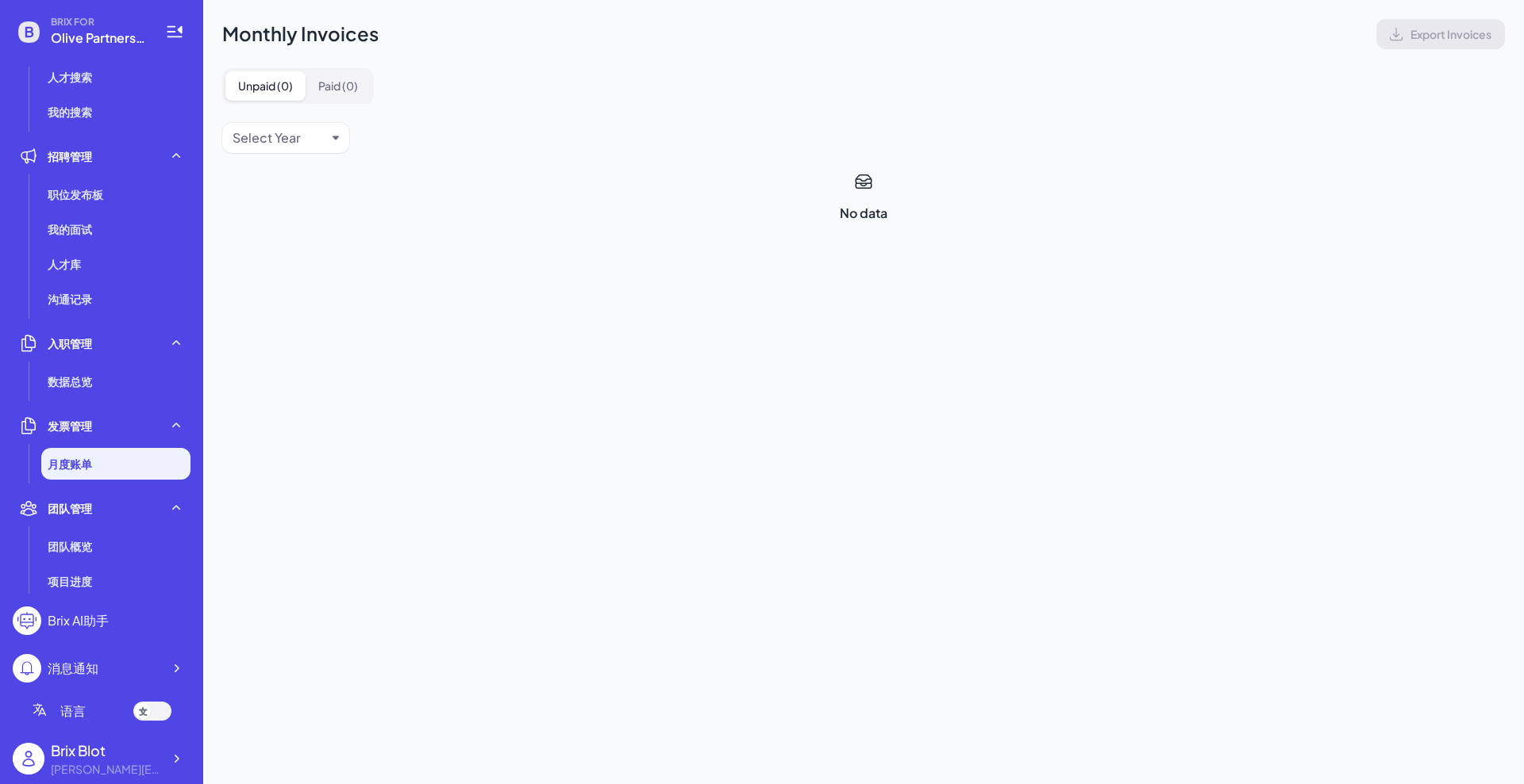
scroll to position [10, 0]
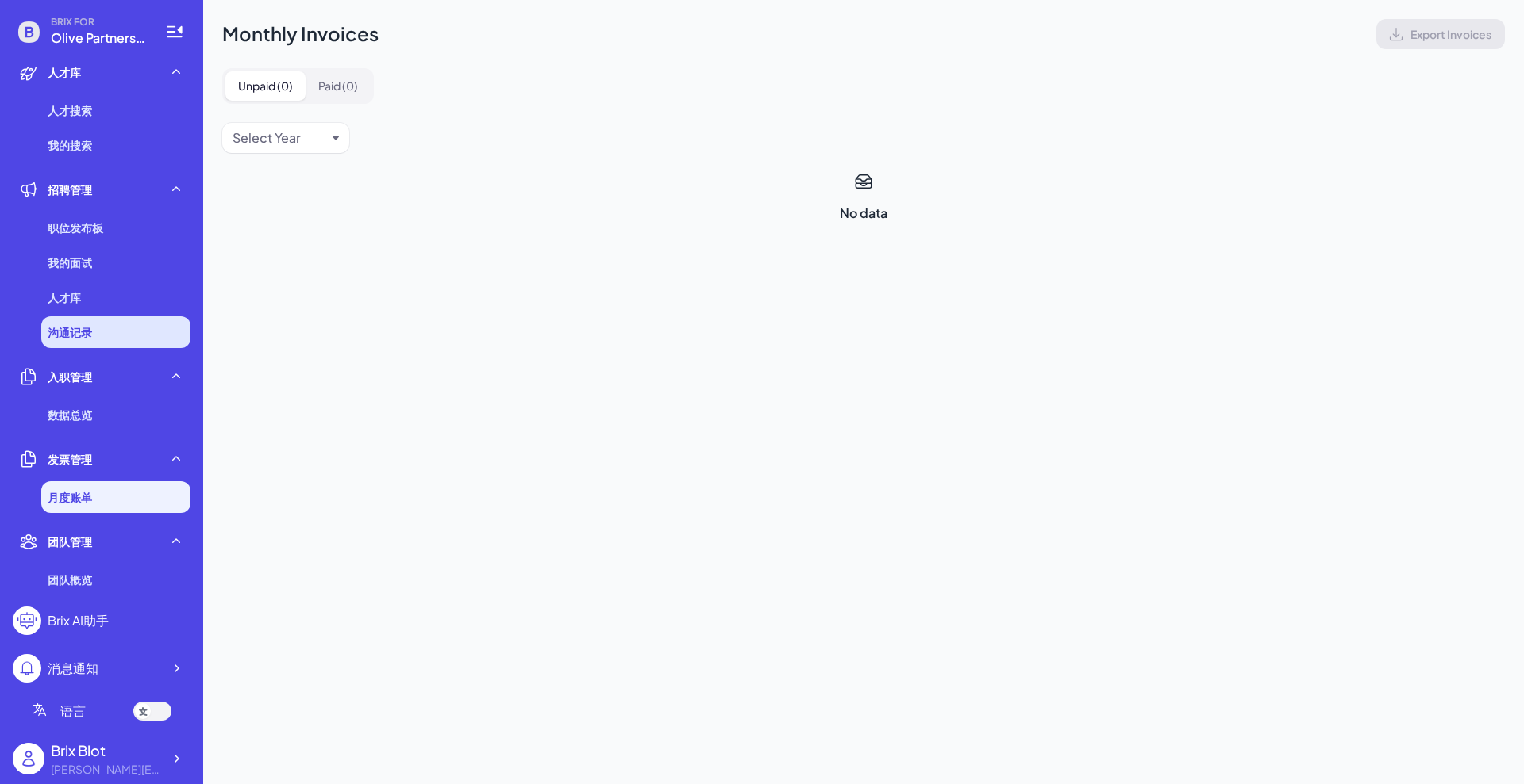
click at [91, 328] on span "沟通记录" at bounding box center [70, 332] width 44 height 16
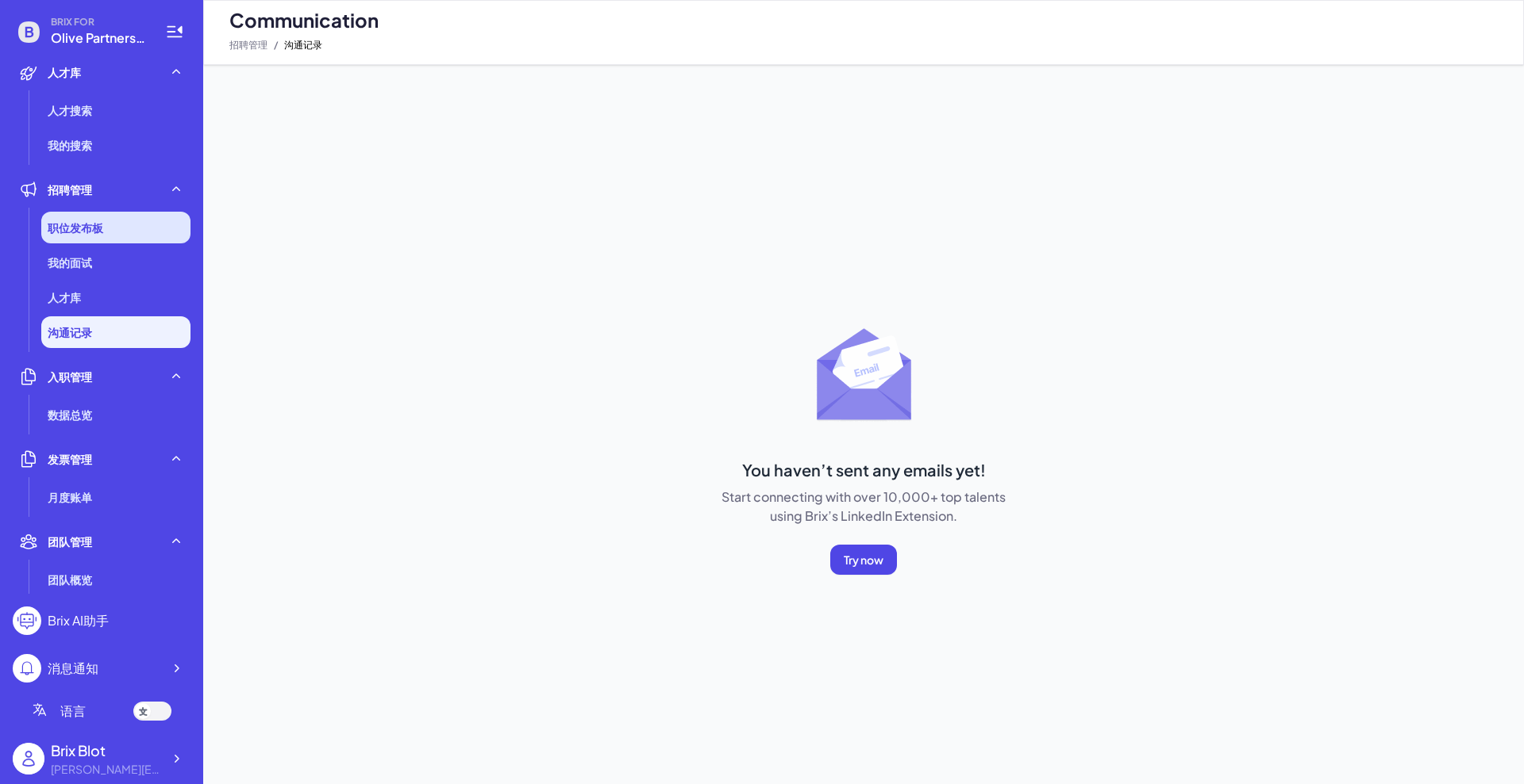
click at [88, 232] on span "职位发布板" at bounding box center [75, 227] width 55 height 16
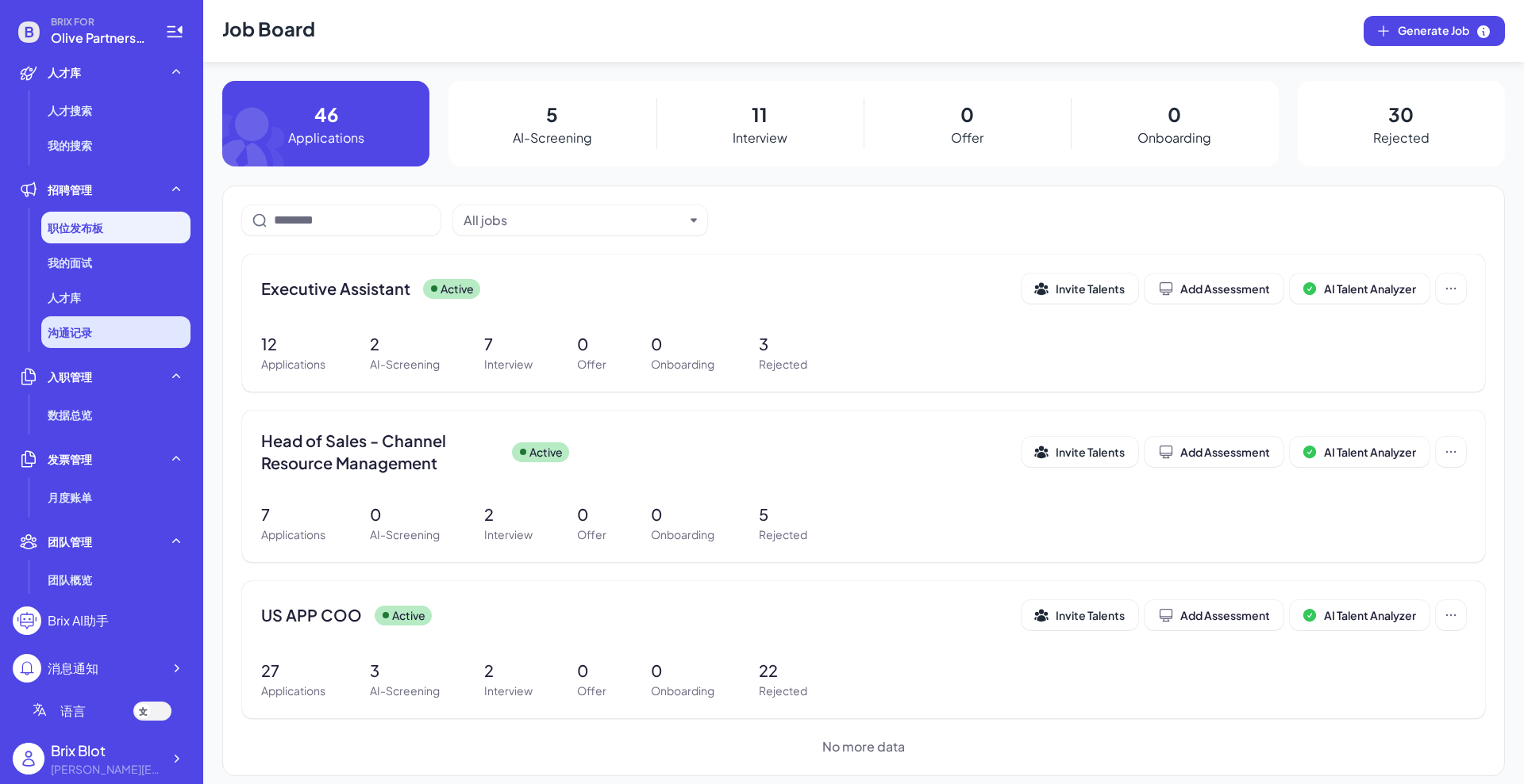
click at [96, 333] on li "沟通记录" at bounding box center [116, 332] width 149 height 31
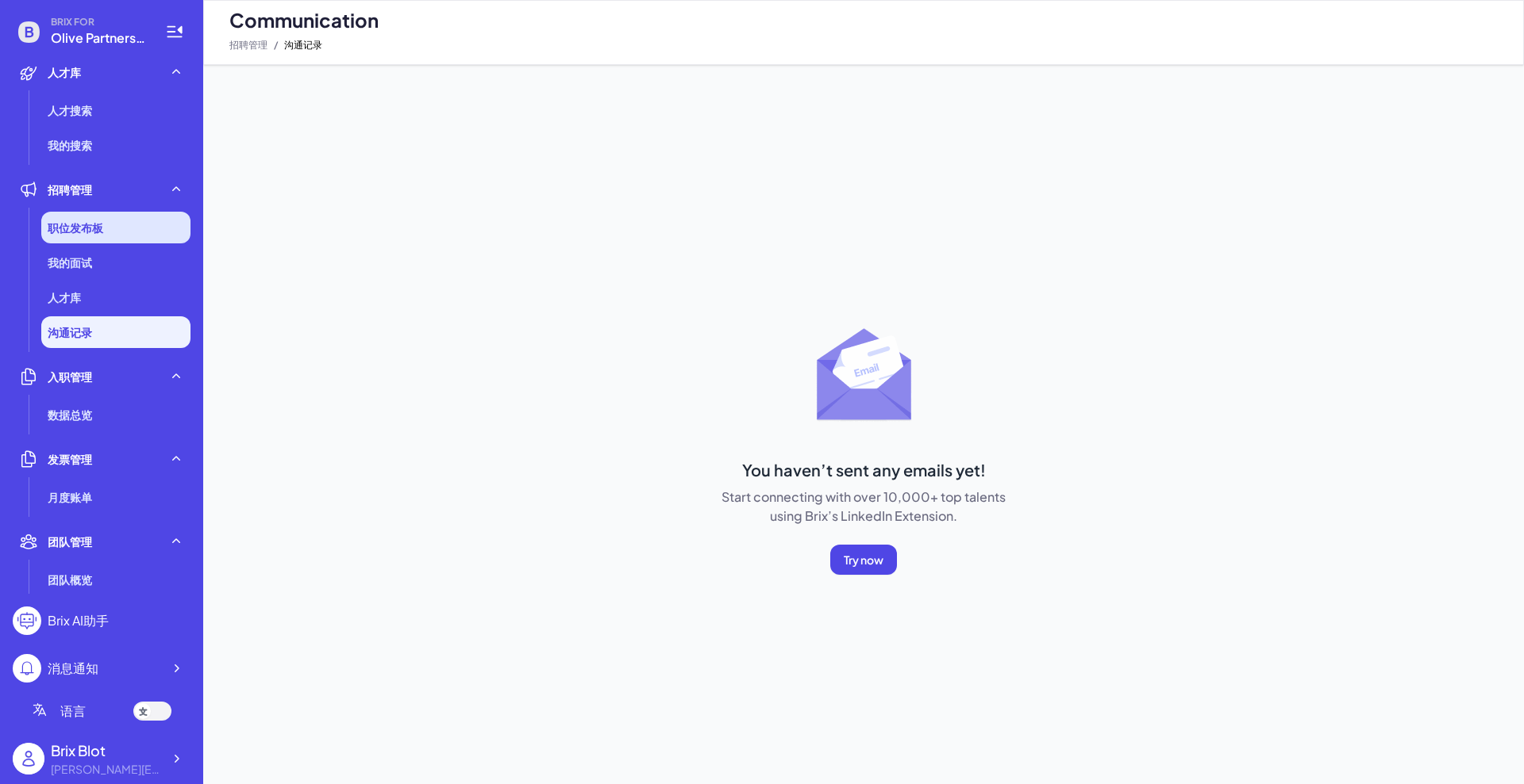
click at [78, 226] on span "职位发布板" at bounding box center [75, 227] width 55 height 16
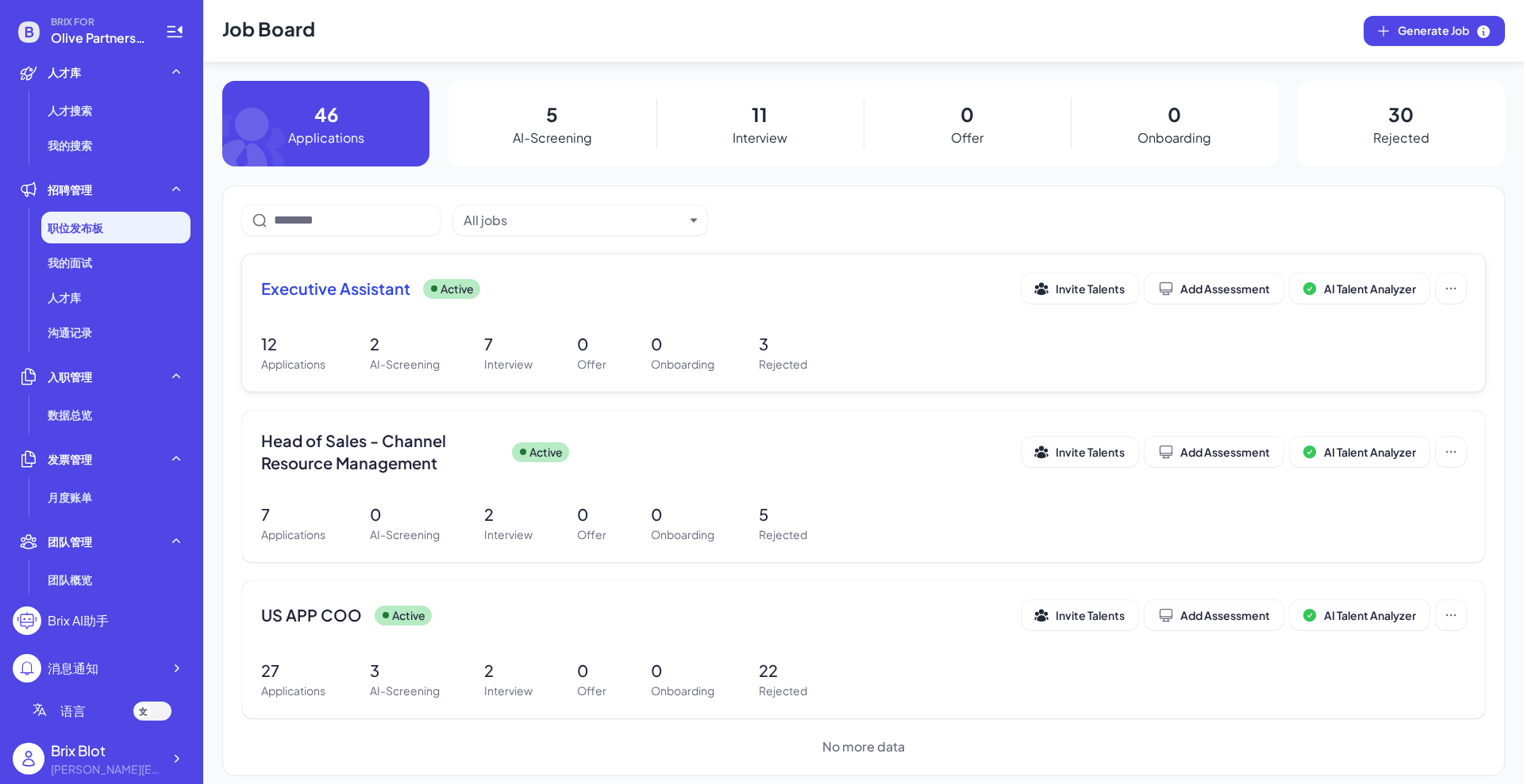
click at [510, 339] on p "7" at bounding box center [508, 344] width 48 height 24
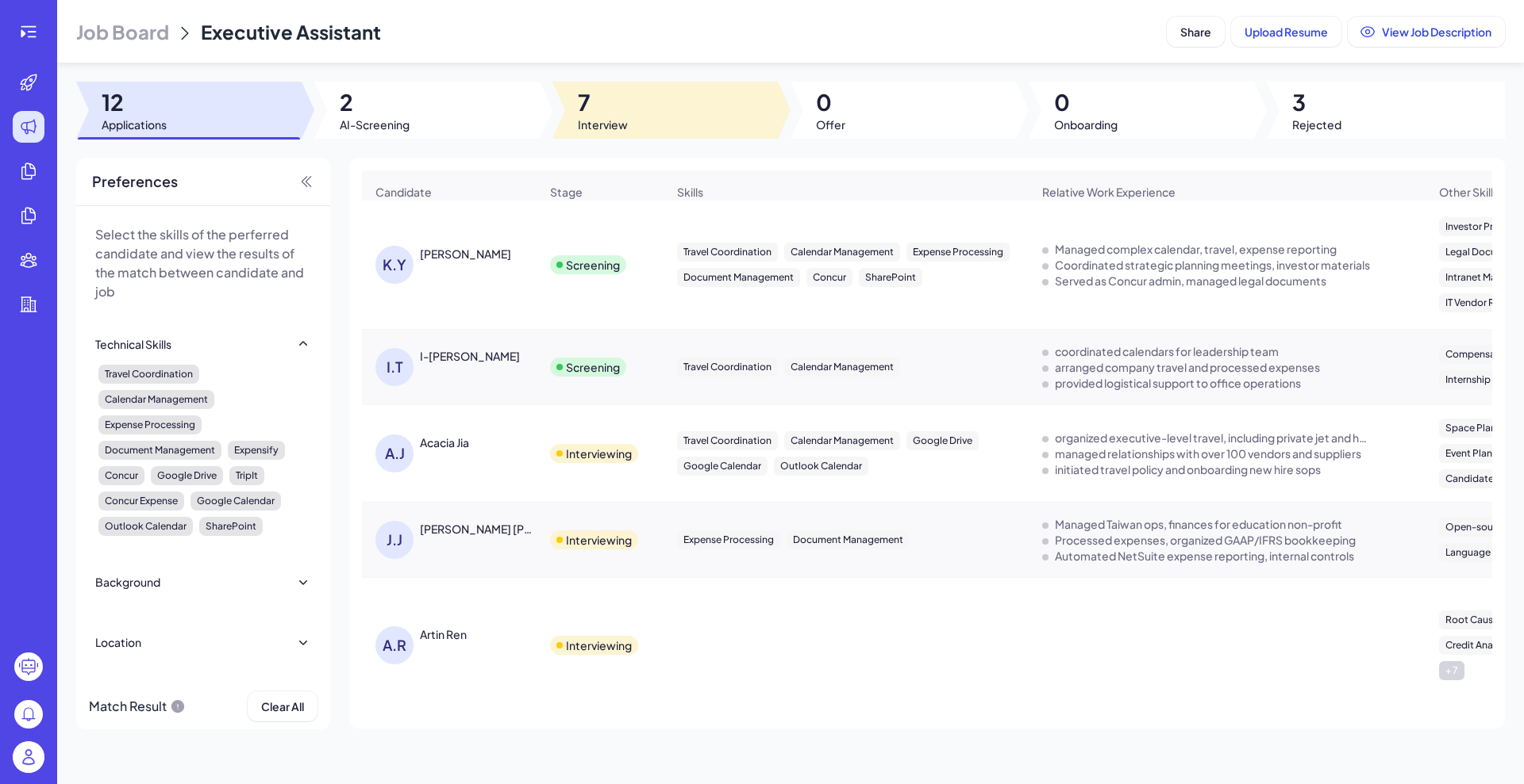
click at [582, 110] on span "7" at bounding box center [602, 103] width 50 height 29
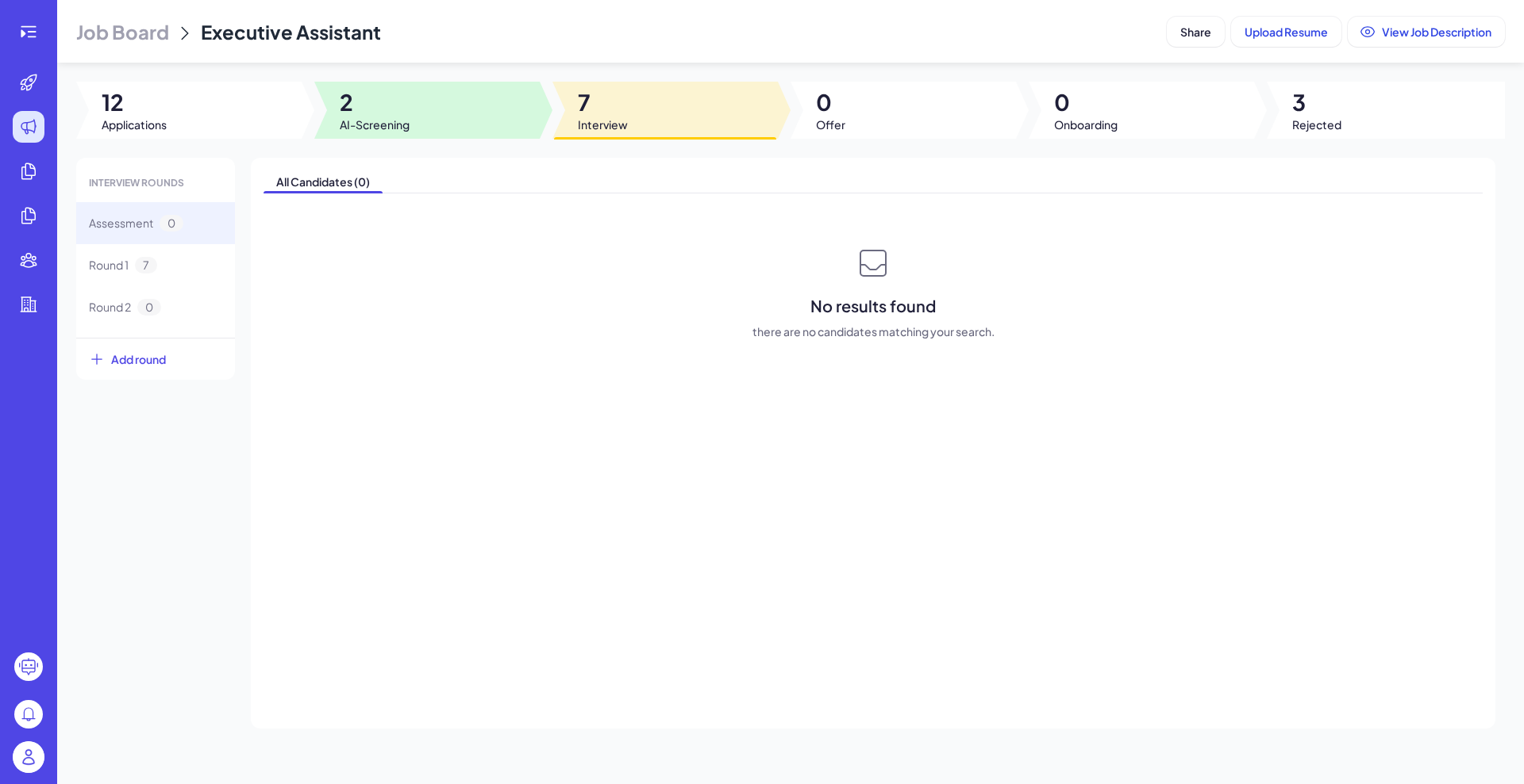
click at [357, 115] on span "2" at bounding box center [374, 103] width 70 height 29
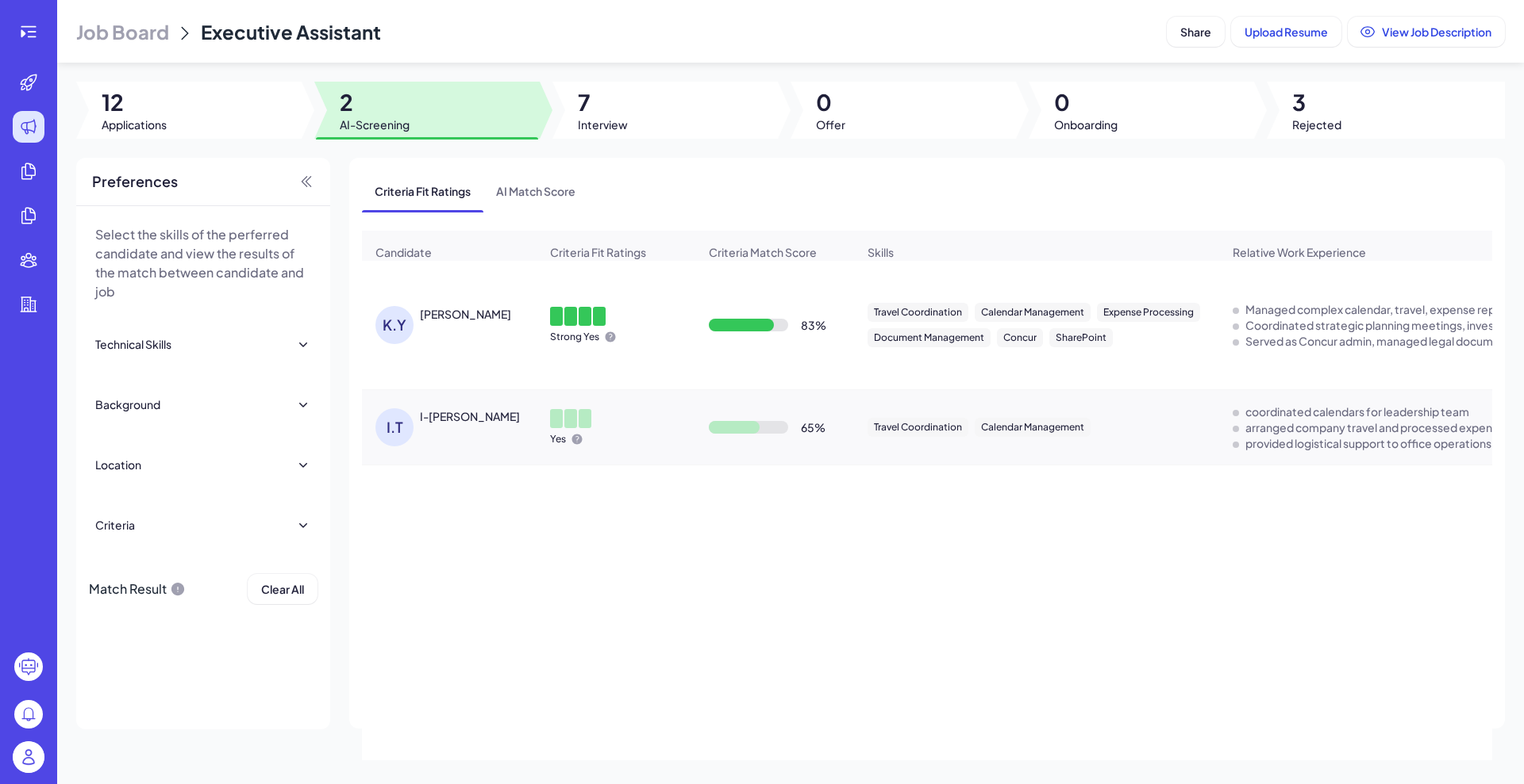
click at [12, 29] on div at bounding box center [29, 31] width 51 height 31
click at [23, 35] on icon at bounding box center [23, 34] width 5 height 8
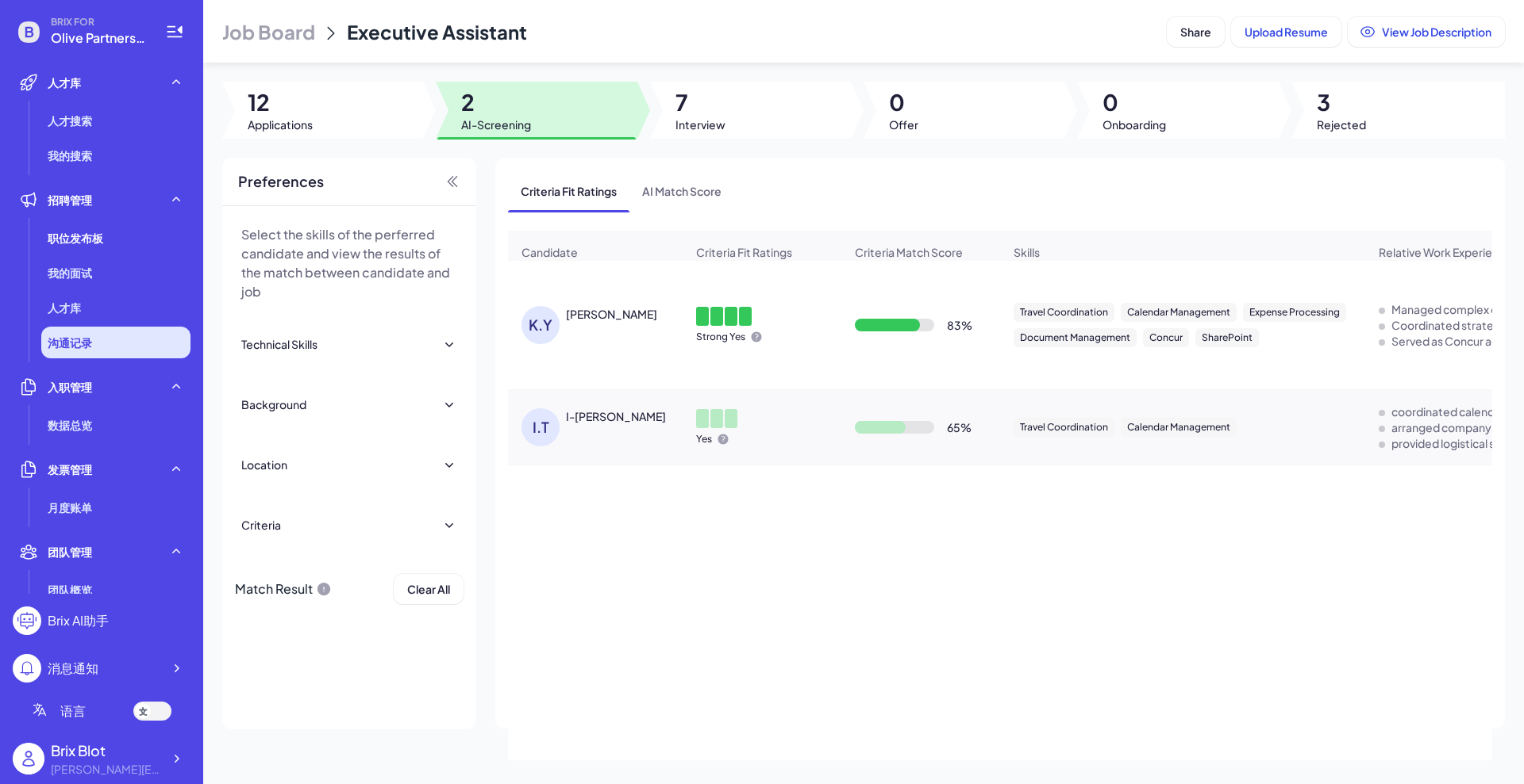
click at [125, 346] on li "沟通记录" at bounding box center [116, 342] width 149 height 31
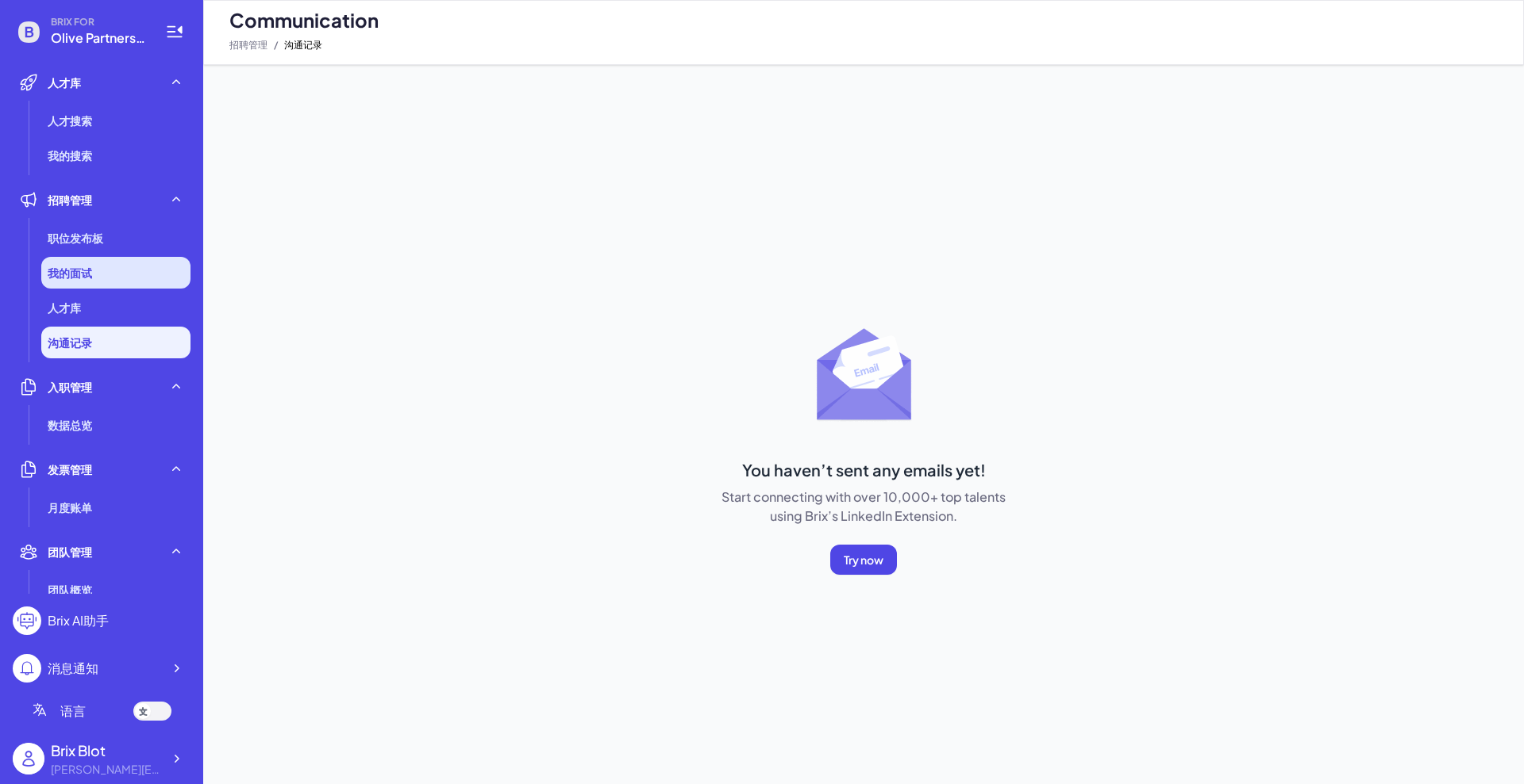
click at [48, 272] on span "我的面试" at bounding box center [70, 272] width 44 height 16
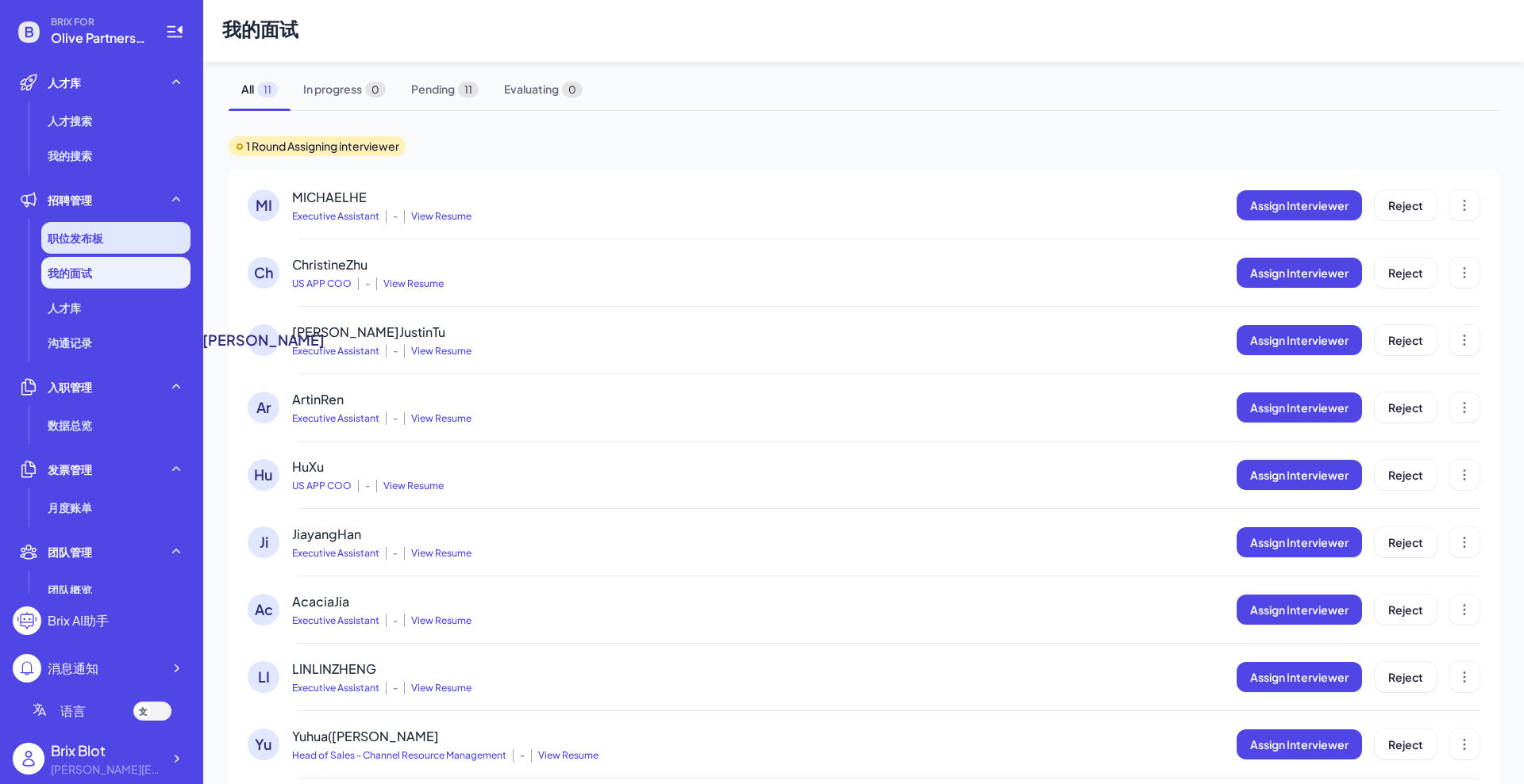
click at [103, 231] on span "职位发布板" at bounding box center [75, 238] width 55 height 16
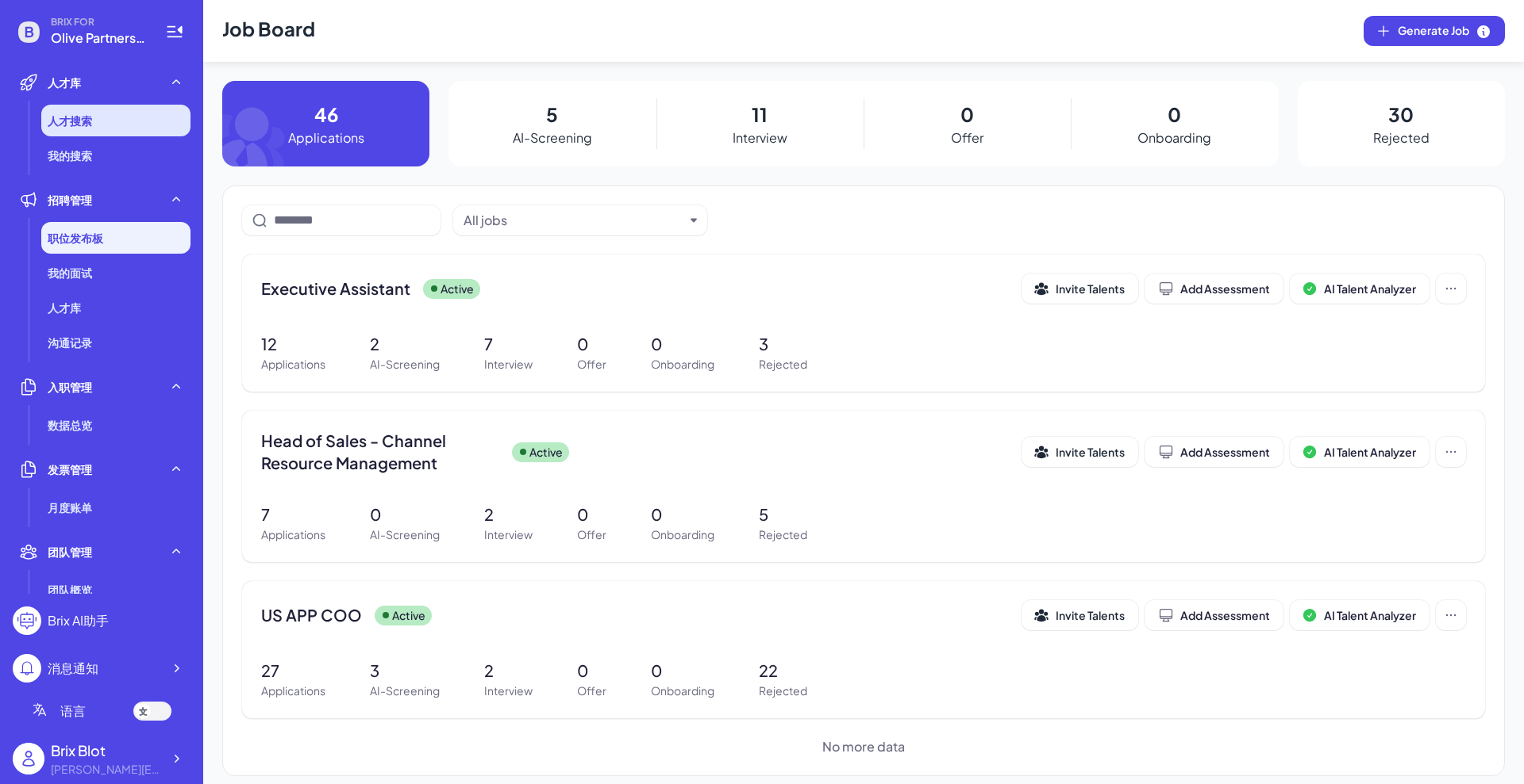
click at [109, 122] on li "人才搜索" at bounding box center [116, 120] width 149 height 31
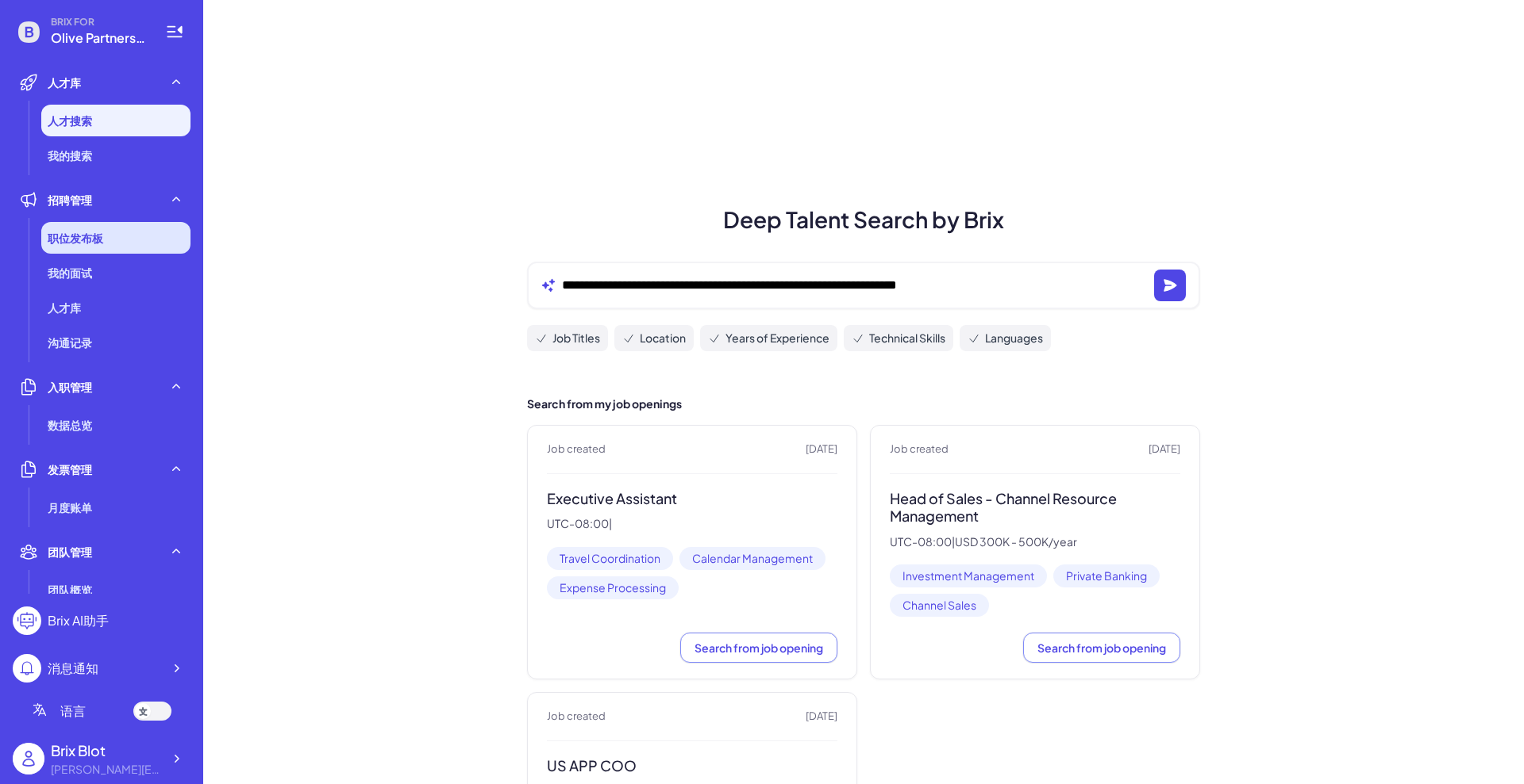
click at [89, 249] on div "职位发布板" at bounding box center [116, 238] width 149 height 31
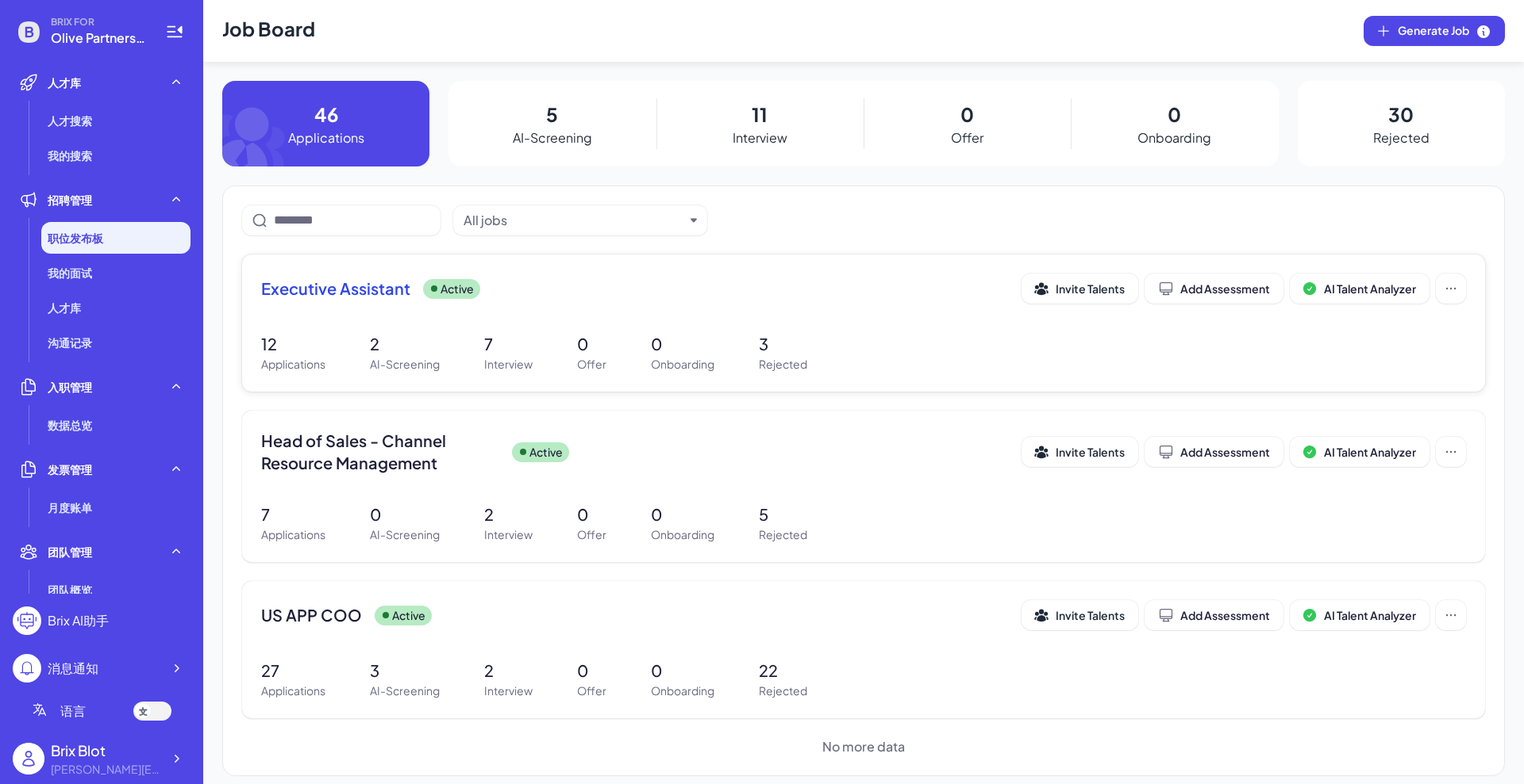
click at [310, 298] on span "Executive Assistant" at bounding box center [336, 288] width 149 height 22
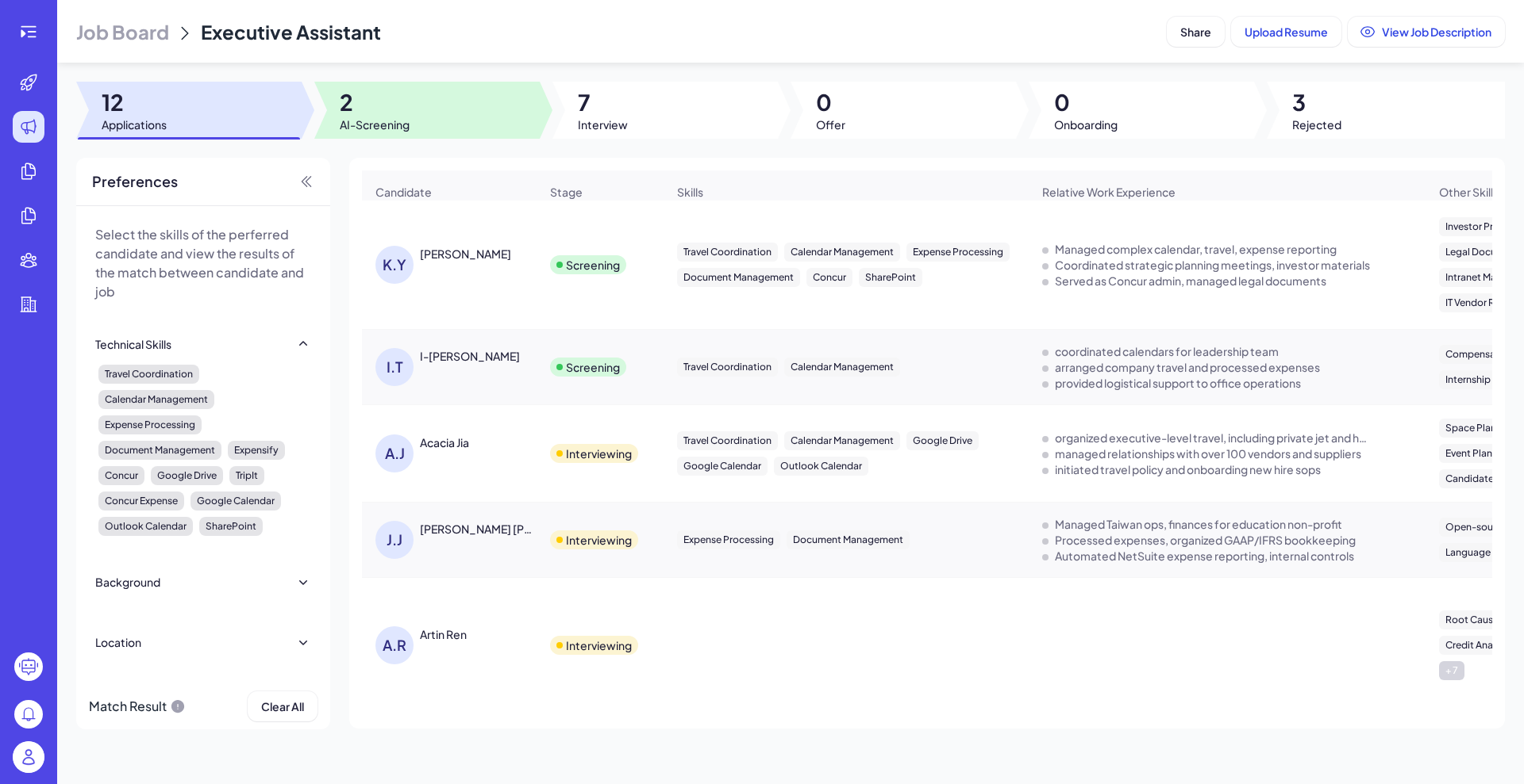
click at [384, 111] on span "2" at bounding box center [374, 103] width 70 height 29
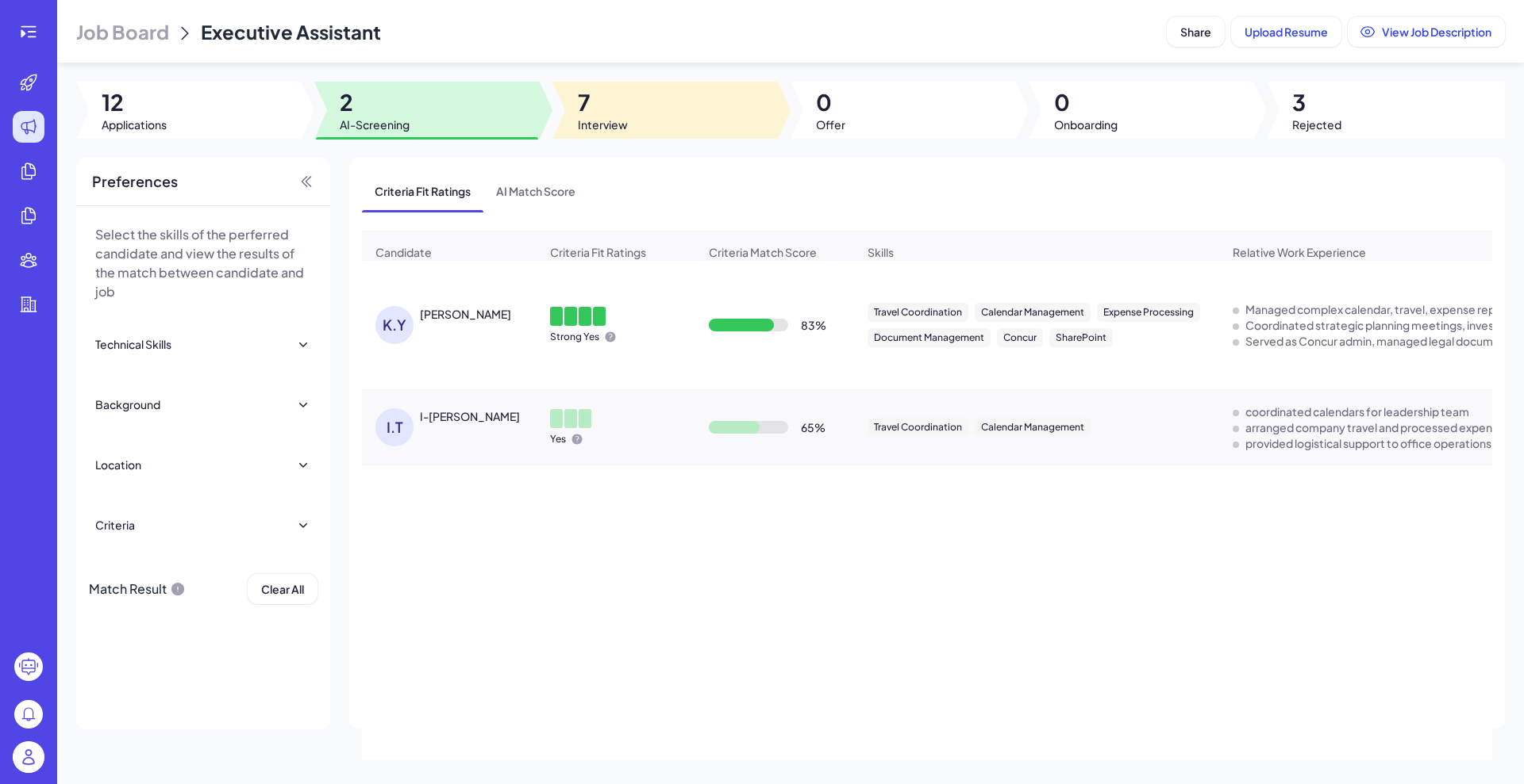
click at [579, 120] on span "Interview" at bounding box center [602, 124] width 50 height 16
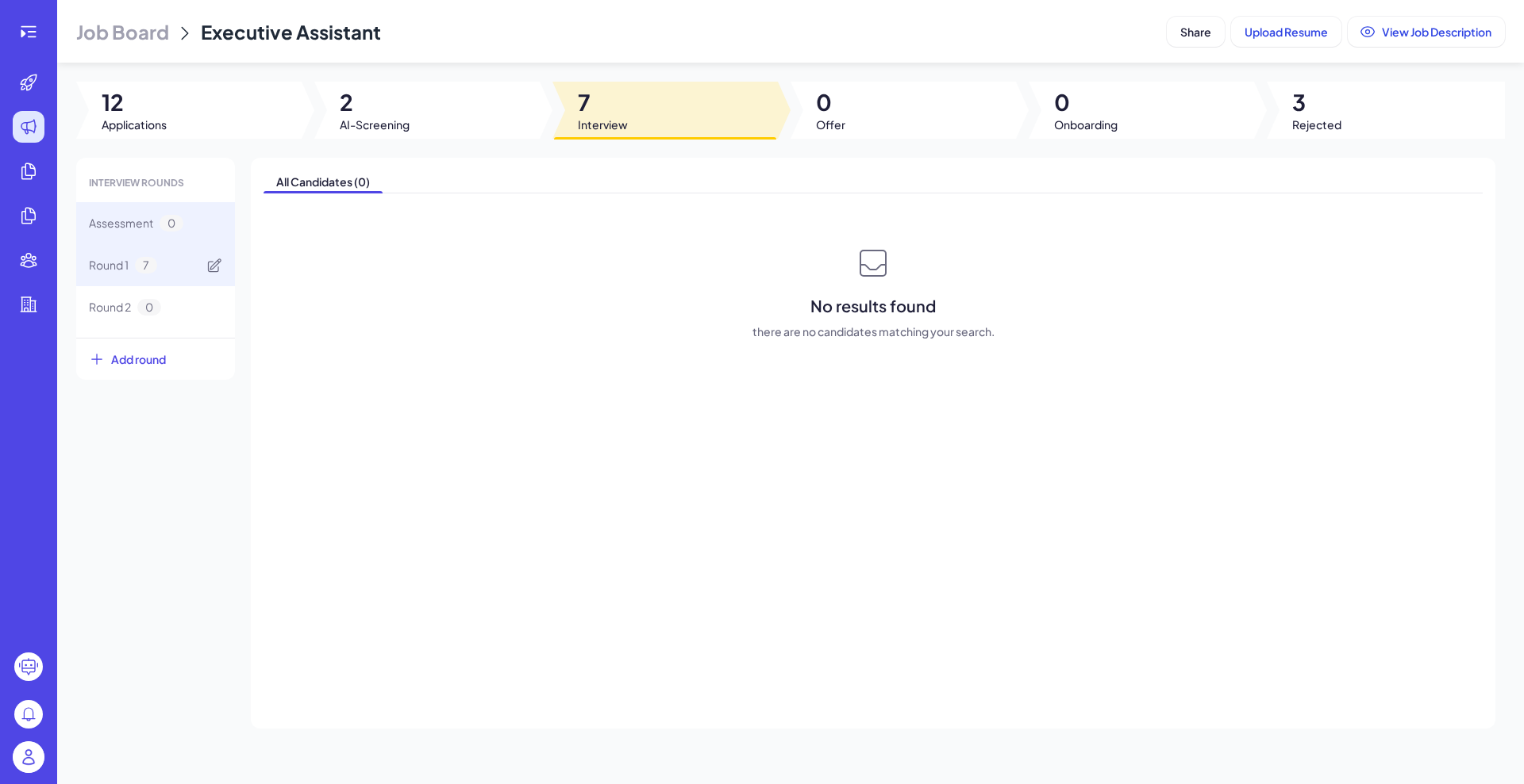
click at [104, 272] on span "Round 1" at bounding box center [109, 266] width 40 height 17
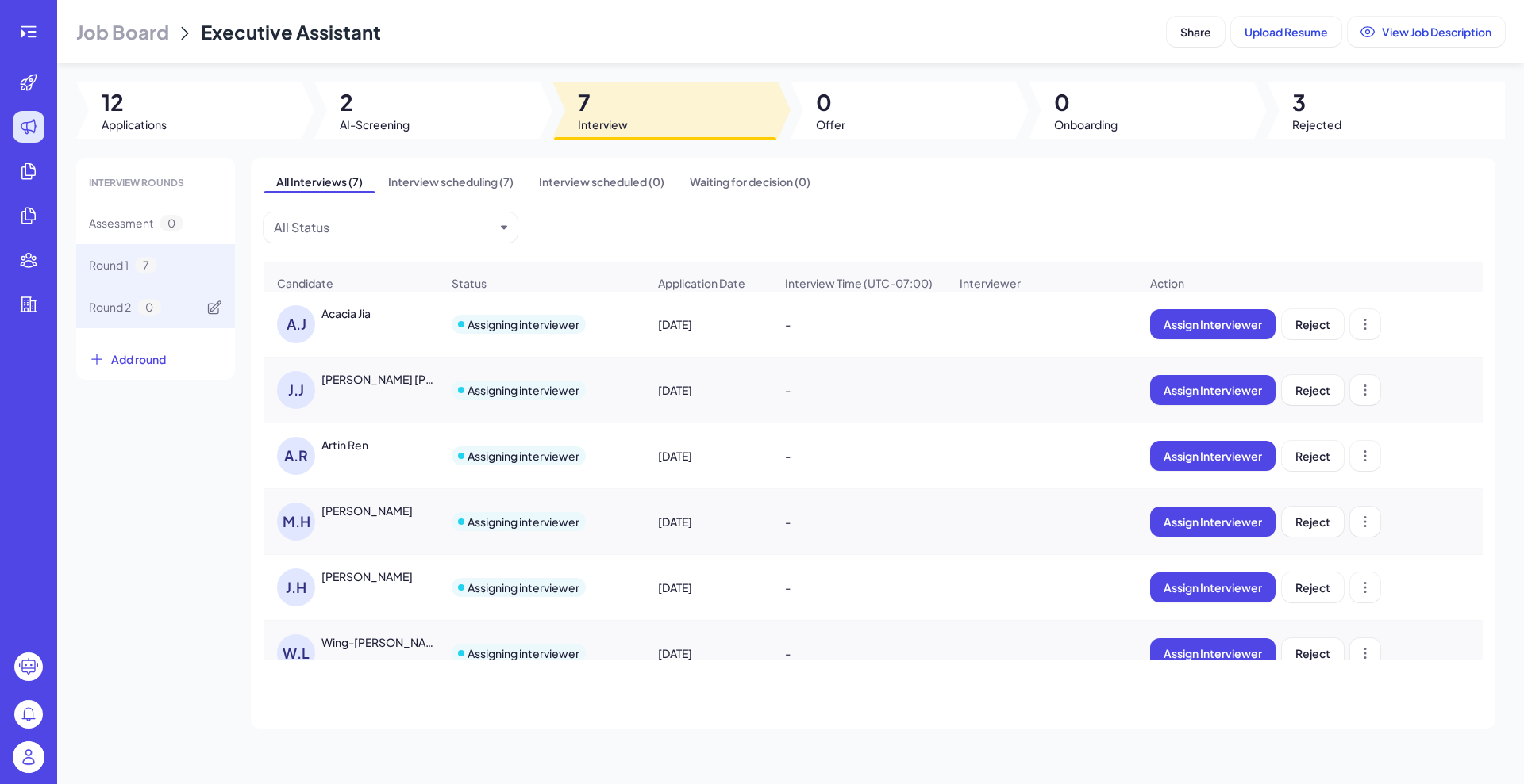
click at [104, 310] on span "Round 2" at bounding box center [110, 307] width 42 height 17
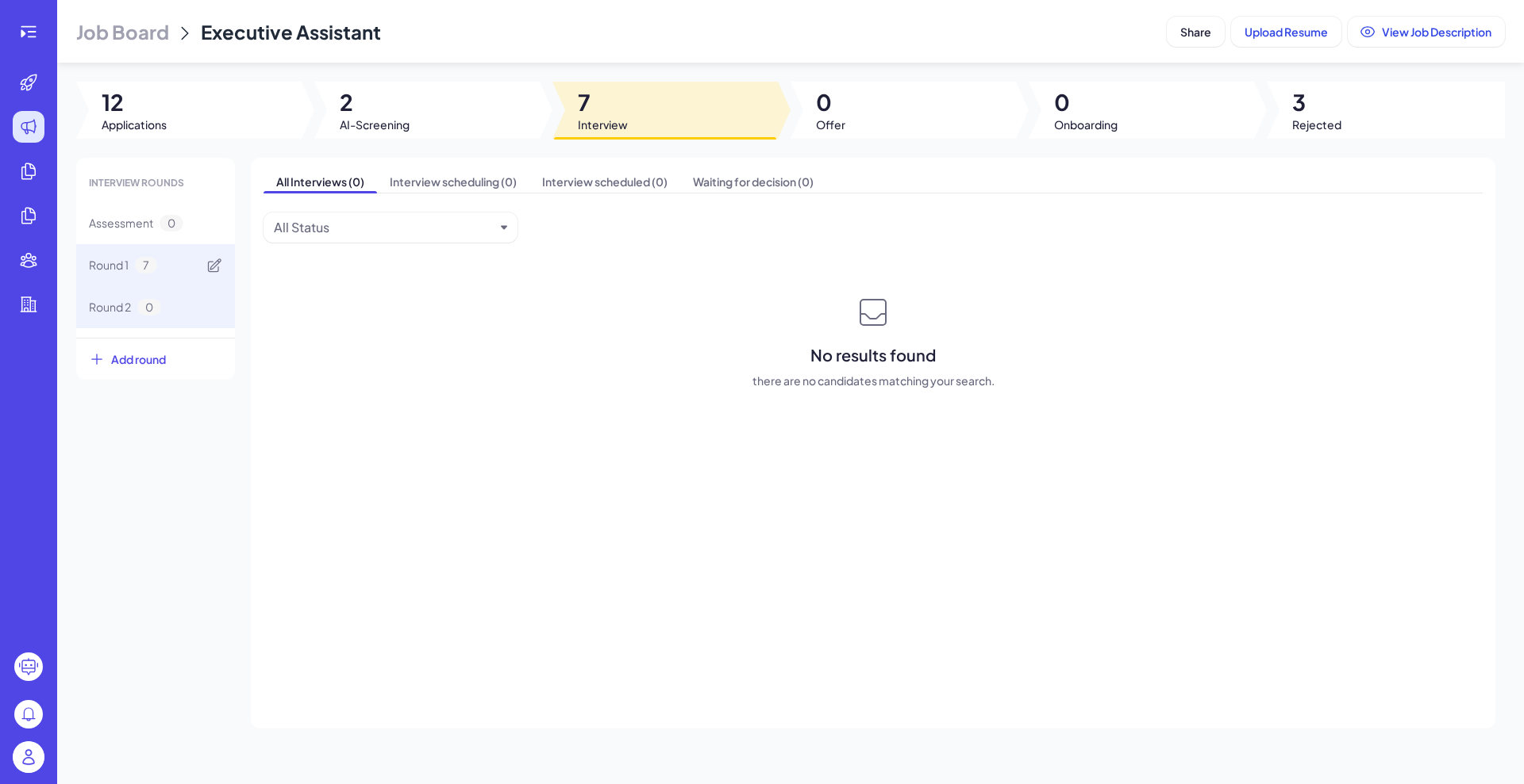
click at [128, 269] on span "Round 1" at bounding box center [109, 266] width 40 height 17
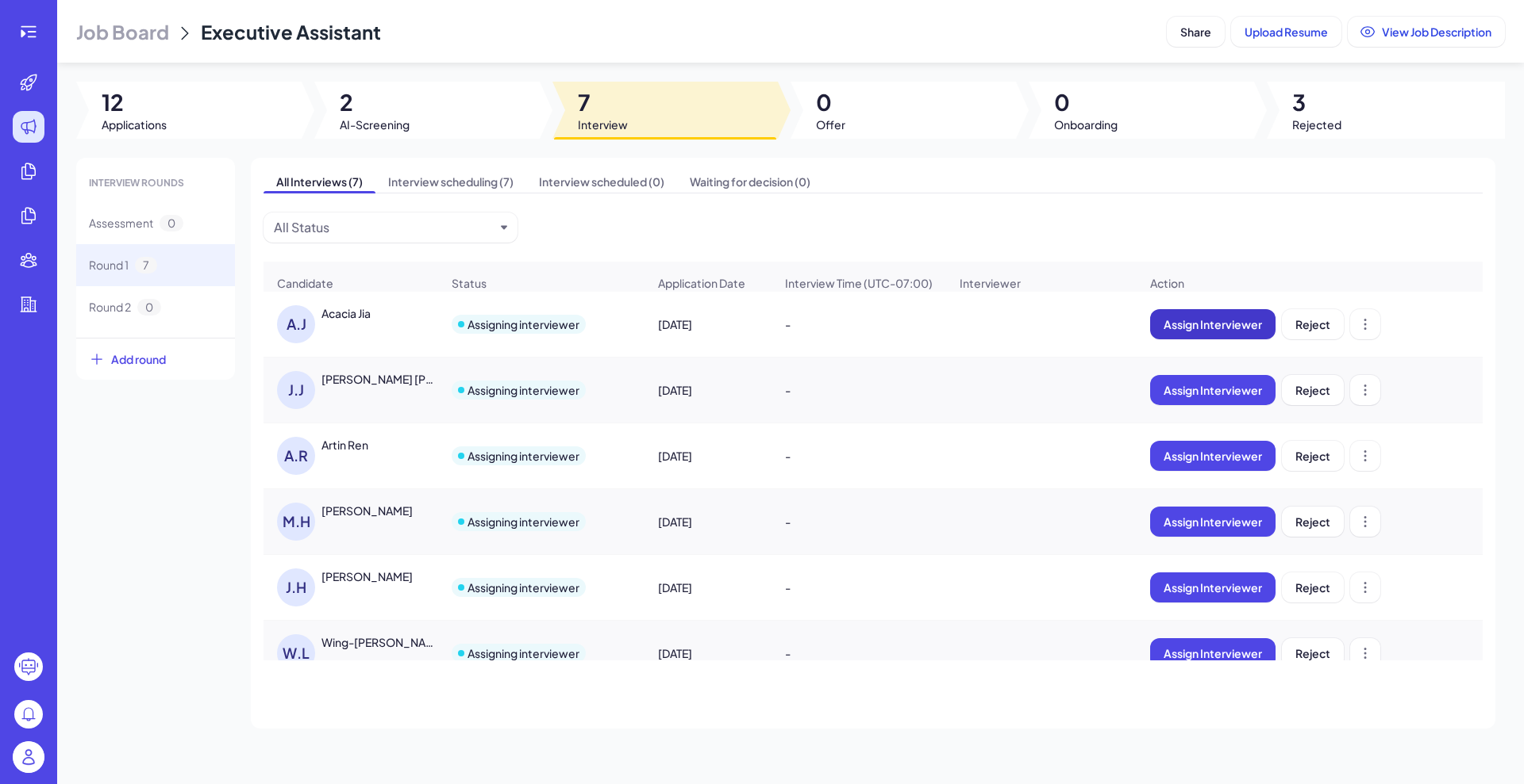
click at [1212, 332] on span "Assign Interviewer" at bounding box center [1212, 324] width 98 height 14
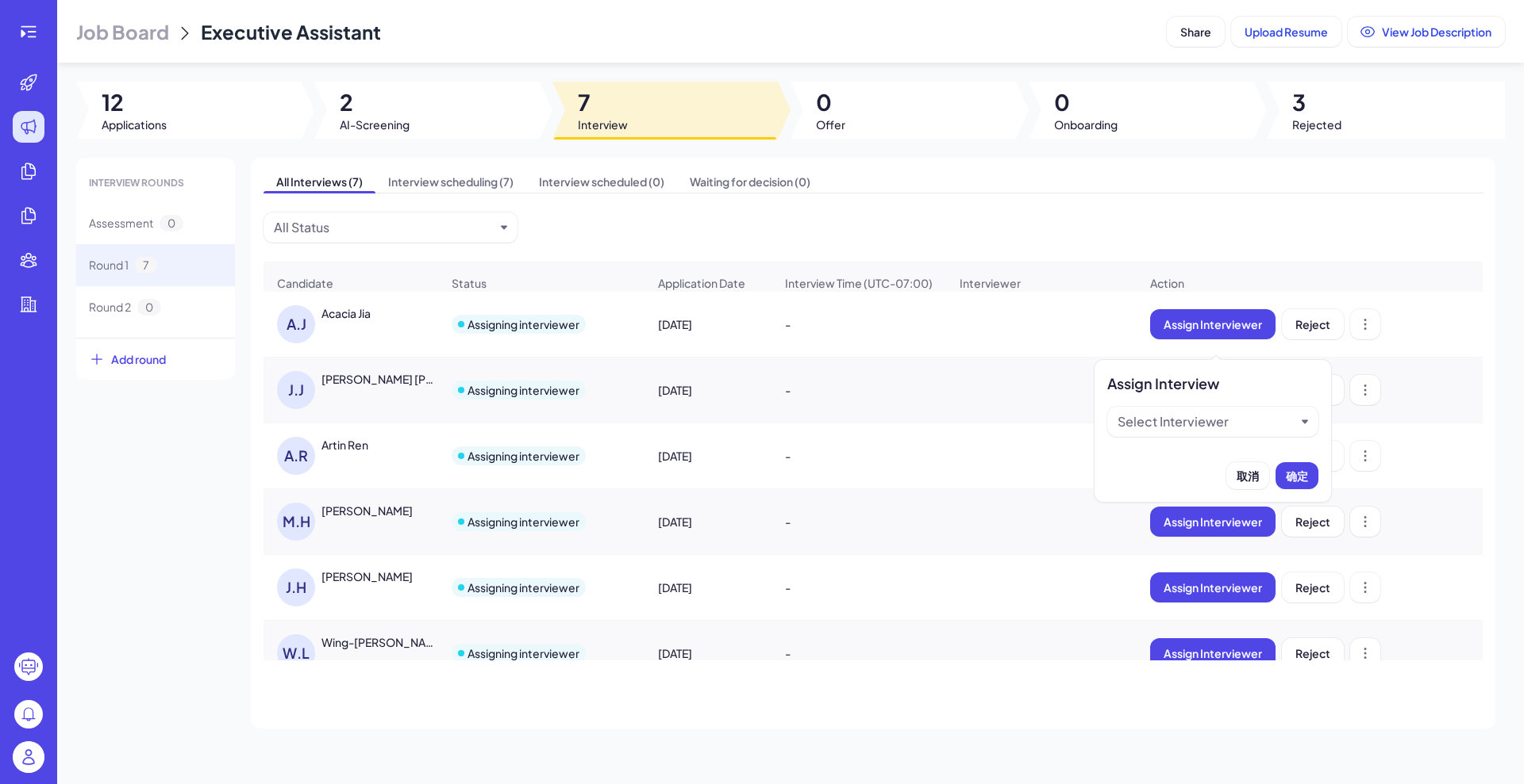
click at [1237, 428] on div "Select Interviewer" at bounding box center [1206, 422] width 177 height 19
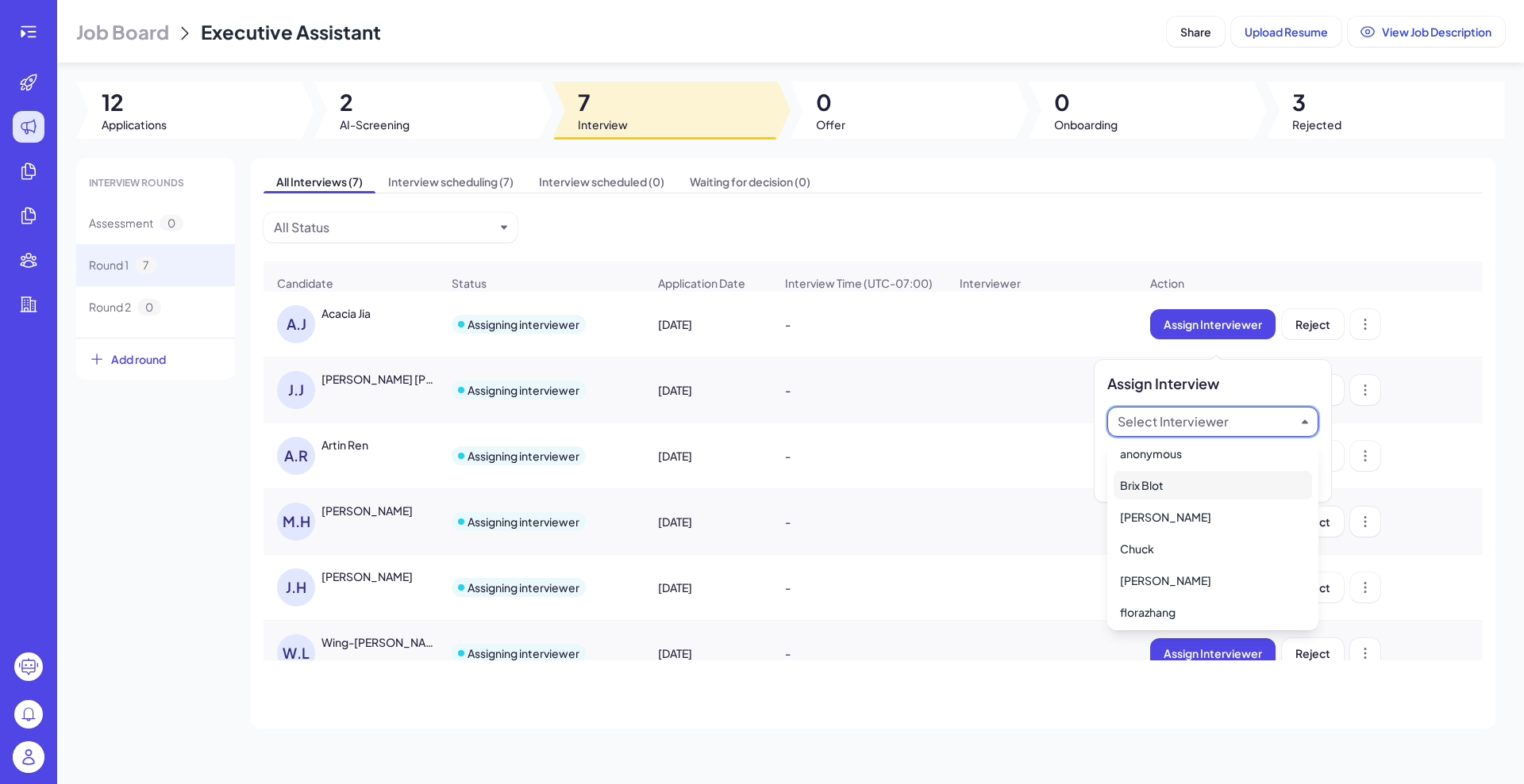
scroll to position [9, 0]
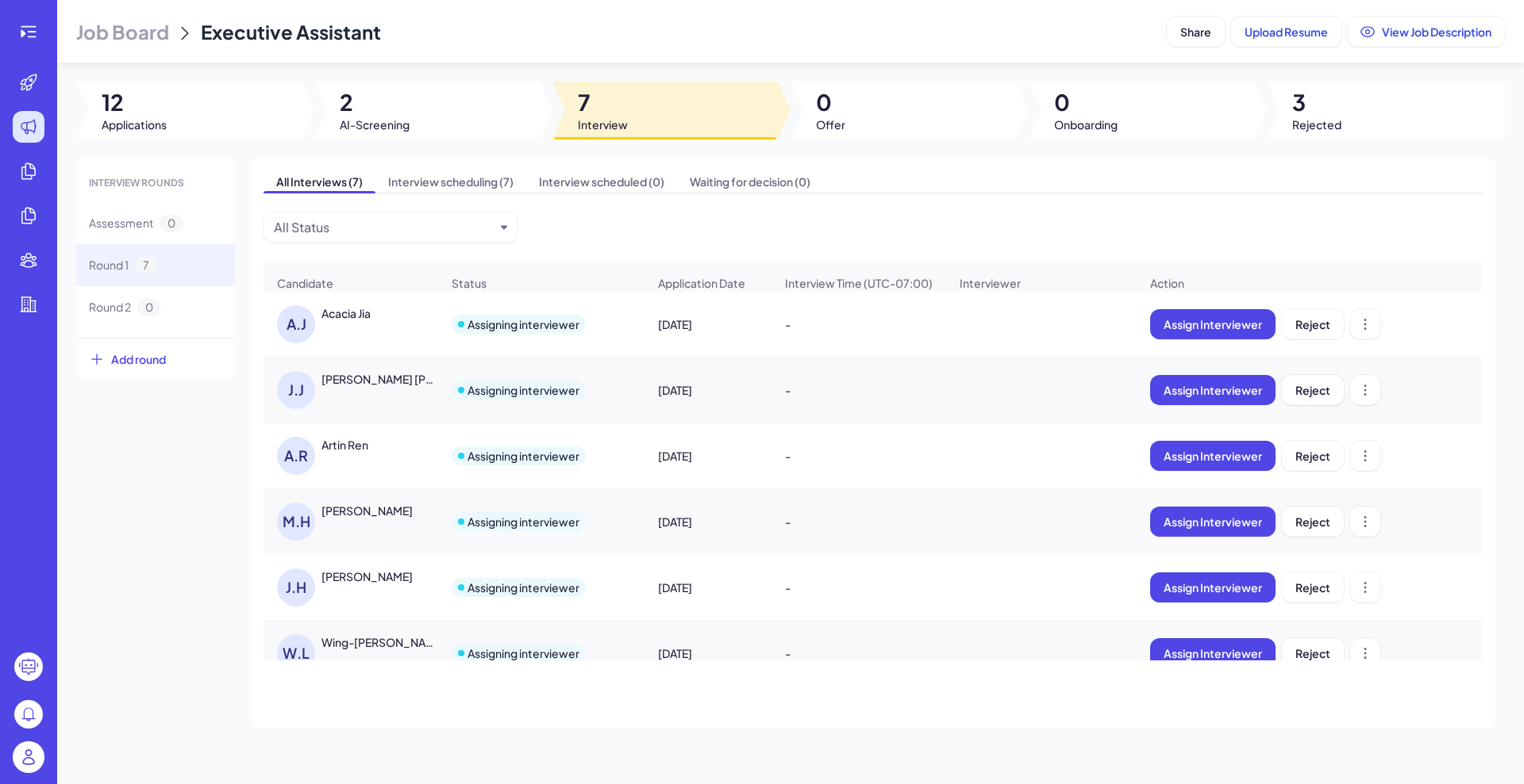
click at [139, 424] on div "INTERVIEW ROUNDS Assessment 0 Round 1 7 Round 2 0 Add round All Interviews (7) …" at bounding box center [790, 443] width 1428 height 571
click at [127, 108] on span "12" at bounding box center [134, 103] width 65 height 29
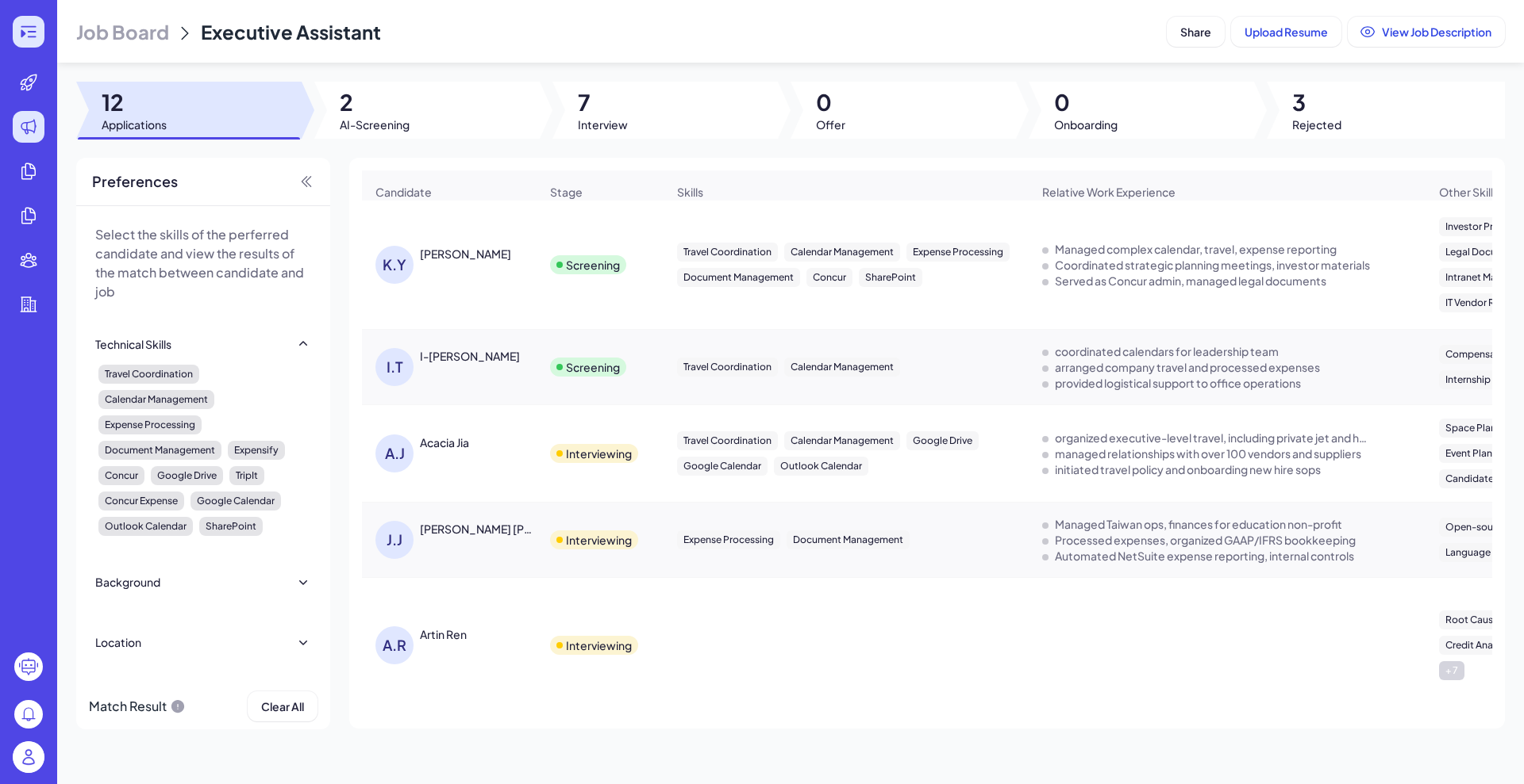
click at [35, 34] on icon at bounding box center [28, 31] width 19 height 19
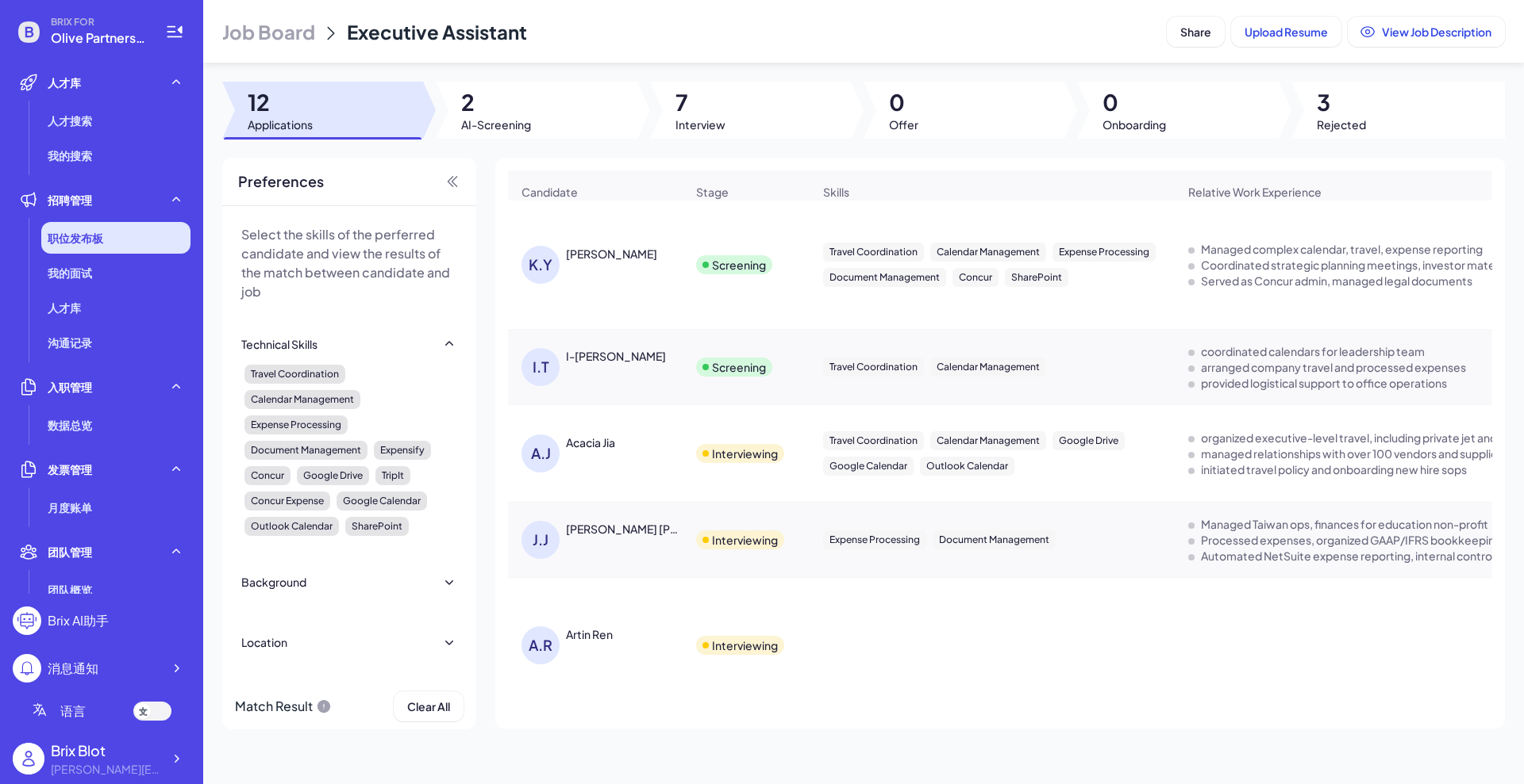
click at [89, 226] on div "职位发布板" at bounding box center [116, 238] width 149 height 31
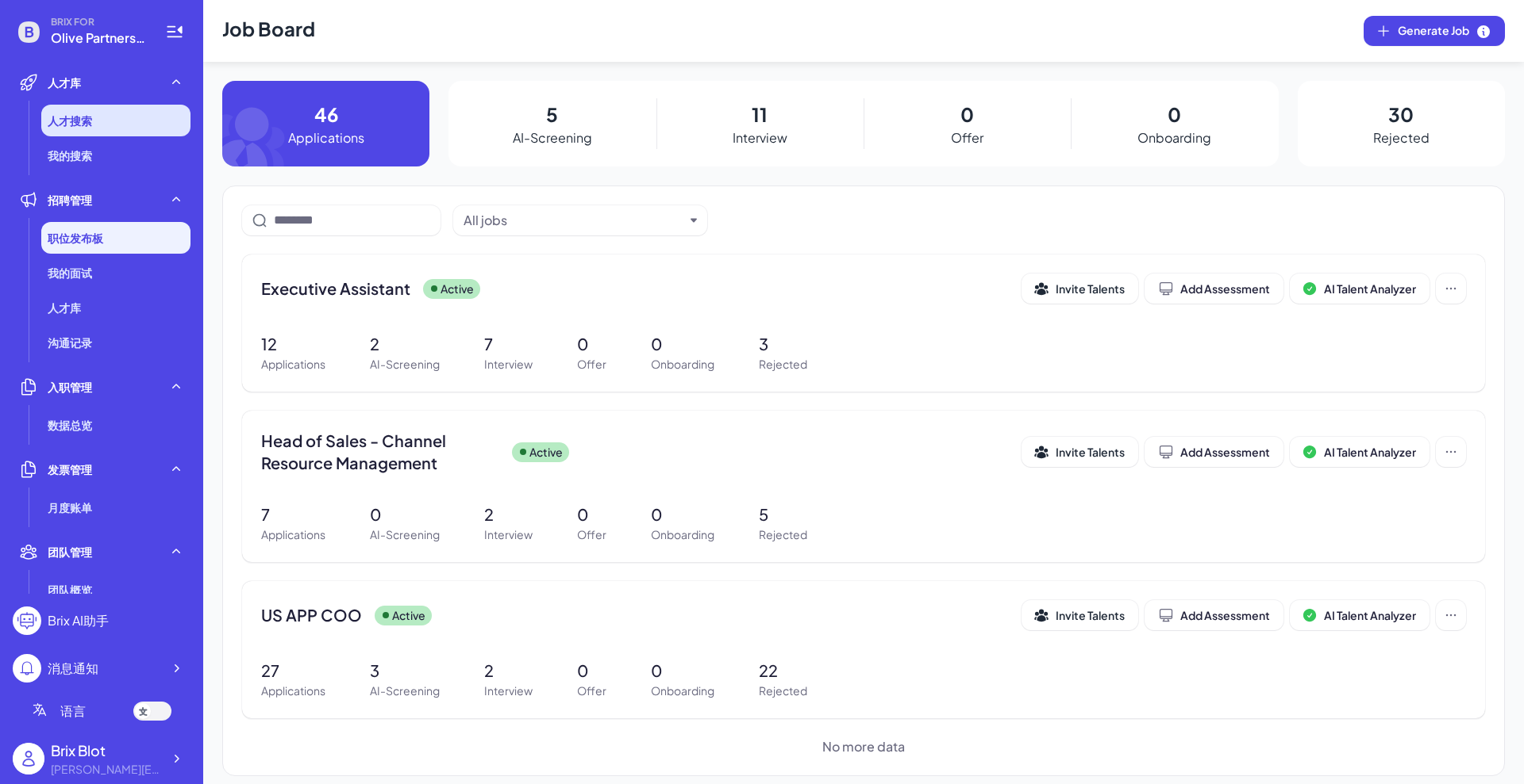
click at [113, 116] on li "人才搜索" at bounding box center [116, 120] width 149 height 31
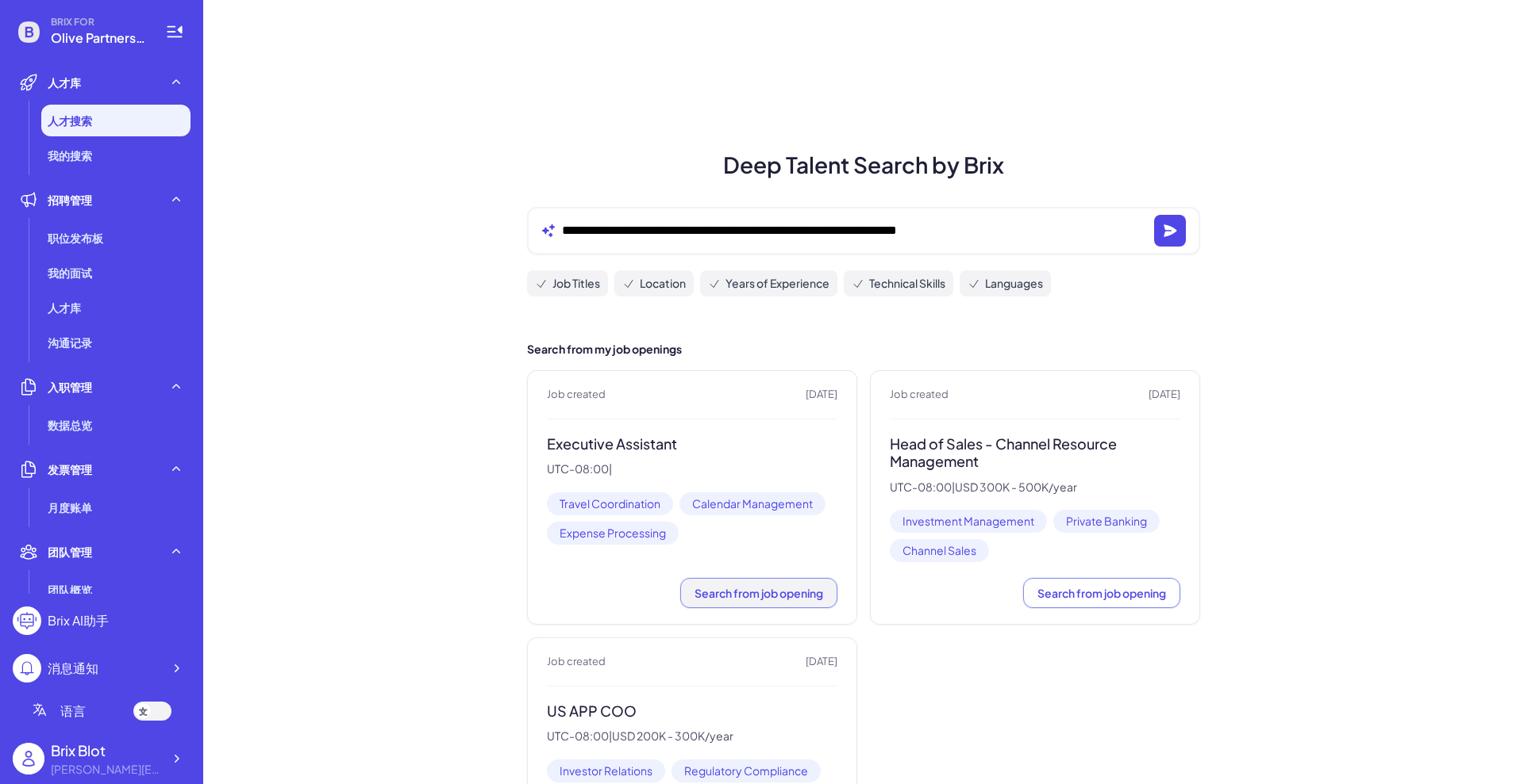
scroll to position [99, 0]
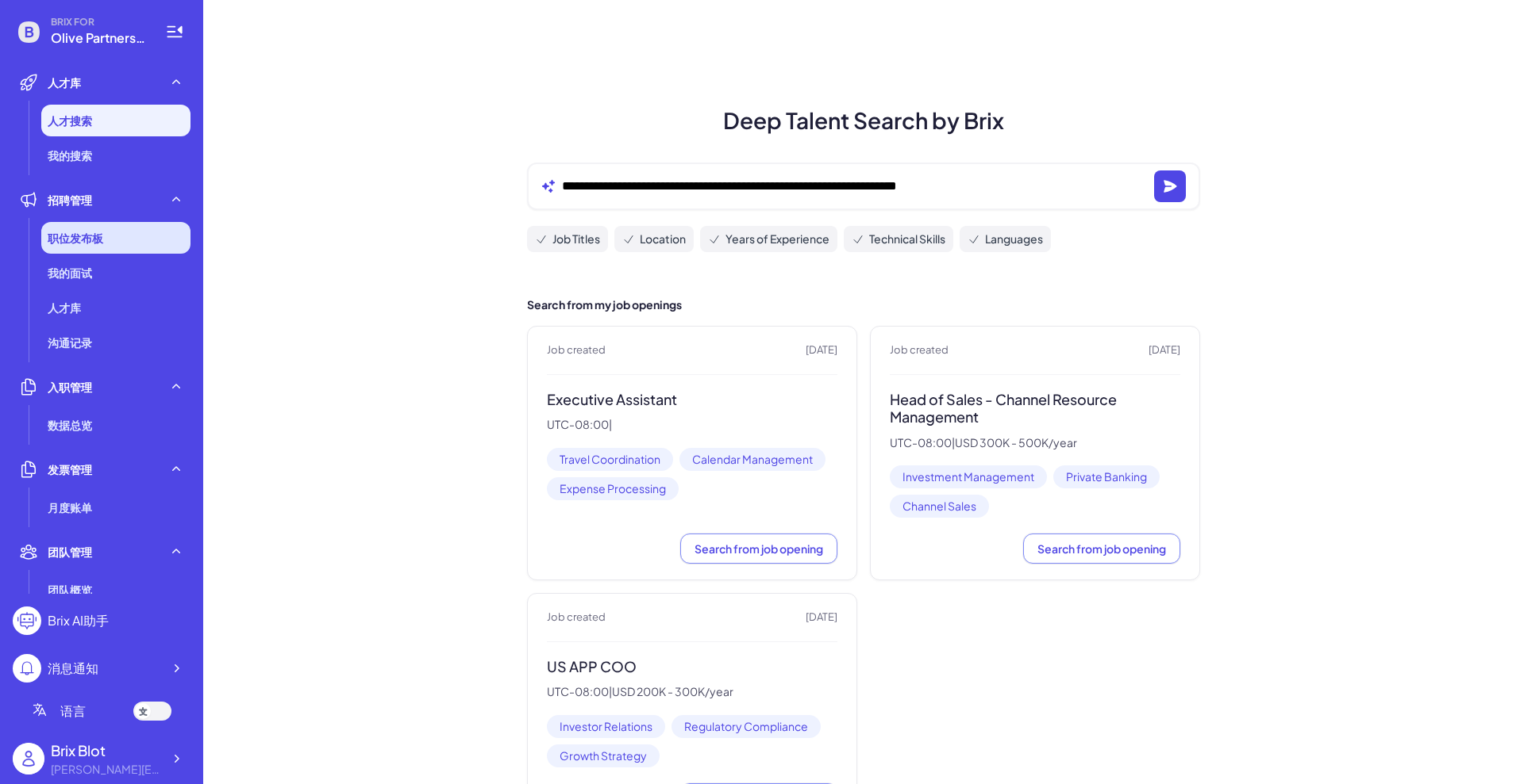
click at [82, 238] on span "职位发布板" at bounding box center [75, 238] width 55 height 16
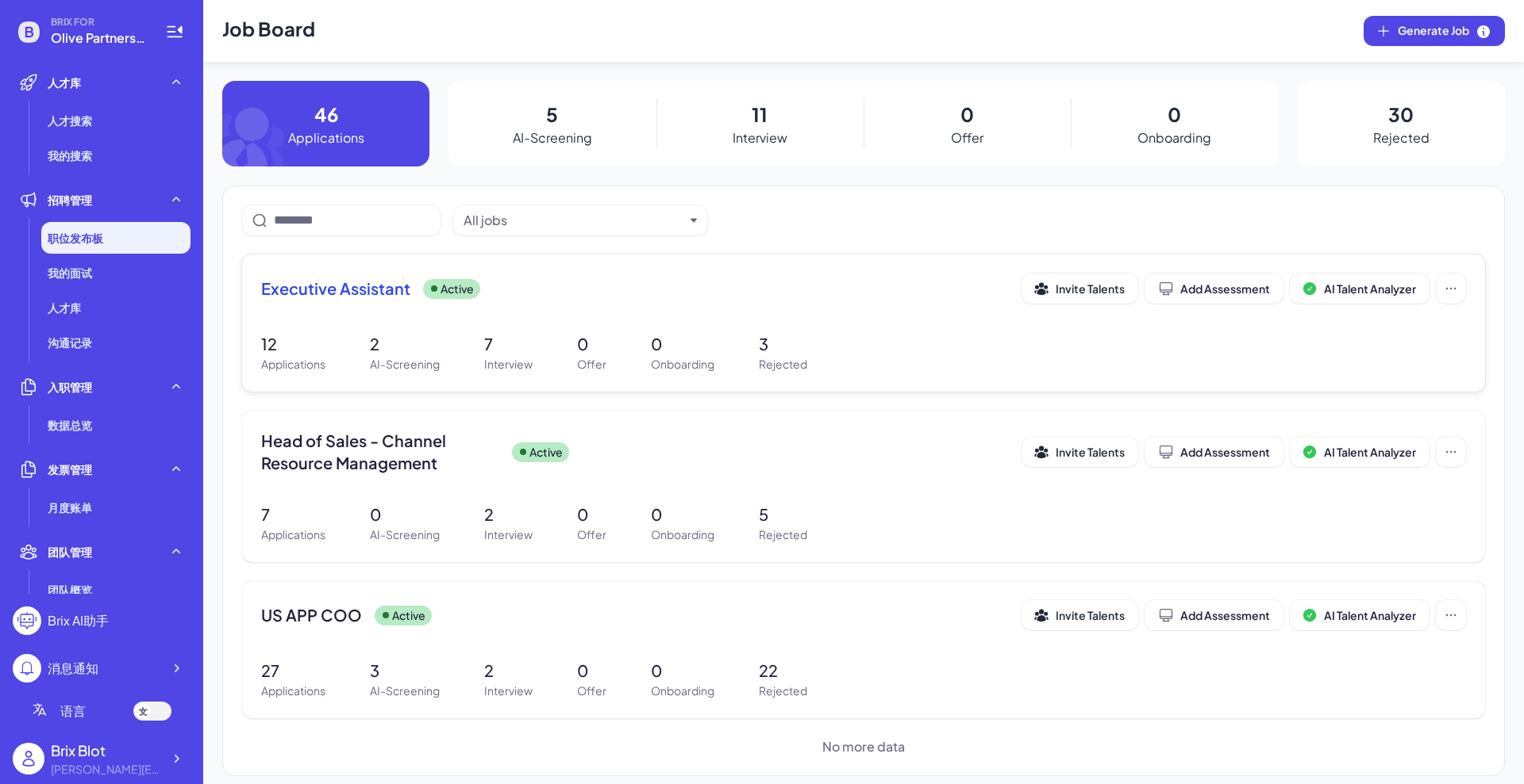
click at [346, 281] on span "Executive Assistant" at bounding box center [336, 288] width 149 height 22
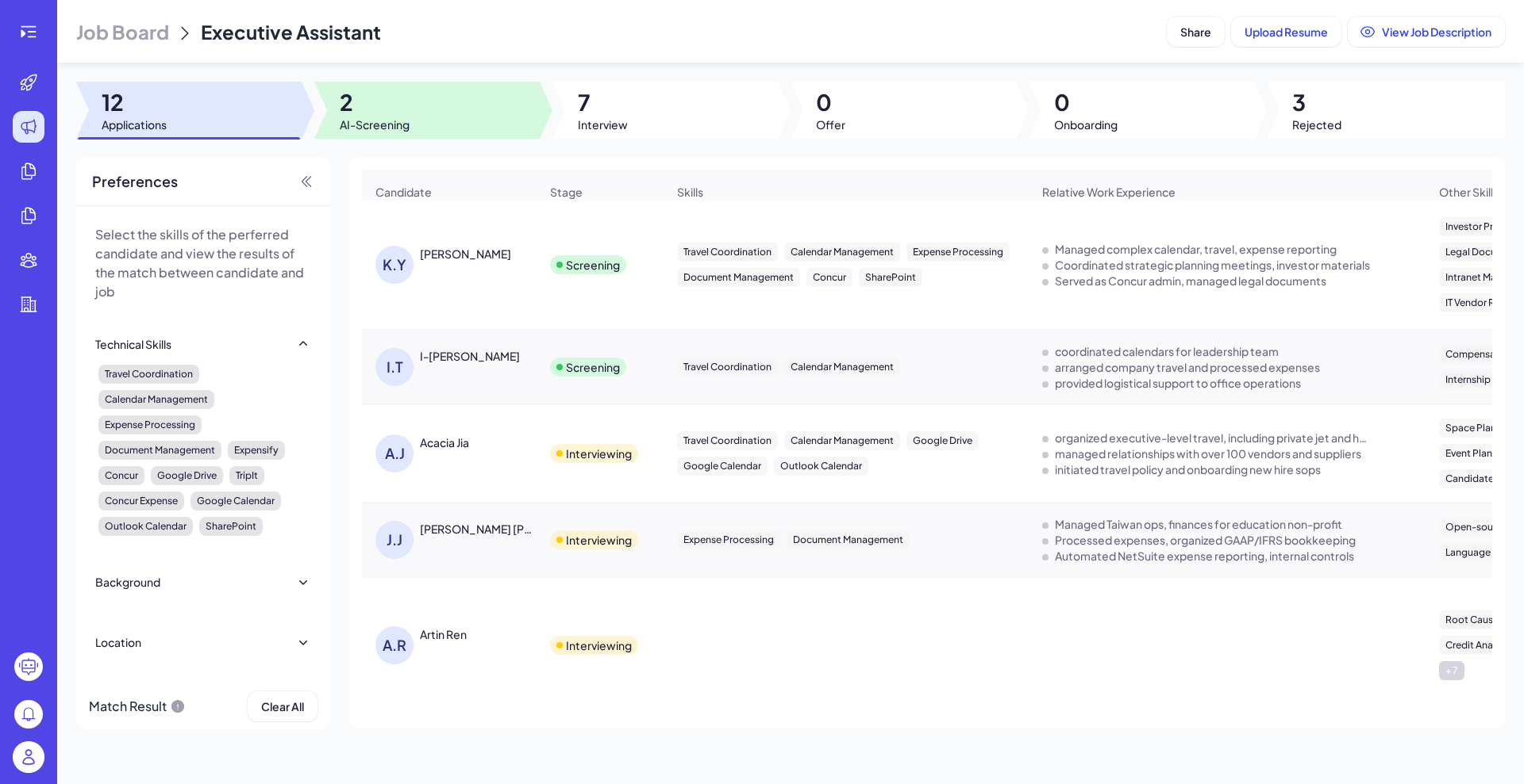
click at [360, 129] on span "AI-Screening" at bounding box center [374, 124] width 70 height 16
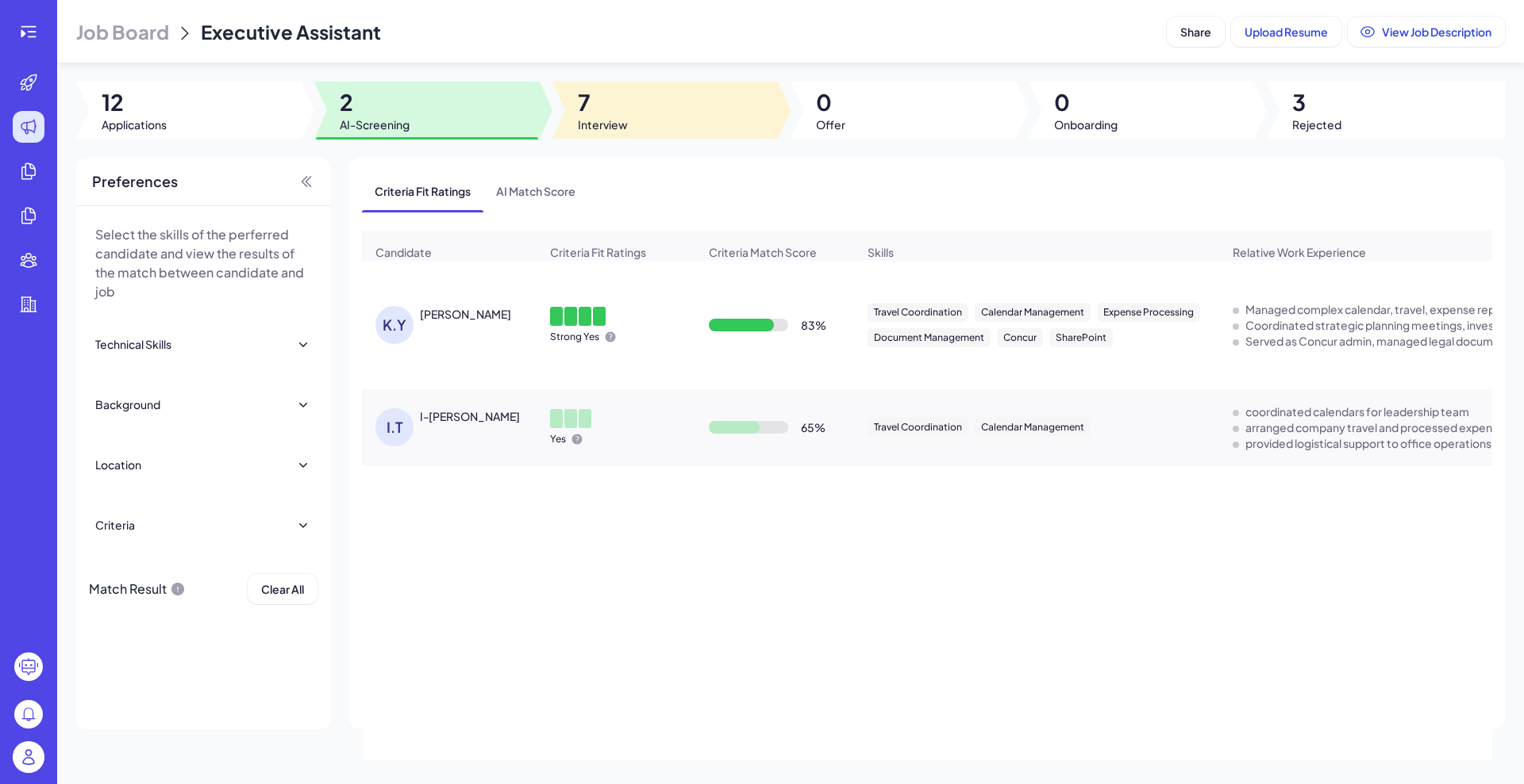
click at [637, 98] on div at bounding box center [665, 109] width 225 height 57
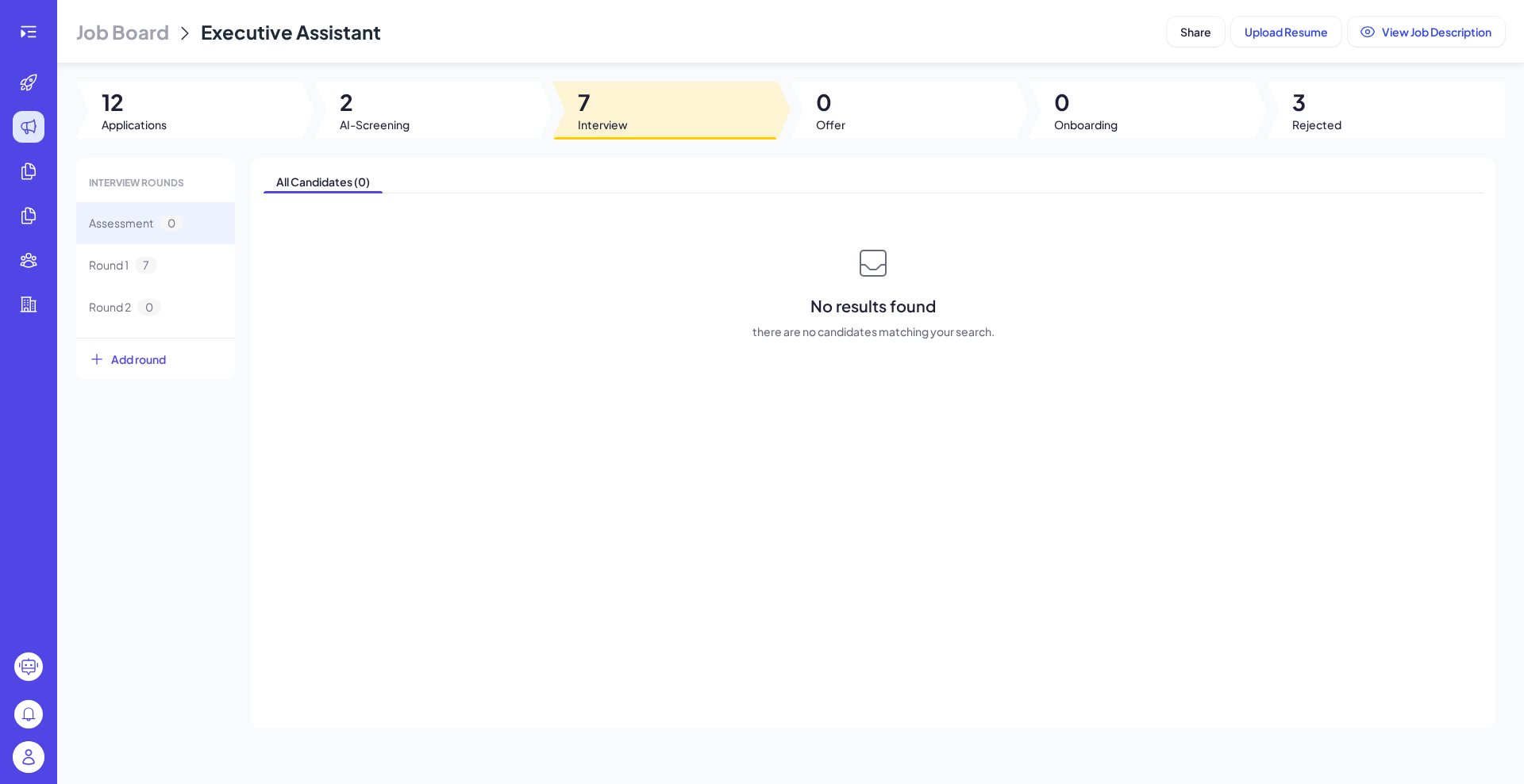
click at [335, 130] on div at bounding box center [426, 109] width 225 height 57
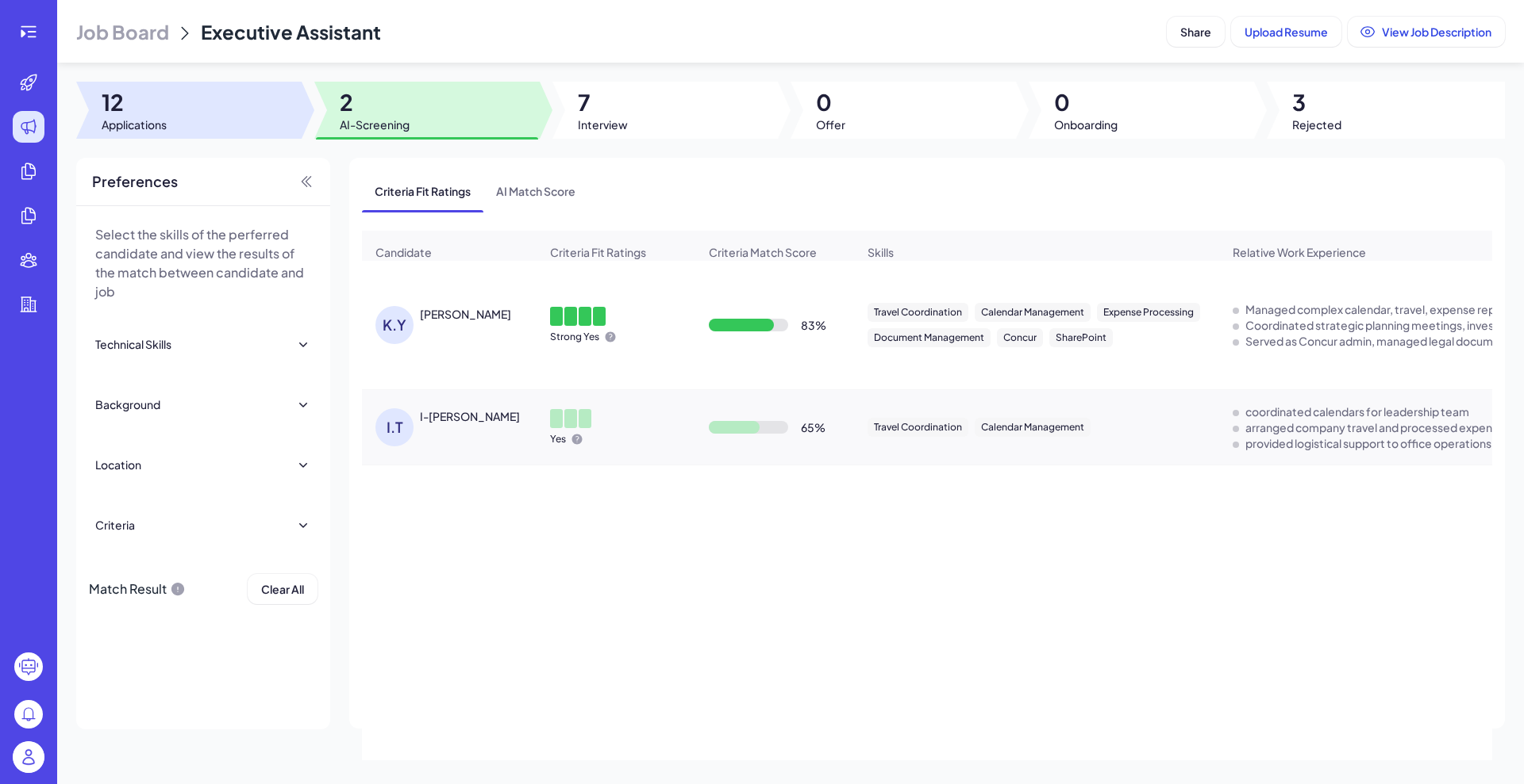
click at [220, 121] on div at bounding box center [188, 109] width 225 height 57
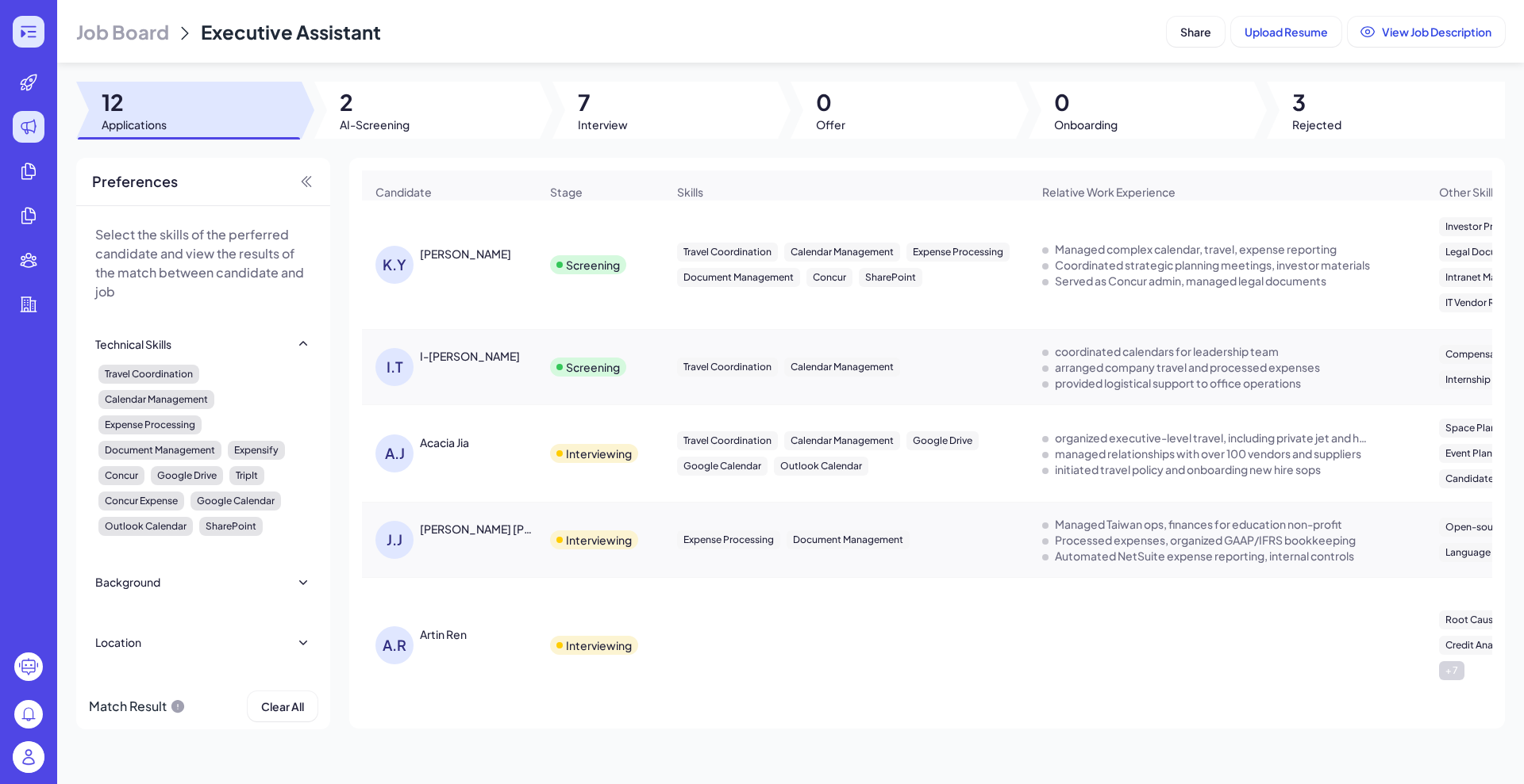
click at [42, 29] on div at bounding box center [28, 31] width 31 height 31
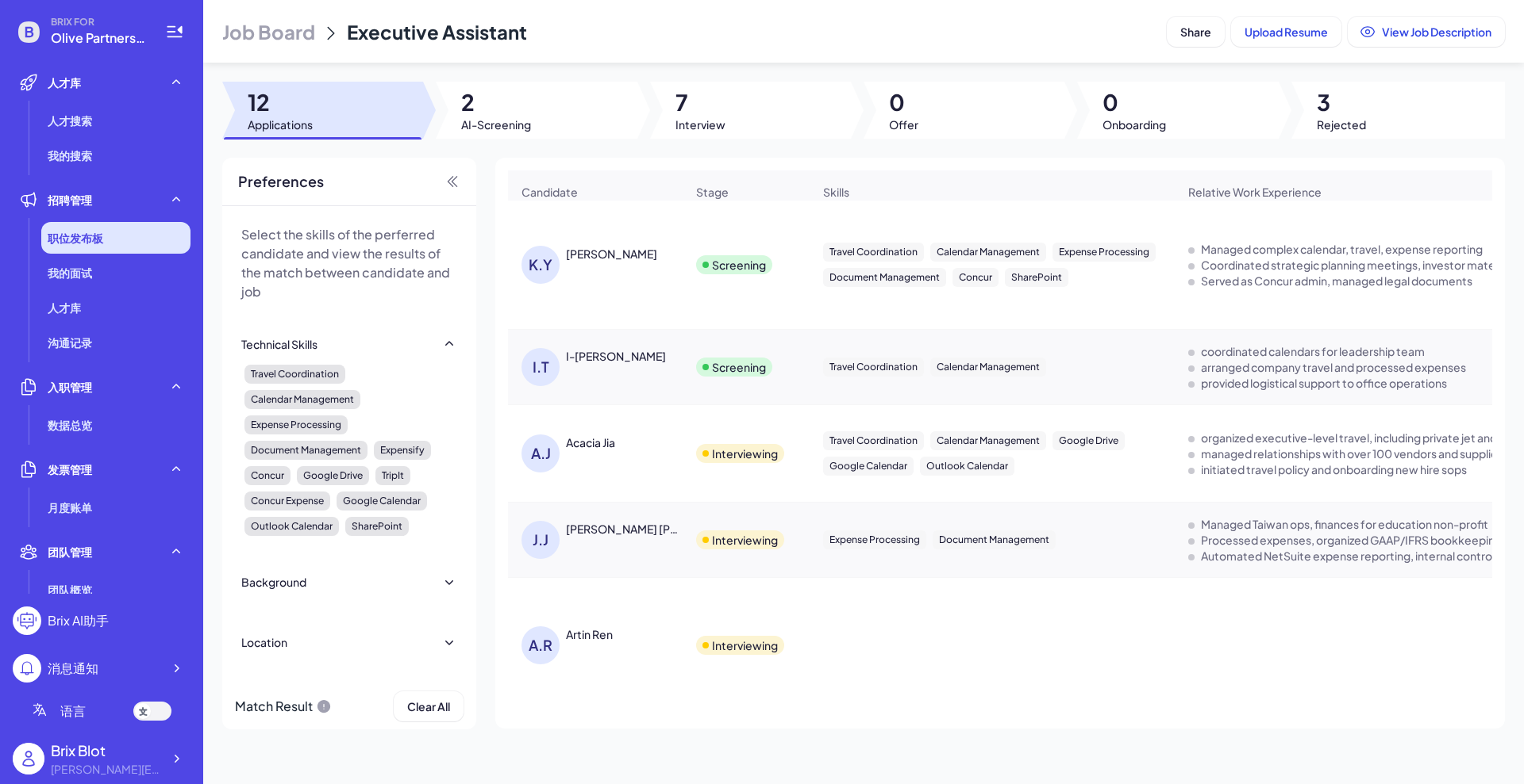
click at [93, 232] on span "职位发布板" at bounding box center [75, 238] width 55 height 16
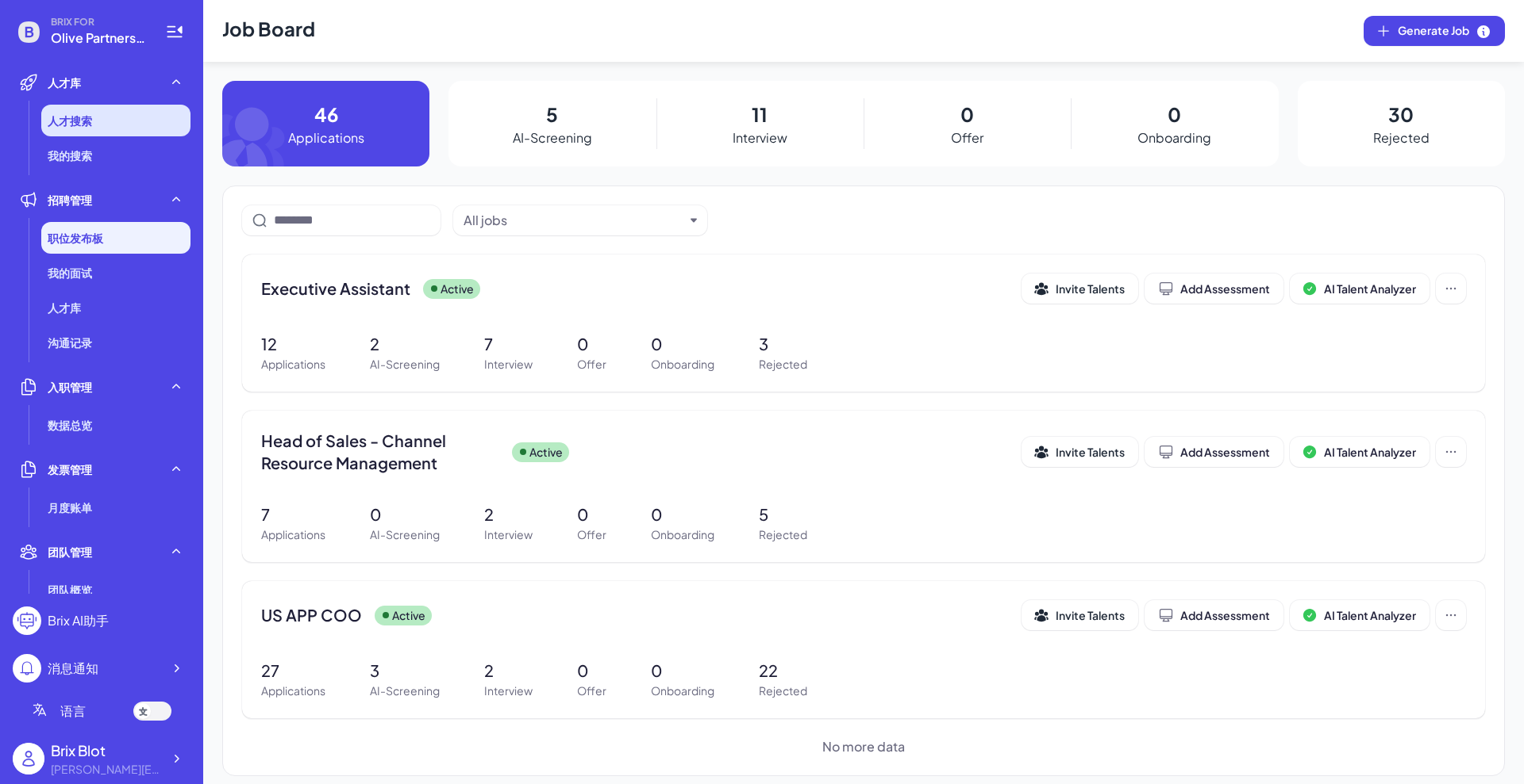
click at [99, 120] on li "人才搜索" at bounding box center [116, 120] width 149 height 31
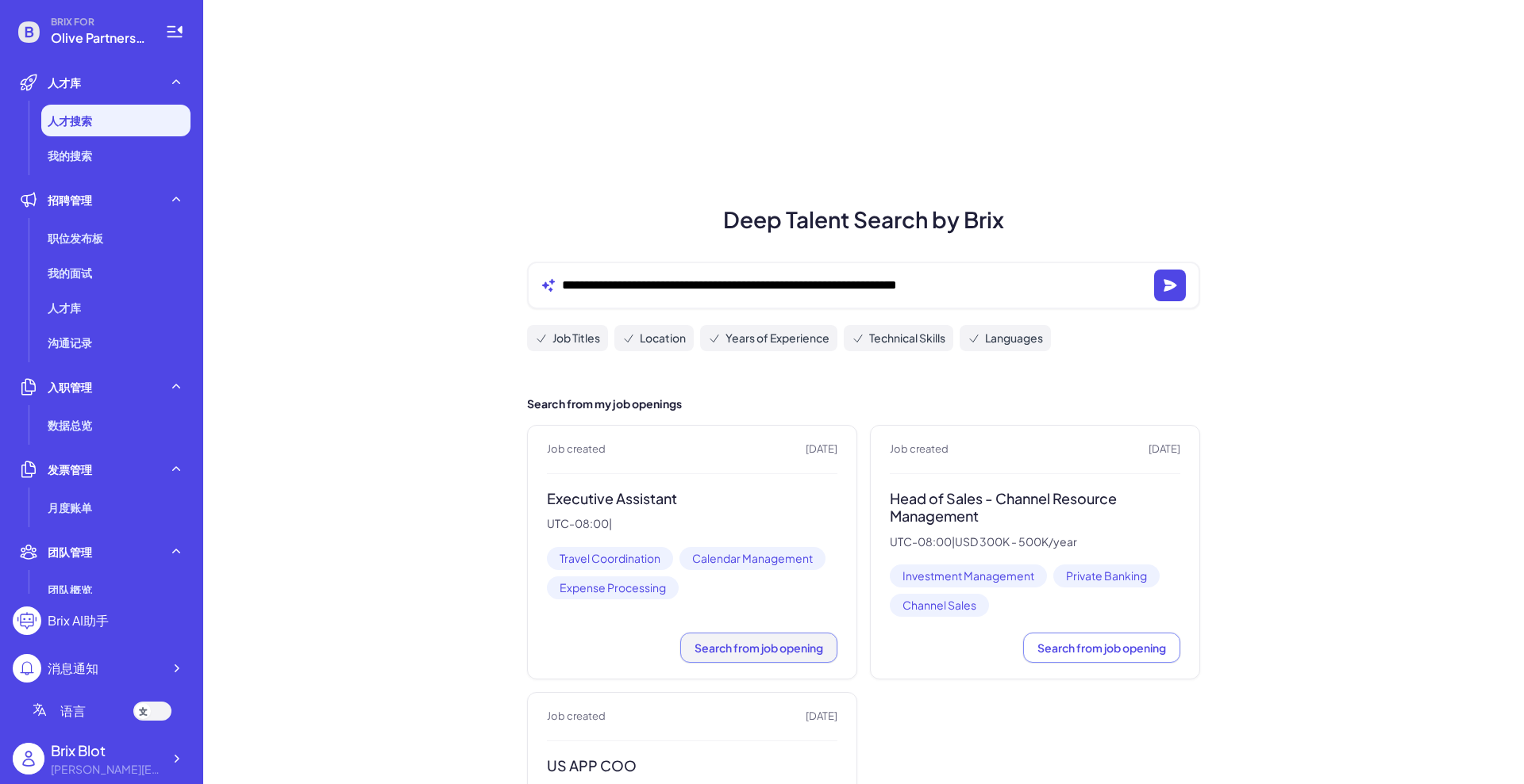
click at [723, 646] on span "Search from job opening" at bounding box center [758, 647] width 128 height 14
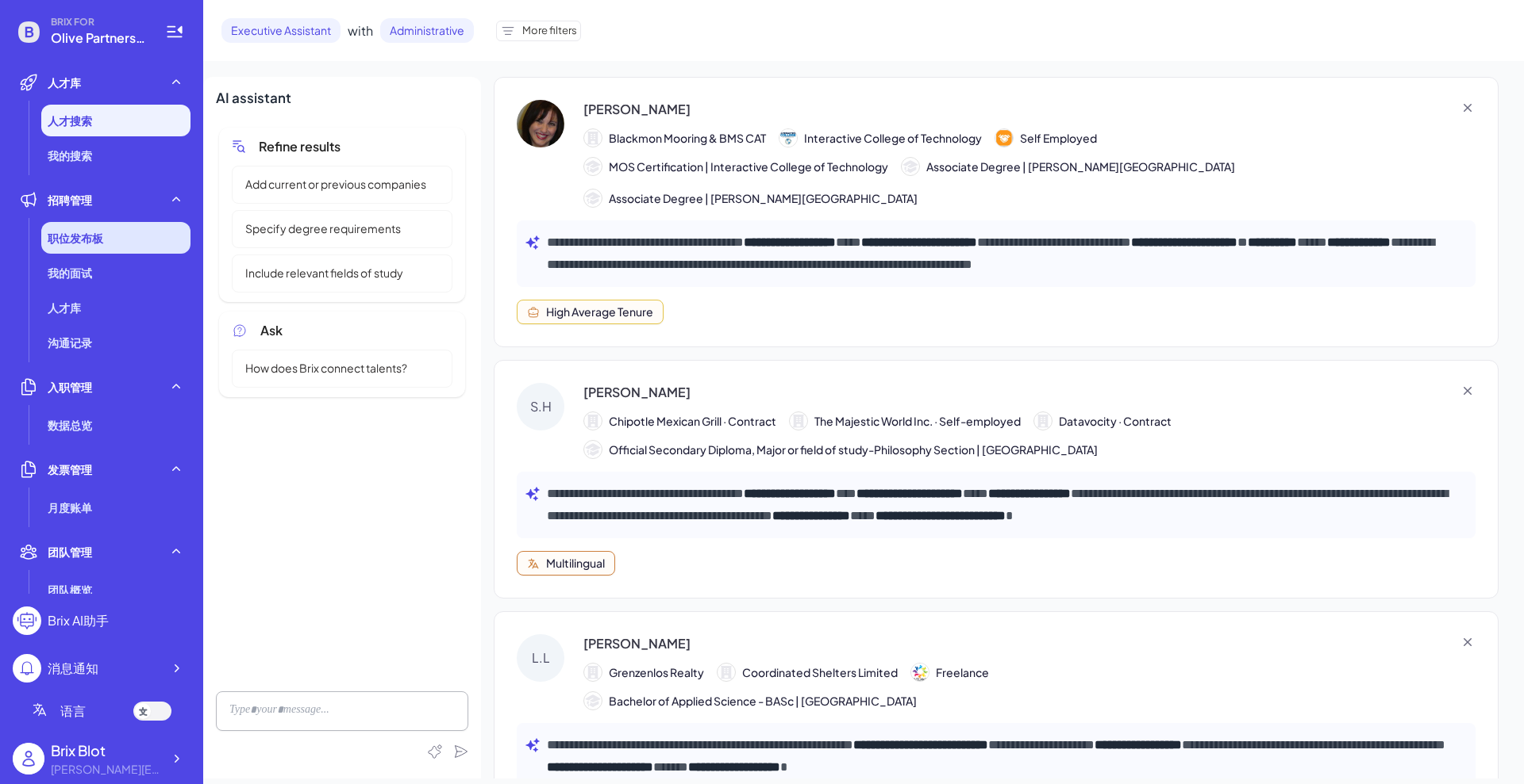
click at [132, 230] on div "职位发布板" at bounding box center [116, 238] width 149 height 31
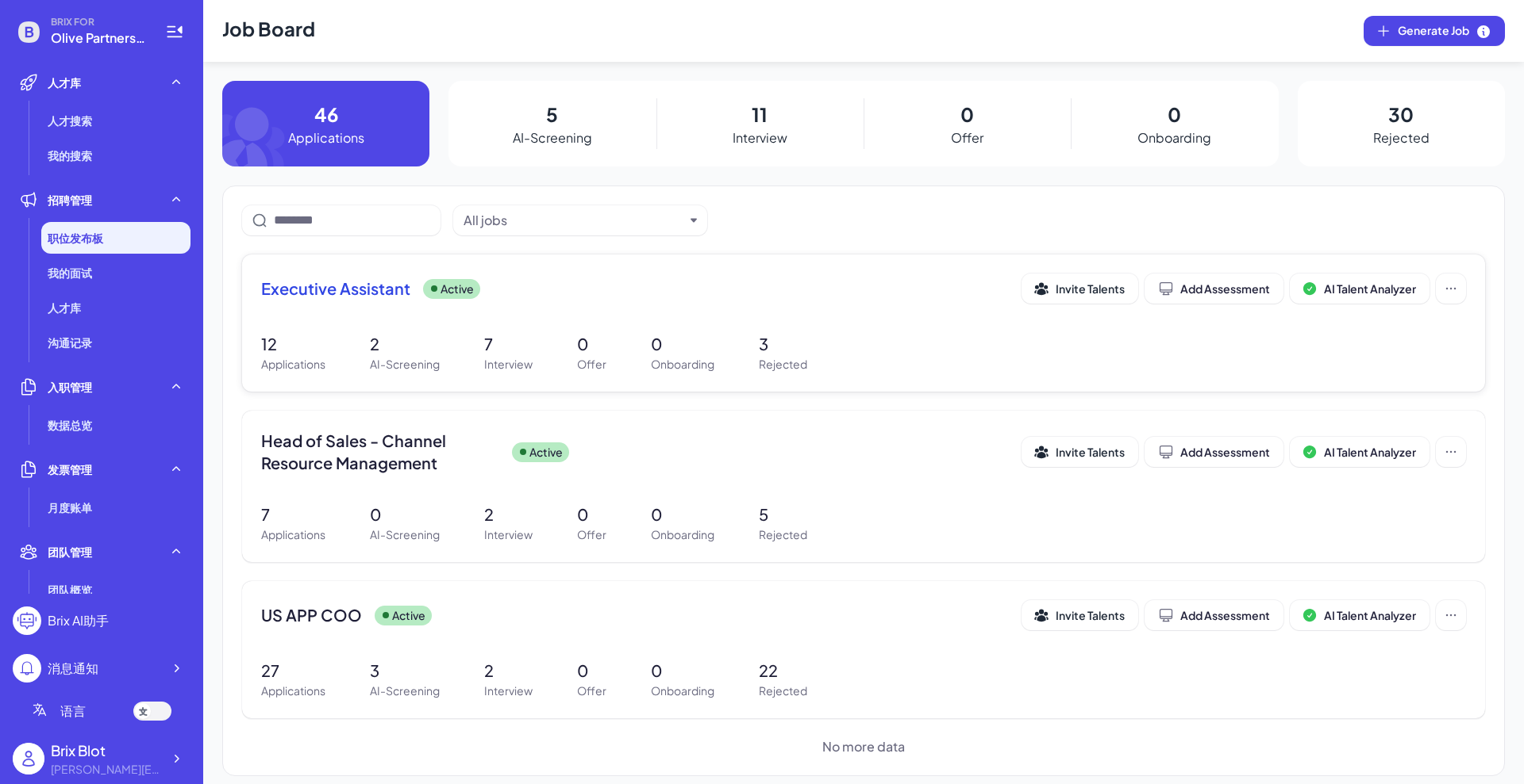
click at [331, 302] on div "Executive Assistant Active Invite Talents Add Assessment AI Talent Analyzer" at bounding box center [863, 288] width 1205 height 31
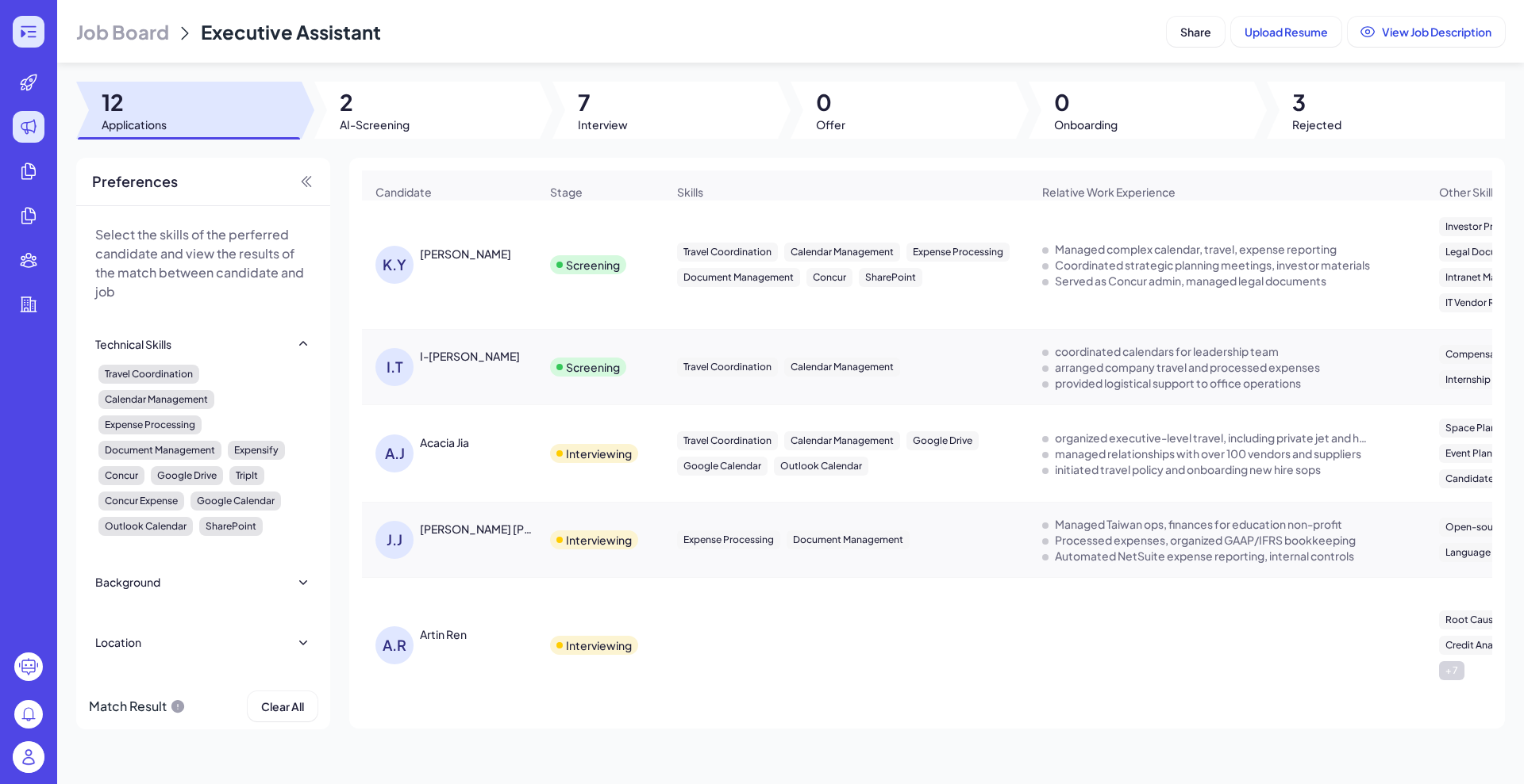
click at [37, 26] on icon at bounding box center [28, 31] width 19 height 19
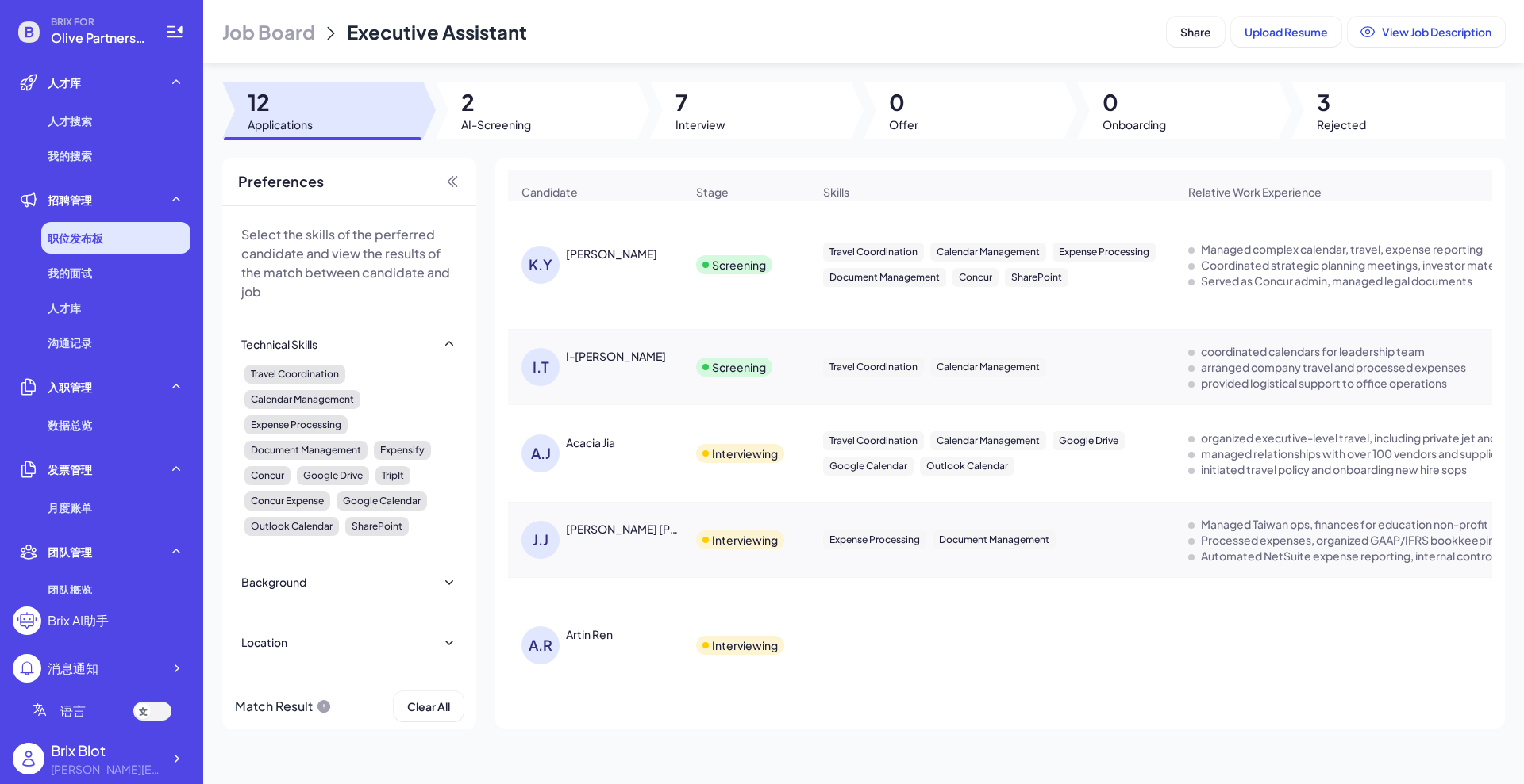
click at [110, 239] on div "职位发布板" at bounding box center [116, 238] width 149 height 31
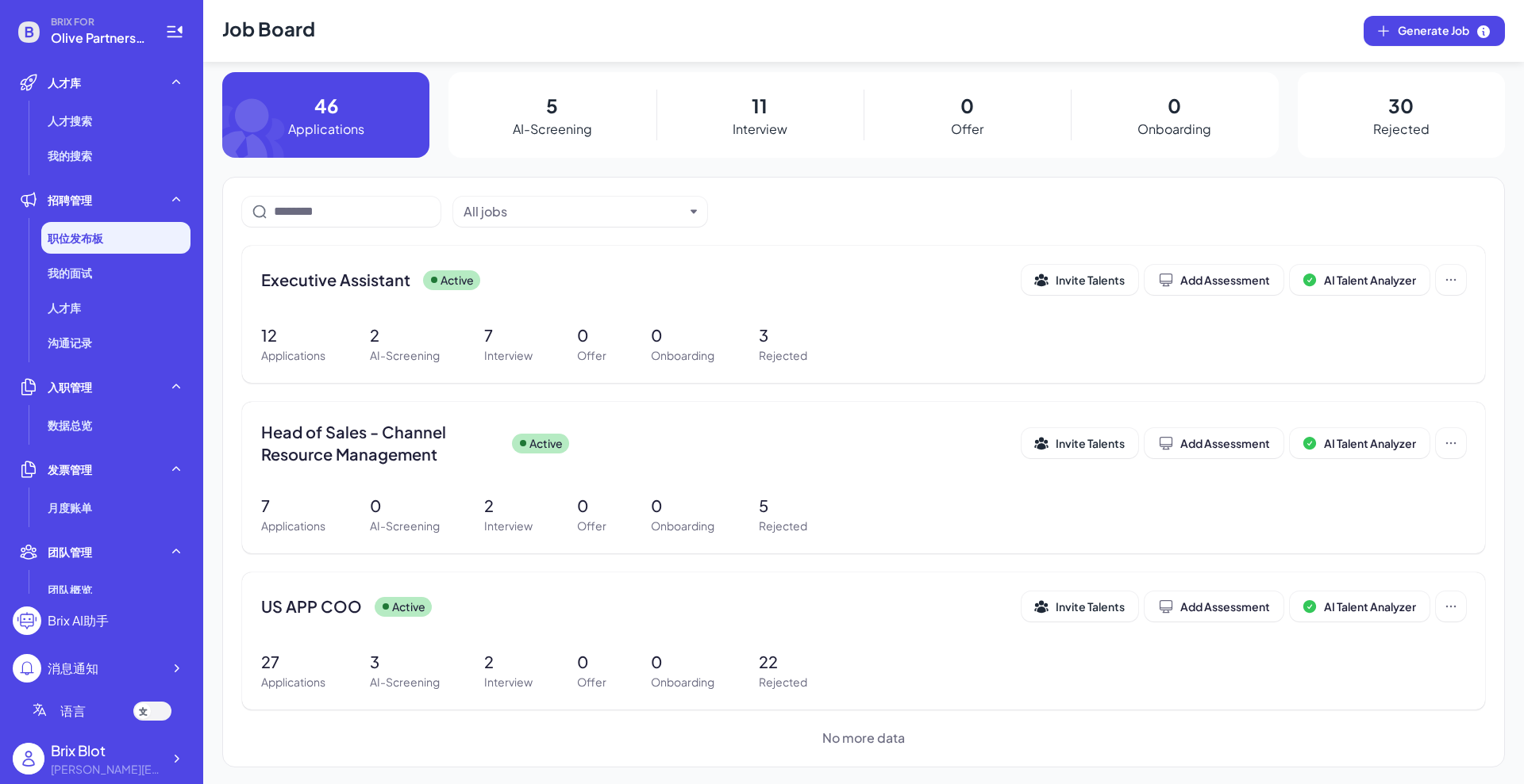
scroll to position [11, 0]
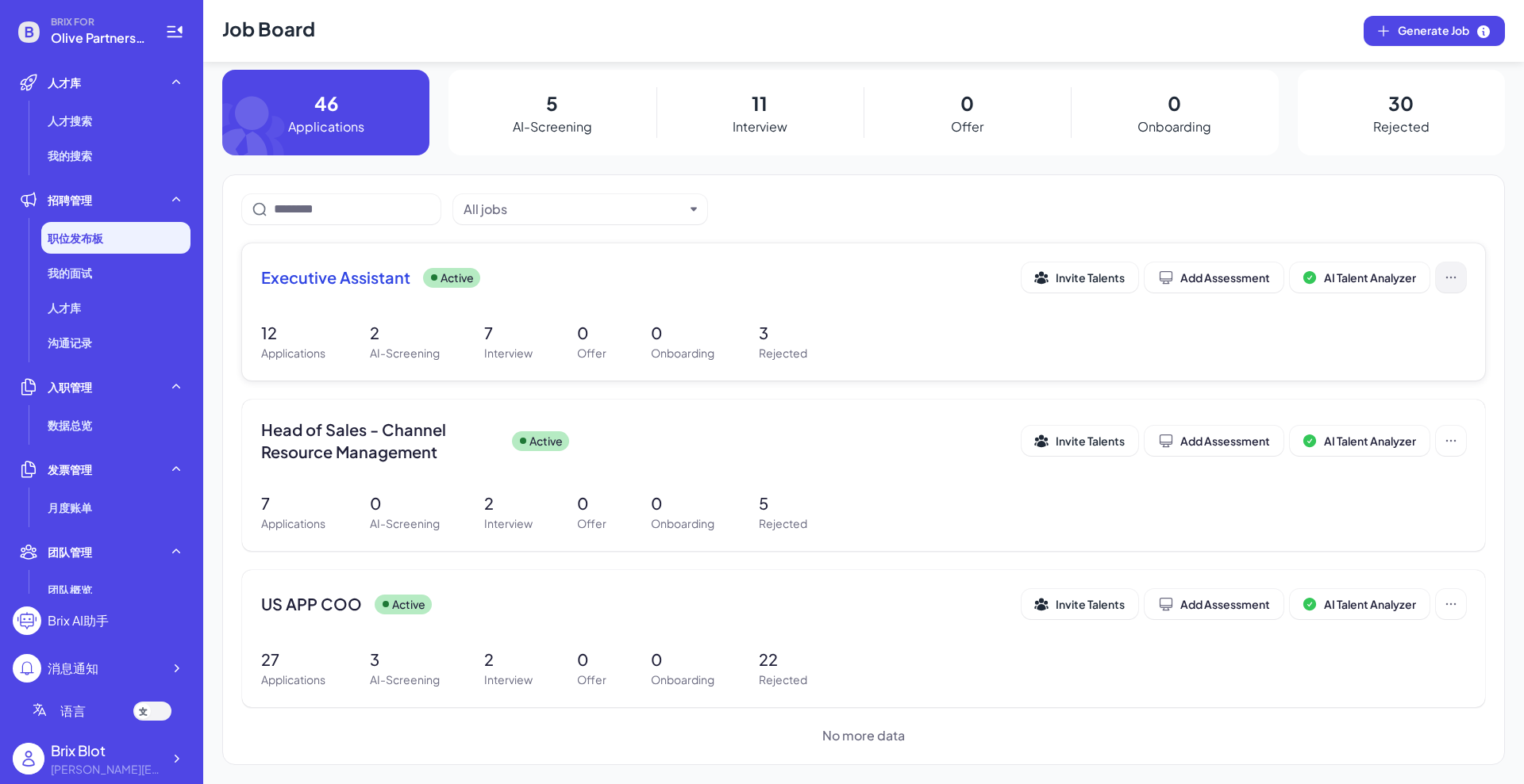
click at [1446, 277] on icon at bounding box center [1450, 277] width 8 height 1
click at [1099, 331] on div "12 Applications 2 AI-Screening 7 Interview 0 Offer 0 Onboarding 3 Rejected" at bounding box center [863, 342] width 1205 height 41
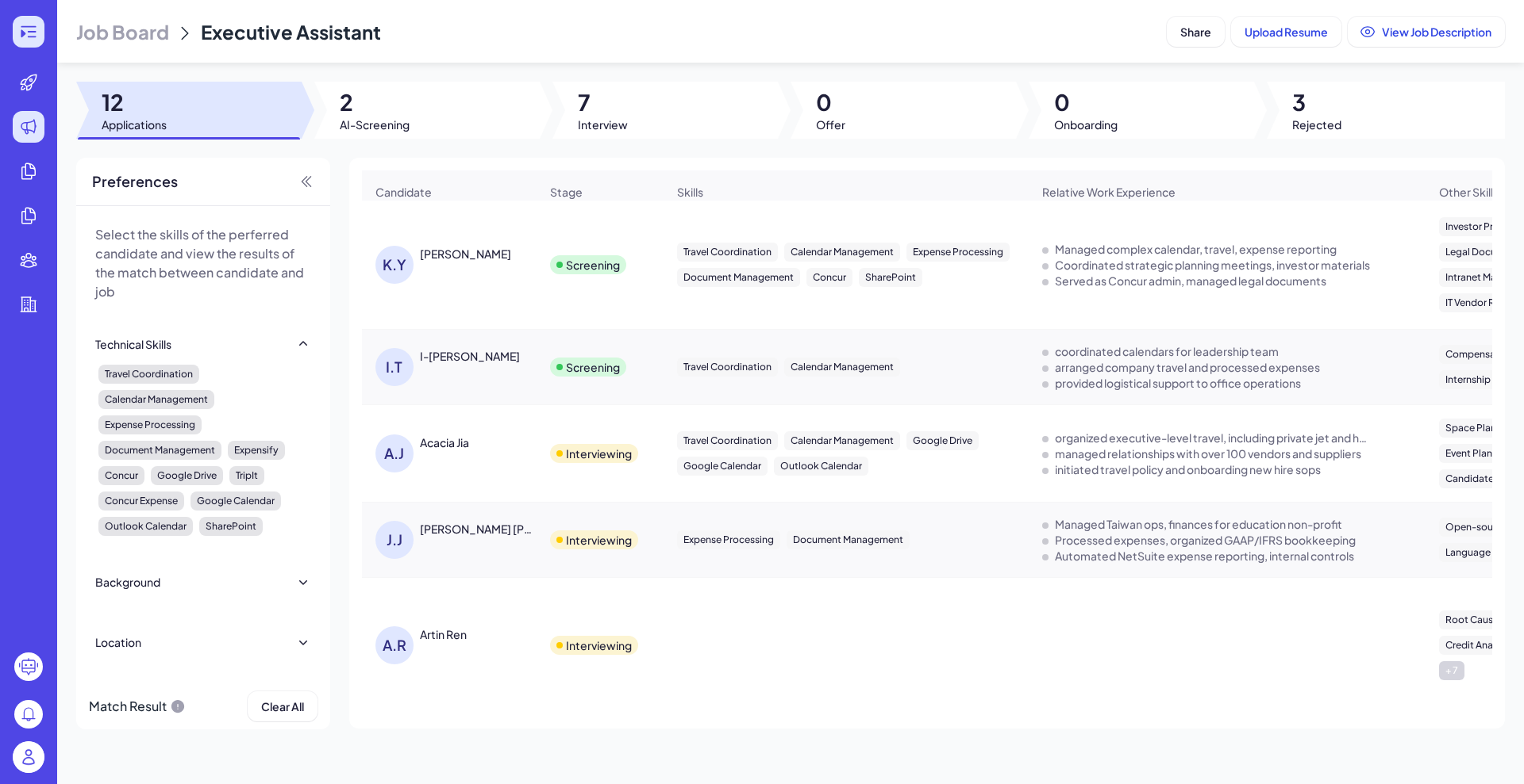
click at [33, 31] on icon at bounding box center [32, 31] width 8 height 2
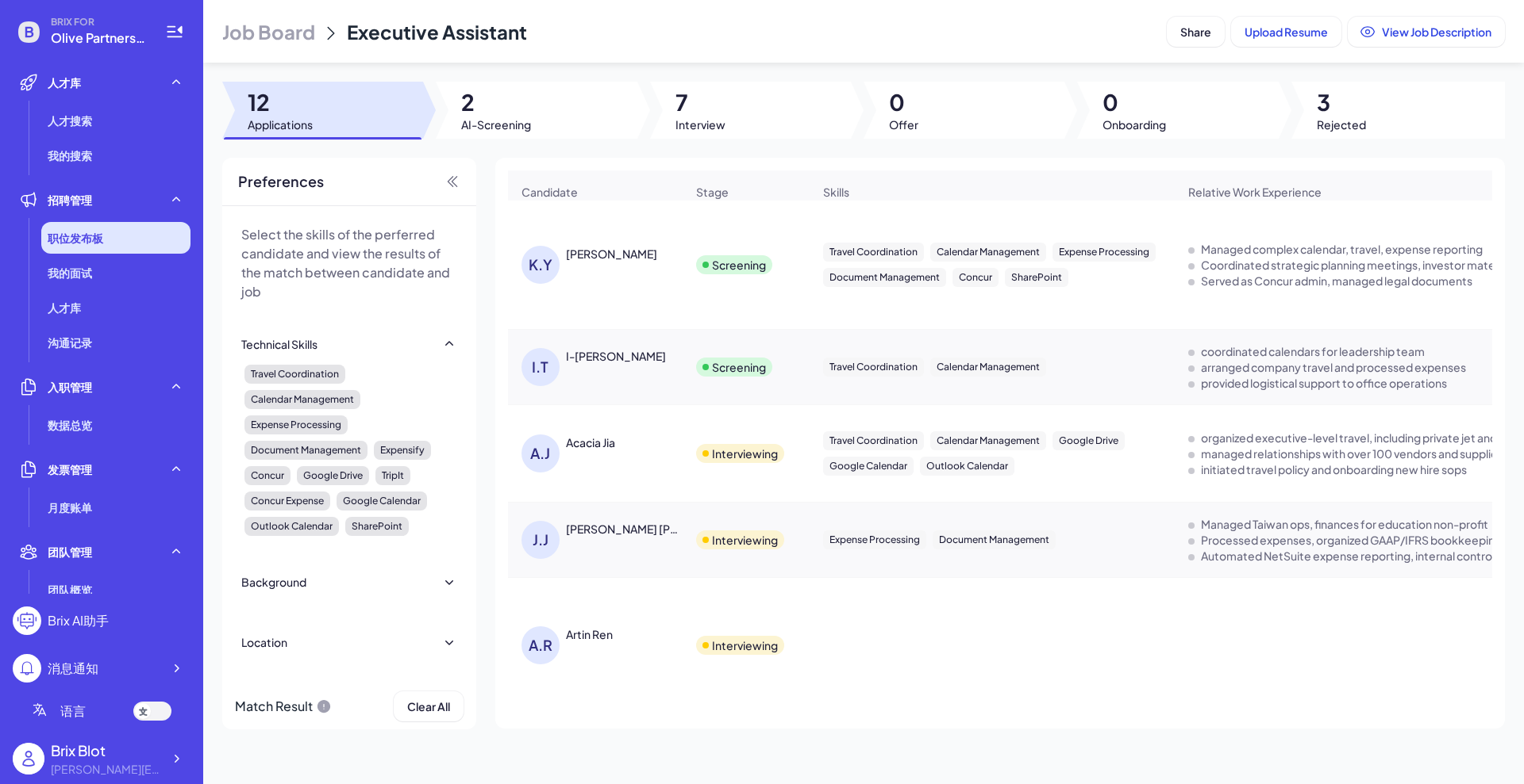
click at [100, 233] on span "职位发布板" at bounding box center [75, 238] width 55 height 16
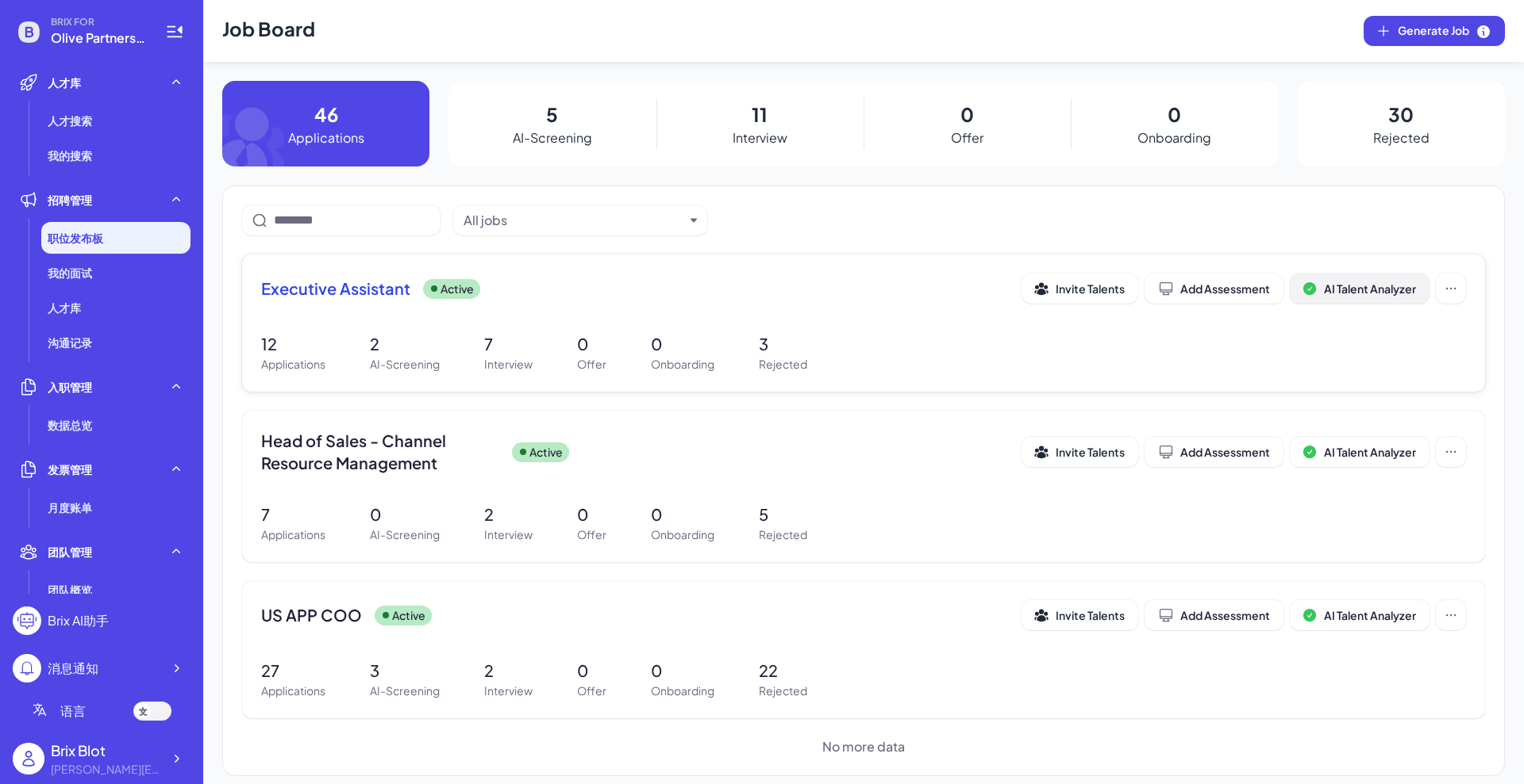
click at [1361, 294] on span "AI Talent Analyzer" at bounding box center [1369, 288] width 92 height 14
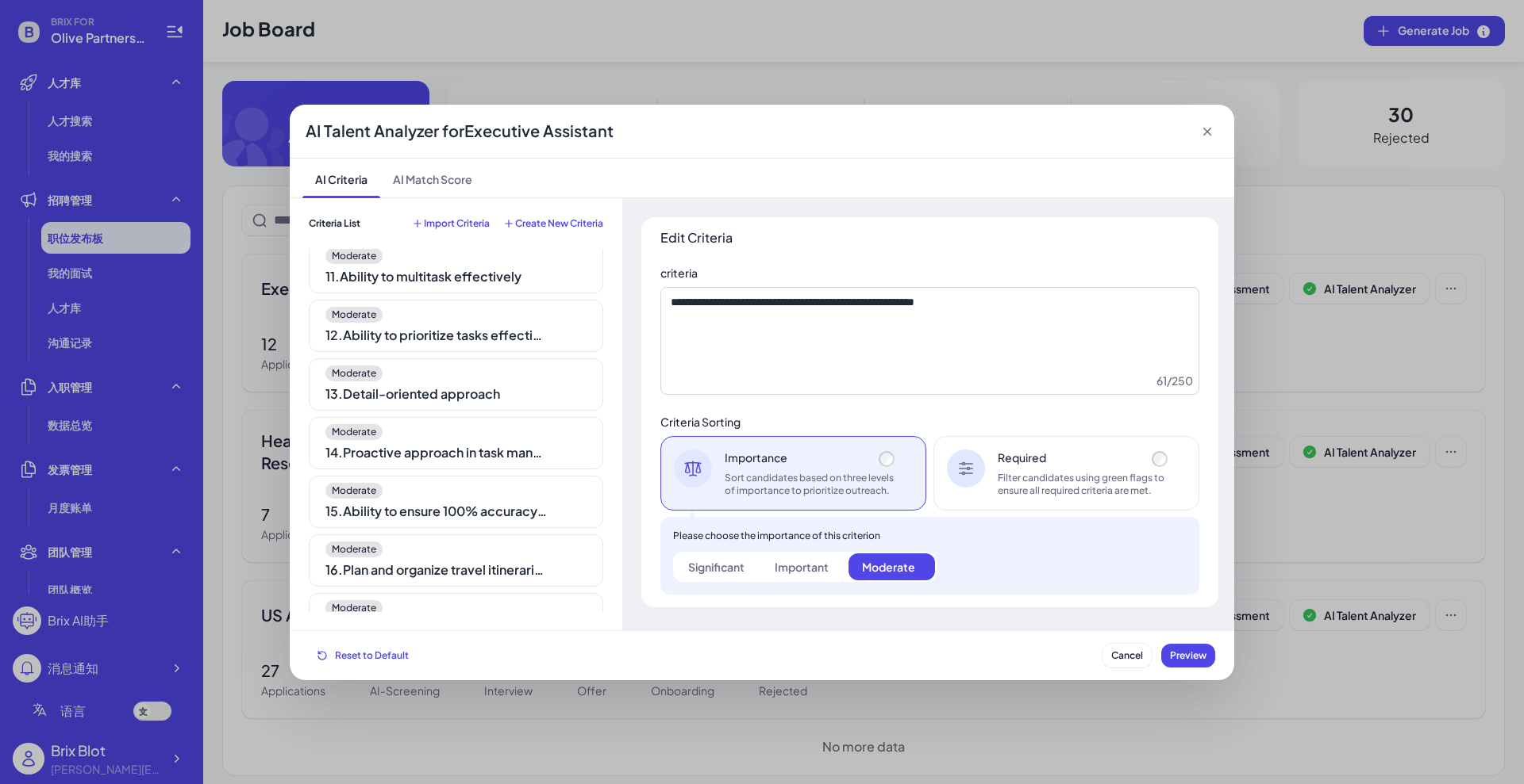
scroll to position [793, 0]
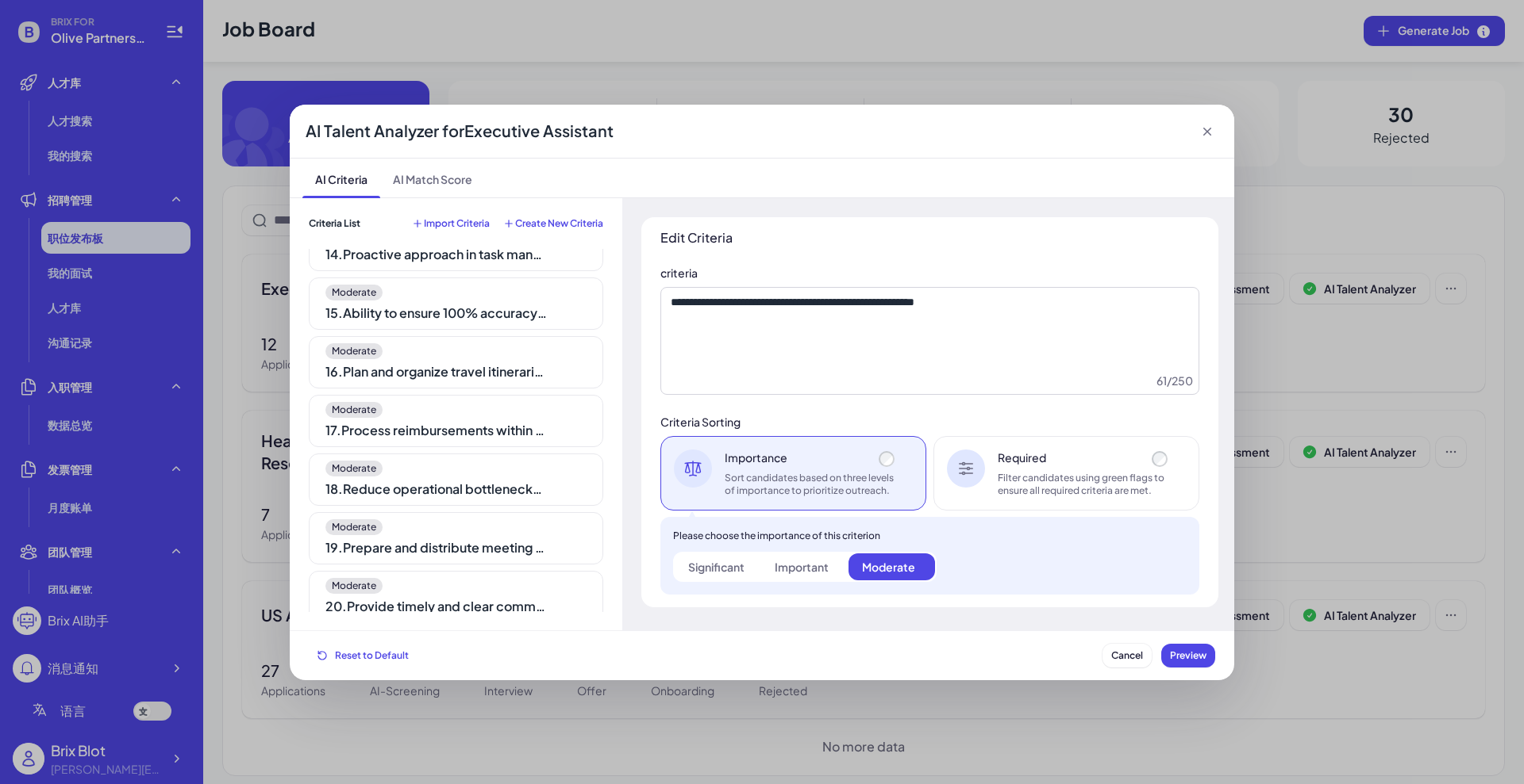
click at [458, 471] on div "Moderate" at bounding box center [456, 468] width 261 height 16
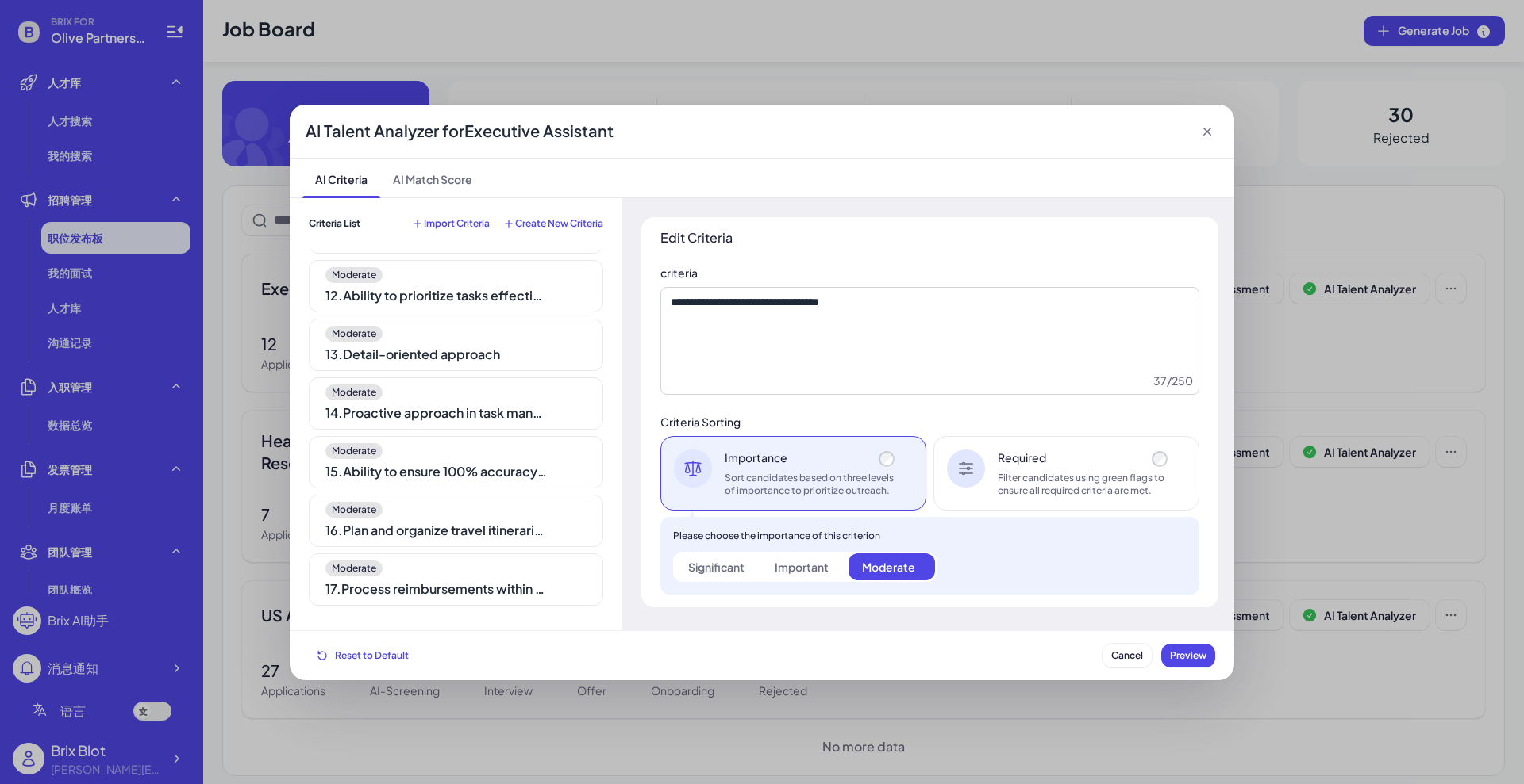
click at [458, 471] on div "15 . Ability to ensure 100% accuracy in scheduling and rescheduling appointments" at bounding box center [436, 472] width 222 height 19
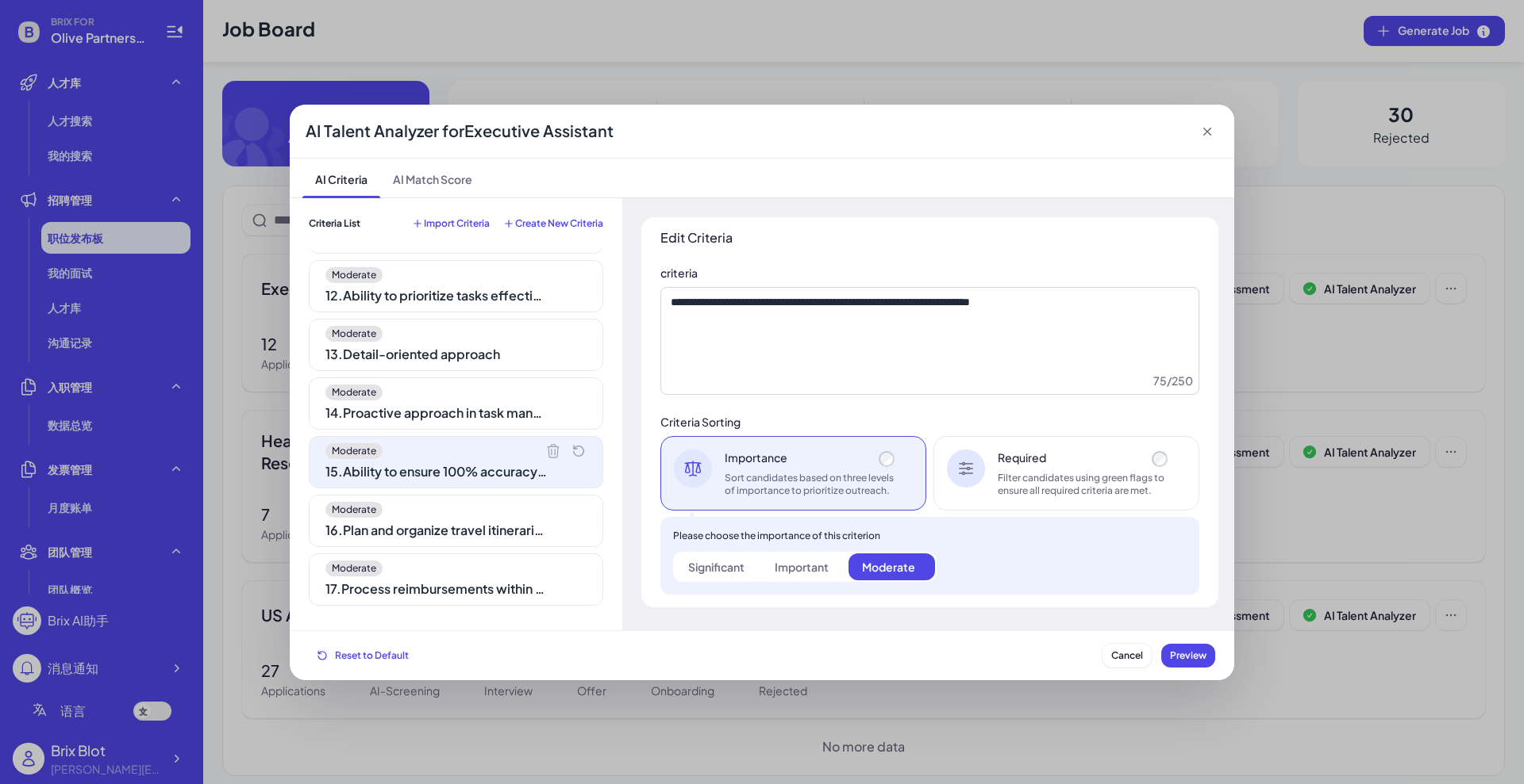
click at [423, 400] on div "Moderate 14 . Proactive approach in task management" at bounding box center [456, 404] width 295 height 53
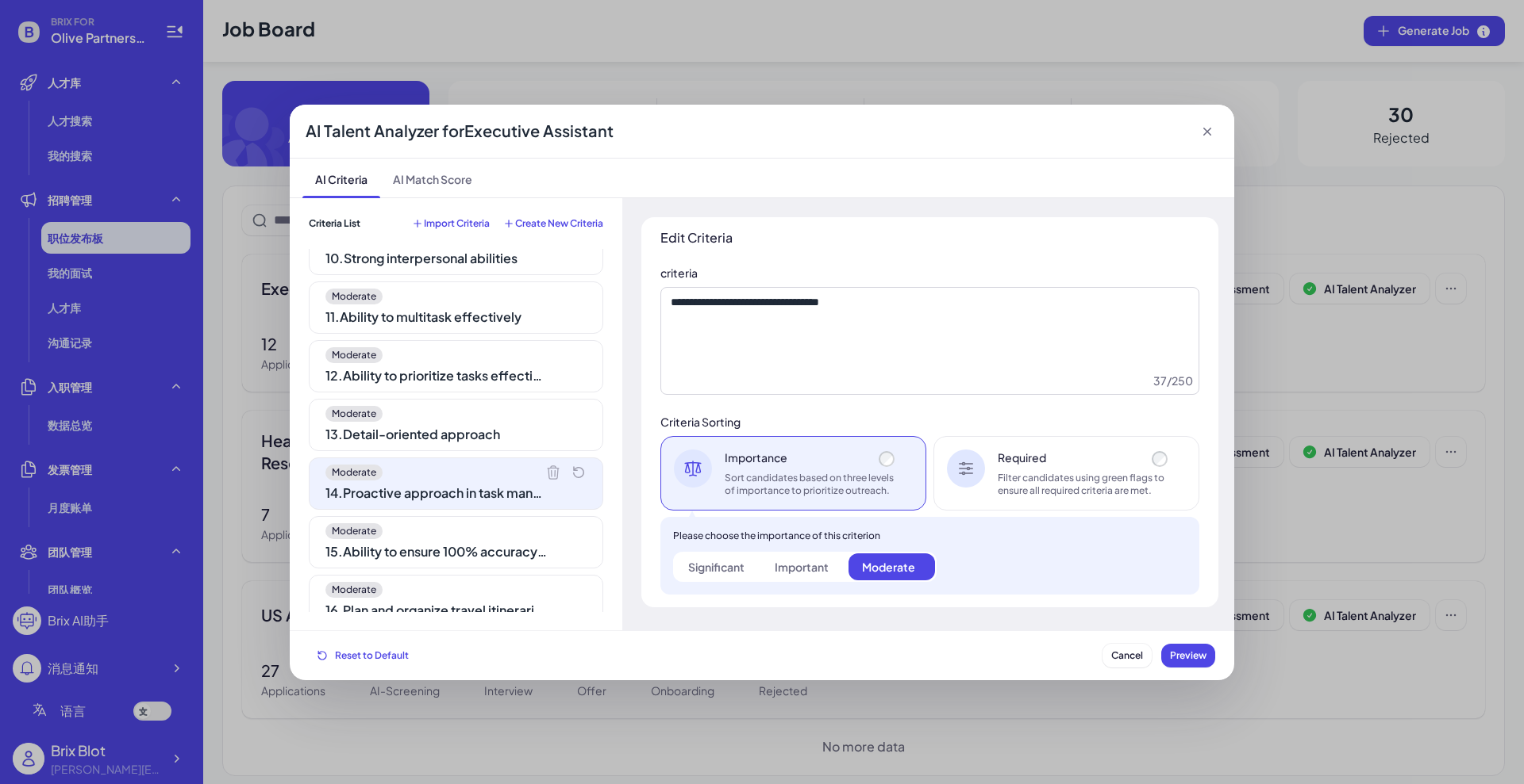
scroll to position [436, 0]
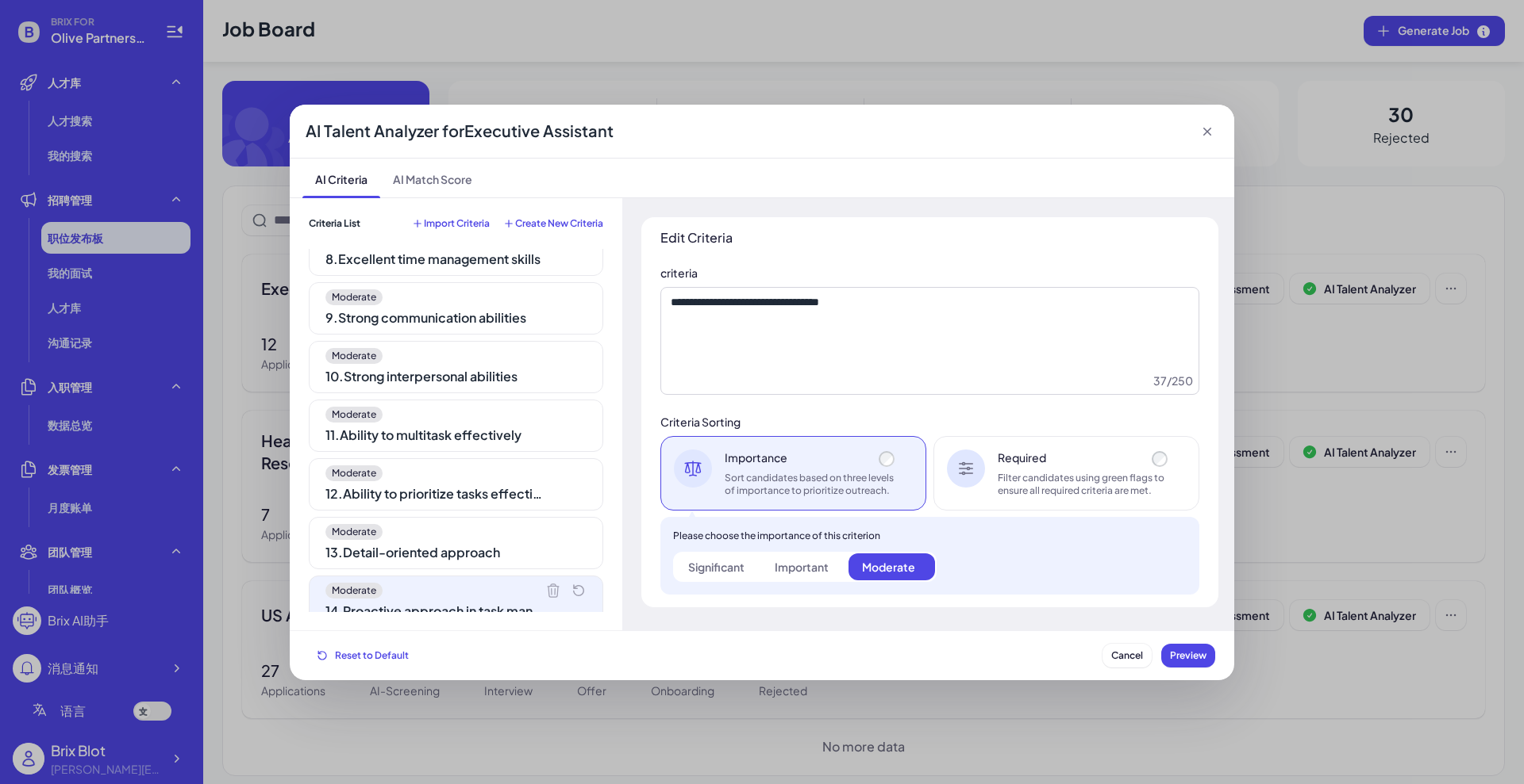
click at [438, 412] on div "Moderate" at bounding box center [456, 414] width 261 height 16
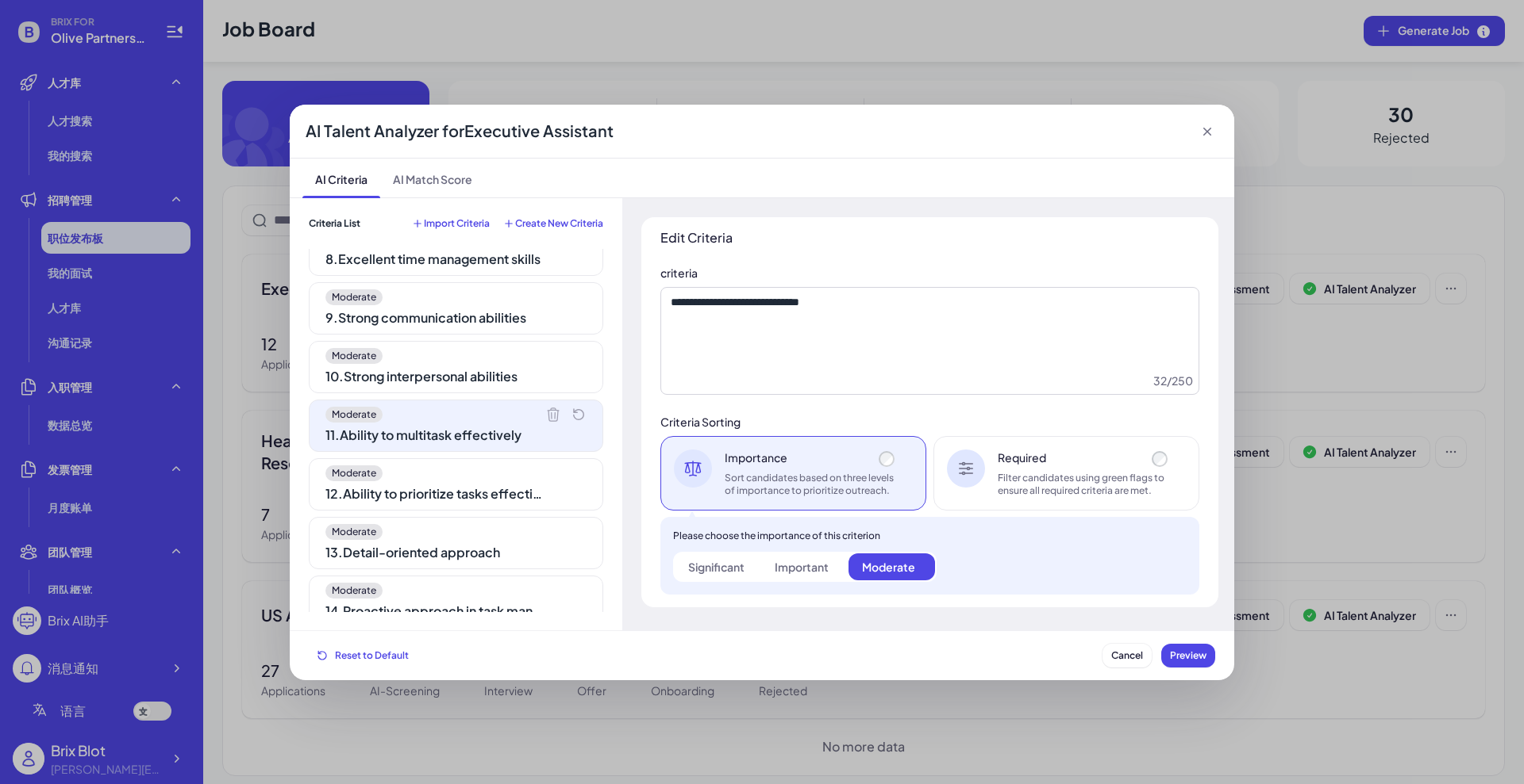
click at [446, 338] on div "Moderate 1 . Bachelor's degree in Business Administration or related field Mode…" at bounding box center [456, 430] width 295 height 363
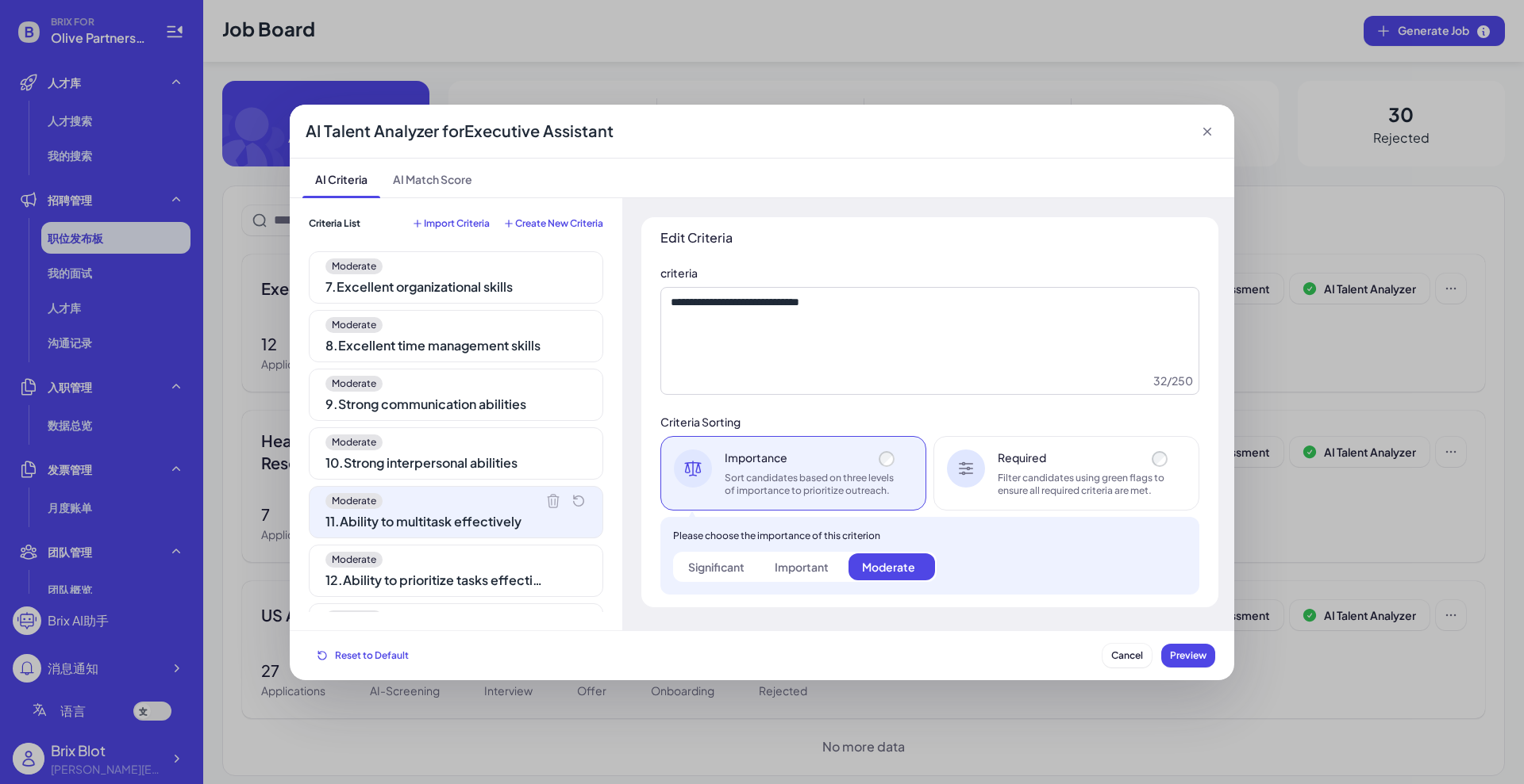
scroll to position [238, 0]
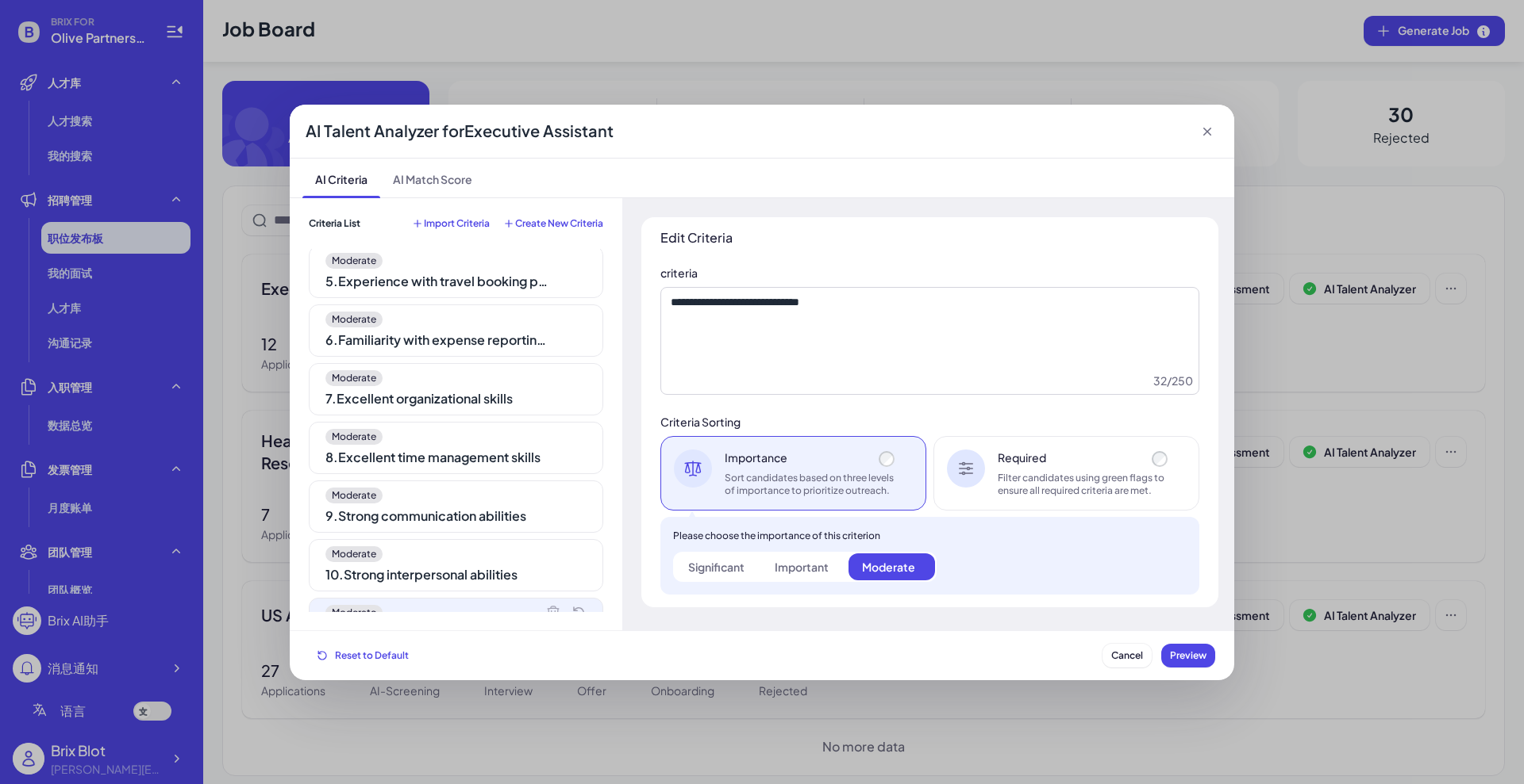
click at [458, 353] on div "Moderate 6 . Familiarity with expense reporting software" at bounding box center [456, 331] width 295 height 53
click at [1206, 137] on icon at bounding box center [1206, 132] width 16 height 16
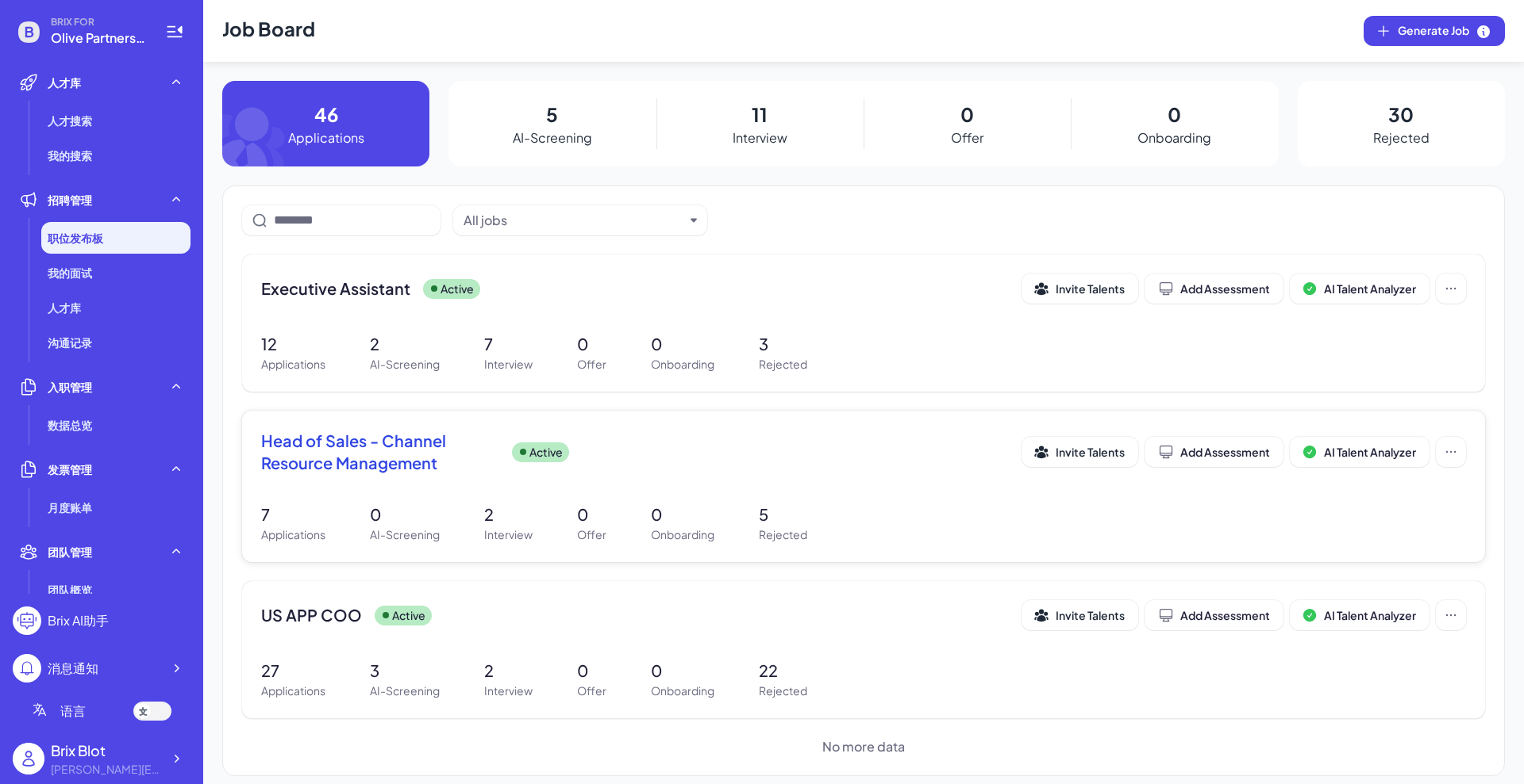
click at [401, 457] on span "Head of Sales - Channel Resource Management" at bounding box center [380, 452] width 238 height 44
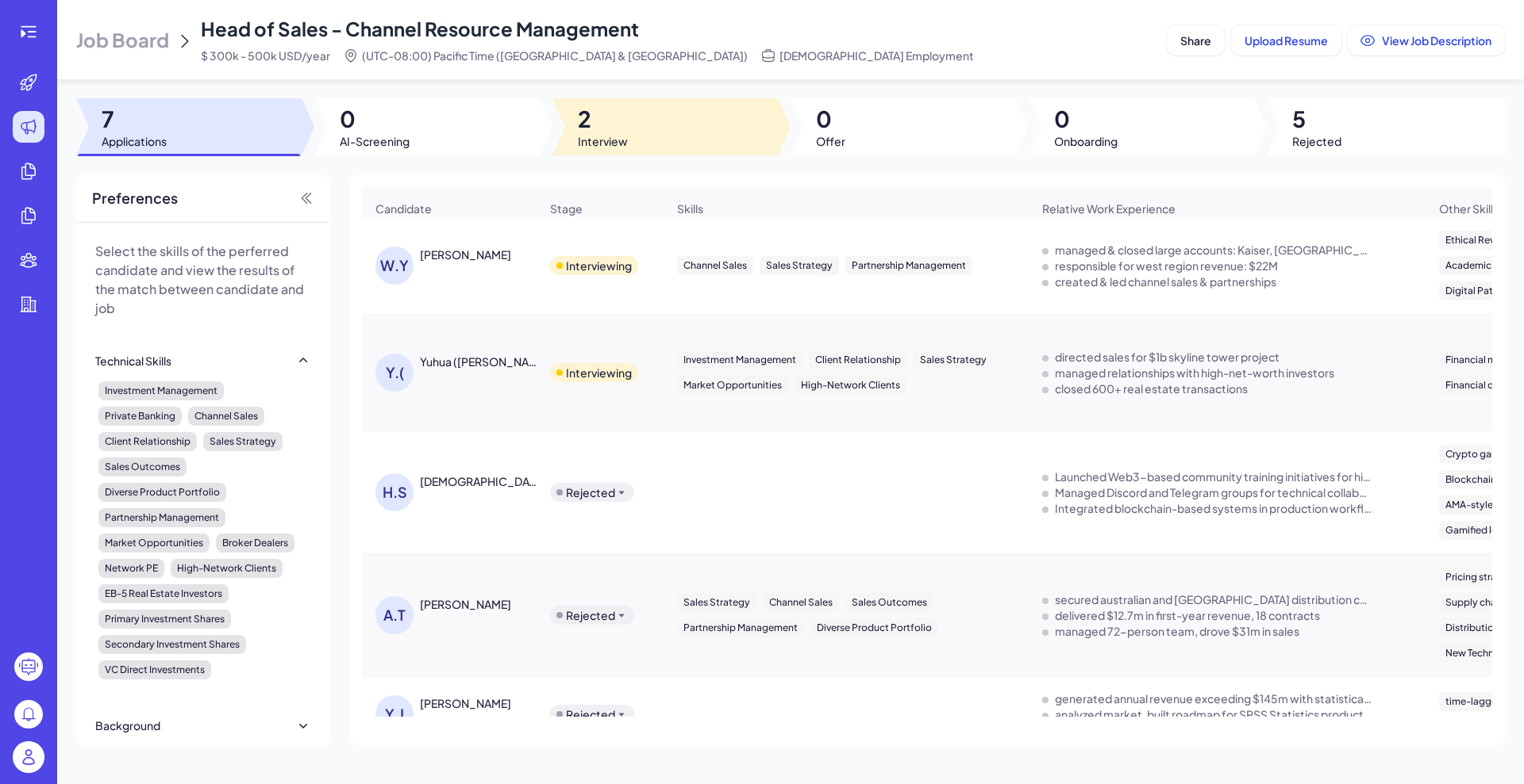
click at [630, 131] on div at bounding box center [665, 126] width 225 height 57
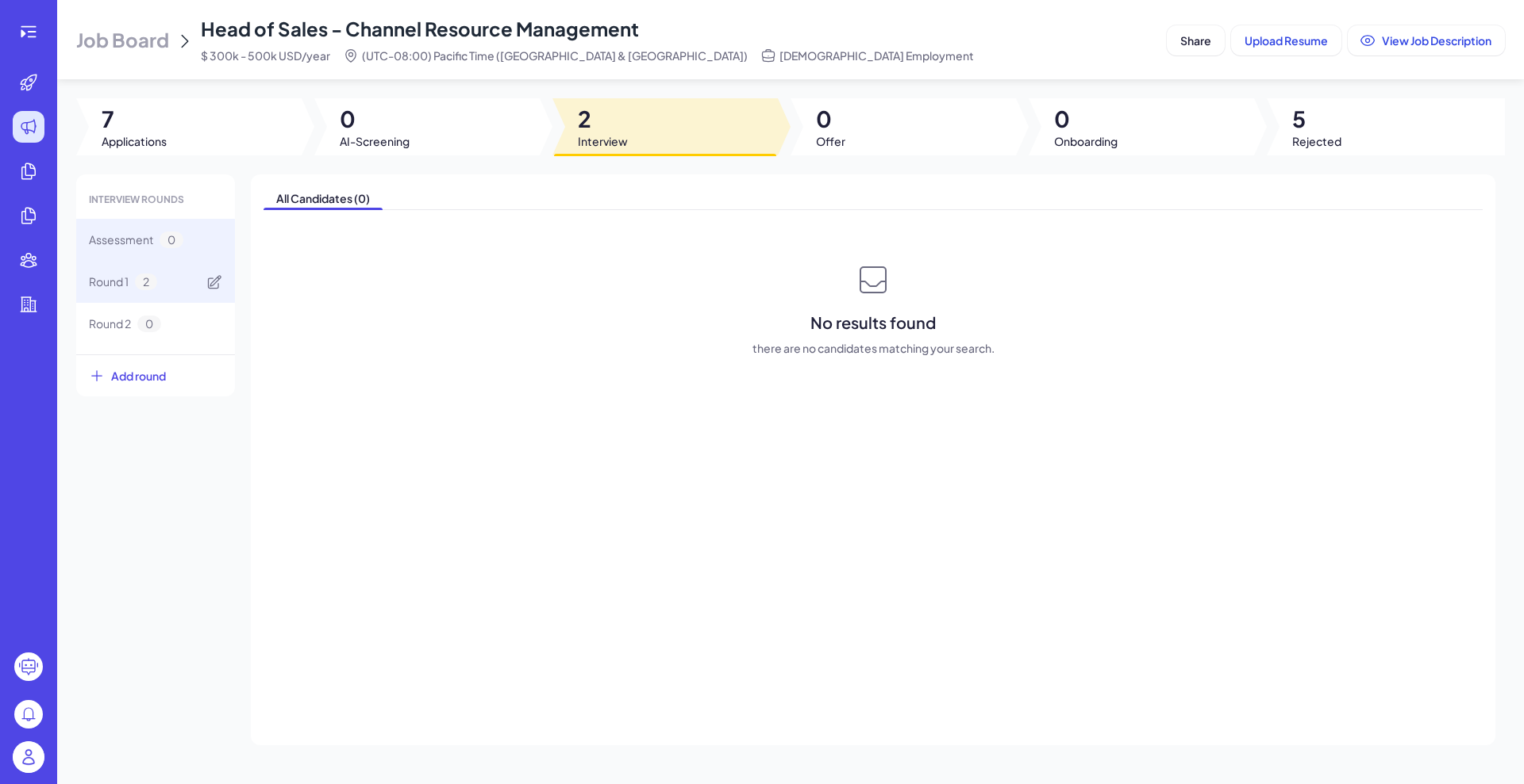
click at [119, 288] on span "Round 1" at bounding box center [109, 282] width 40 height 17
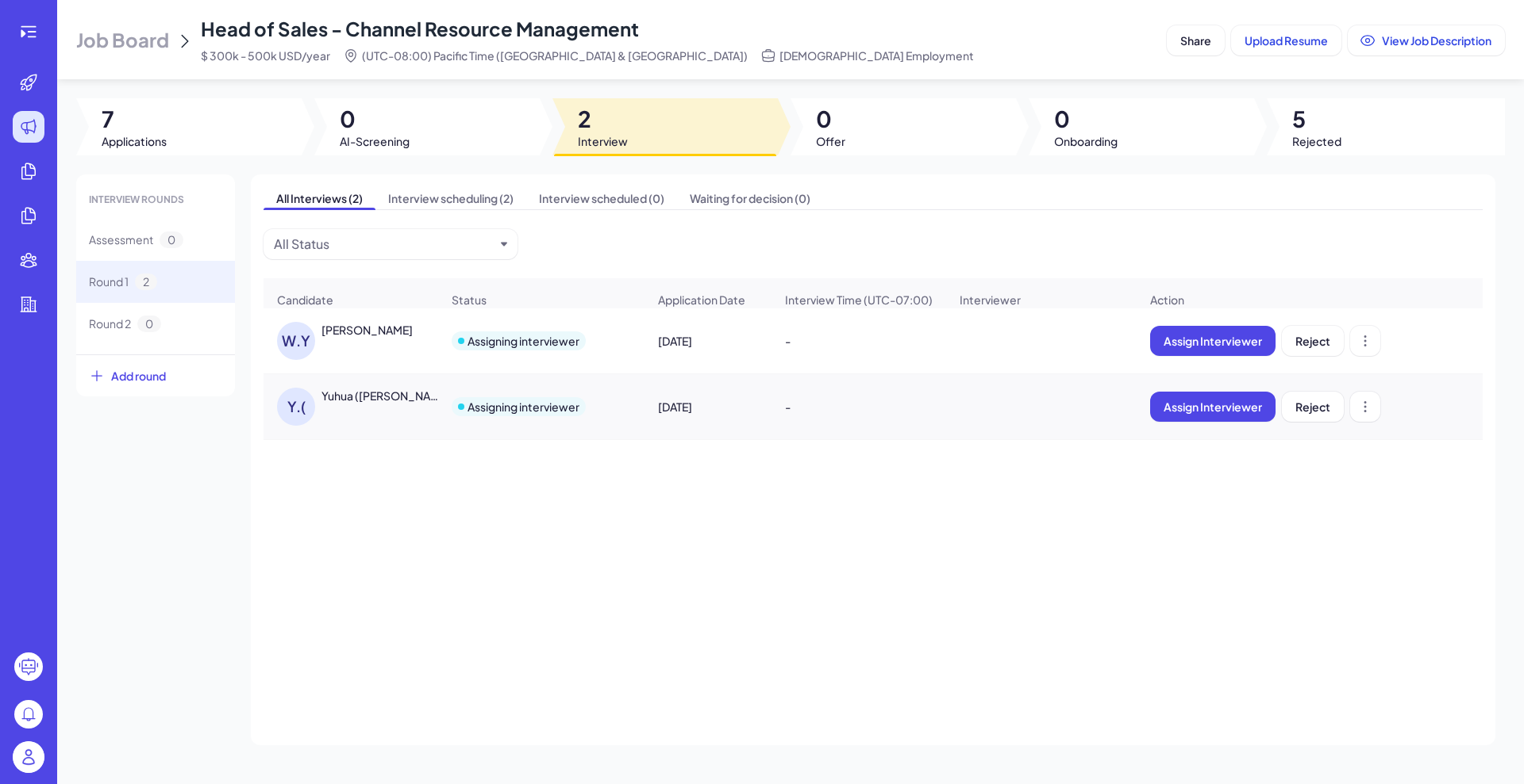
click at [345, 338] on div "[PERSON_NAME]" at bounding box center [367, 329] width 91 height 16
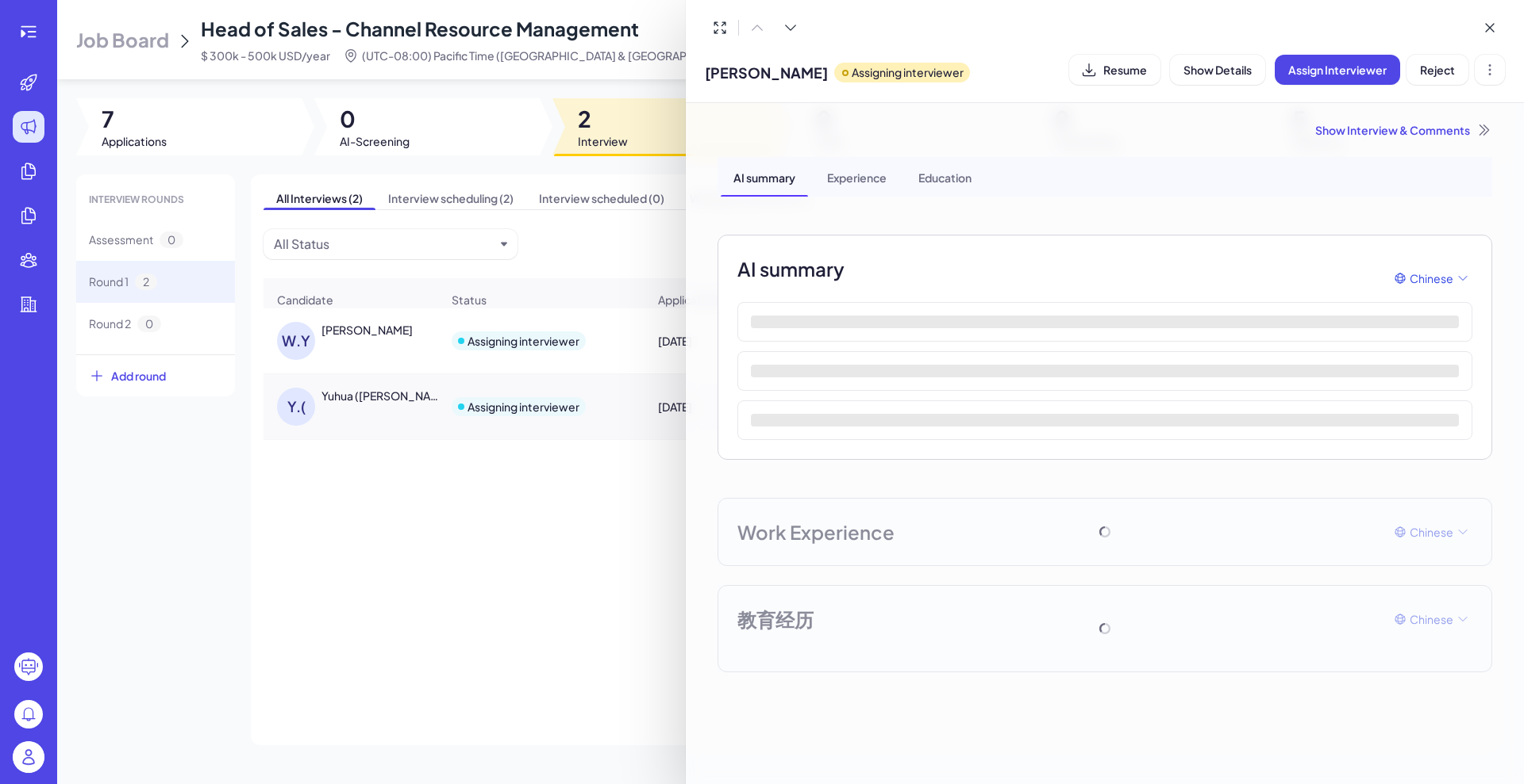
click at [556, 468] on div at bounding box center [762, 392] width 1524 height 784
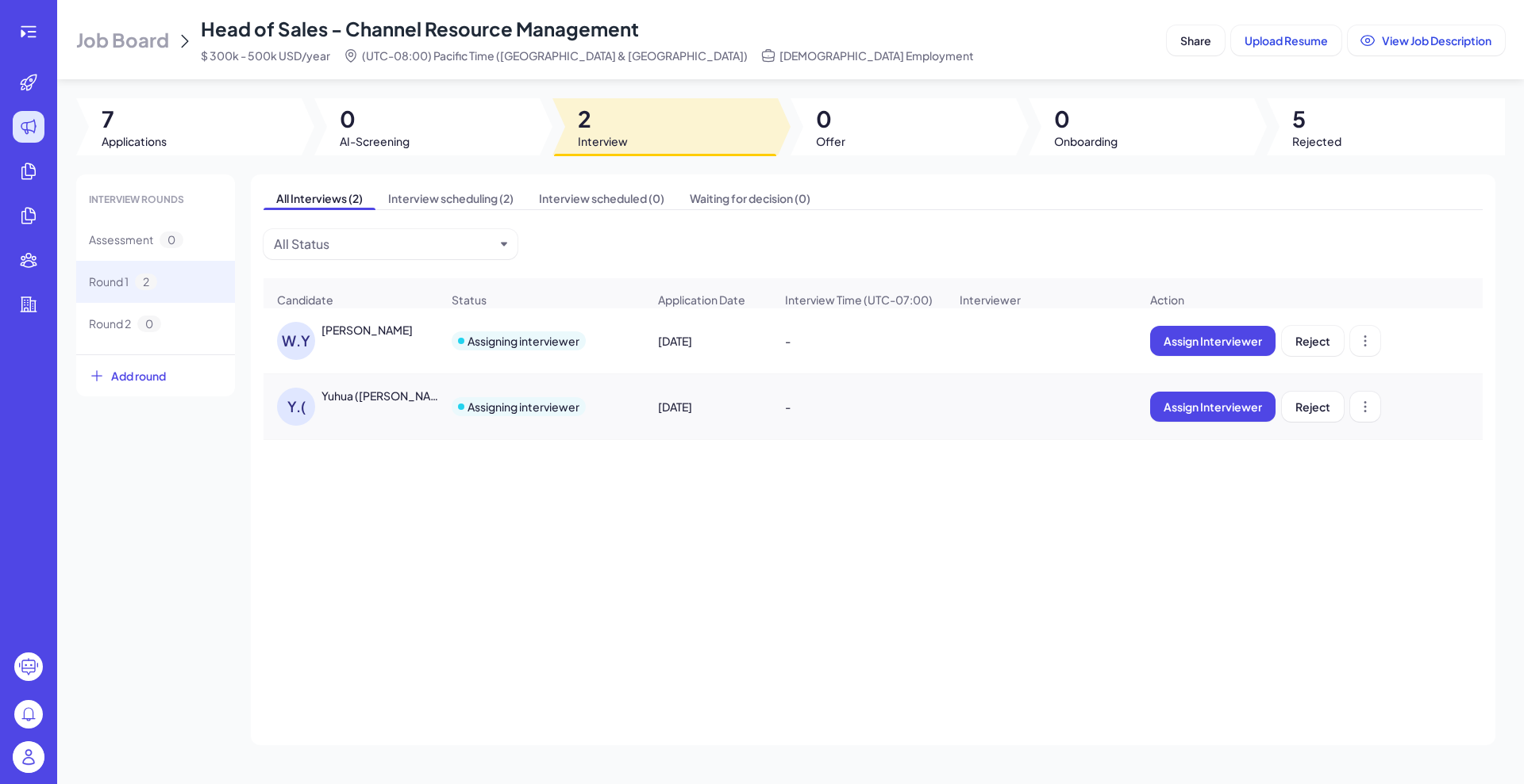
click at [364, 338] on div "[PERSON_NAME]" at bounding box center [367, 329] width 91 height 16
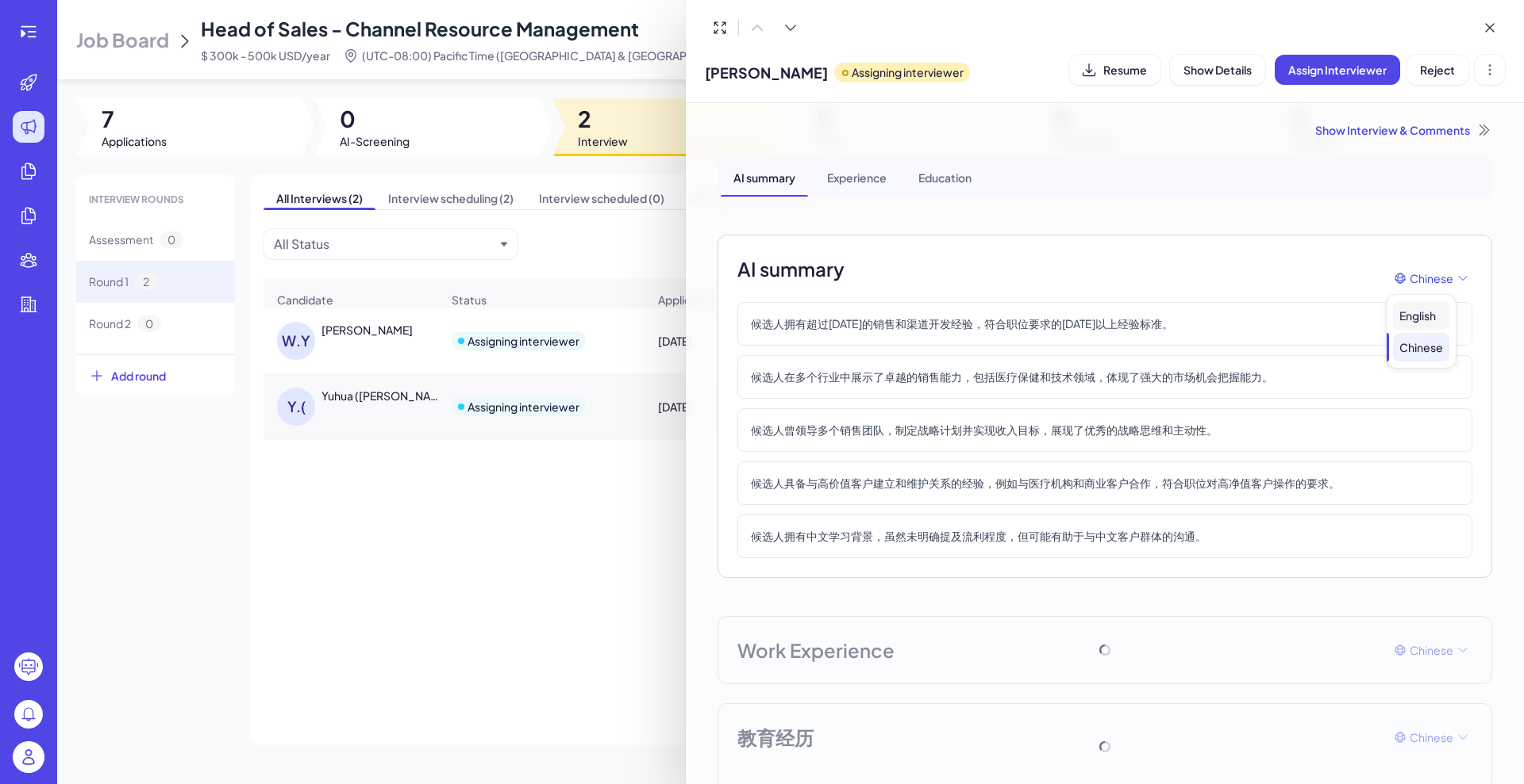
click at [1429, 313] on div "English" at bounding box center [1420, 316] width 56 height 29
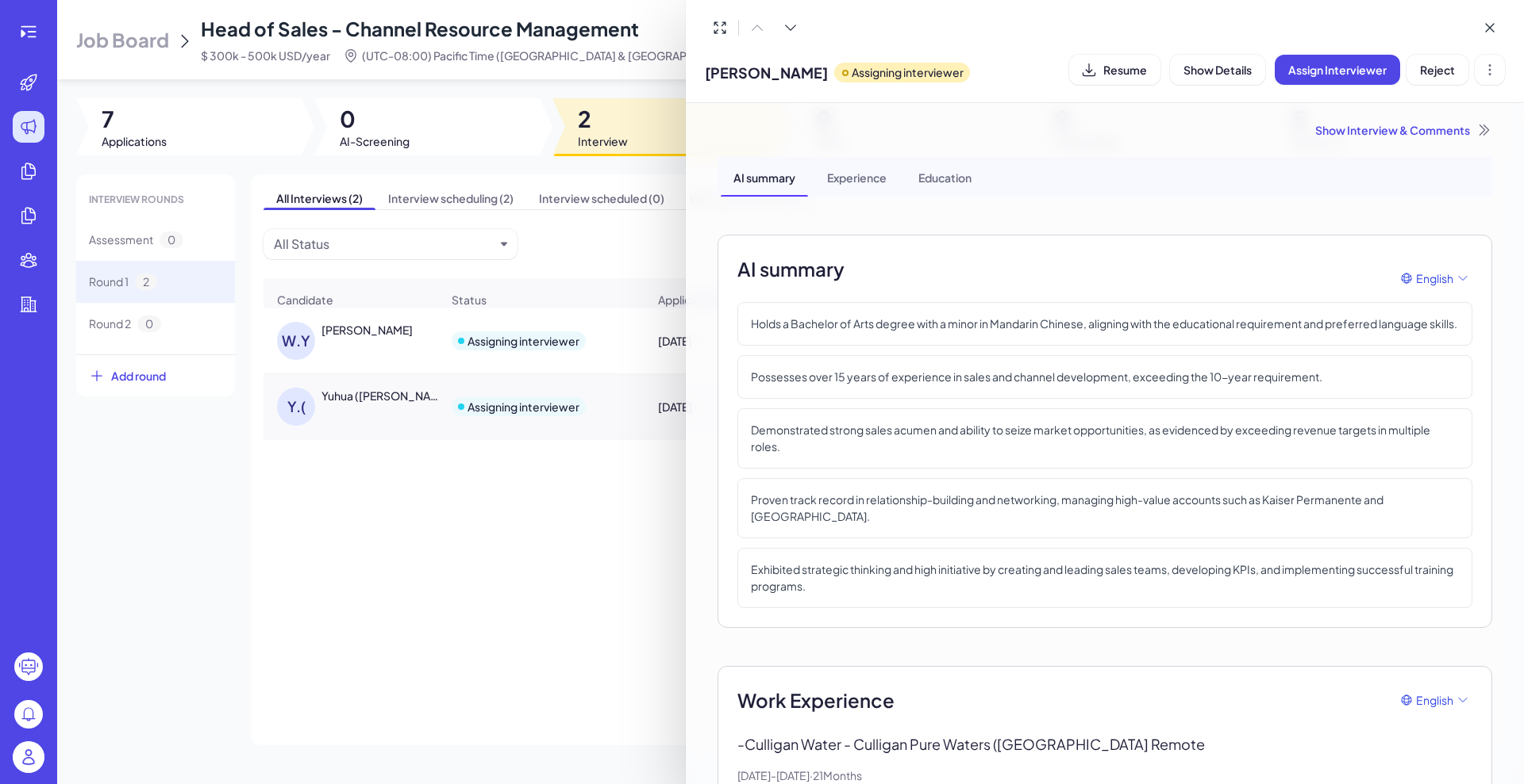
click at [471, 499] on div at bounding box center [762, 392] width 1524 height 784
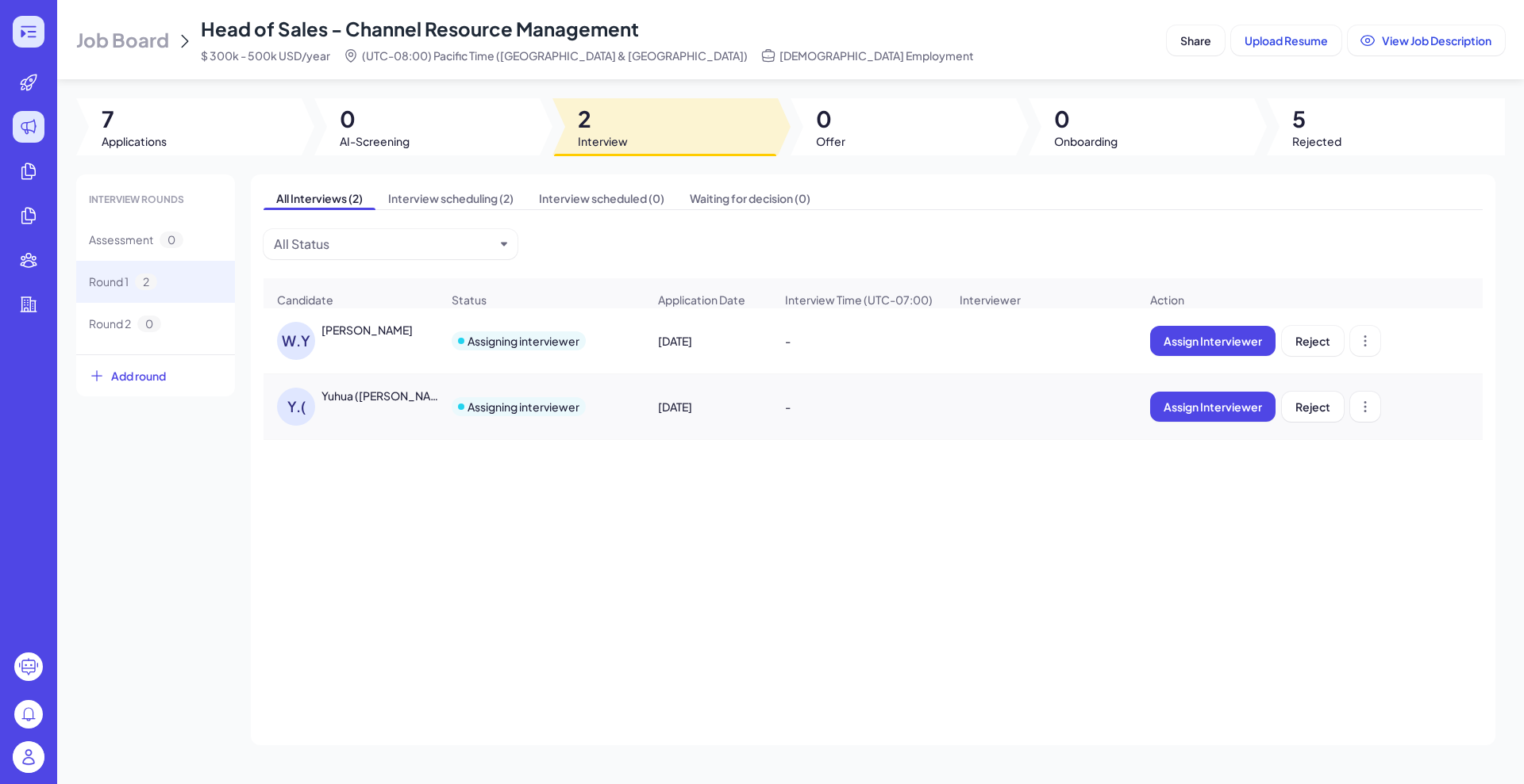
click at [20, 24] on icon at bounding box center [28, 31] width 19 height 19
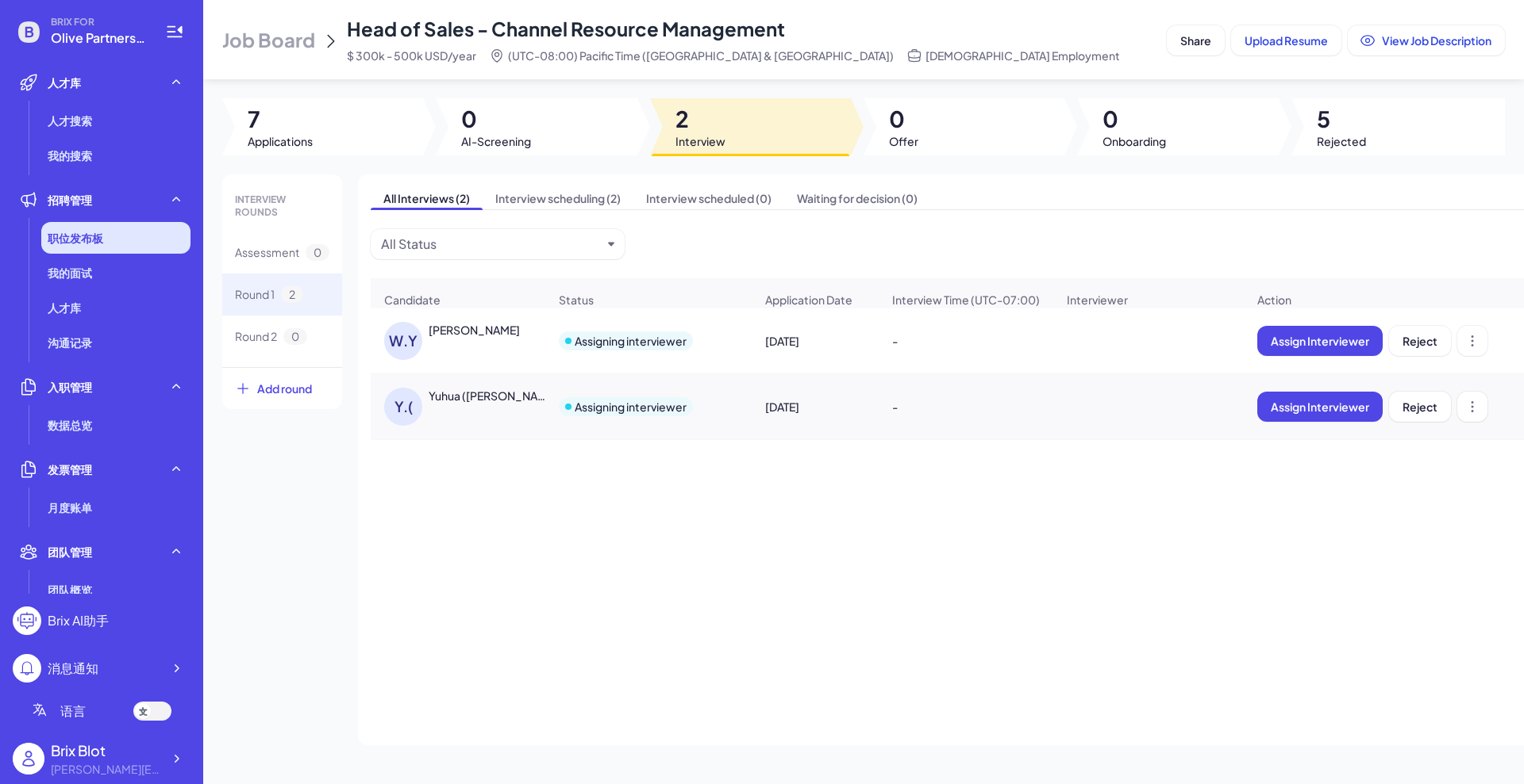
click at [59, 236] on span "职位发布板" at bounding box center [75, 238] width 55 height 16
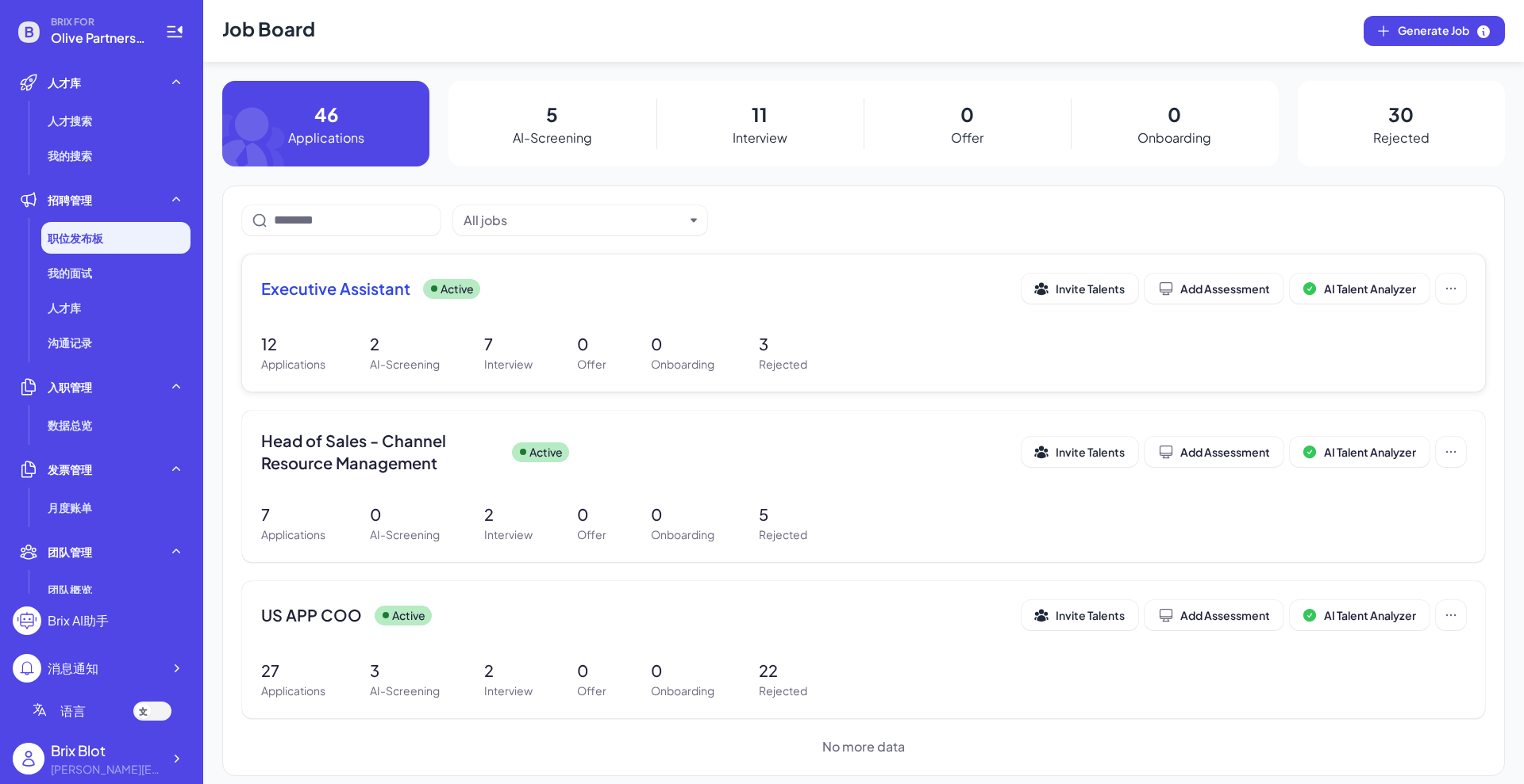
click at [404, 285] on span "Executive Assistant" at bounding box center [336, 288] width 149 height 22
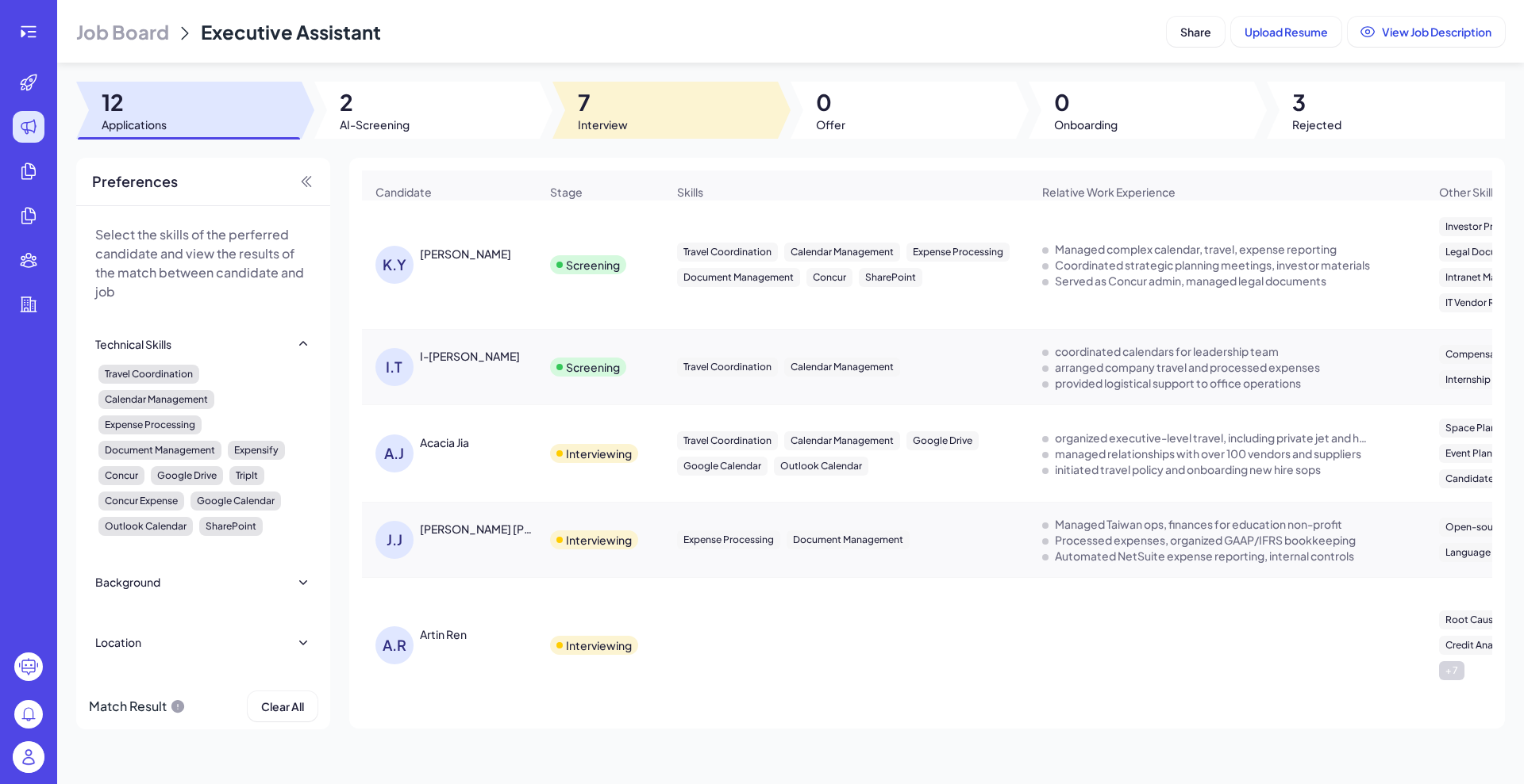
click at [650, 120] on div at bounding box center [665, 109] width 225 height 57
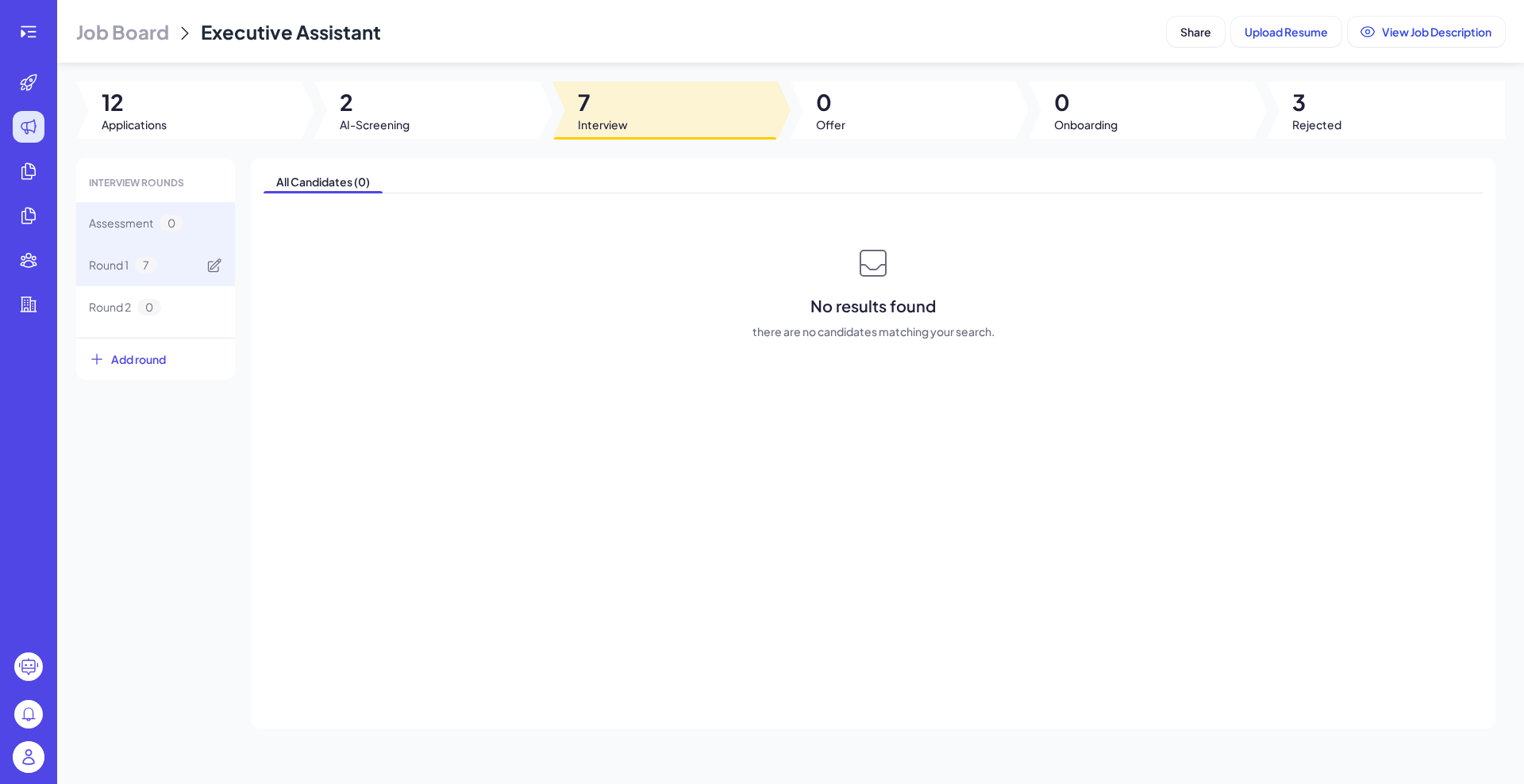
click at [130, 260] on div "Round 1 7" at bounding box center [123, 266] width 68 height 17
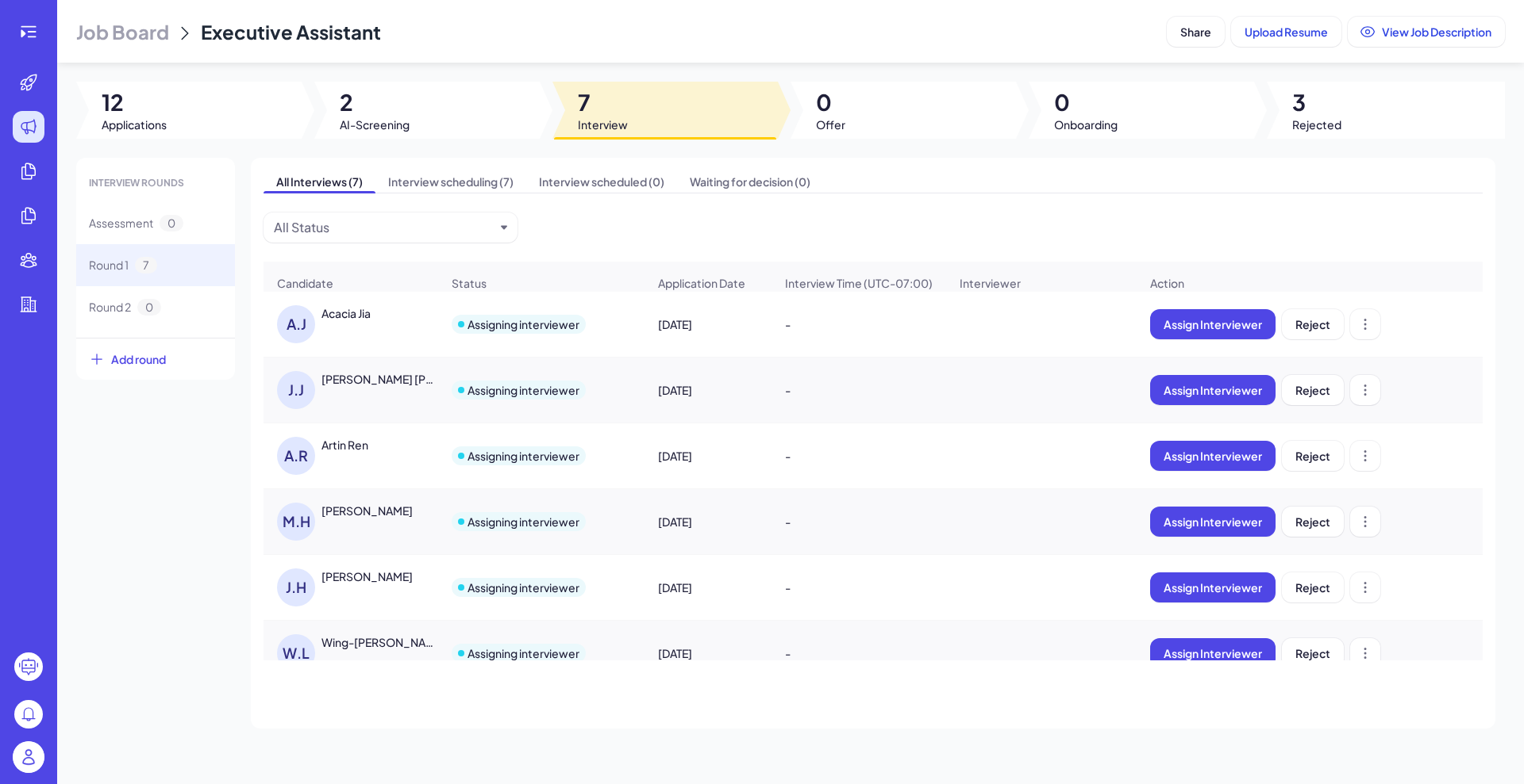
click at [369, 322] on div "Acacia Jia" at bounding box center [346, 313] width 49 height 16
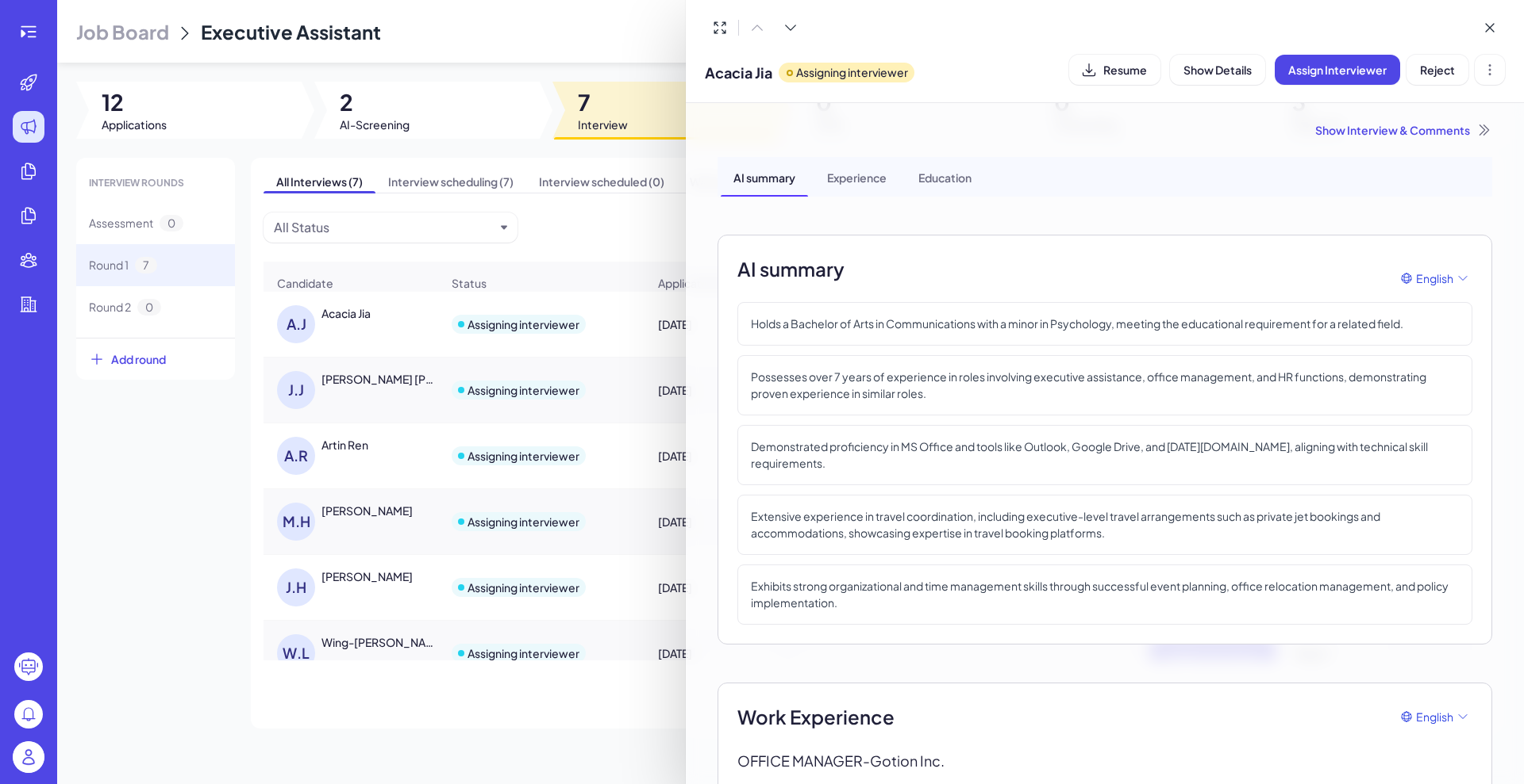
click at [1380, 135] on div "Show Interview & Comments" at bounding box center [1105, 130] width 774 height 16
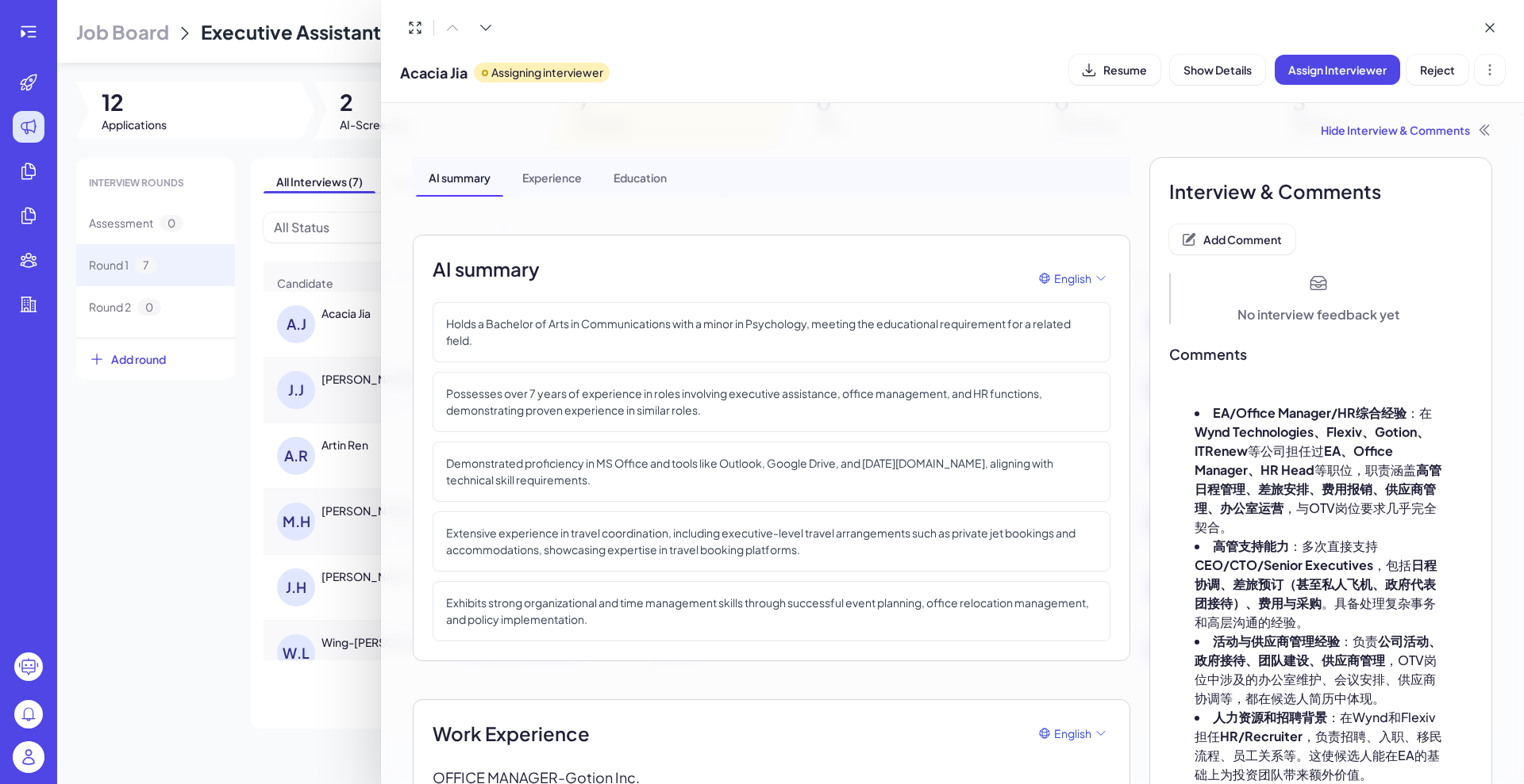
click at [170, 513] on div at bounding box center [762, 392] width 1524 height 784
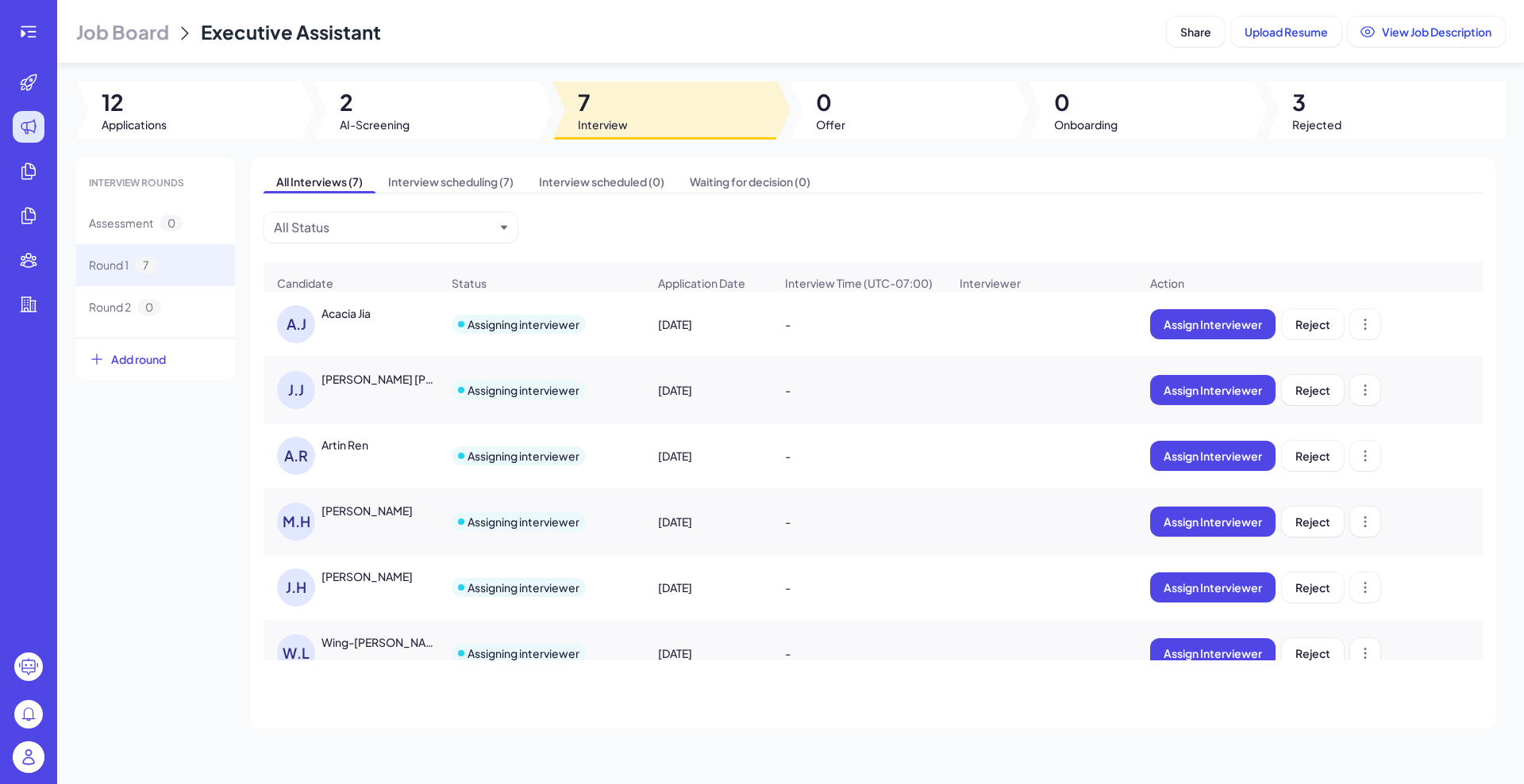
click at [188, 470] on div "INTERVIEW ROUNDS Assessment 0 Round 1 7 Round 2 0 Add round All Interviews (7) …" at bounding box center [790, 443] width 1428 height 571
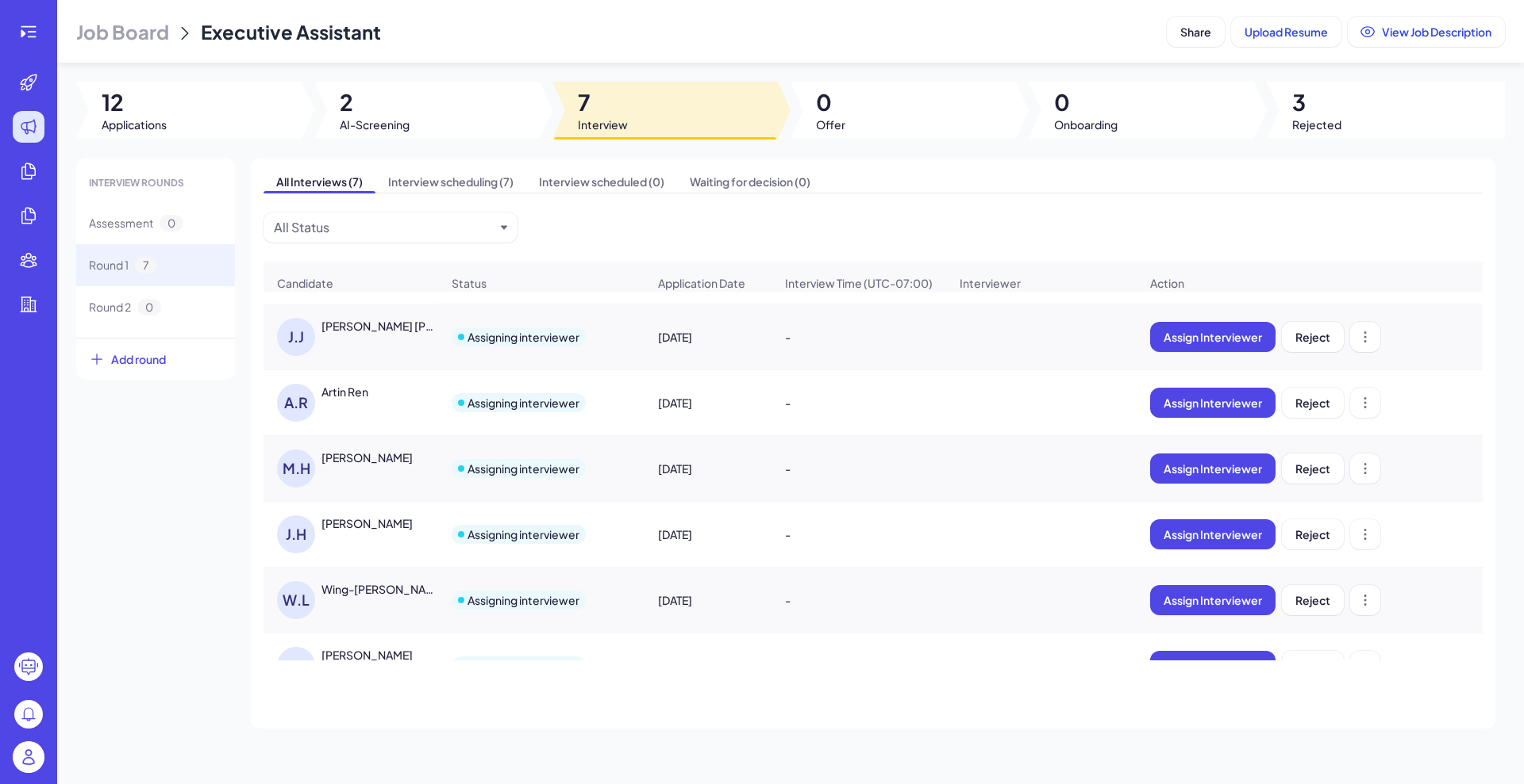
scroll to position [99, 0]
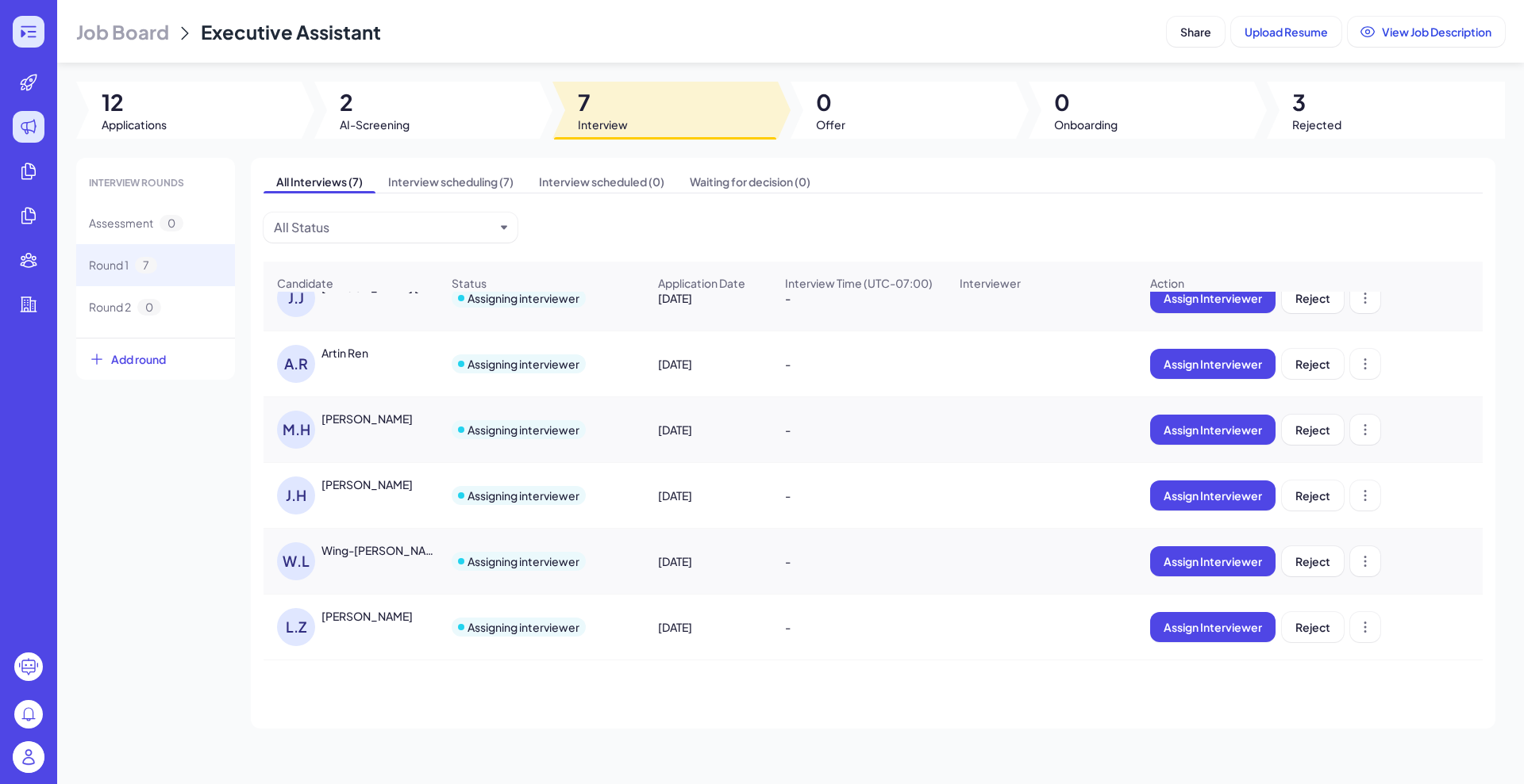
click at [22, 36] on icon at bounding box center [23, 34] width 5 height 8
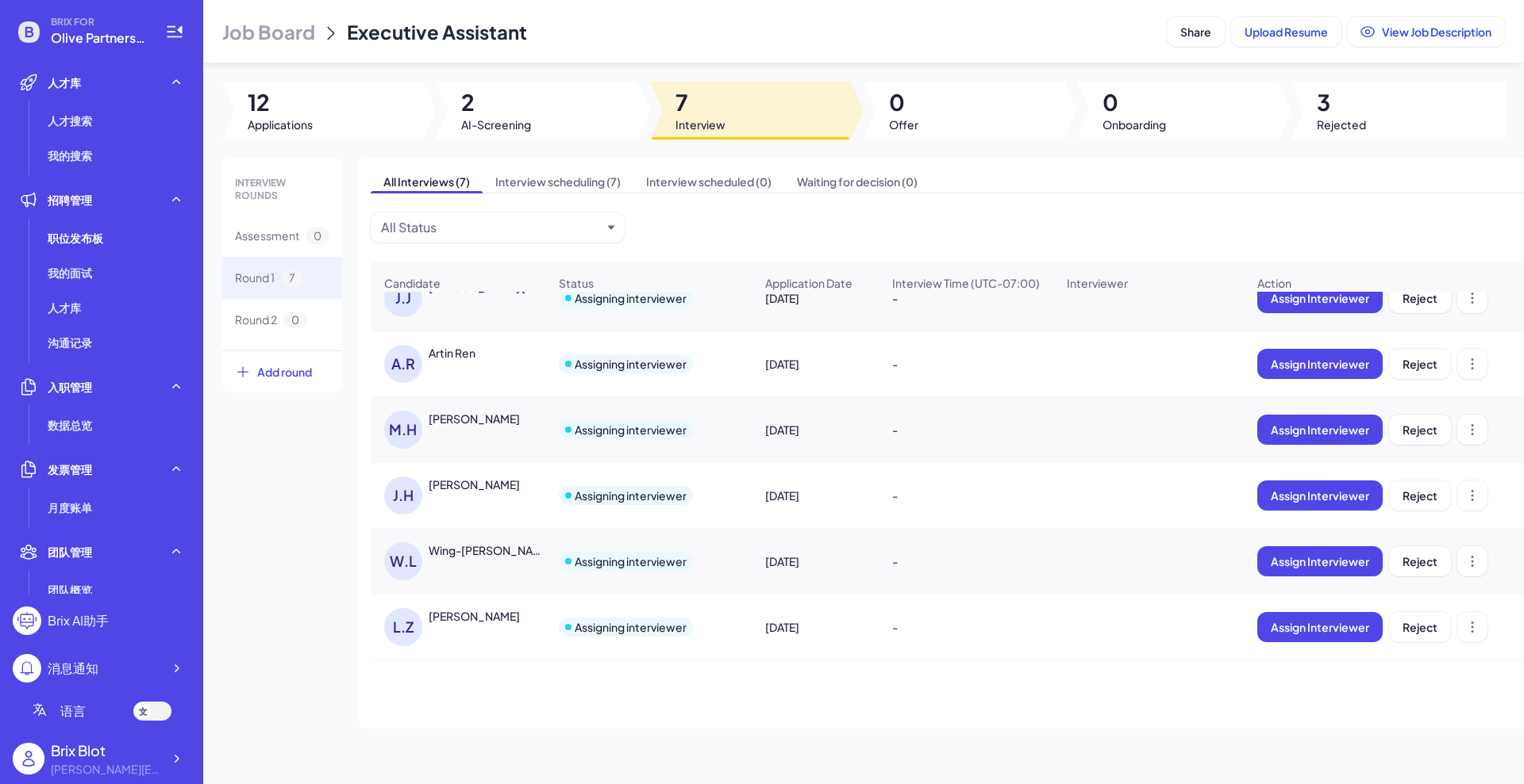
click at [292, 475] on div "INTERVIEW ROUNDS Assessment 0 Round 1 7 Round 2 0 Add round All Interviews (7) …" at bounding box center [863, 443] width 1282 height 571
click at [110, 233] on div "职位发布板" at bounding box center [116, 238] width 149 height 31
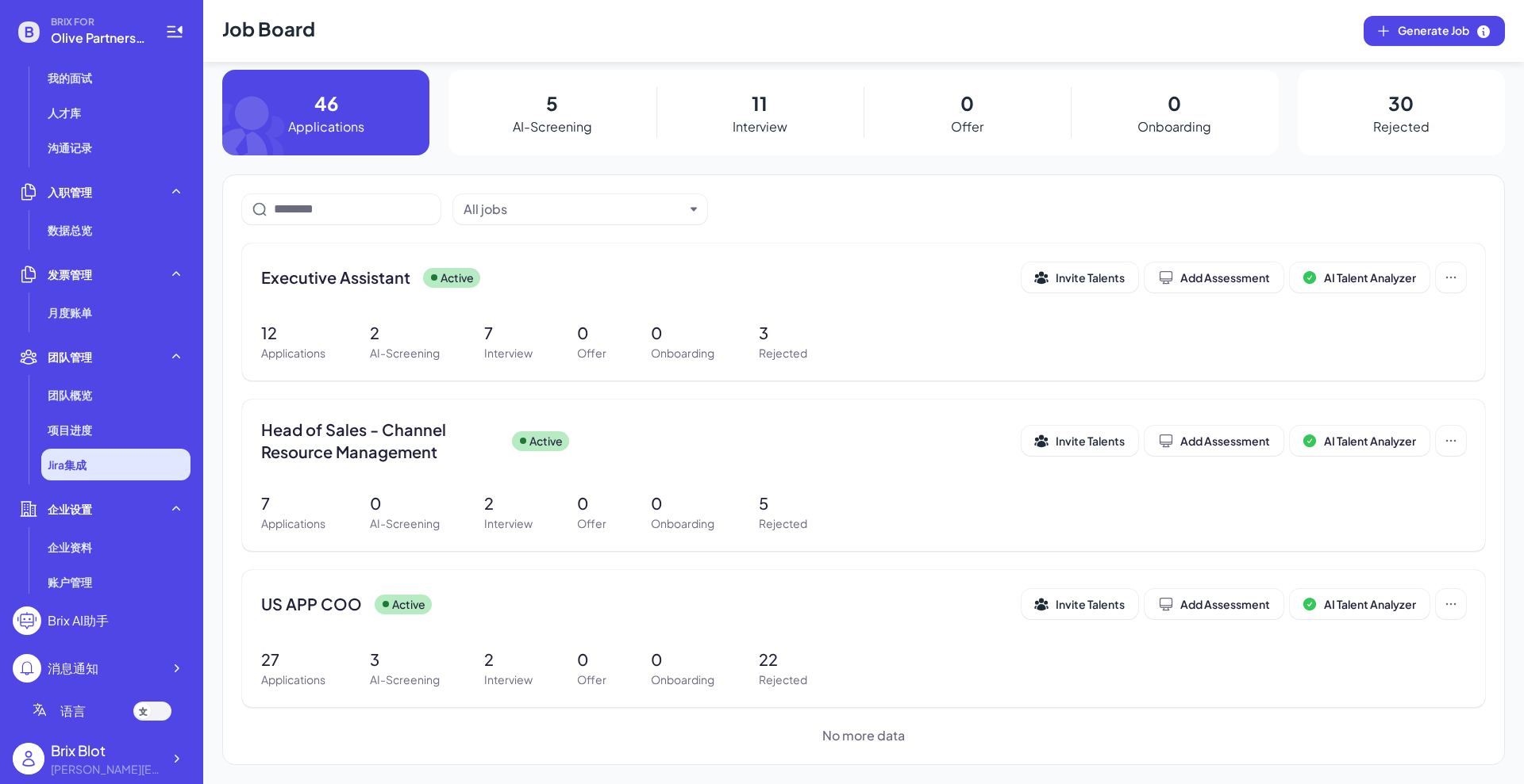
scroll to position [199, 0]
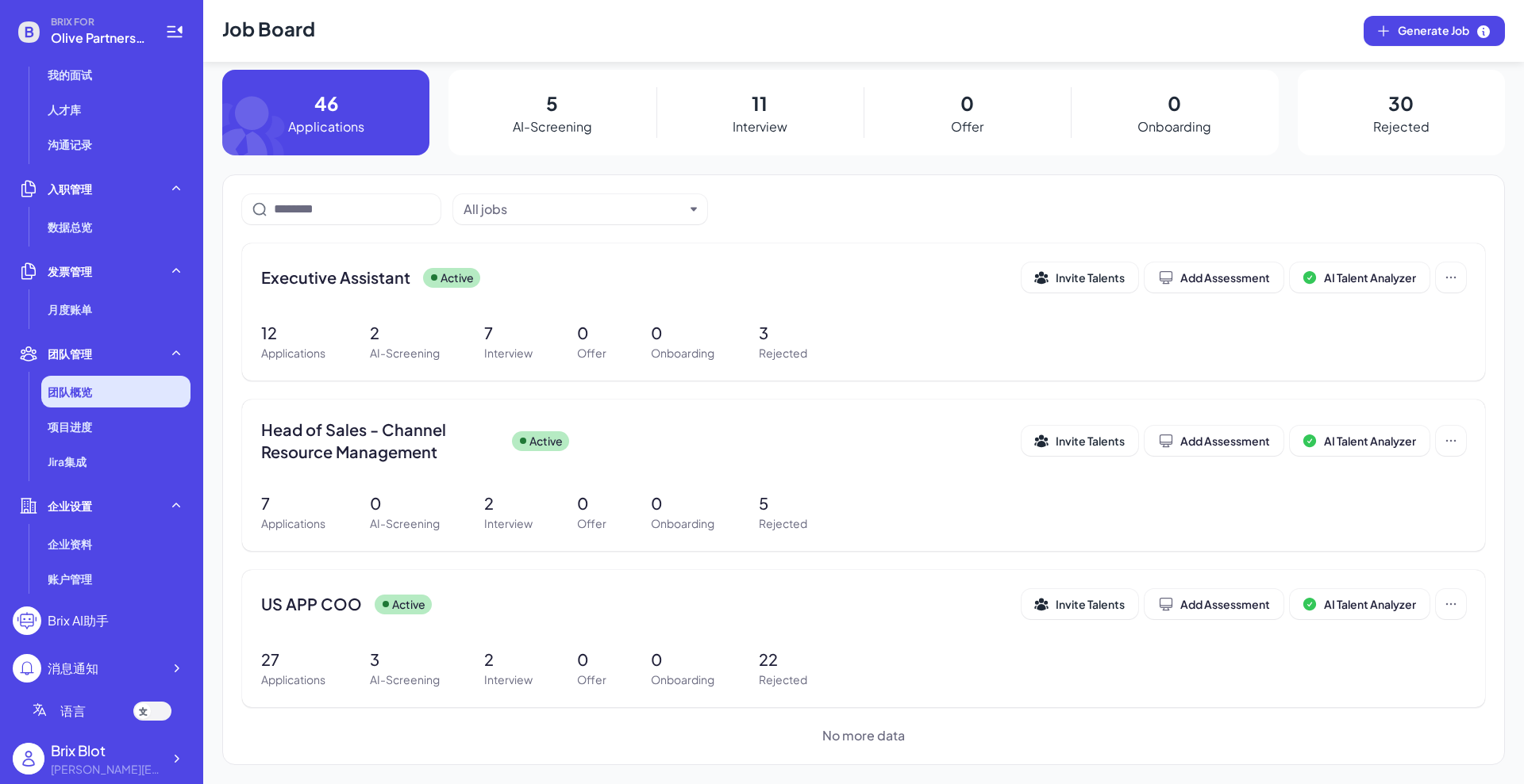
click at [85, 381] on li "团队概览" at bounding box center [116, 391] width 149 height 31
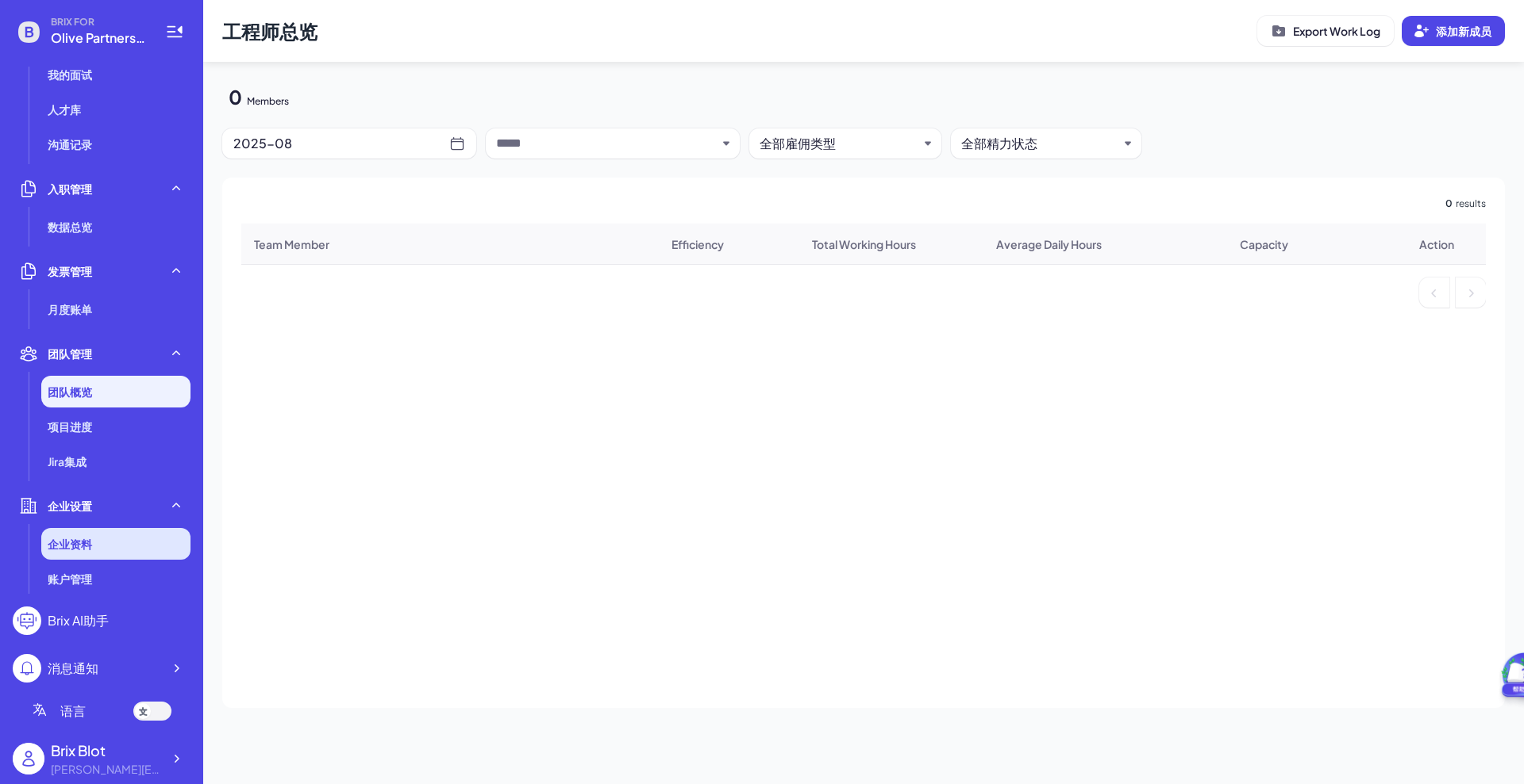
click at [95, 548] on li "企业资料" at bounding box center [116, 543] width 149 height 31
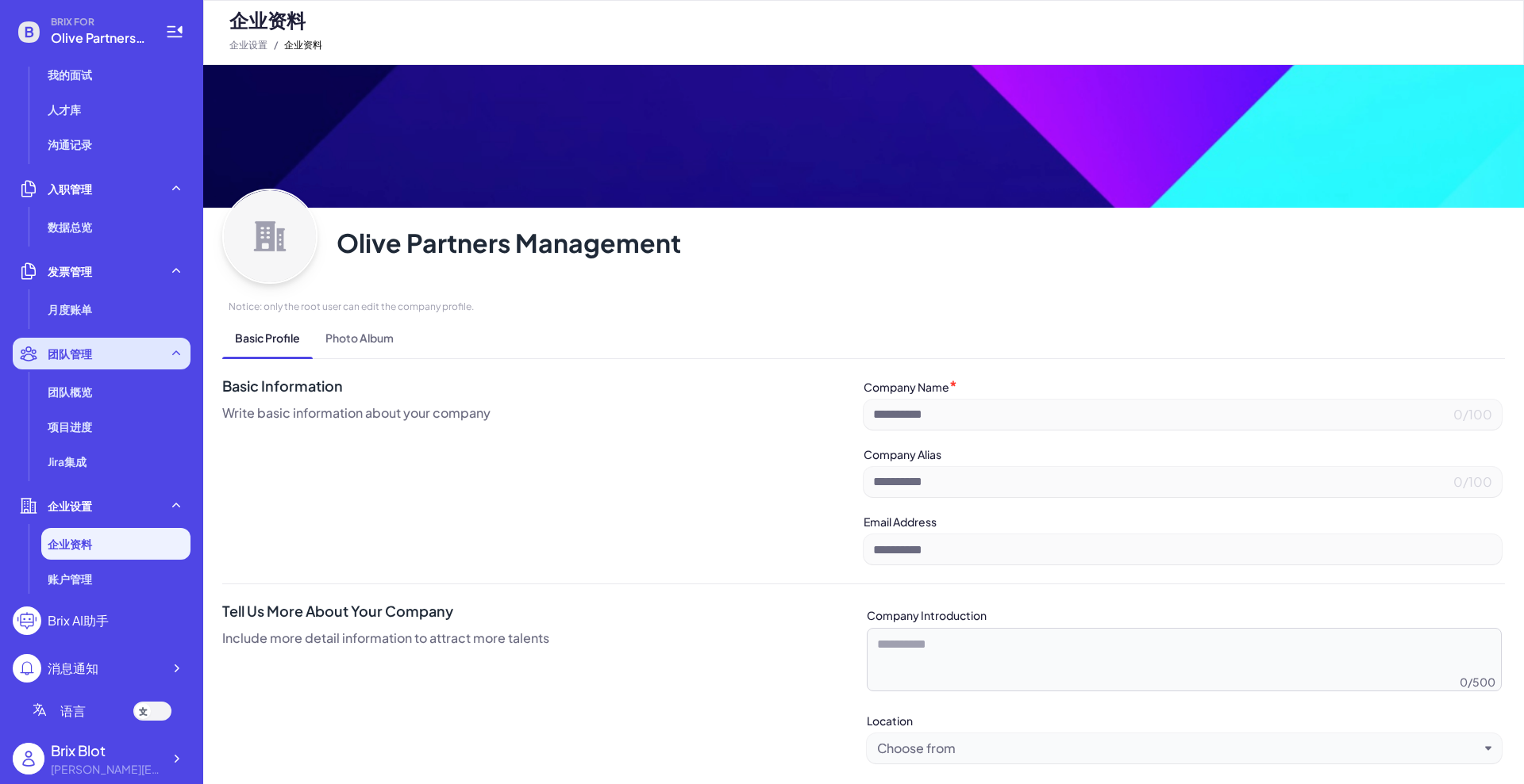
type input "**********"
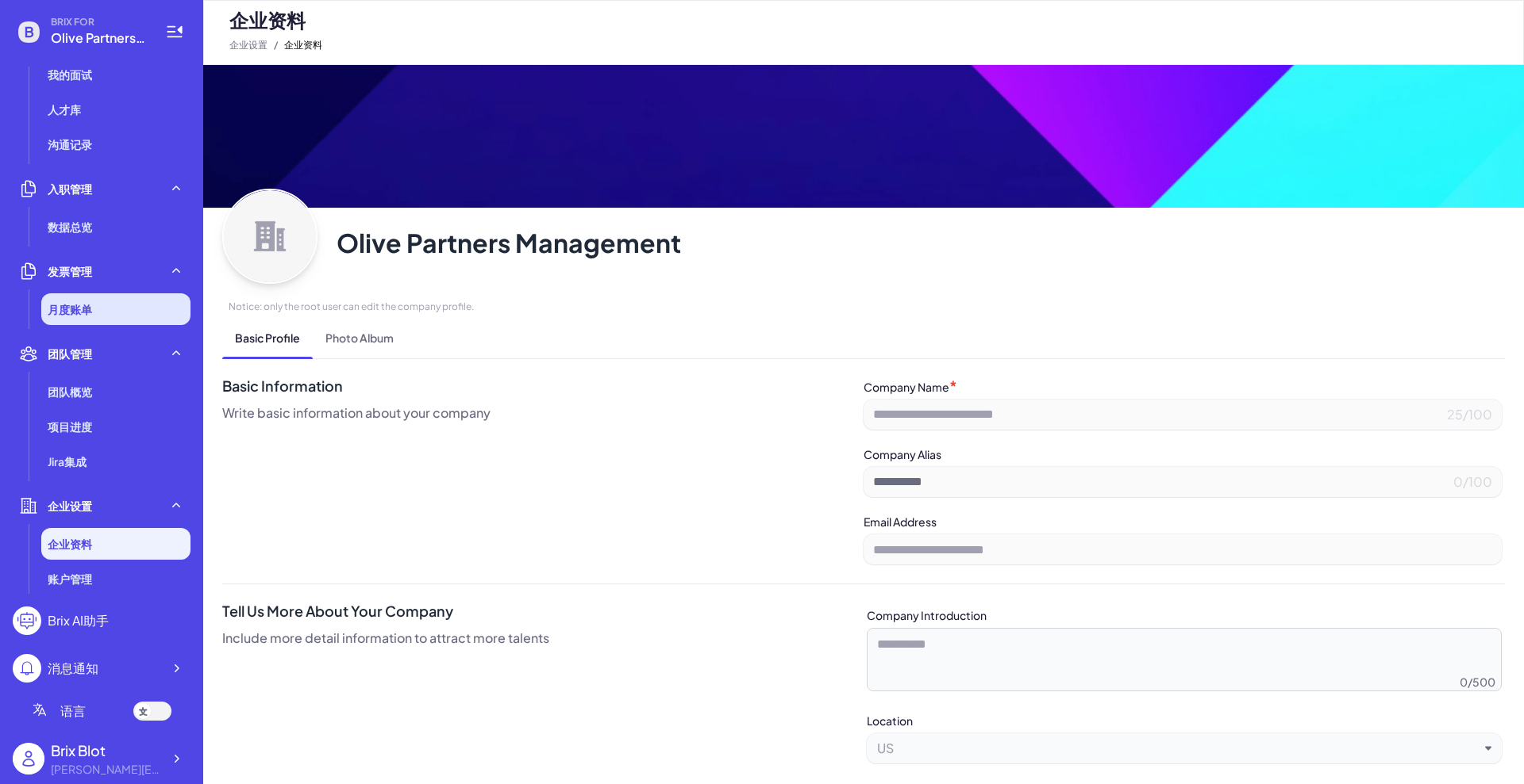
click at [97, 322] on li "月度账单" at bounding box center [116, 309] width 149 height 31
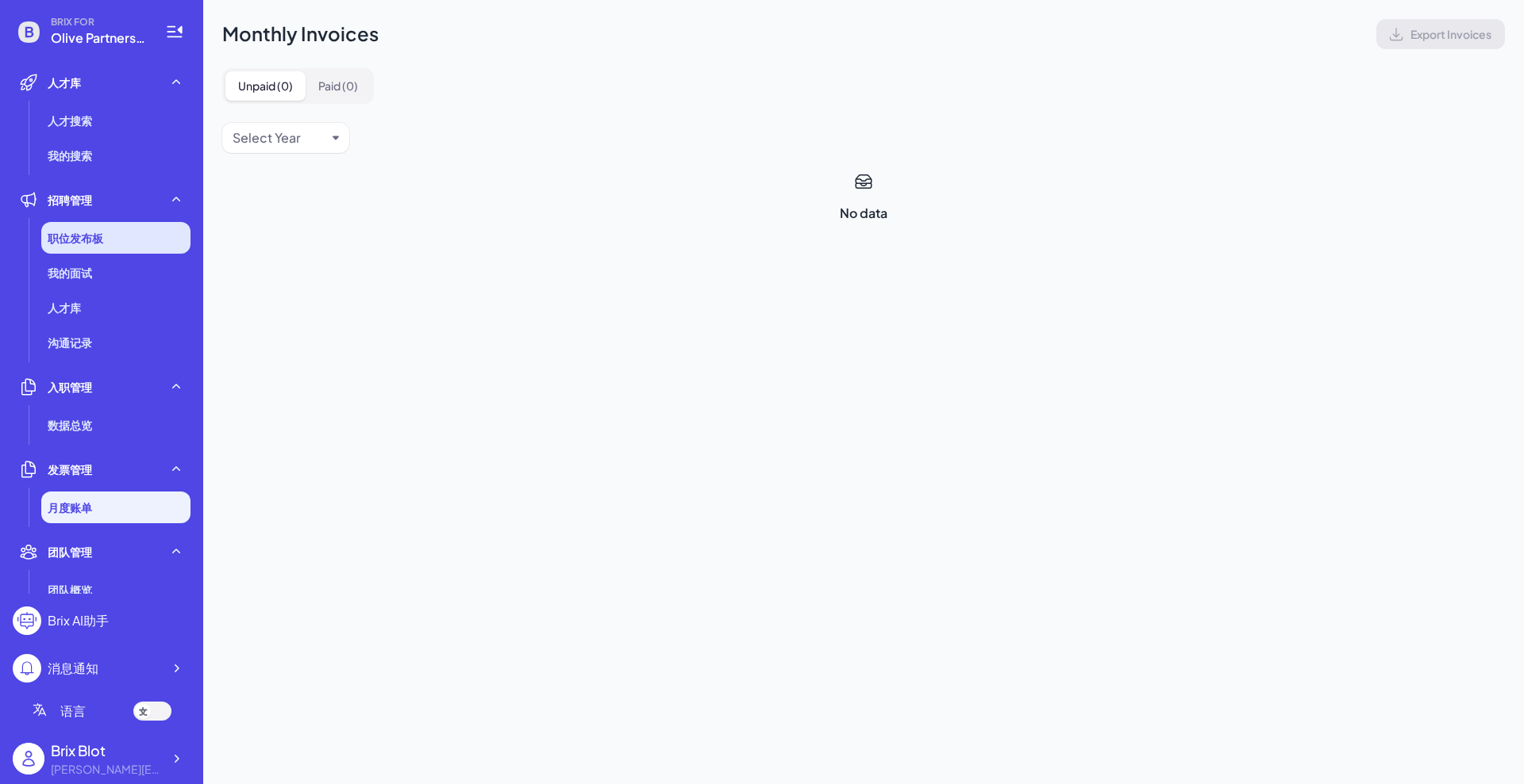
click at [87, 235] on span "职位发布板" at bounding box center [75, 238] width 55 height 16
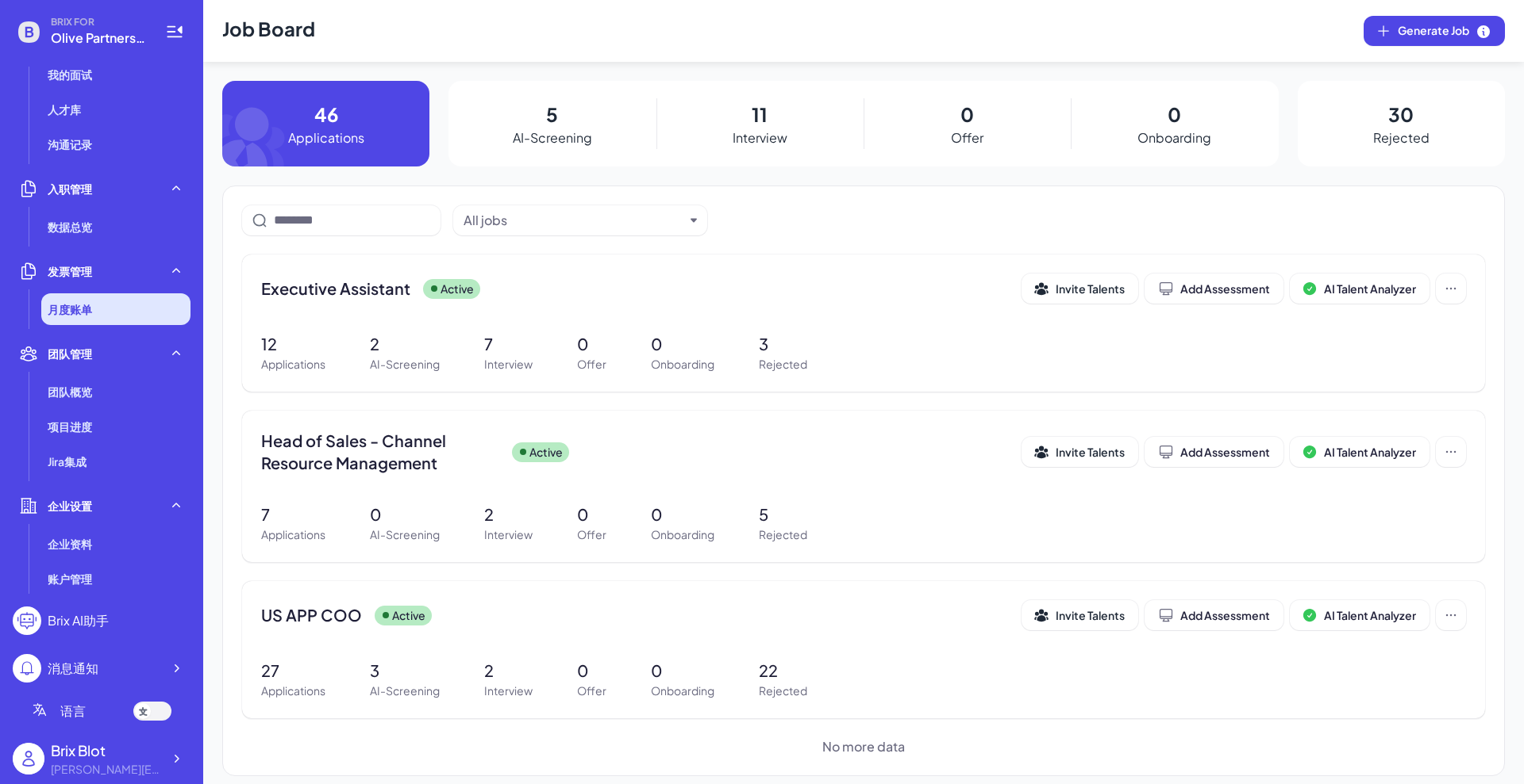
scroll to position [297, 0]
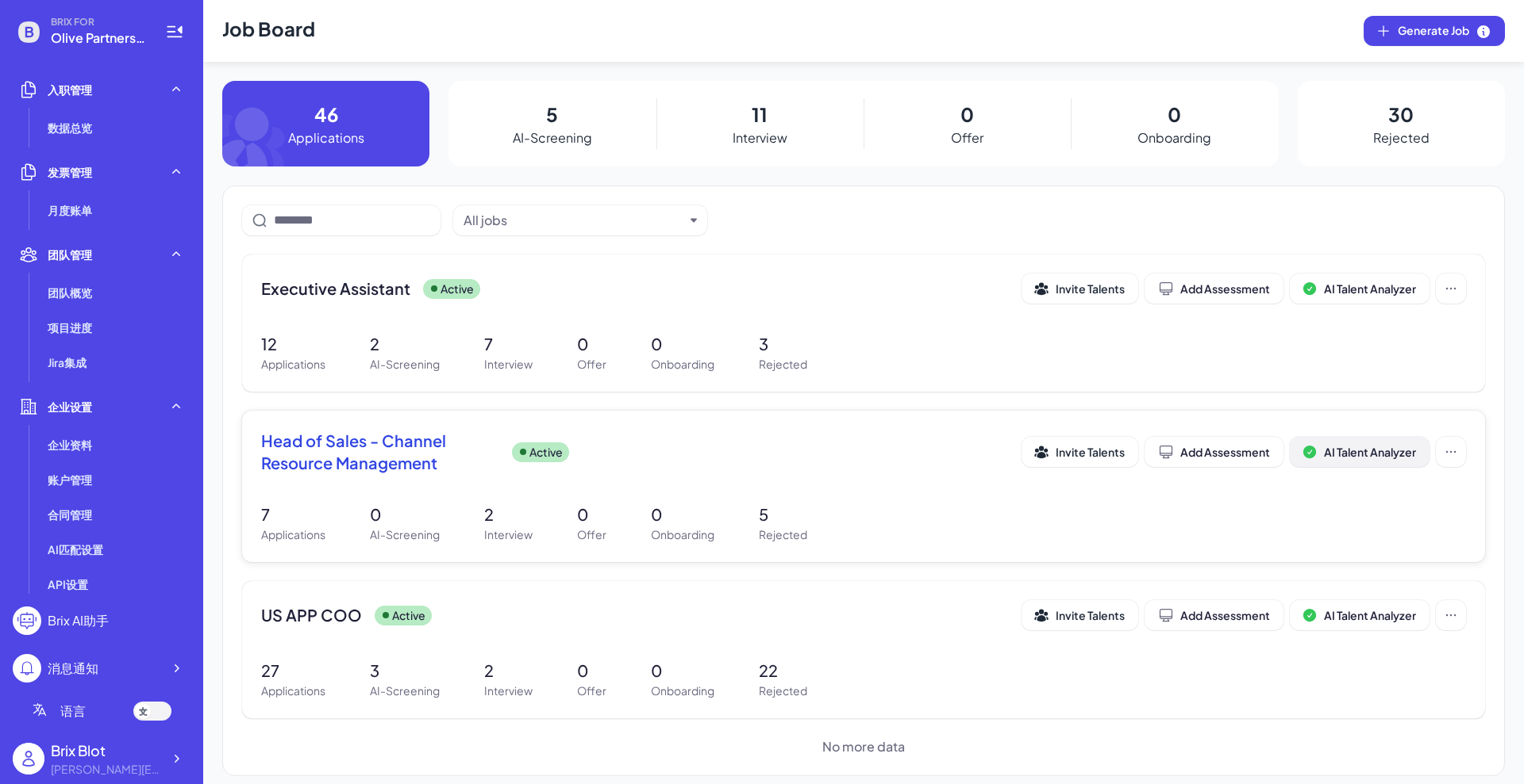
click at [1403, 458] on span "AI Talent Analyzer" at bounding box center [1369, 451] width 92 height 14
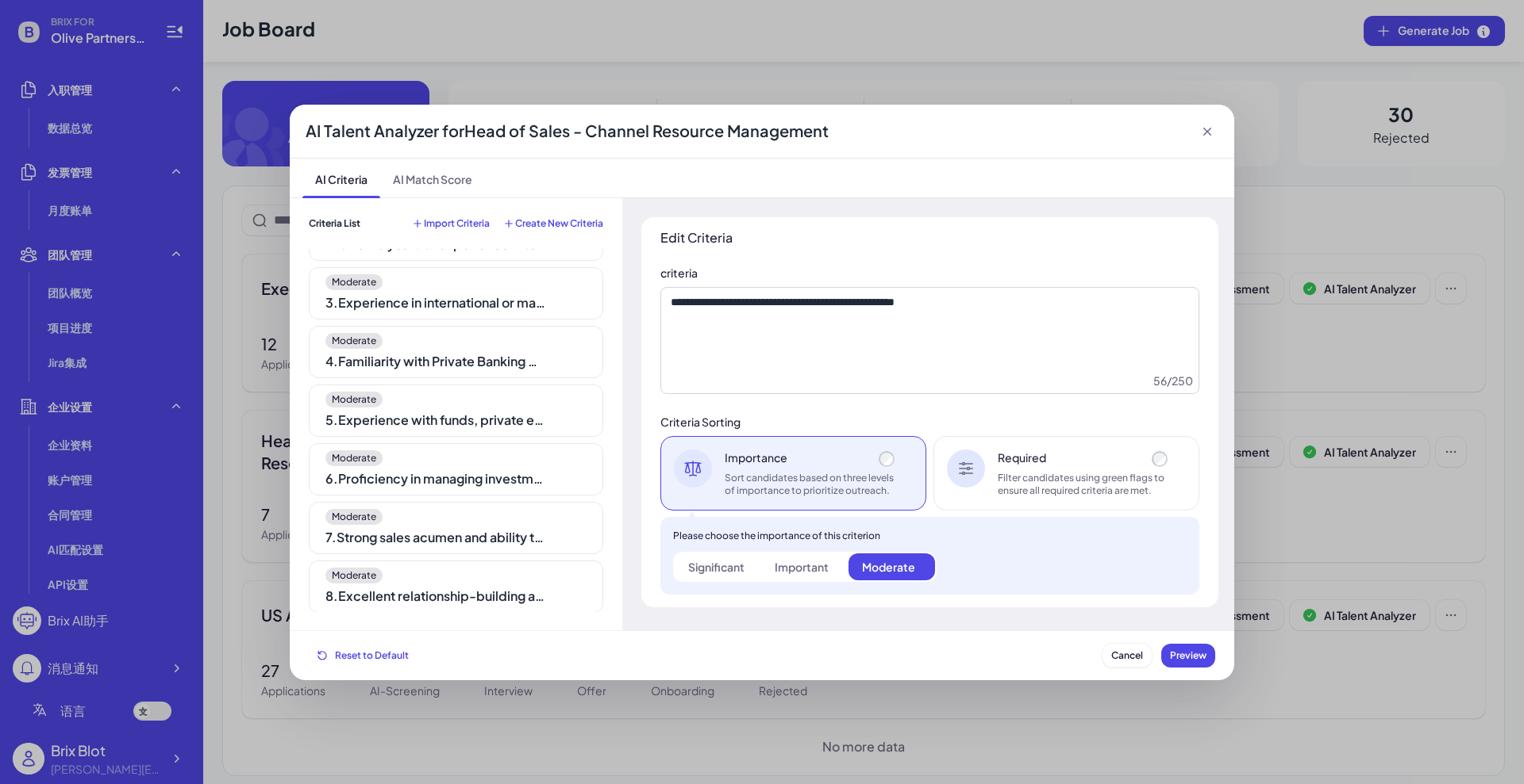
scroll to position [199, 0]
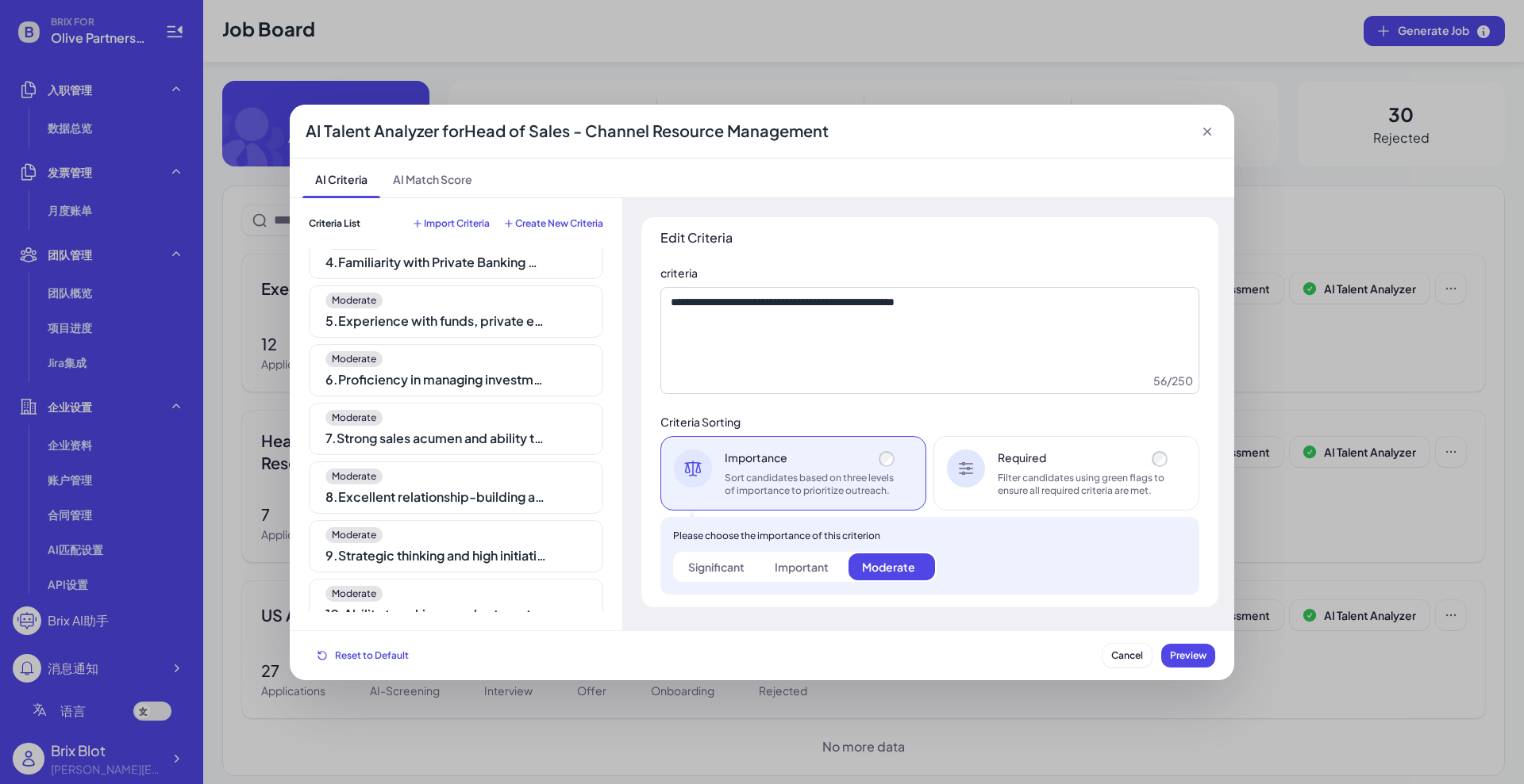
click at [1208, 129] on icon at bounding box center [1206, 131] width 8 height 8
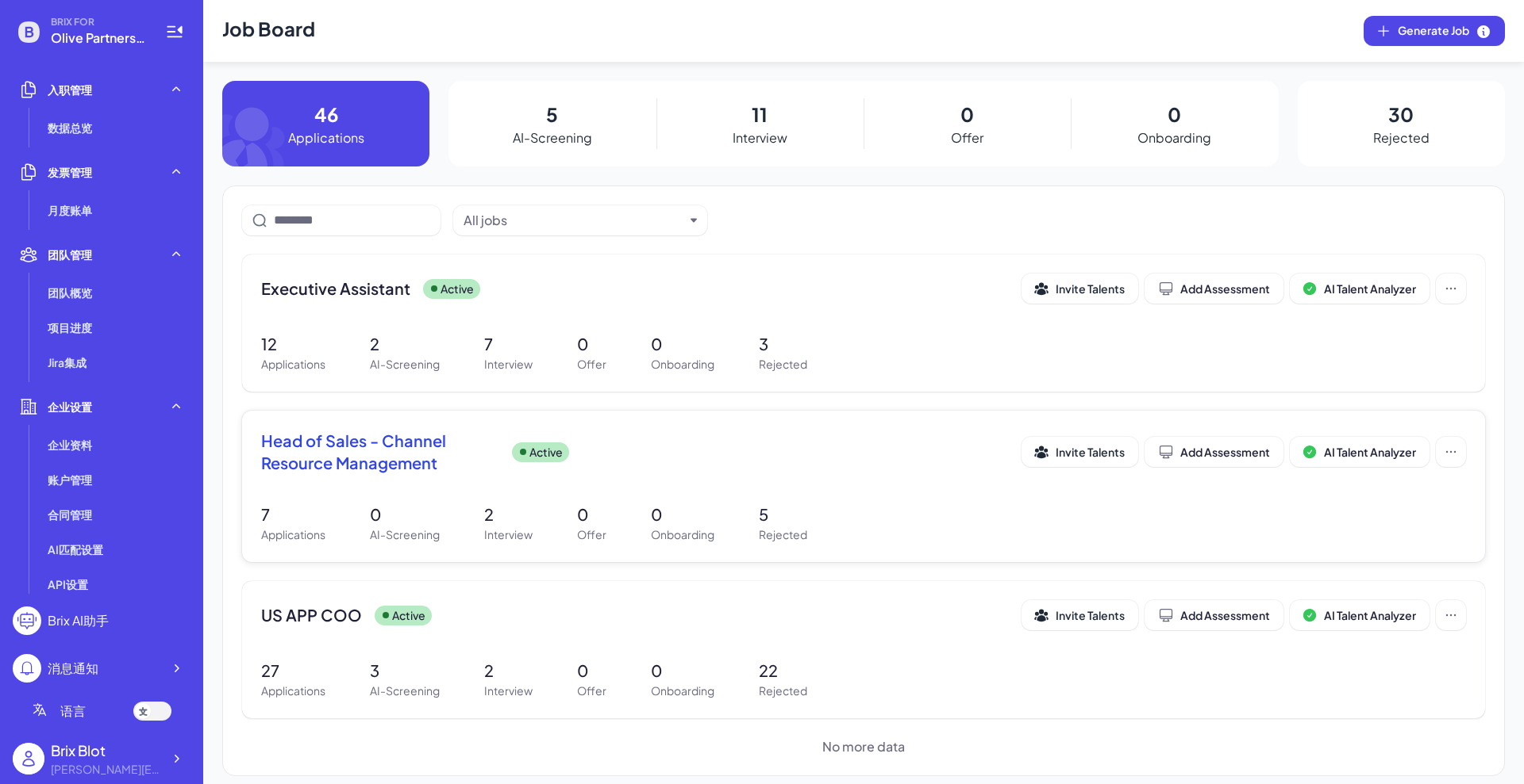
scroll to position [11, 0]
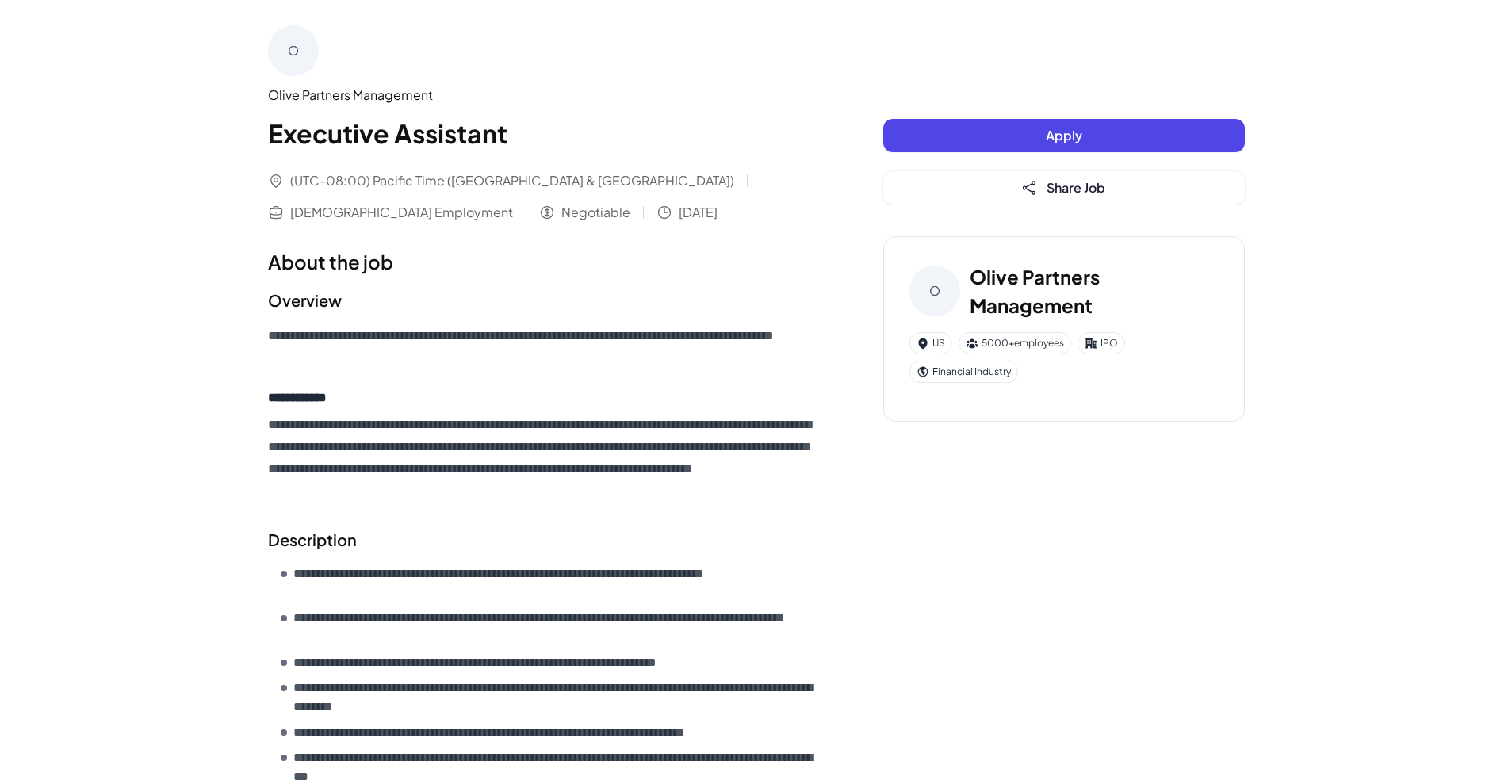
click at [943, 140] on button "Apply" at bounding box center [1064, 135] width 361 height 33
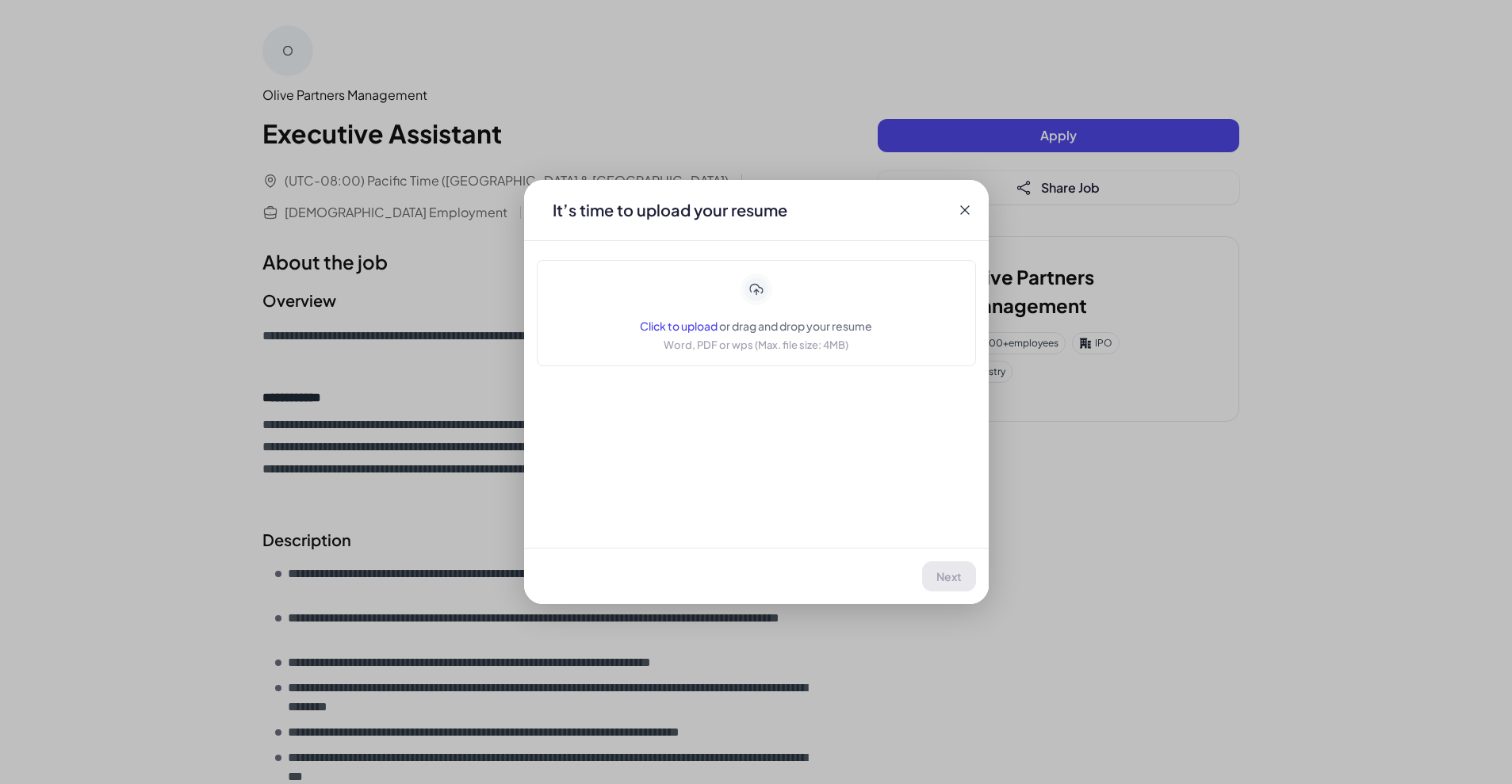
click at [964, 207] on icon at bounding box center [965, 210] width 16 height 16
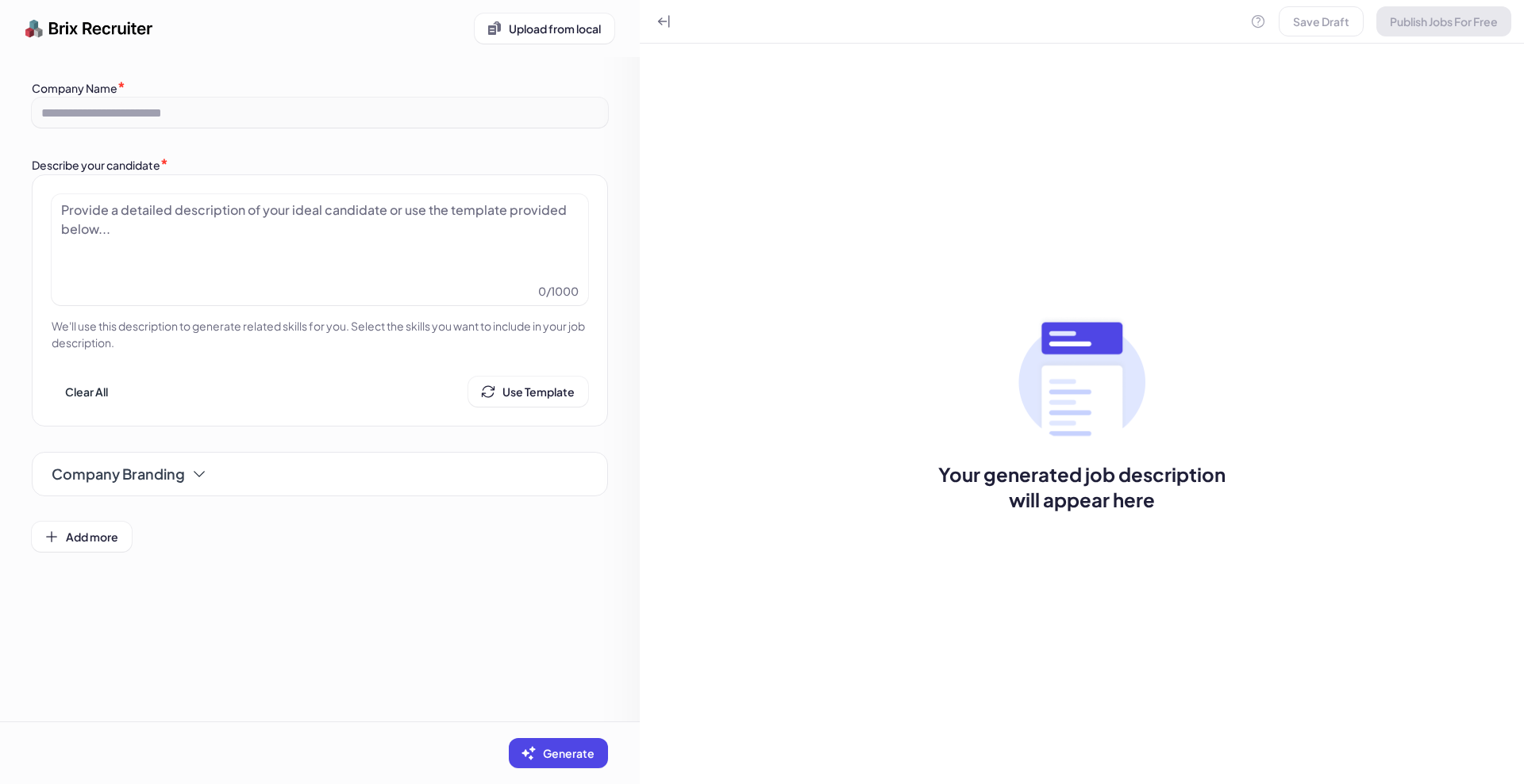
click at [355, 250] on div at bounding box center [319, 239] width 517 height 79
